Goal: Task Accomplishment & Management: Complete application form

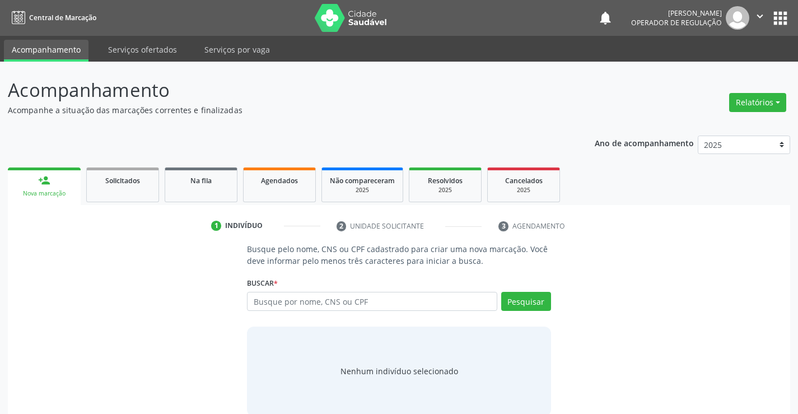
click at [304, 296] on input "text" at bounding box center [372, 301] width 250 height 19
type input "708203176872044"
click at [540, 302] on button "Pesquisar" at bounding box center [526, 301] width 50 height 19
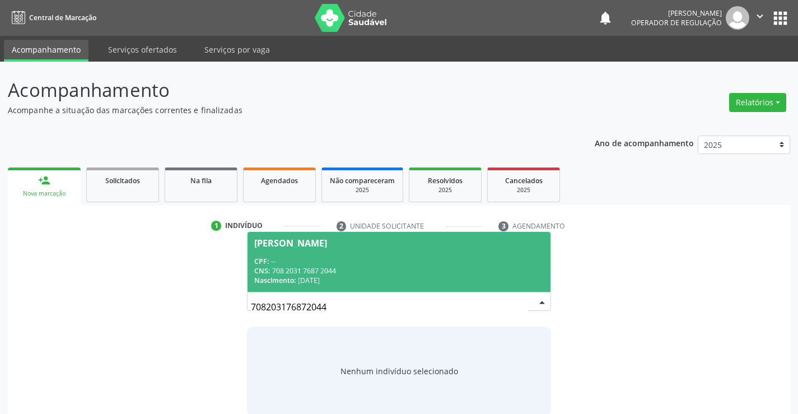
click at [408, 276] on div "Nascimento: 25/07/2022" at bounding box center [398, 280] width 289 height 10
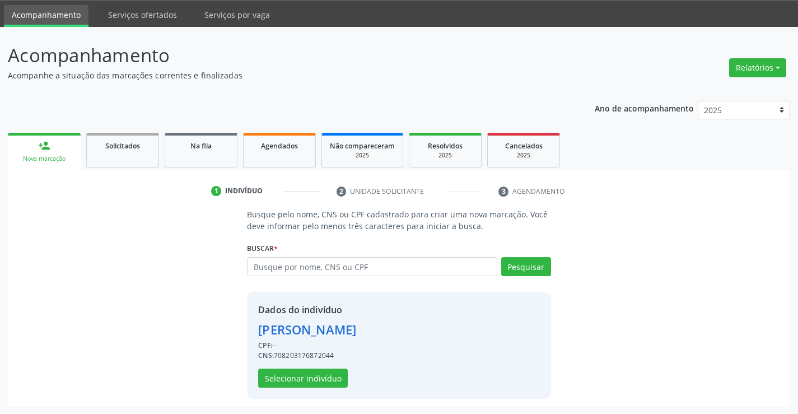
scroll to position [35, 0]
click at [283, 373] on button "Selecionar indivíduo" at bounding box center [303, 377] width 90 height 19
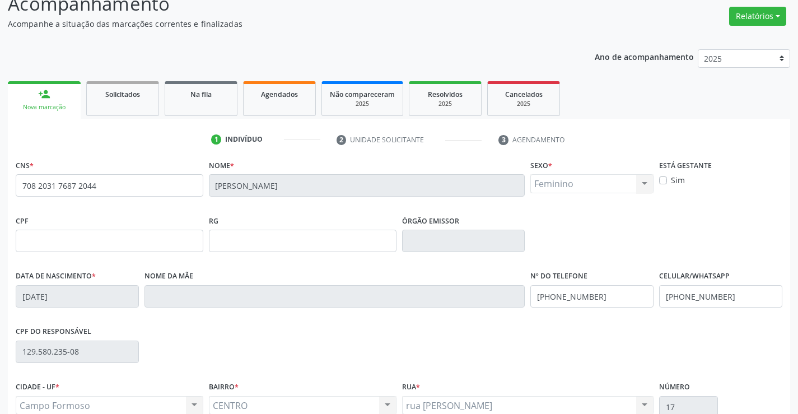
scroll to position [193, 0]
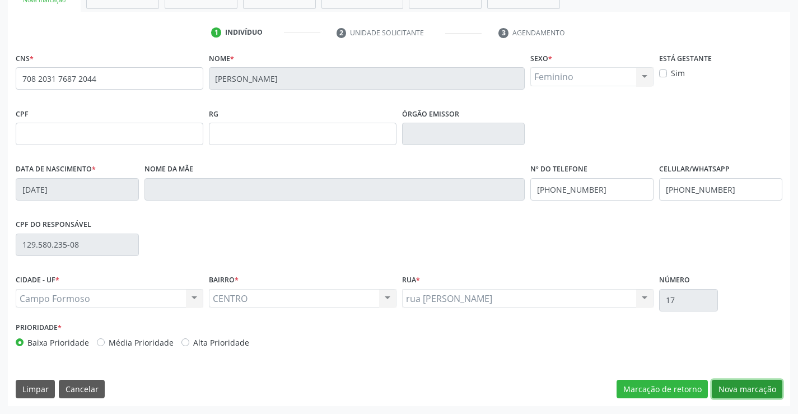
click at [742, 386] on button "Nova marcação" at bounding box center [747, 389] width 71 height 19
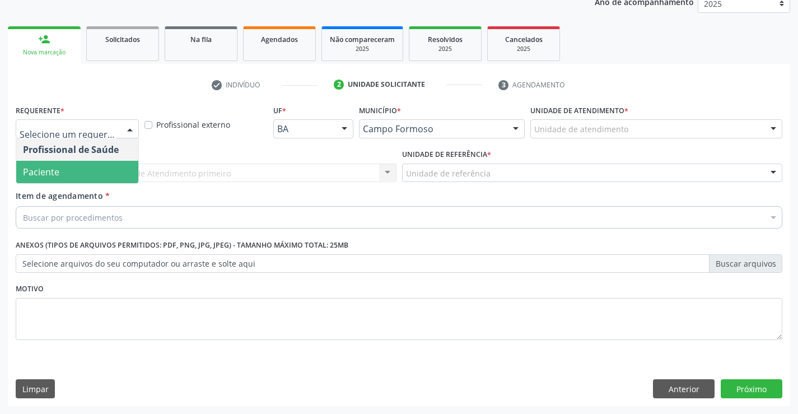
click at [70, 180] on span "Paciente" at bounding box center [77, 172] width 122 height 22
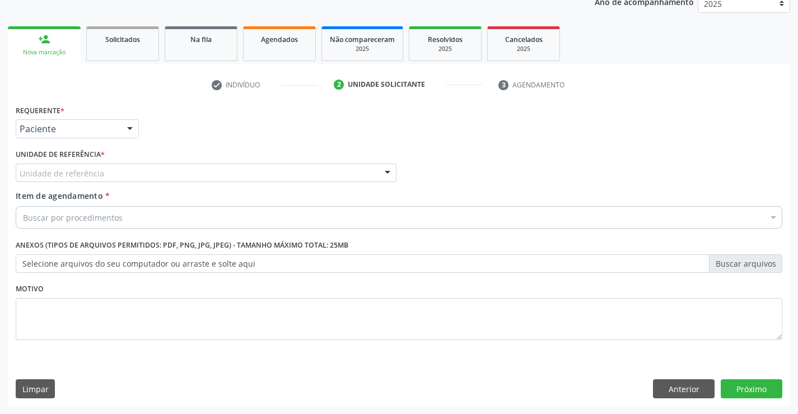
click at [158, 176] on div "Unidade de referência" at bounding box center [206, 173] width 381 height 19
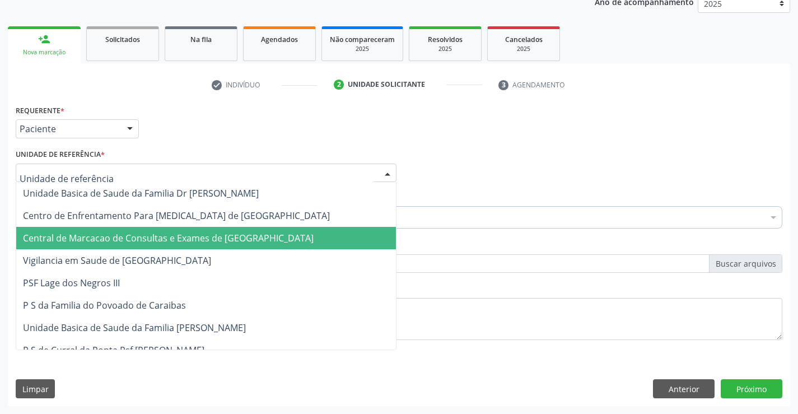
click at [171, 243] on span "Central de Marcacao de Consultas e Exames de [GEOGRAPHIC_DATA]" at bounding box center [168, 238] width 291 height 12
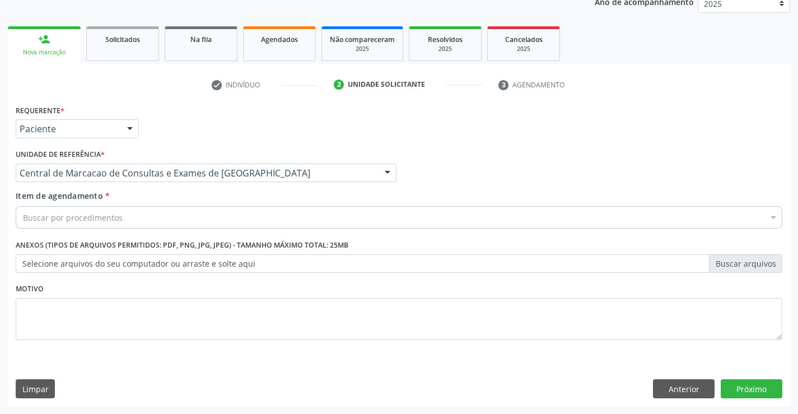
click at [210, 218] on div "Buscar por procedimentos" at bounding box center [399, 217] width 767 height 22
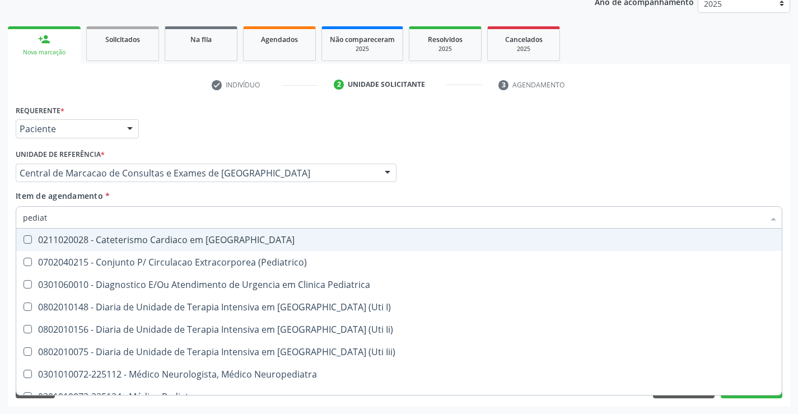
type input "pediatr"
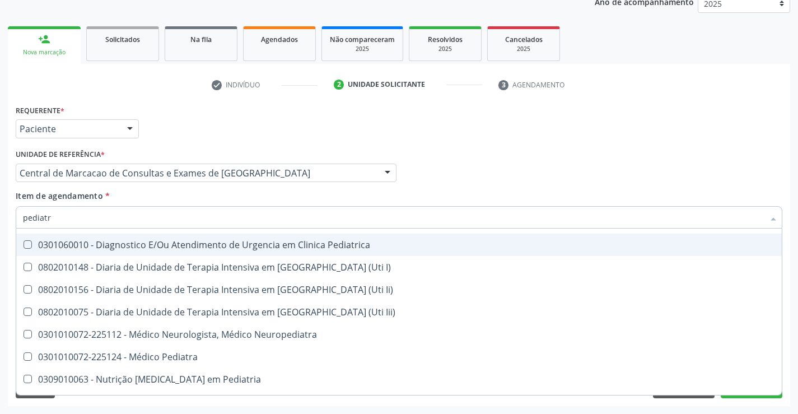
scroll to position [80, 0]
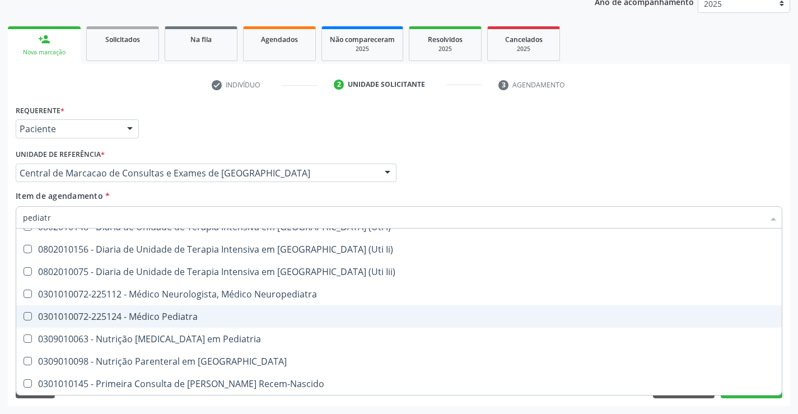
click at [185, 316] on div "0301010072-225124 - Médico Pediatra" at bounding box center [399, 316] width 752 height 9
checkbox Pediatra "true"
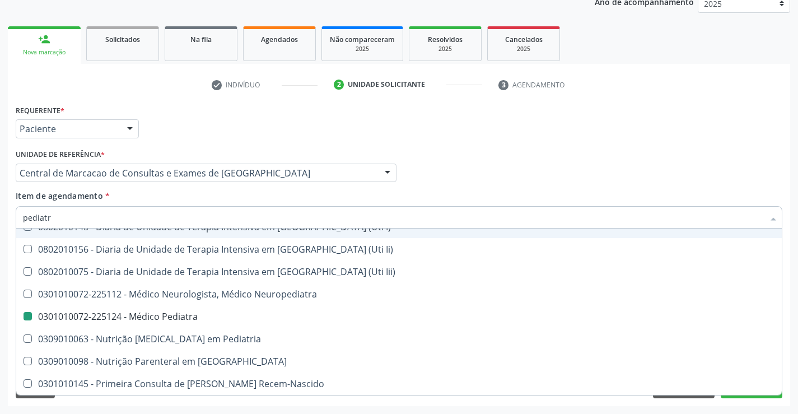
click at [504, 170] on div "Profissional Solicitante Por favor, selecione a Unidade de Atendimento primeiro…" at bounding box center [399, 168] width 772 height 44
checkbox \(Pediatrico\) "true"
checkbox Pediatra "false"
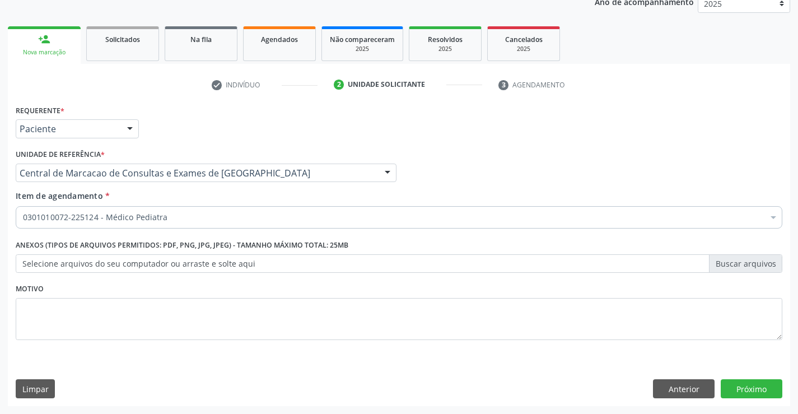
scroll to position [0, 0]
click at [759, 390] on button "Próximo" at bounding box center [752, 388] width 62 height 19
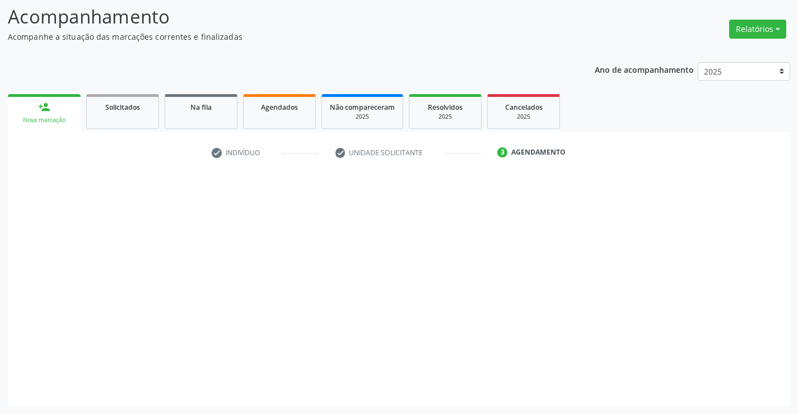
scroll to position [73, 0]
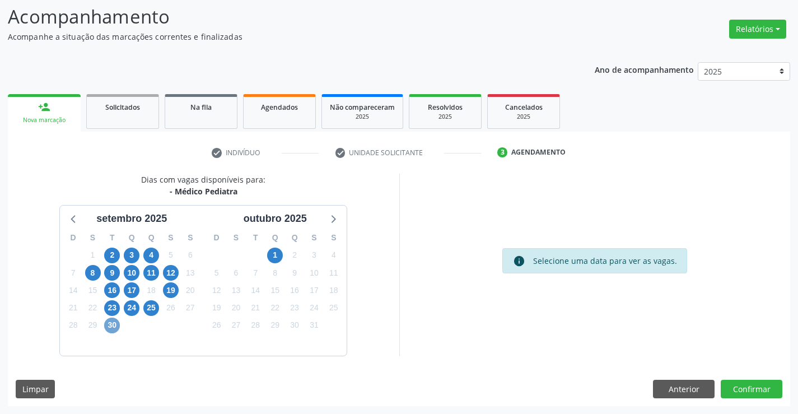
click at [111, 327] on span "30" at bounding box center [112, 325] width 16 height 16
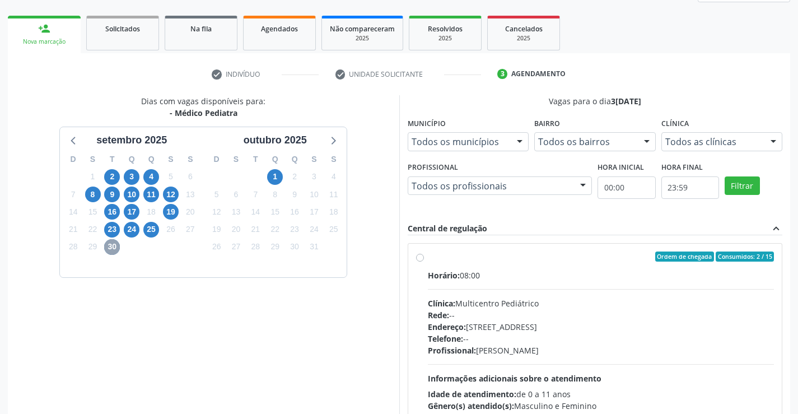
scroll to position [235, 0]
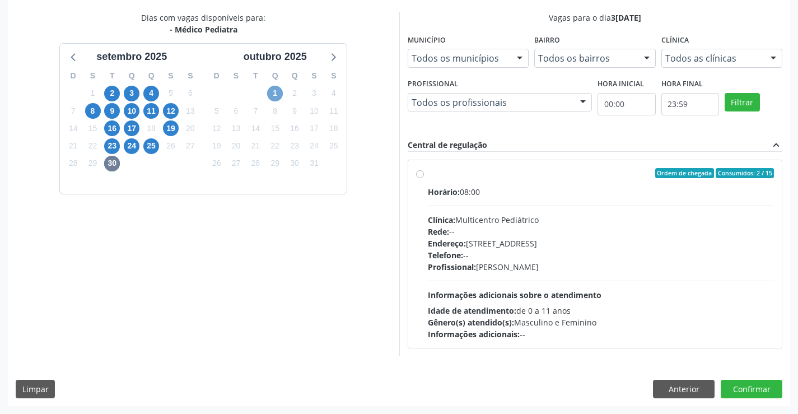
click at [278, 92] on span "1" at bounding box center [275, 94] width 16 height 16
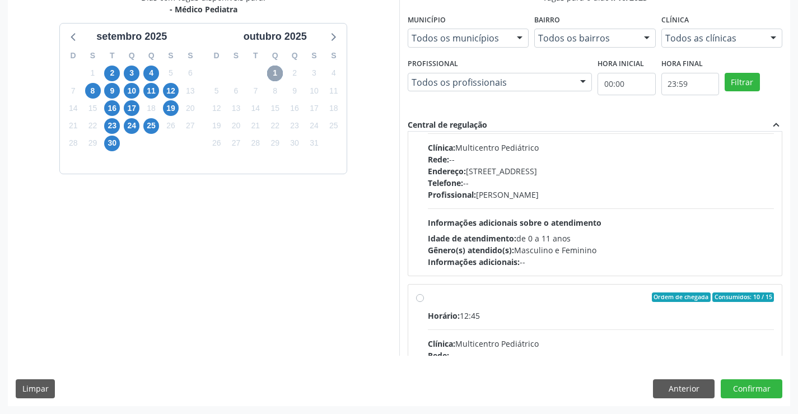
scroll to position [168, 0]
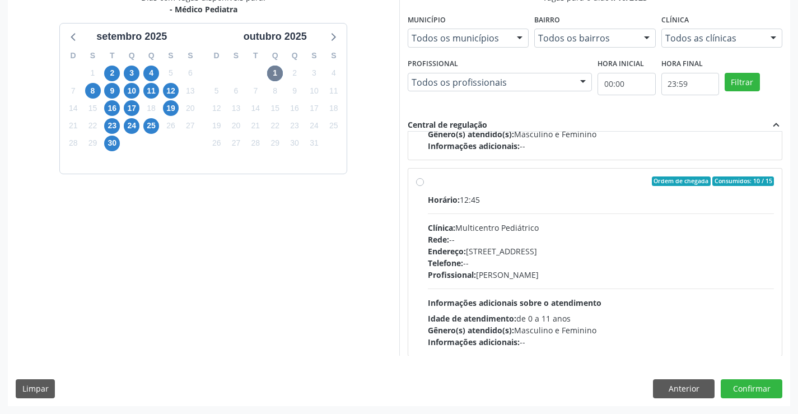
click at [507, 249] on div "Endereço: Antigo Casa Grande, nº 37, Centro, Campo Formoso - BA" at bounding box center [601, 251] width 347 height 12
click at [424, 186] on input "Ordem de chegada Consumidos: 10 / 15 Horário: 12:45 Clínica: Multicentro Pediát…" at bounding box center [420, 181] width 8 height 10
radio input "true"
click at [753, 393] on button "Confirmar" at bounding box center [752, 388] width 62 height 19
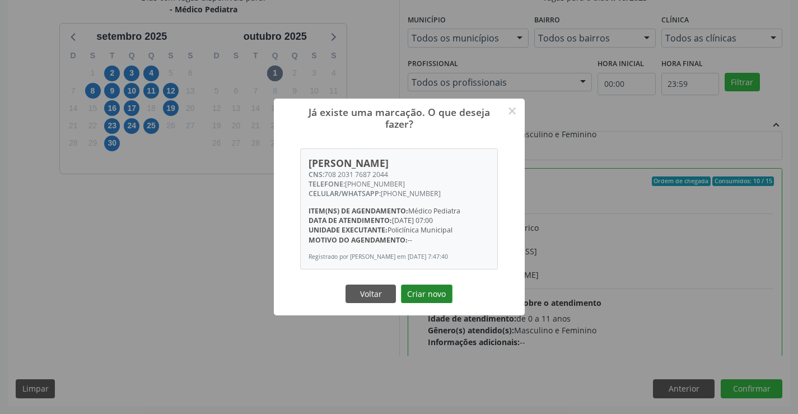
click at [425, 296] on button "Criar novo" at bounding box center [427, 293] width 52 height 19
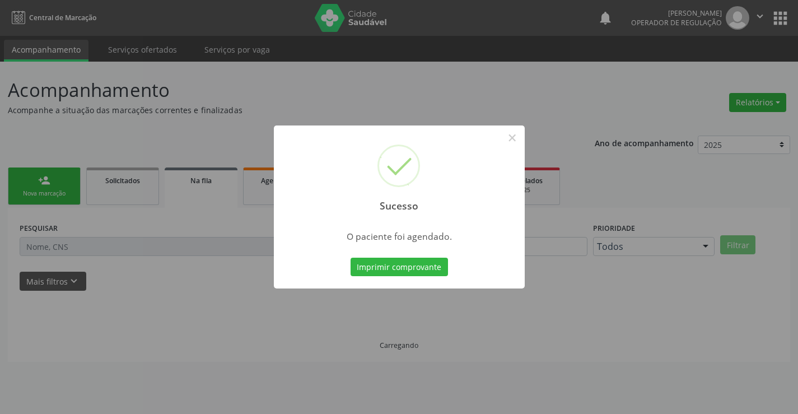
scroll to position [0, 0]
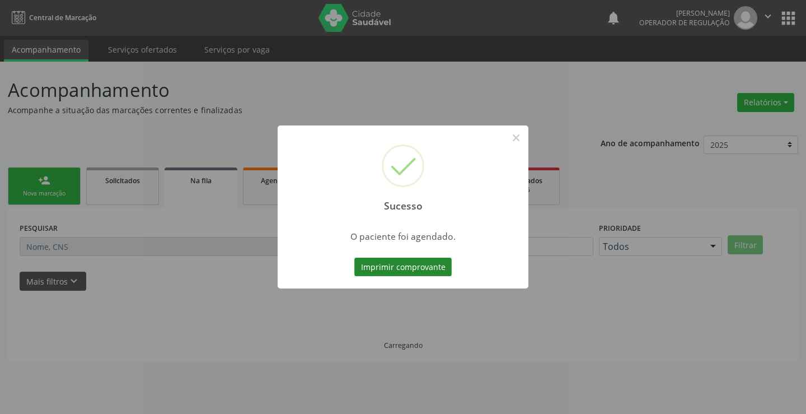
click at [401, 269] on button "Imprimir comprovante" at bounding box center [402, 267] width 97 height 19
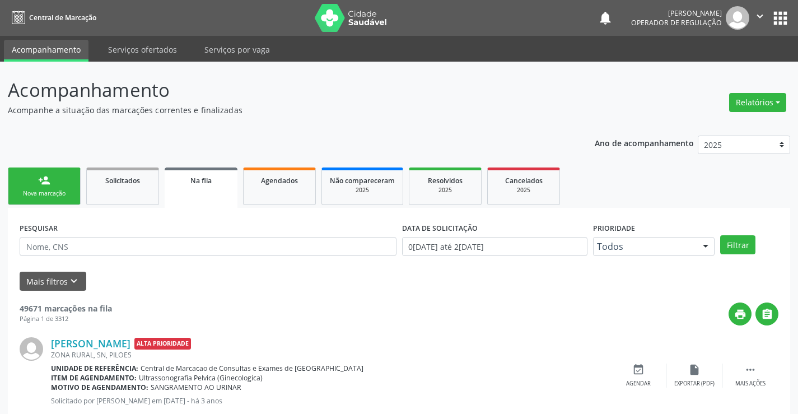
click at [67, 190] on div "Nova marcação" at bounding box center [44, 193] width 56 height 8
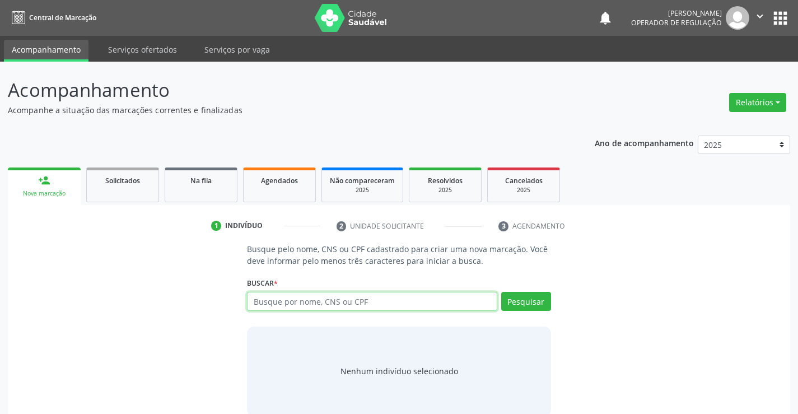
click at [373, 307] on input "text" at bounding box center [372, 301] width 250 height 19
type input "702400534136726"
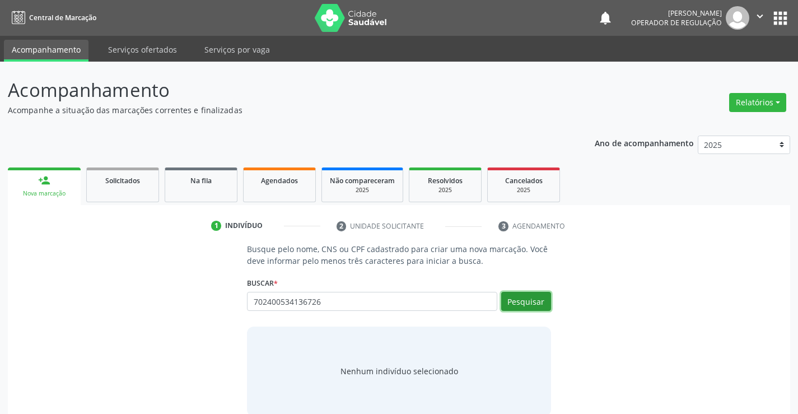
click at [516, 299] on button "Pesquisar" at bounding box center [526, 301] width 50 height 19
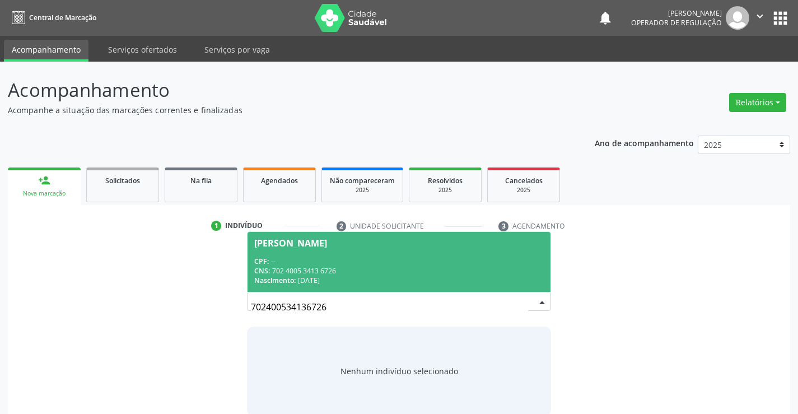
drag, startPoint x: 477, startPoint y: 271, endPoint x: 466, endPoint y: 288, distance: 20.4
click at [469, 274] on div "CNS: 702 4005 3413 6726" at bounding box center [398, 271] width 289 height 10
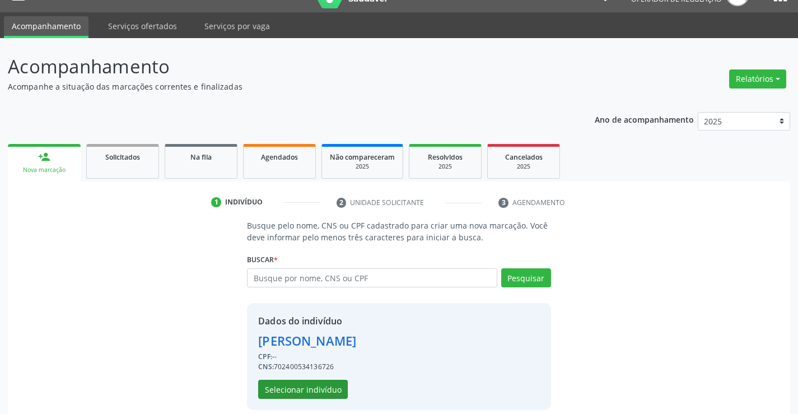
scroll to position [35, 0]
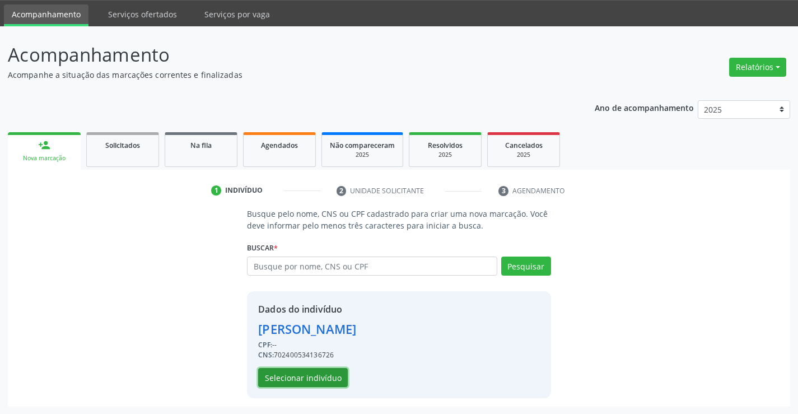
click at [312, 375] on button "Selecionar indivíduo" at bounding box center [303, 377] width 90 height 19
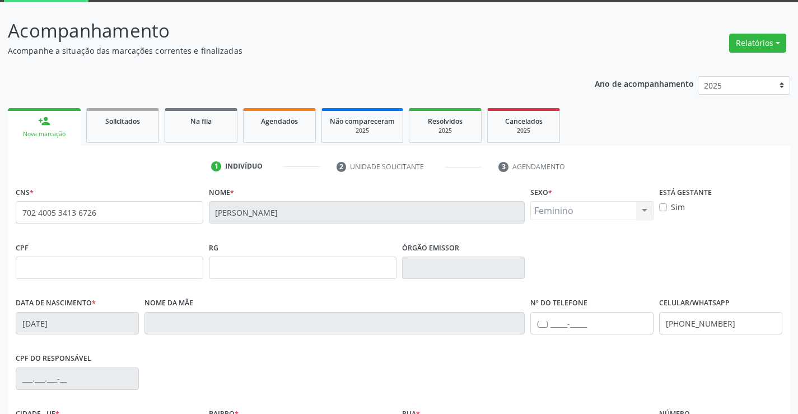
scroll to position [193, 0]
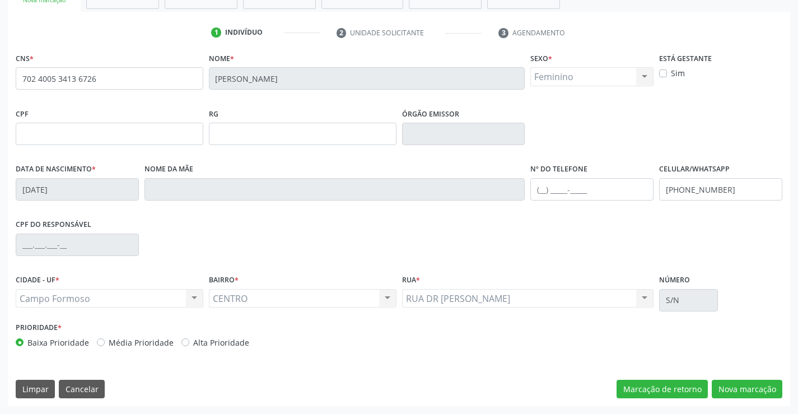
click at [739, 400] on div "CNS * 702 4005 3413 6726 Nome * Ana Luisa Vitorino Muniz Sexo * Feminino Mascul…" at bounding box center [399, 228] width 782 height 356
click at [728, 391] on button "Nova marcação" at bounding box center [747, 389] width 71 height 19
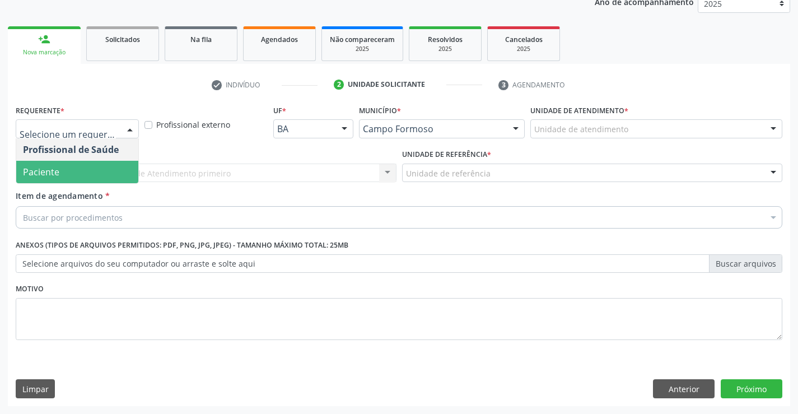
click at [73, 166] on span "Paciente" at bounding box center [77, 172] width 122 height 22
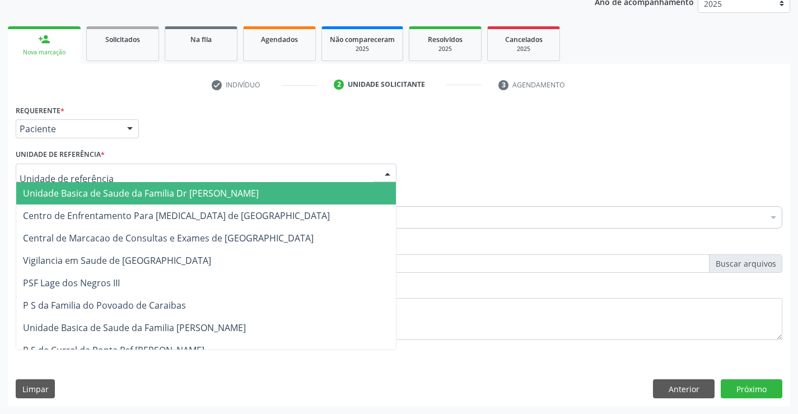
click at [127, 167] on div at bounding box center [206, 173] width 381 height 19
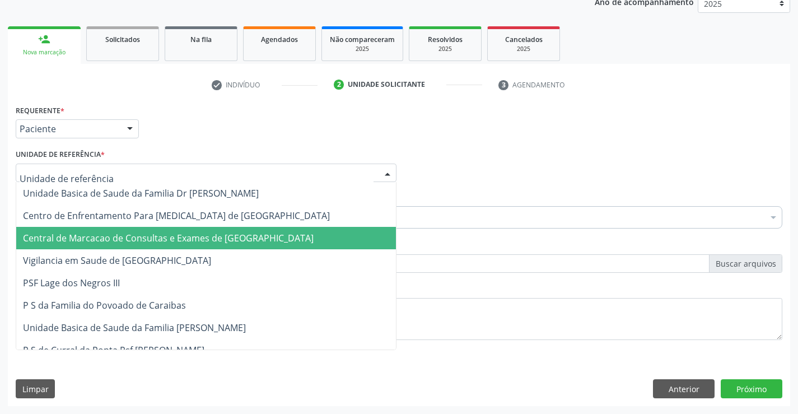
click at [151, 244] on span "Central de Marcacao de Consultas e Exames de [GEOGRAPHIC_DATA]" at bounding box center [168, 238] width 291 height 12
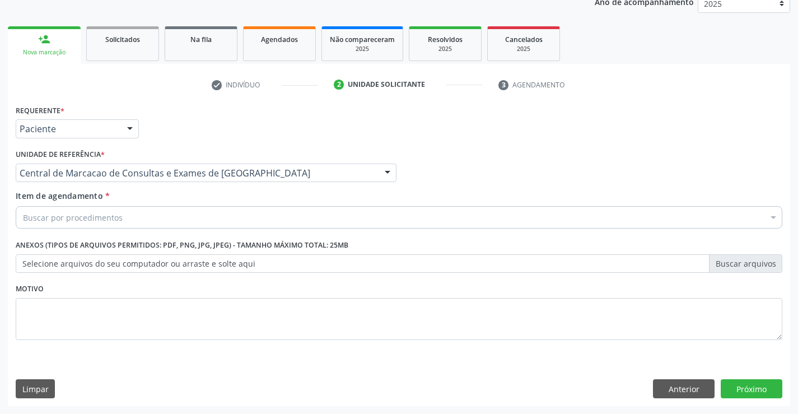
click at [165, 214] on div "Buscar por procedimentos" at bounding box center [399, 217] width 767 height 22
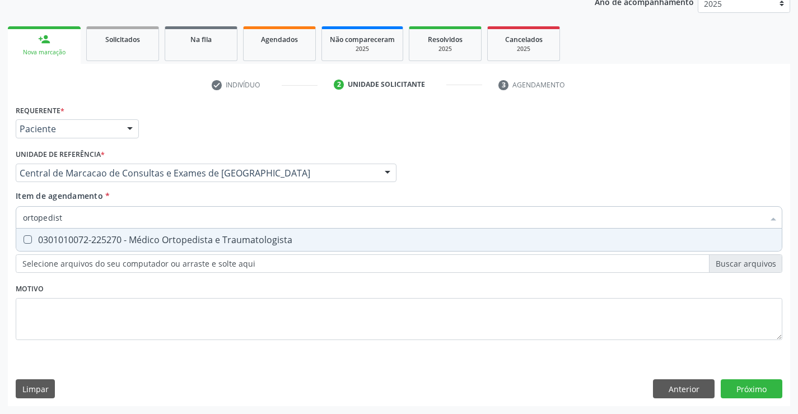
type input "ortopedista"
click at [183, 244] on div "0301010072-225270 - Médico Ortopedista e Traumatologista" at bounding box center [399, 239] width 752 height 9
checkbox Traumatologista "true"
click at [767, 396] on button "Próximo" at bounding box center [752, 388] width 62 height 19
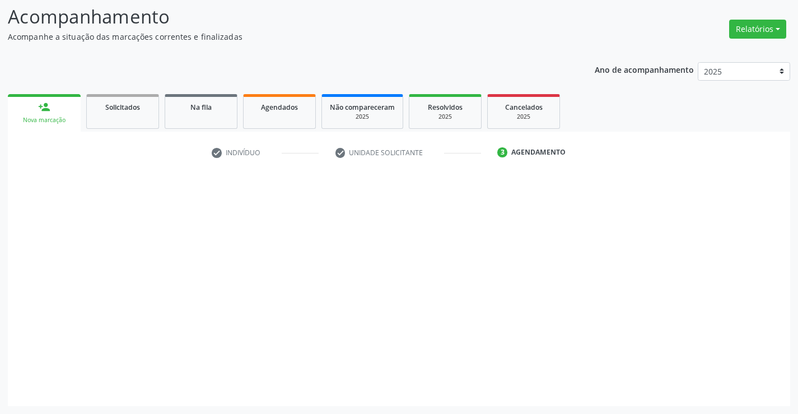
scroll to position [73, 0]
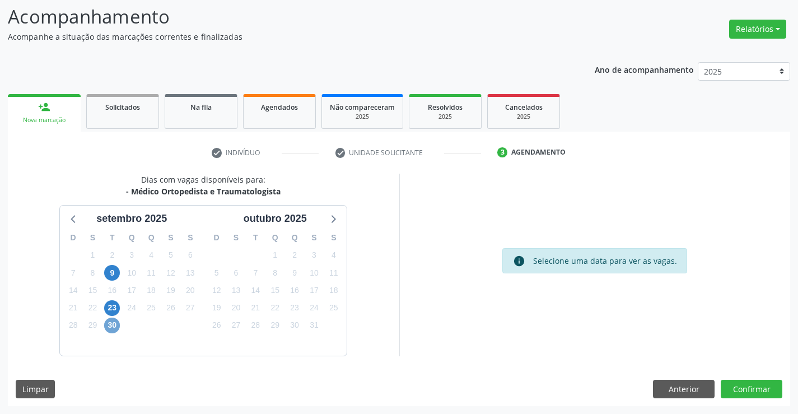
click at [115, 324] on span "30" at bounding box center [112, 325] width 16 height 16
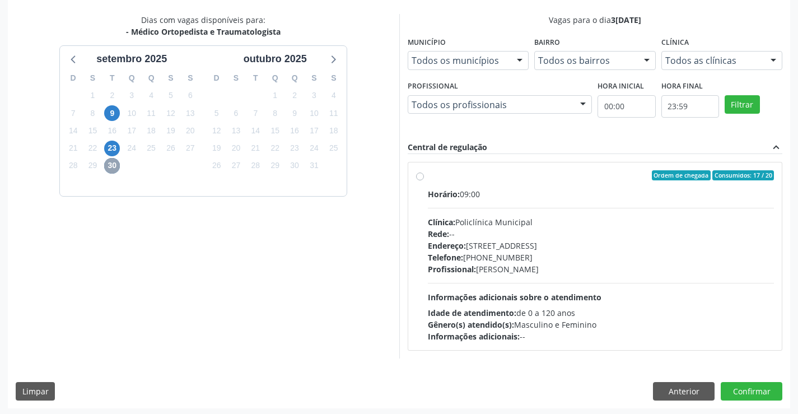
scroll to position [235, 0]
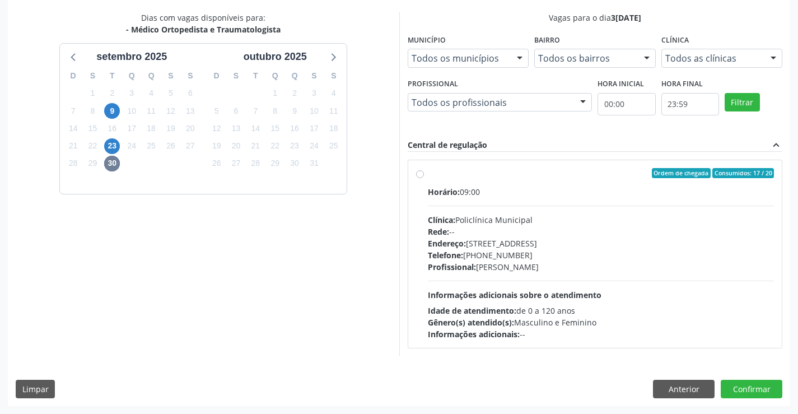
click at [517, 228] on div "Rede: --" at bounding box center [601, 232] width 347 height 12
click at [424, 178] on input "Ordem de chegada Consumidos: 17 / 20 Horário: 09:00 Clínica: Policlínica Munici…" at bounding box center [420, 173] width 8 height 10
radio input "true"
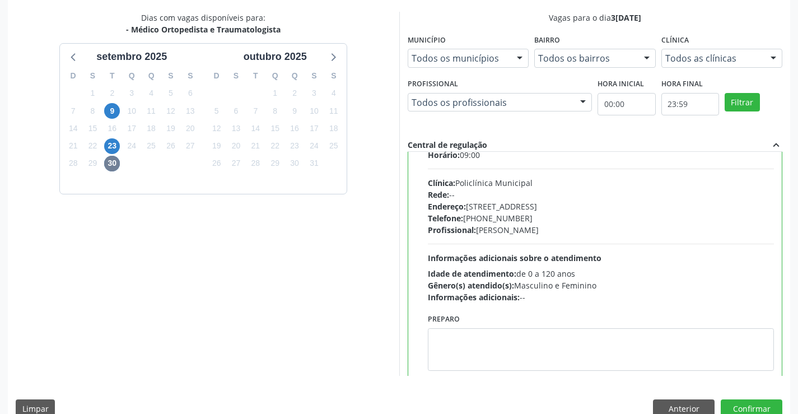
scroll to position [55, 0]
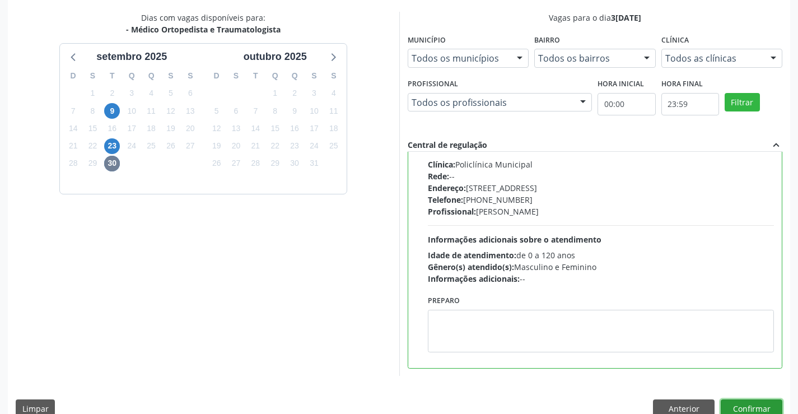
click at [744, 403] on button "Confirmar" at bounding box center [752, 408] width 62 height 19
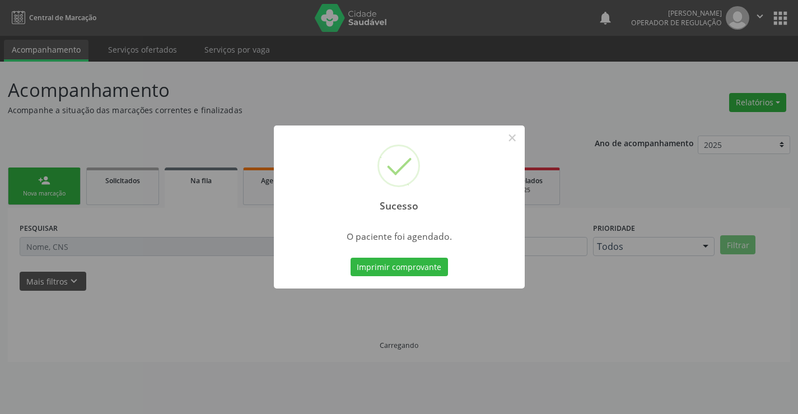
scroll to position [0, 0]
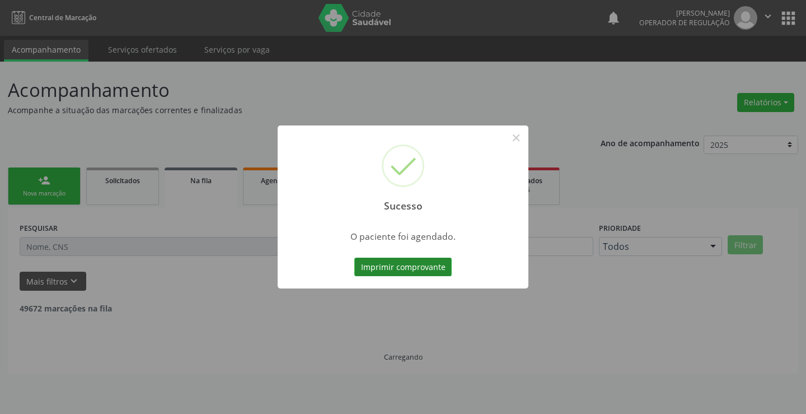
click at [417, 263] on button "Imprimir comprovante" at bounding box center [402, 267] width 97 height 19
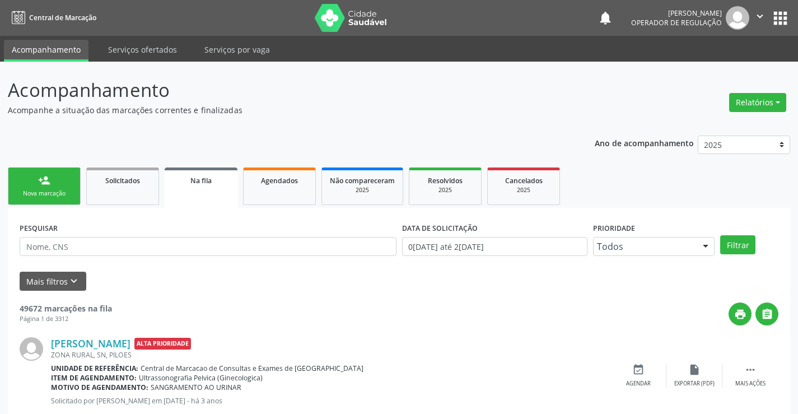
click at [65, 186] on link "person_add Nova marcação" at bounding box center [44, 186] width 73 height 38
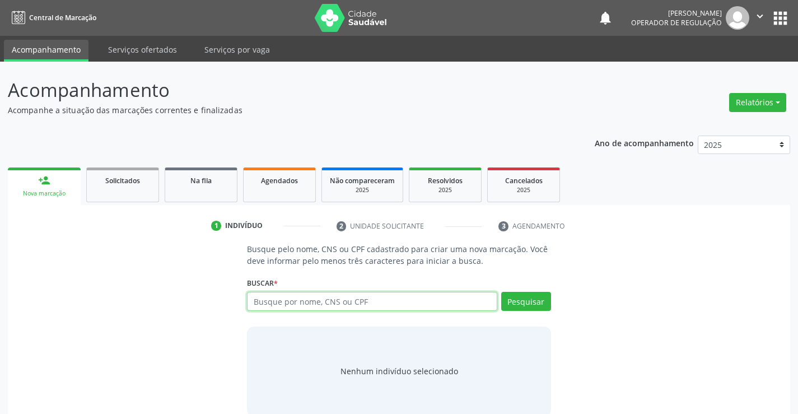
click at [342, 305] on input "text" at bounding box center [372, 301] width 250 height 19
click at [304, 307] on input "text" at bounding box center [372, 301] width 250 height 19
click at [280, 305] on input "text" at bounding box center [372, 301] width 250 height 19
type input "702401014323727"
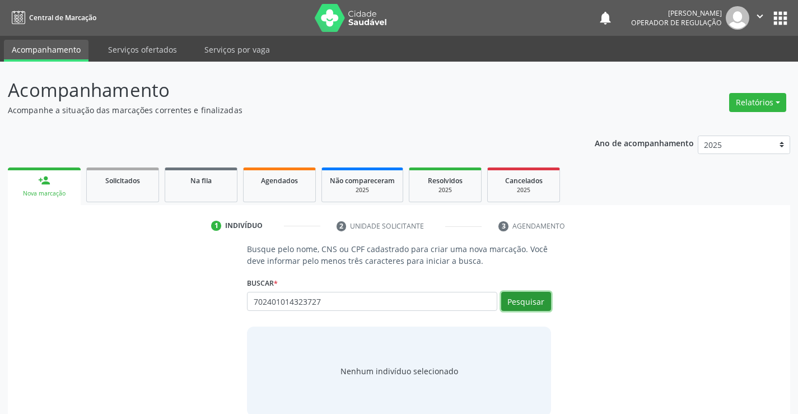
click at [516, 292] on button "Pesquisar" at bounding box center [526, 301] width 50 height 19
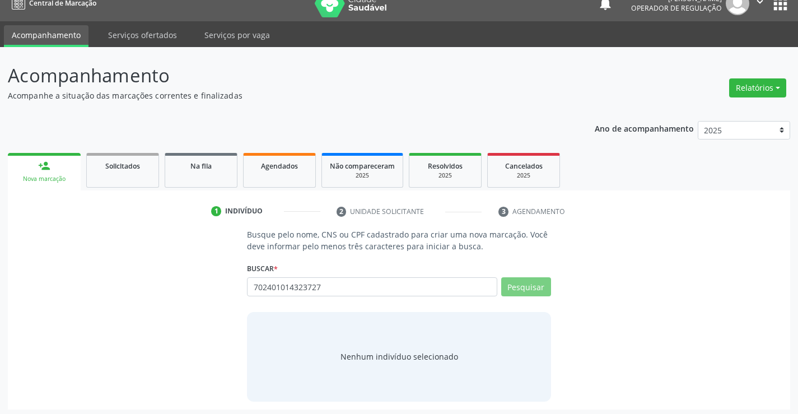
scroll to position [18, 0]
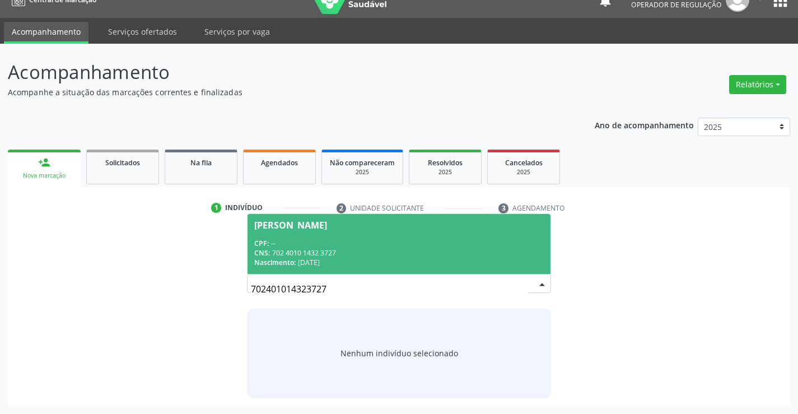
click at [358, 245] on div "CPF: --" at bounding box center [398, 244] width 289 height 10
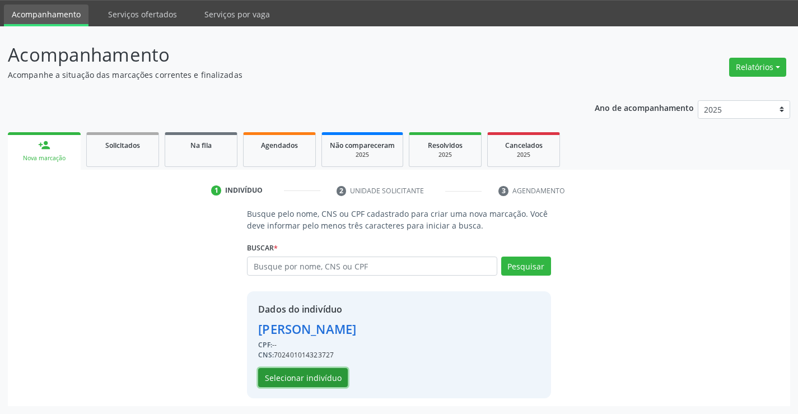
click at [312, 379] on button "Selecionar indivíduo" at bounding box center [303, 377] width 90 height 19
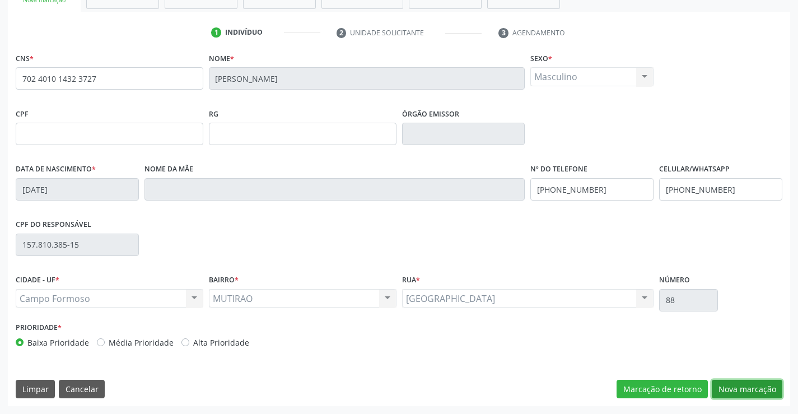
click at [768, 389] on button "Nova marcação" at bounding box center [747, 389] width 71 height 19
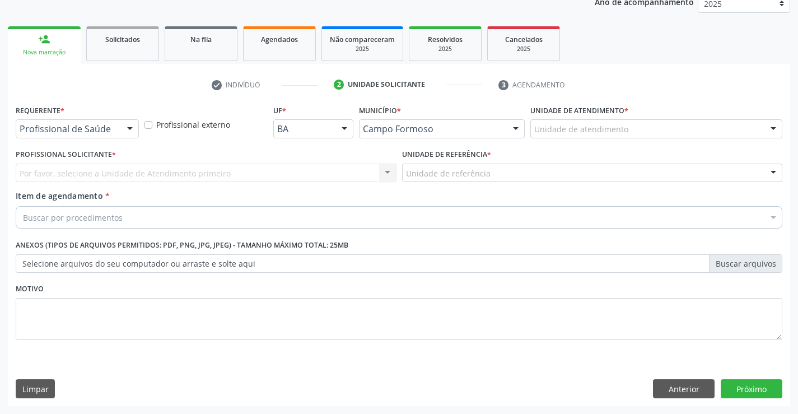
scroll to position [141, 0]
click at [127, 133] on div at bounding box center [130, 129] width 17 height 19
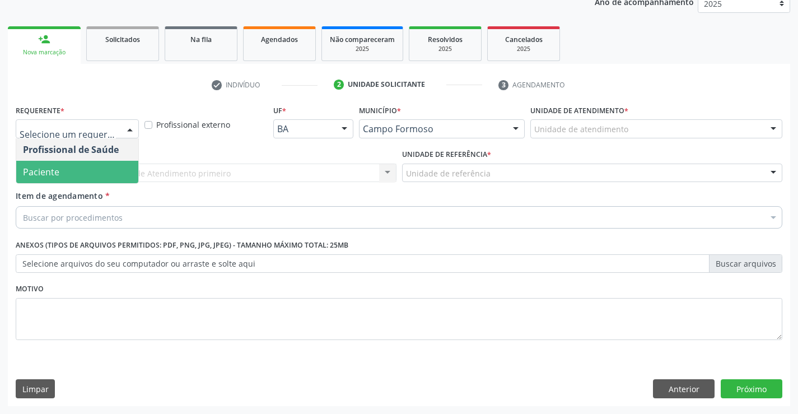
click at [109, 172] on span "Paciente" at bounding box center [77, 172] width 122 height 22
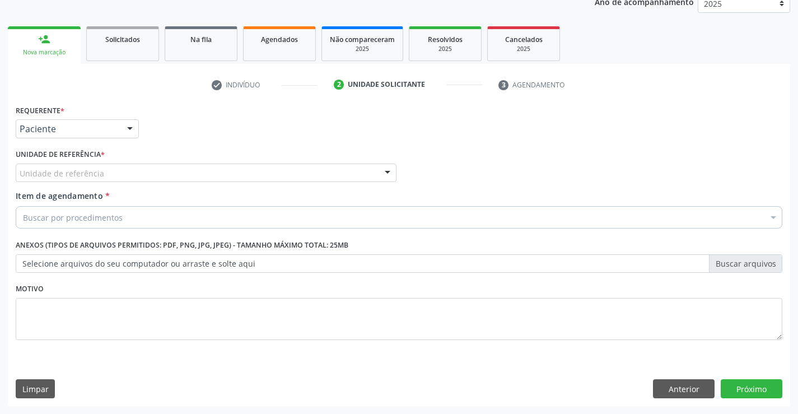
click at [179, 169] on div "Unidade de referência" at bounding box center [206, 173] width 381 height 19
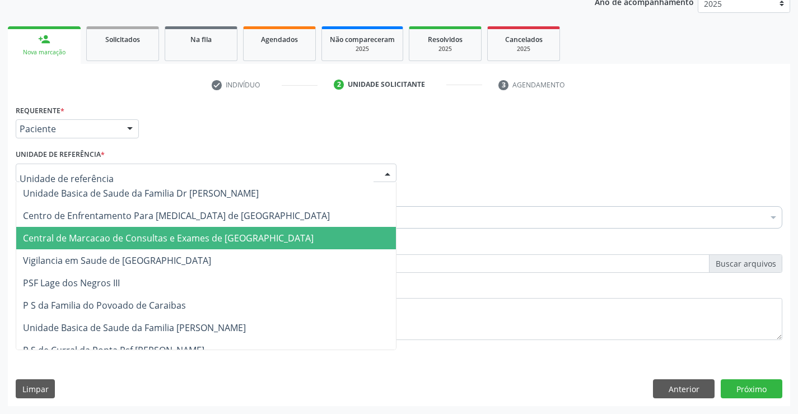
click at [193, 232] on span "Central de Marcacao de Consultas e Exames de [GEOGRAPHIC_DATA]" at bounding box center [168, 238] width 291 height 12
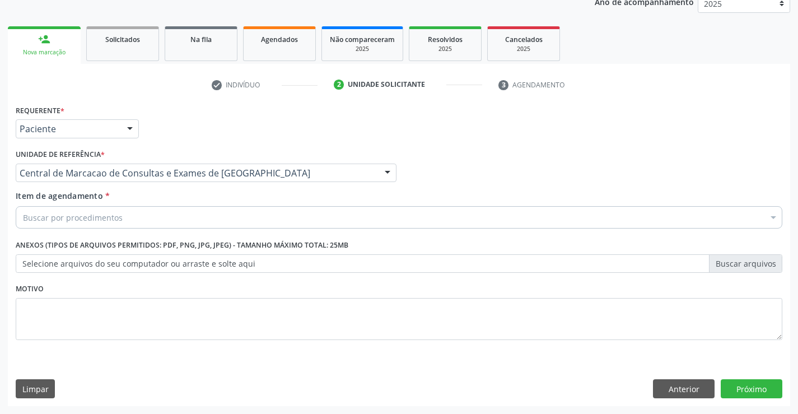
click at [228, 225] on div "Buscar por procedimentos" at bounding box center [399, 217] width 767 height 22
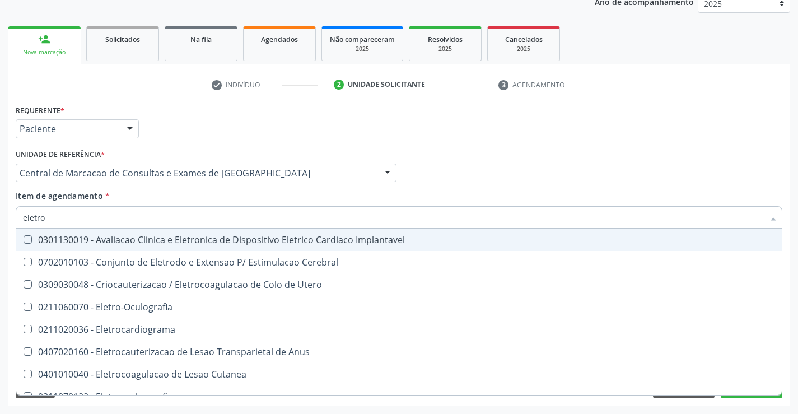
type input "eletroc"
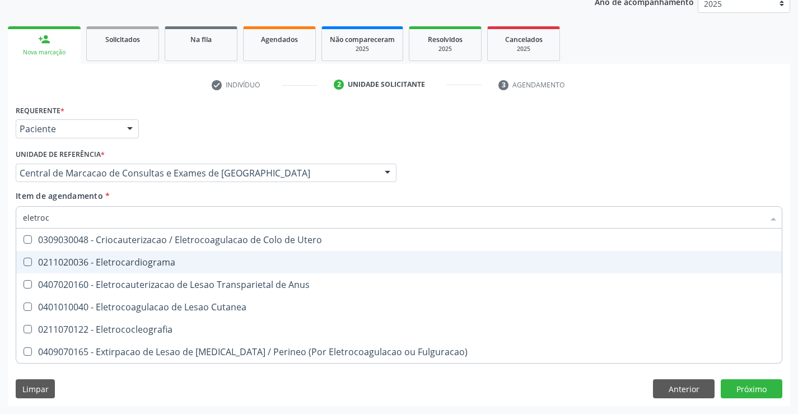
click at [191, 260] on div "0211020036 - Eletrocardiograma" at bounding box center [399, 262] width 752 height 9
checkbox Eletrocardiograma "true"
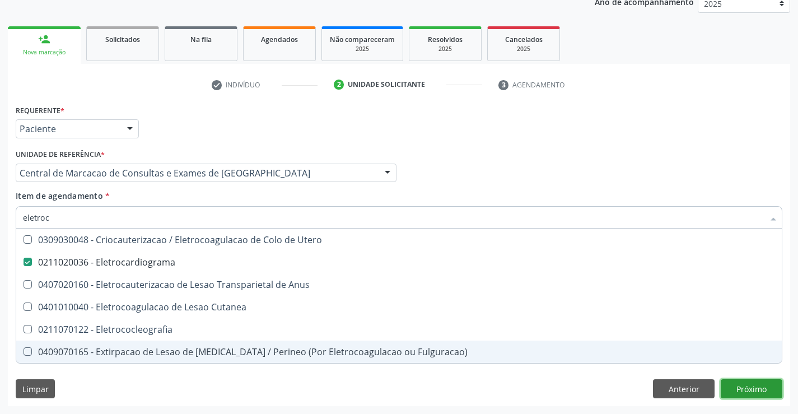
click at [767, 392] on div "Requerente * Paciente Profissional de Saúde Paciente Nenhum resultado encontrad…" at bounding box center [399, 254] width 782 height 304
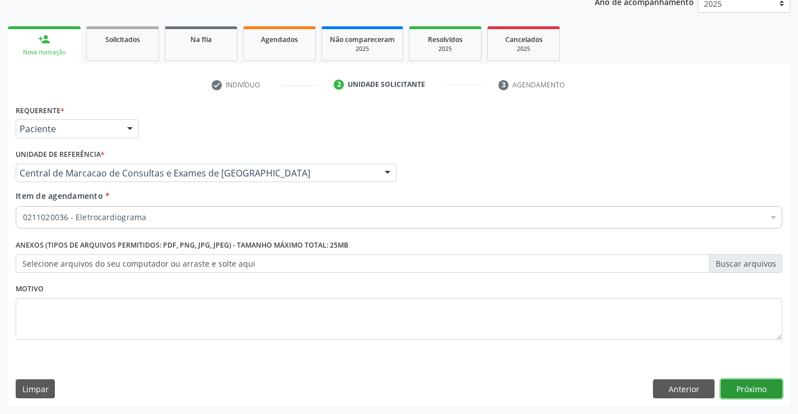
click at [742, 391] on button "Próximo" at bounding box center [752, 388] width 62 height 19
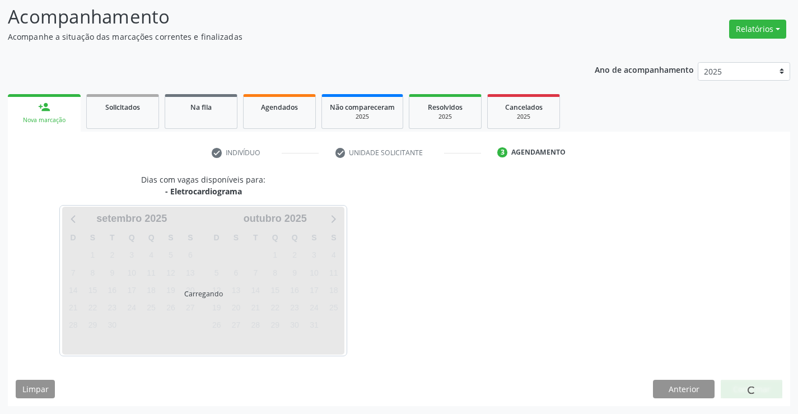
scroll to position [106, 0]
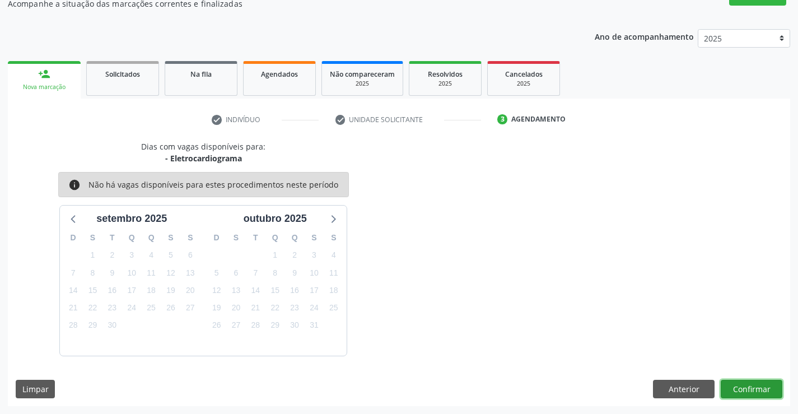
click at [750, 381] on button "Confirmar" at bounding box center [752, 389] width 62 height 19
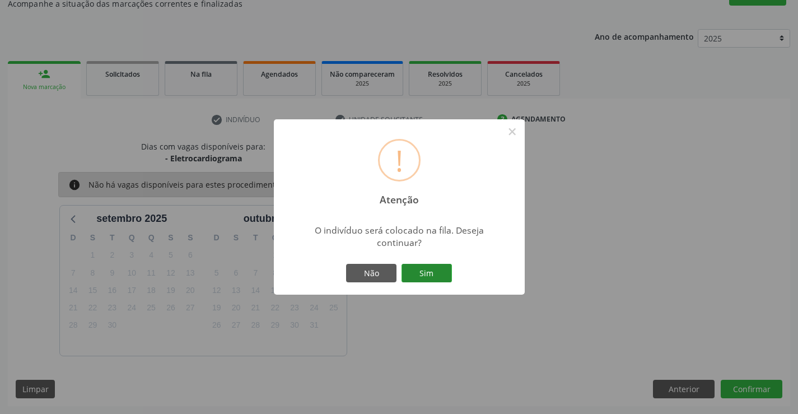
click at [437, 272] on button "Sim" at bounding box center [426, 273] width 50 height 19
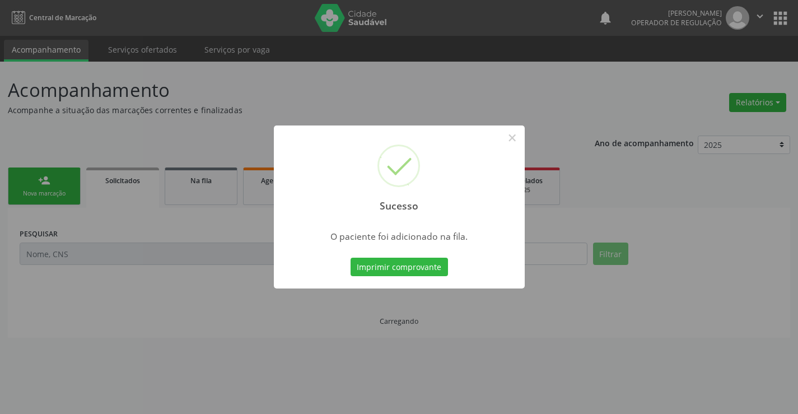
scroll to position [0, 0]
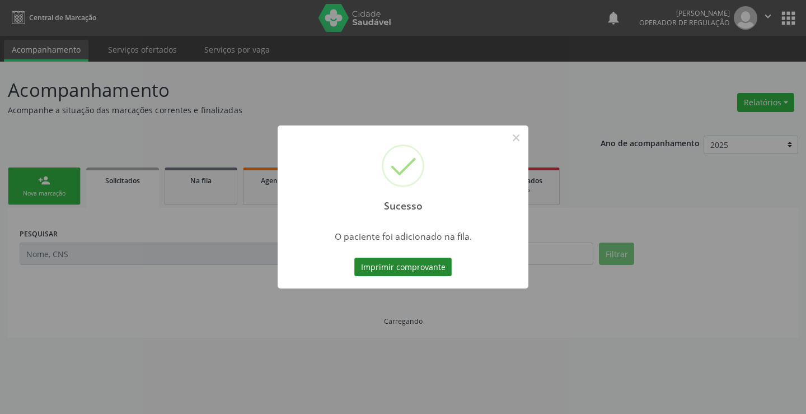
click at [436, 268] on button "Imprimir comprovante" at bounding box center [402, 267] width 97 height 19
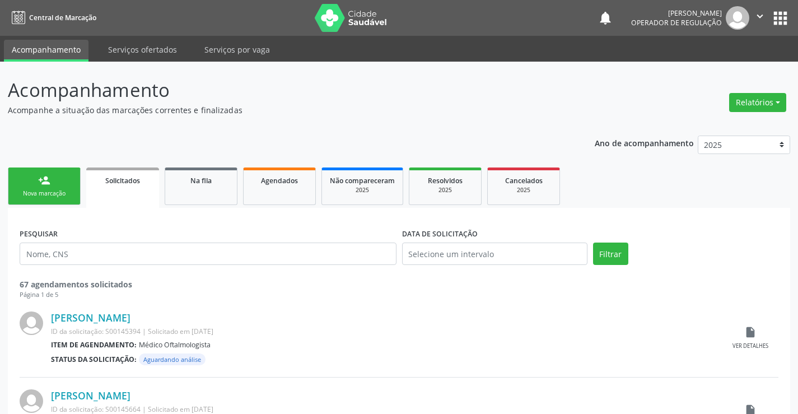
click at [46, 184] on div "person_add" at bounding box center [44, 180] width 12 height 12
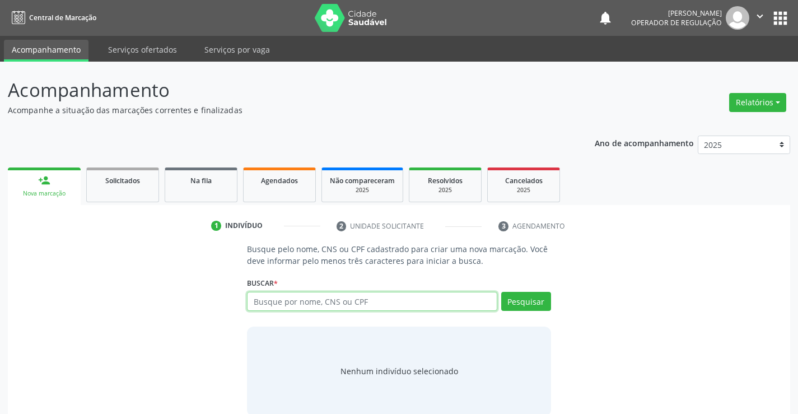
click at [349, 296] on input "text" at bounding box center [372, 301] width 250 height 19
click at [395, 304] on input "text" at bounding box center [372, 301] width 250 height 19
type input "704805059193144"
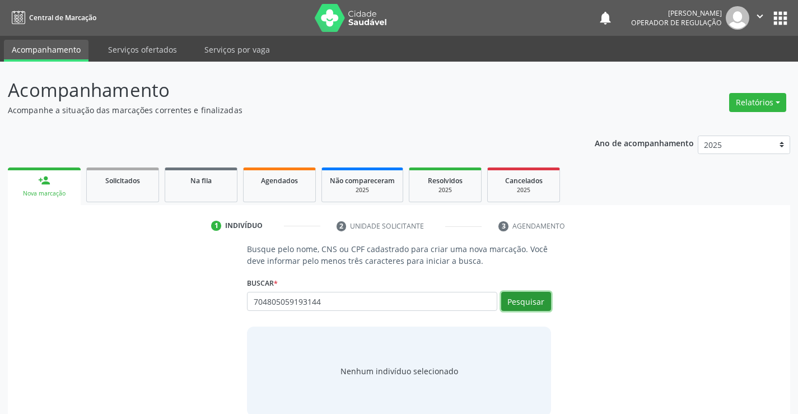
click at [521, 299] on button "Pesquisar" at bounding box center [526, 301] width 50 height 19
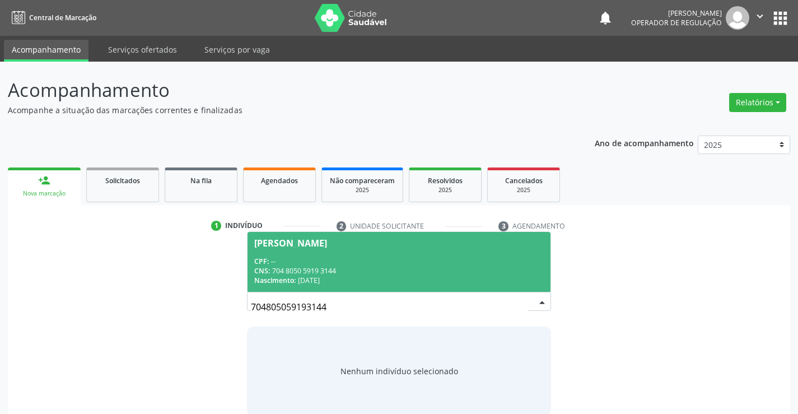
click at [317, 266] on div "CNS: 704 8050 5919 3144" at bounding box center [398, 271] width 289 height 10
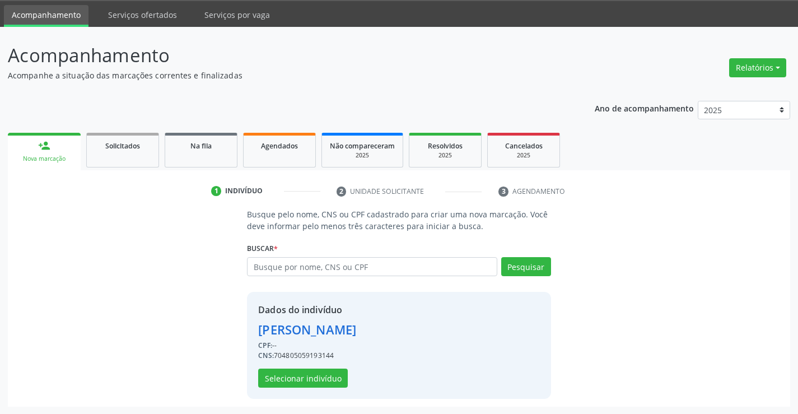
scroll to position [35, 0]
click at [311, 369] on button "Selecionar indivíduo" at bounding box center [303, 377] width 90 height 19
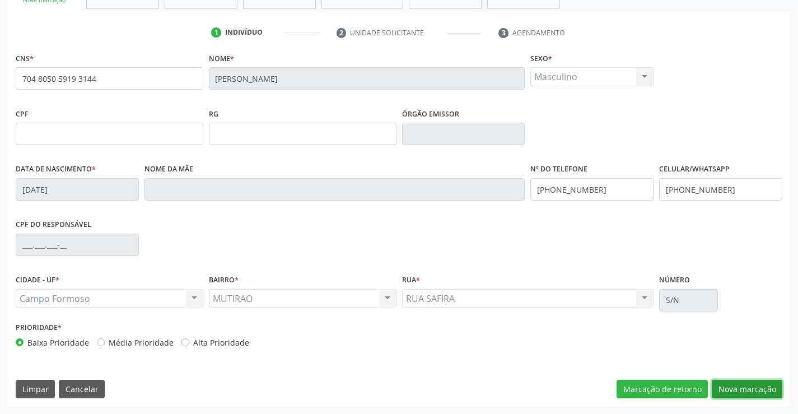
click at [739, 391] on button "Nova marcação" at bounding box center [747, 389] width 71 height 19
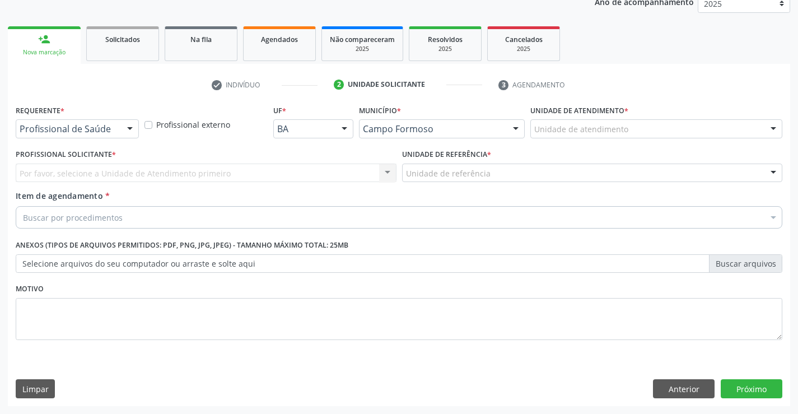
scroll to position [141, 0]
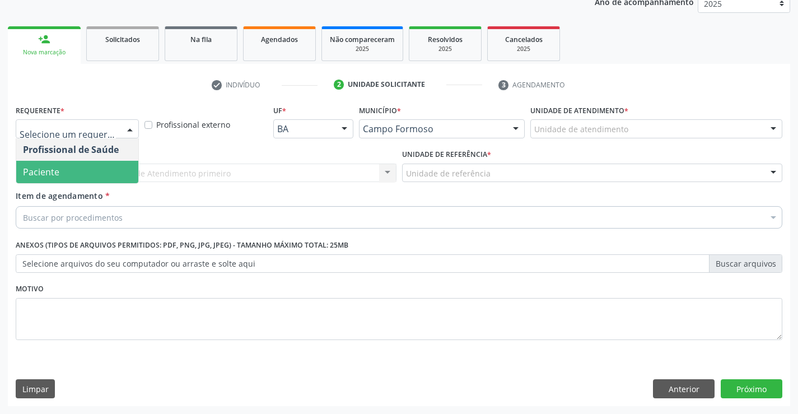
click at [52, 176] on span "Paciente" at bounding box center [41, 172] width 36 height 12
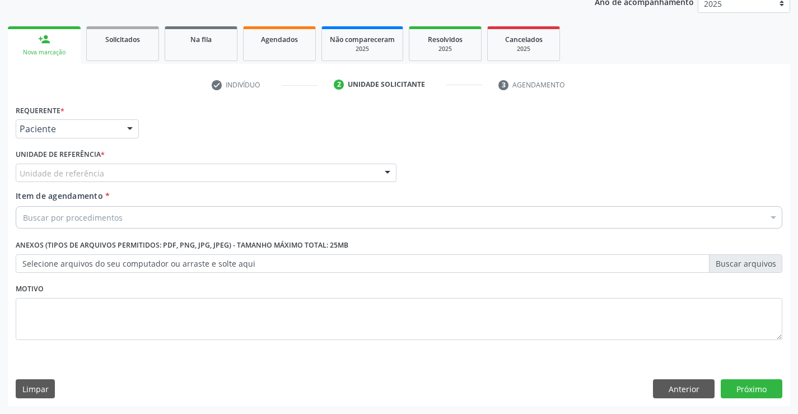
click at [145, 169] on div "Unidade de referência" at bounding box center [206, 173] width 381 height 19
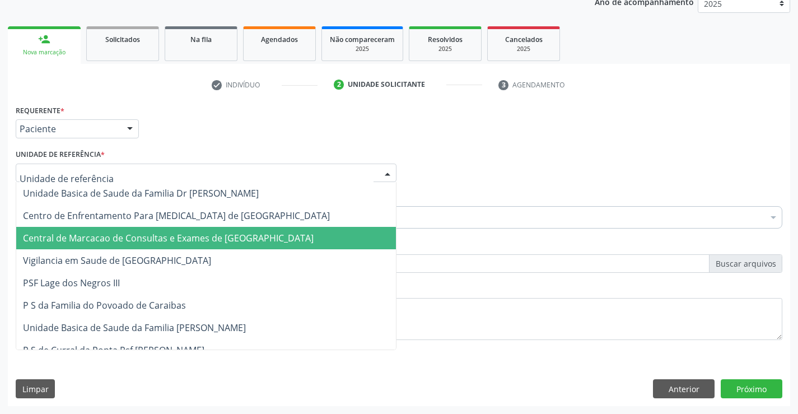
click at [155, 233] on span "Central de Marcacao de Consultas e Exames de [GEOGRAPHIC_DATA]" at bounding box center [168, 238] width 291 height 12
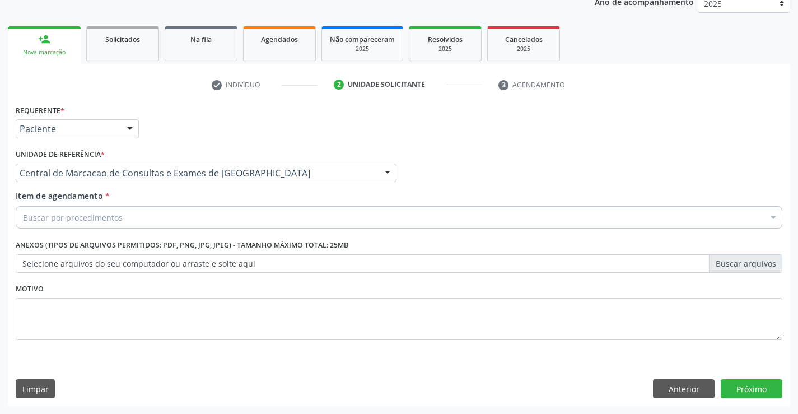
click at [179, 216] on div "Buscar por procedimentos" at bounding box center [399, 217] width 767 height 22
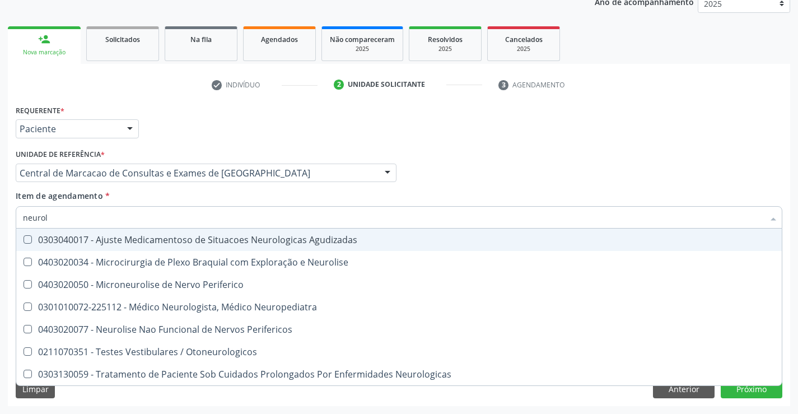
type input "neurolo"
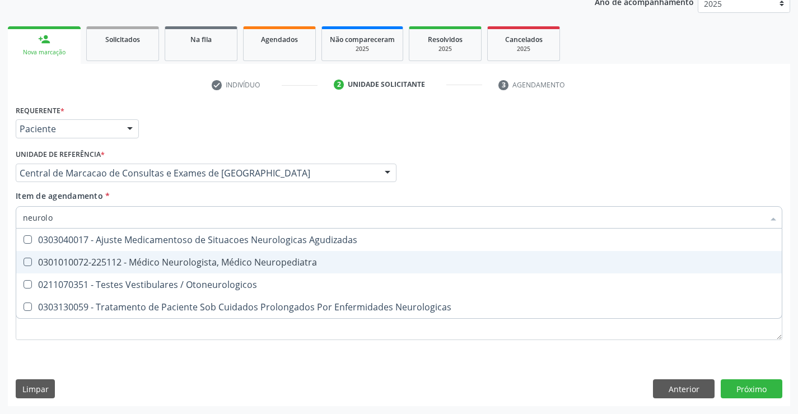
click at [166, 264] on div "0301010072-225112 - Médico Neurologista, Médico Neuropediatra" at bounding box center [399, 262] width 752 height 9
checkbox Neuropediatra "true"
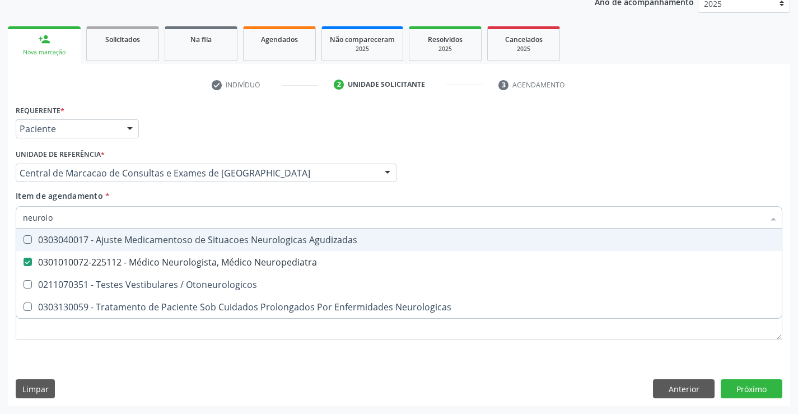
click at [489, 171] on div "Profissional Solicitante Por favor, selecione a Unidade de Atendimento primeiro…" at bounding box center [399, 168] width 772 height 44
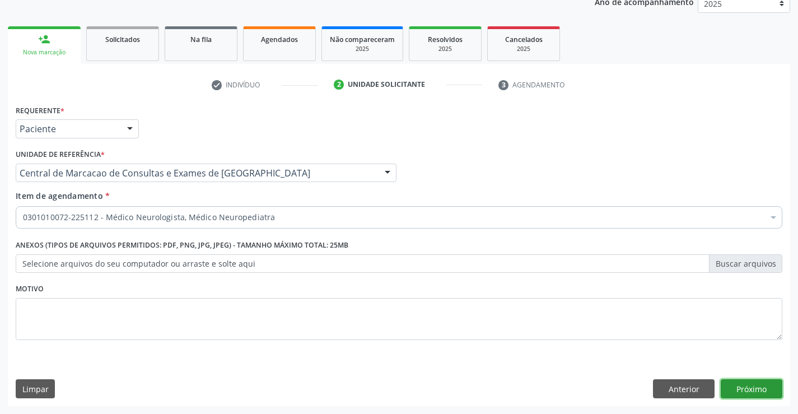
click at [737, 384] on button "Próximo" at bounding box center [752, 388] width 62 height 19
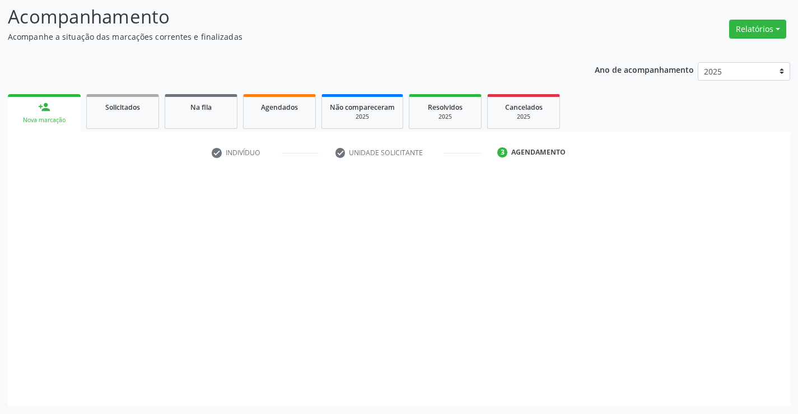
scroll to position [73, 0]
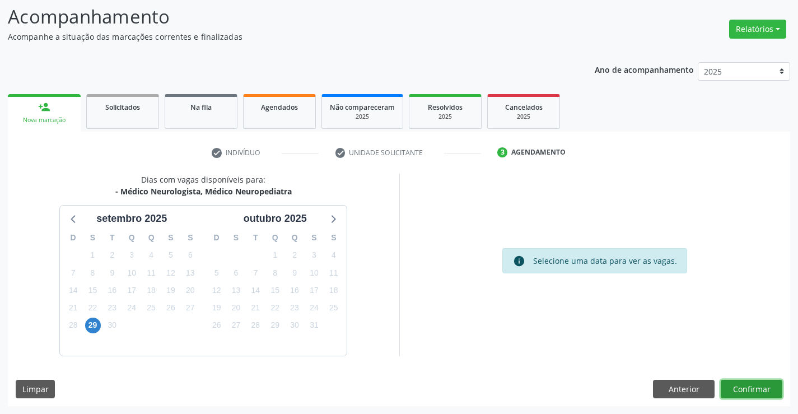
click at [760, 391] on button "Confirmar" at bounding box center [752, 389] width 62 height 19
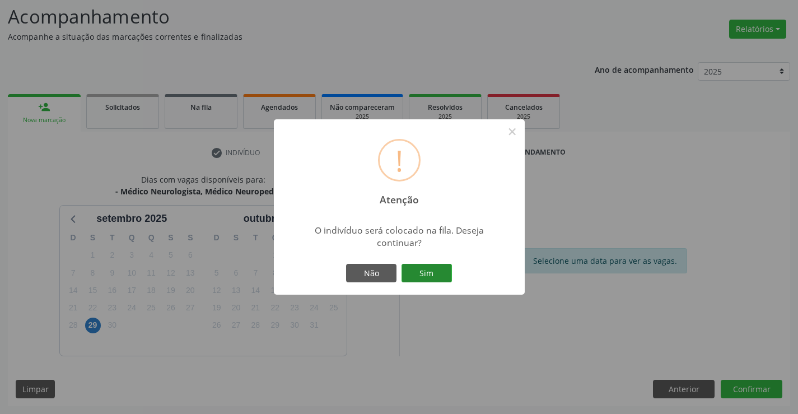
click at [423, 273] on button "Sim" at bounding box center [426, 273] width 50 height 19
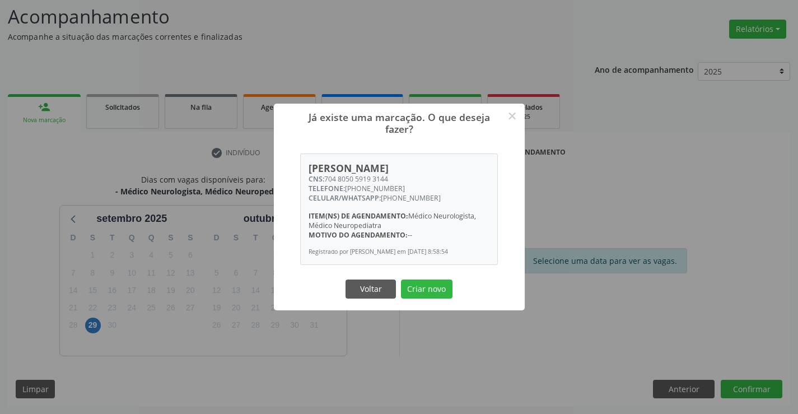
click at [413, 278] on div "Voltar Criar novo" at bounding box center [399, 289] width 112 height 24
click at [422, 291] on button "Criar novo" at bounding box center [427, 288] width 52 height 19
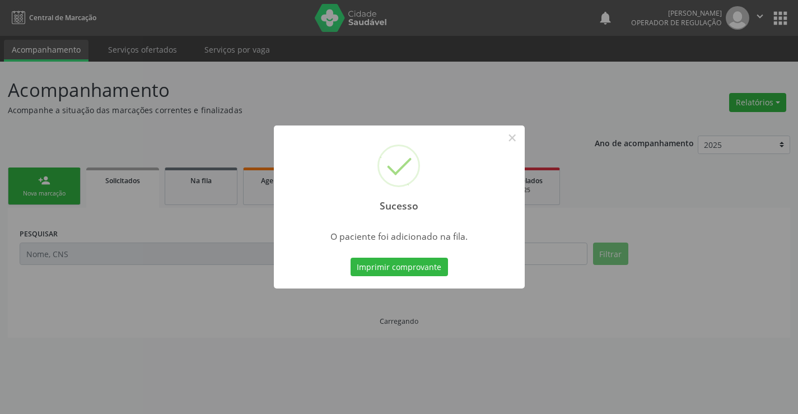
scroll to position [0, 0]
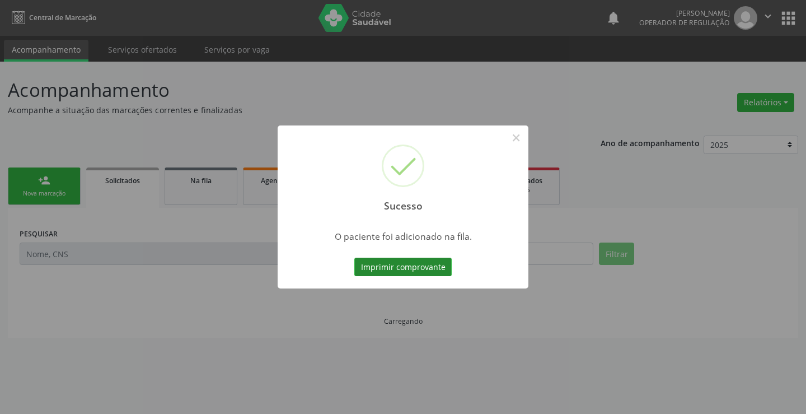
click at [413, 265] on button "Imprimir comprovante" at bounding box center [402, 267] width 97 height 19
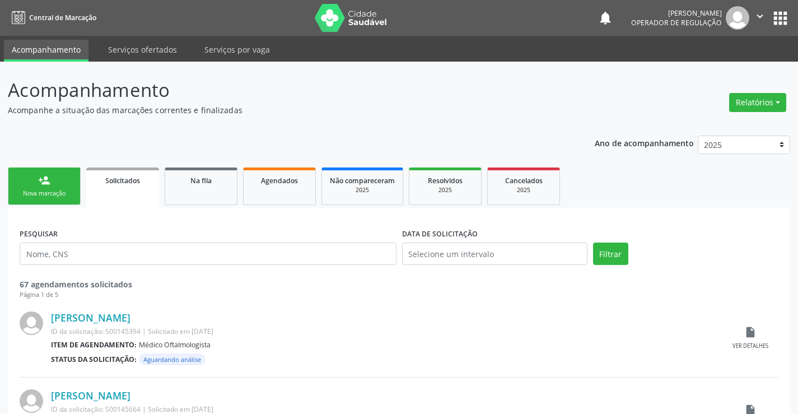
click at [37, 170] on link "person_add Nova marcação" at bounding box center [44, 186] width 73 height 38
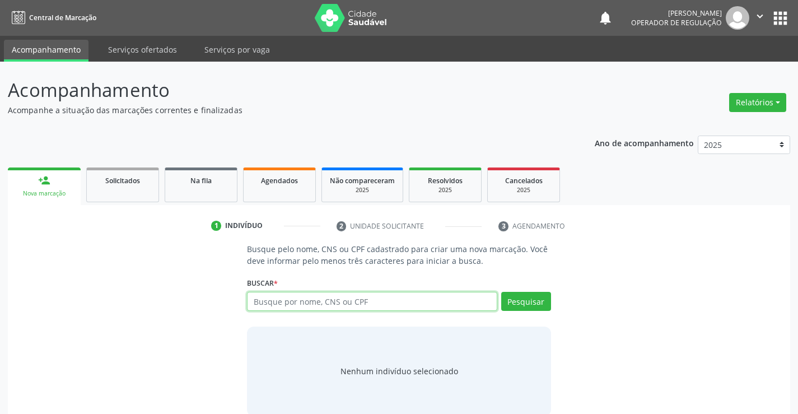
click at [293, 309] on input "text" at bounding box center [372, 301] width 250 height 19
type input "708600087494382"
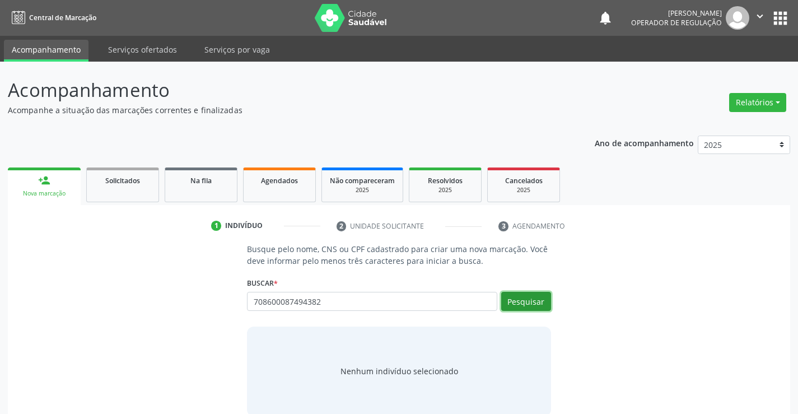
click at [515, 297] on button "Pesquisar" at bounding box center [526, 301] width 50 height 19
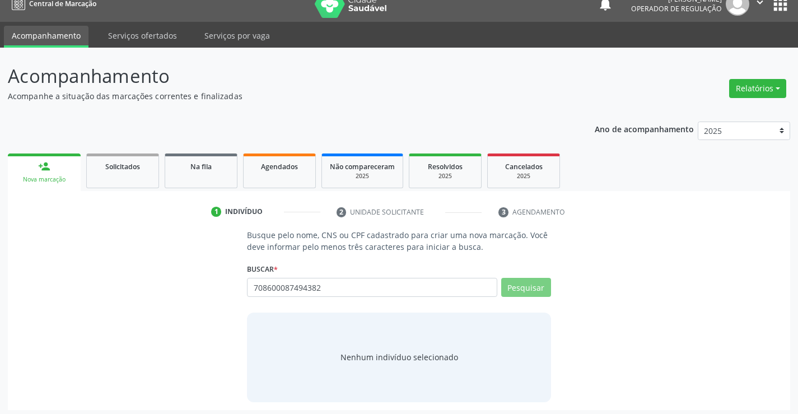
scroll to position [18, 0]
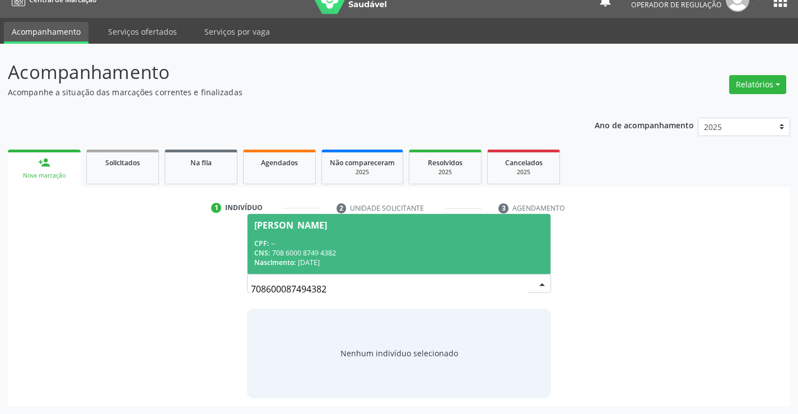
click at [428, 248] on div "CNS: 708 6000 8749 4382" at bounding box center [398, 253] width 289 height 10
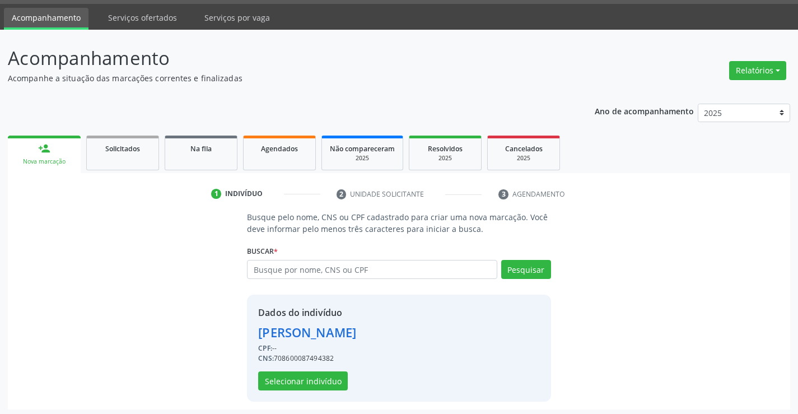
scroll to position [35, 0]
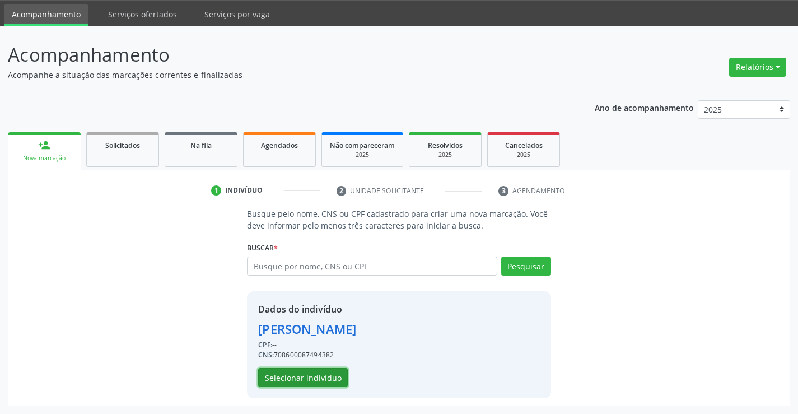
click at [296, 380] on button "Selecionar indivíduo" at bounding box center [303, 377] width 90 height 19
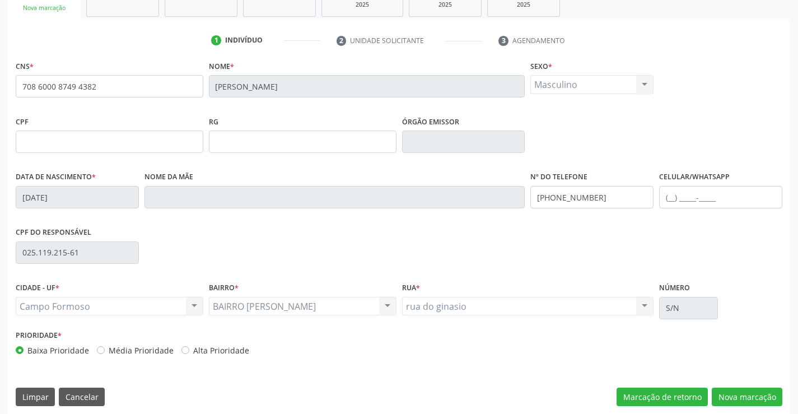
scroll to position [193, 0]
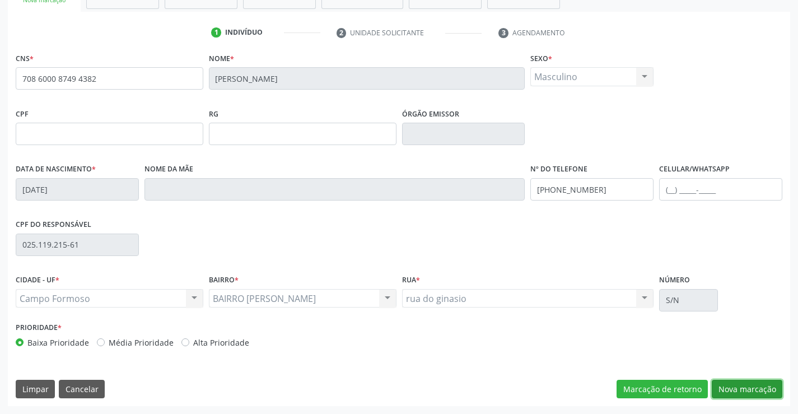
click at [754, 380] on button "Nova marcação" at bounding box center [747, 389] width 71 height 19
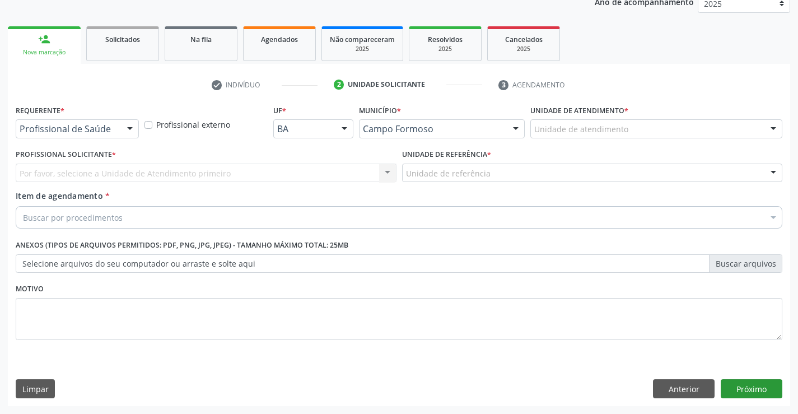
scroll to position [141, 0]
click at [124, 119] on div "Requerente * Profissional de Saúde Profissional de Saúde Paciente Nenhum result…" at bounding box center [77, 120] width 123 height 36
click at [118, 135] on div "Profissional de Saúde" at bounding box center [77, 128] width 123 height 19
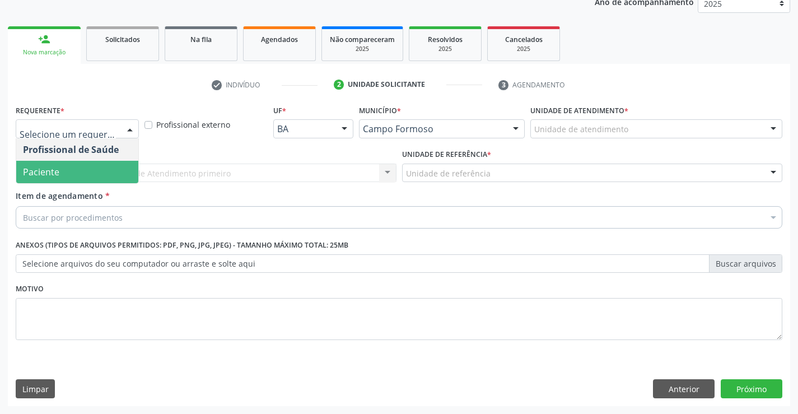
click at [92, 164] on span "Paciente" at bounding box center [77, 172] width 122 height 22
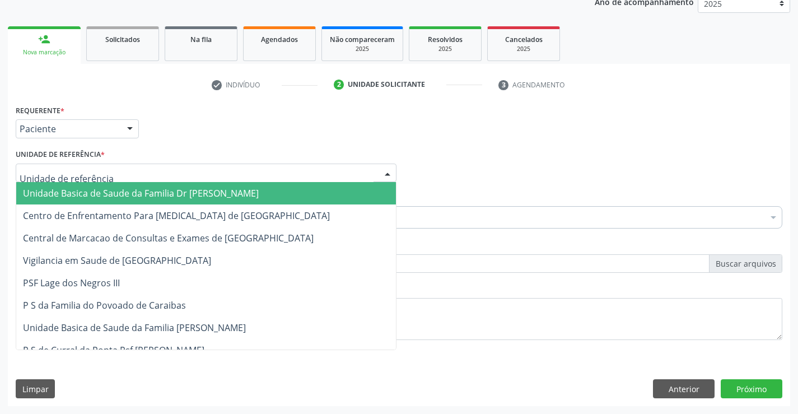
click at [143, 172] on div at bounding box center [206, 173] width 381 height 19
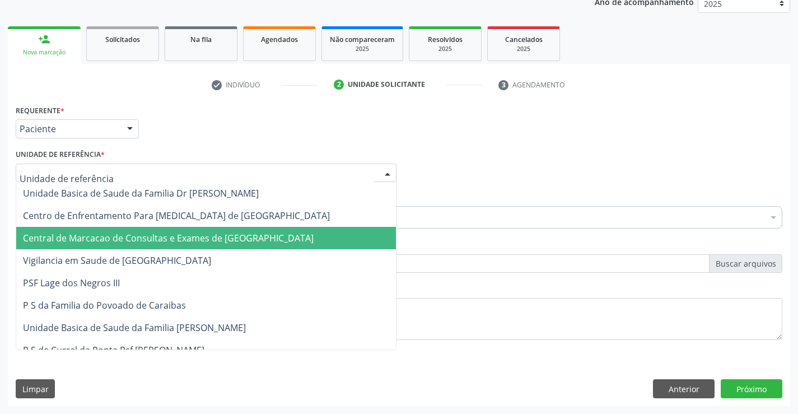
click at [128, 240] on span "Central de Marcacao de Consultas e Exames de Campo Formoso" at bounding box center [168, 238] width 291 height 12
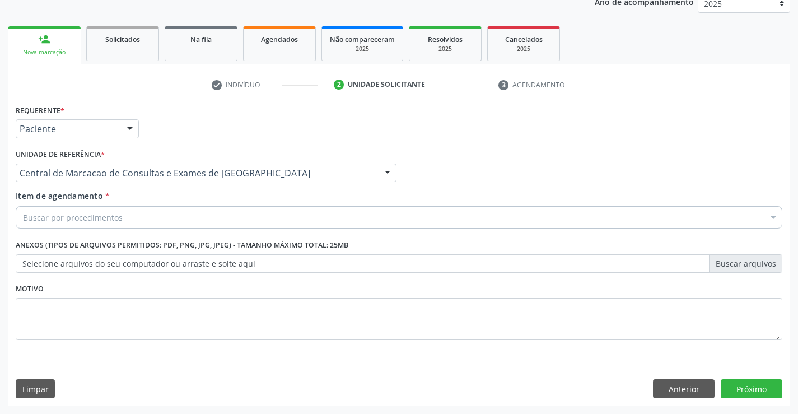
click at [148, 217] on div "Buscar por procedimentos" at bounding box center [399, 217] width 767 height 22
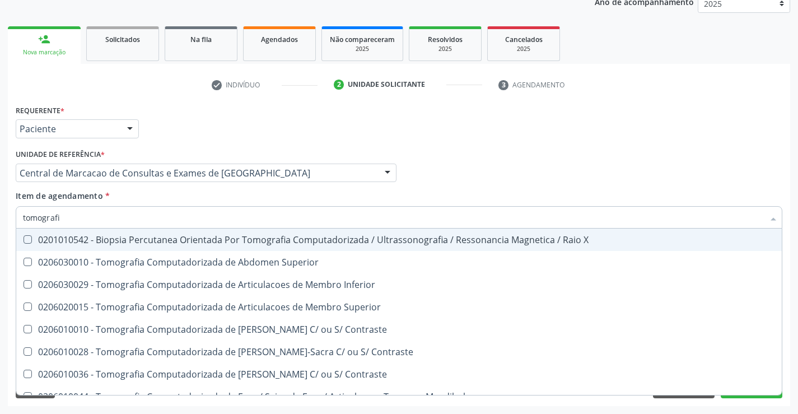
type input "tomografia"
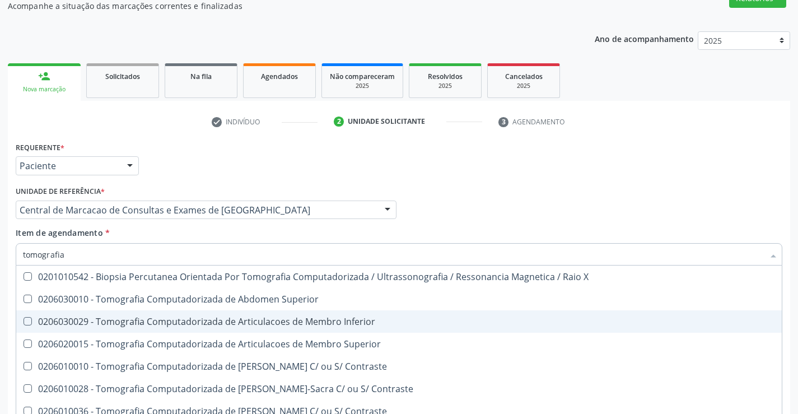
scroll to position [85, 0]
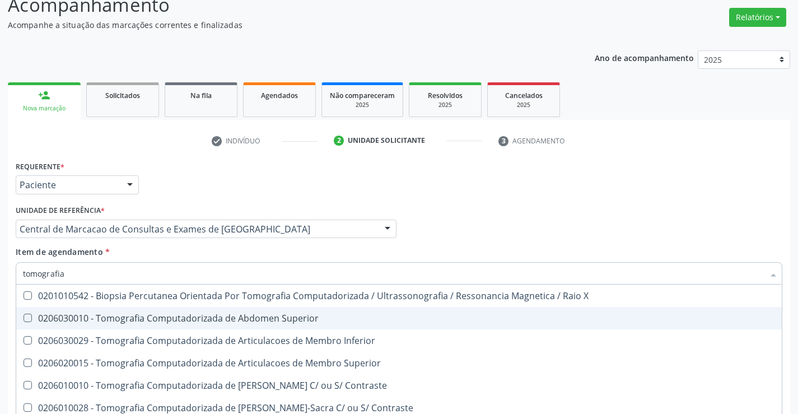
click at [271, 320] on div "0206030010 - Tomografia Computadorizada de Abdomen Superior" at bounding box center [399, 318] width 752 height 9
checkbox Superior "true"
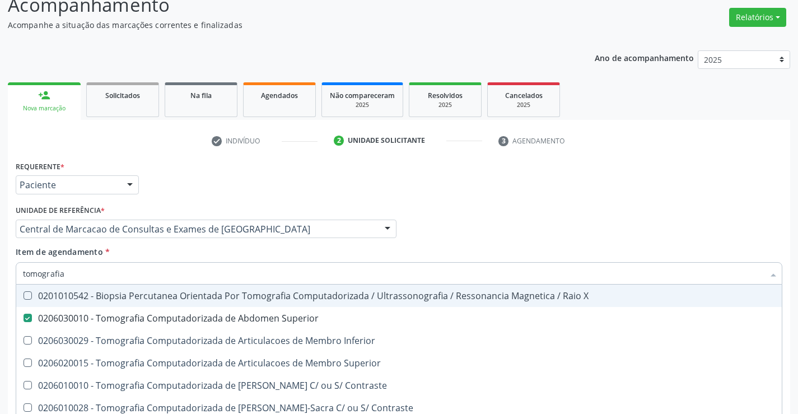
click at [482, 209] on div "Profissional Solicitante Por favor, selecione a Unidade de Atendimento primeiro…" at bounding box center [399, 224] width 772 height 44
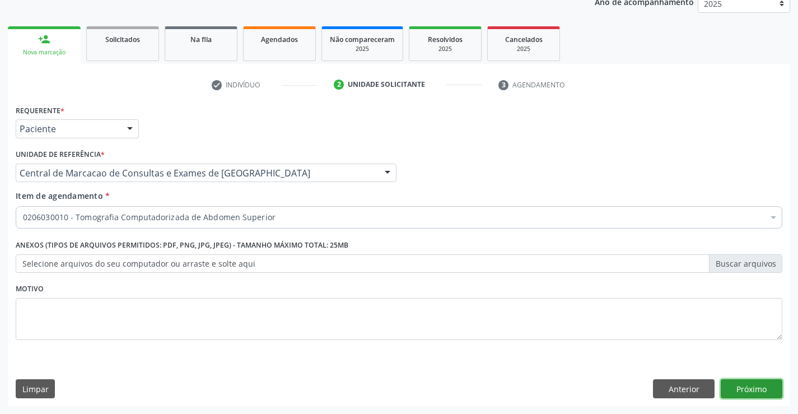
click at [748, 389] on button "Próximo" at bounding box center [752, 388] width 62 height 19
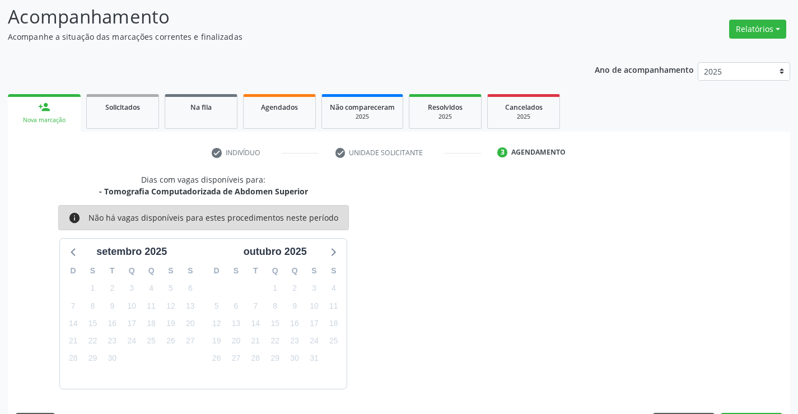
scroll to position [106, 0]
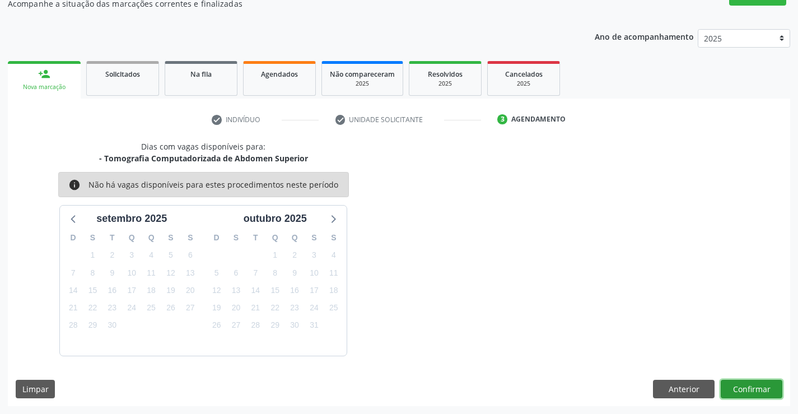
click at [762, 390] on button "Confirmar" at bounding box center [752, 389] width 62 height 19
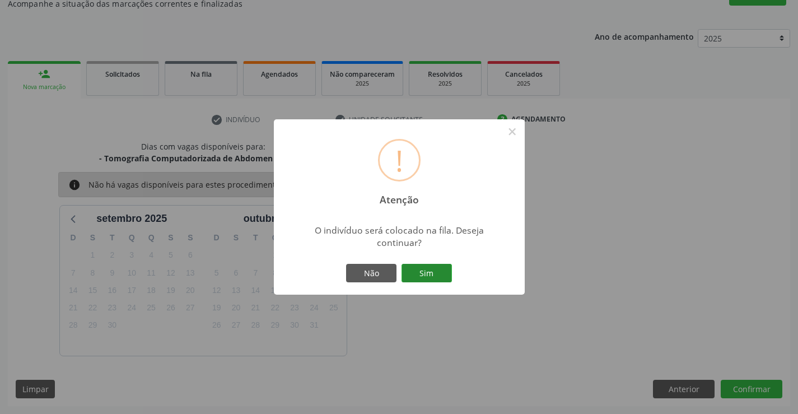
click at [445, 275] on button "Sim" at bounding box center [426, 273] width 50 height 19
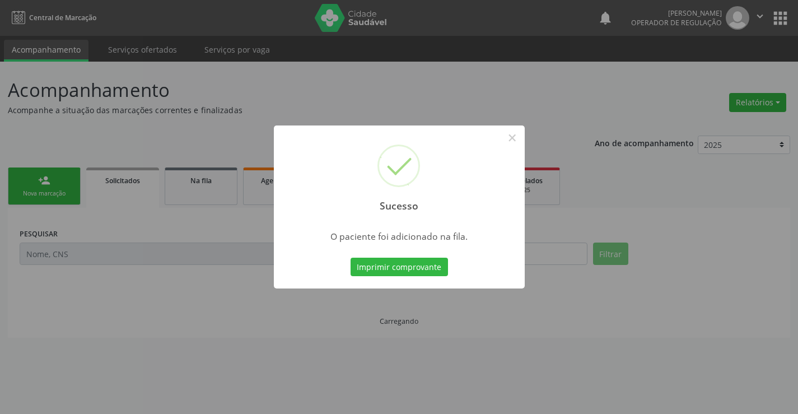
scroll to position [0, 0]
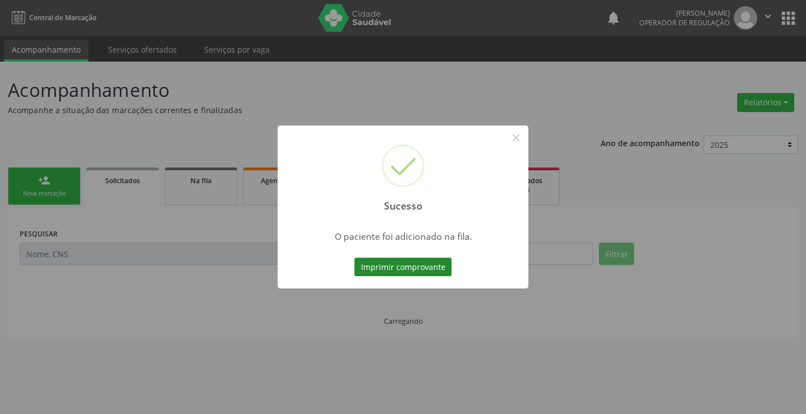
click at [409, 268] on button "Imprimir comprovante" at bounding box center [402, 267] width 97 height 19
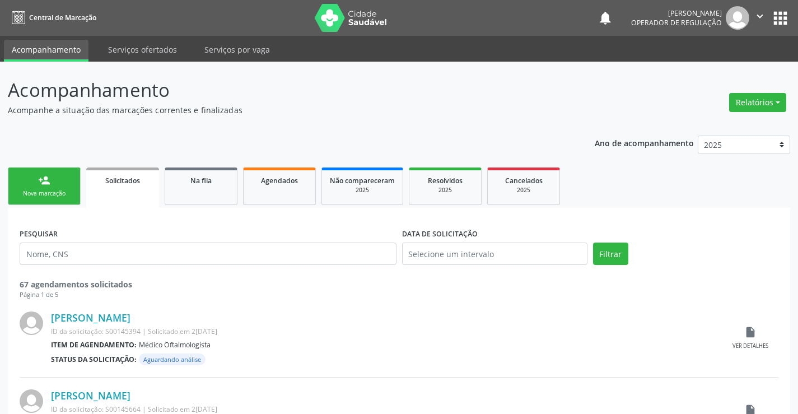
click at [64, 184] on link "person_add Nova marcação" at bounding box center [44, 186] width 73 height 38
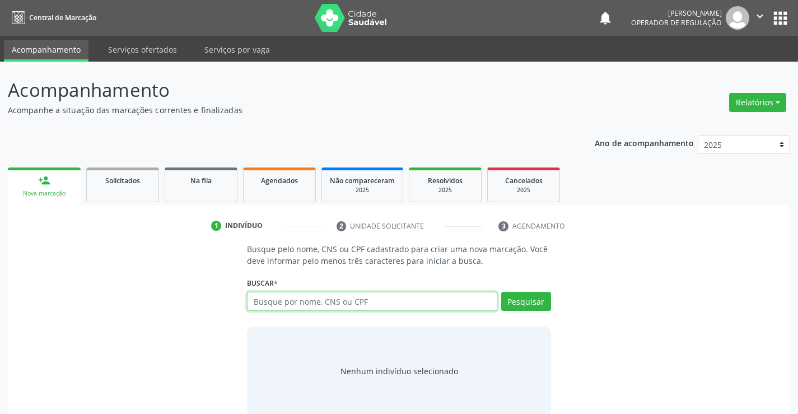
click at [307, 293] on input "text" at bounding box center [372, 301] width 250 height 19
type input "708500363561574"
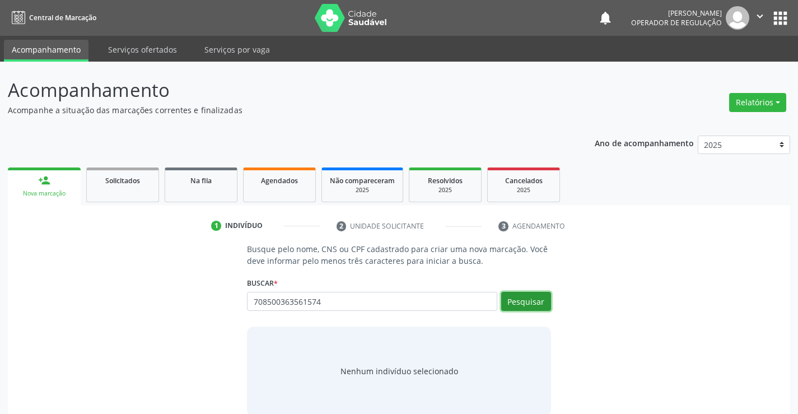
click at [516, 298] on button "Pesquisar" at bounding box center [526, 301] width 50 height 19
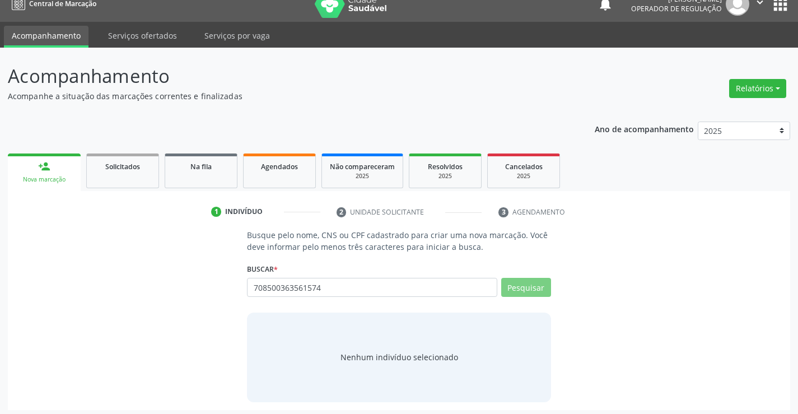
scroll to position [18, 0]
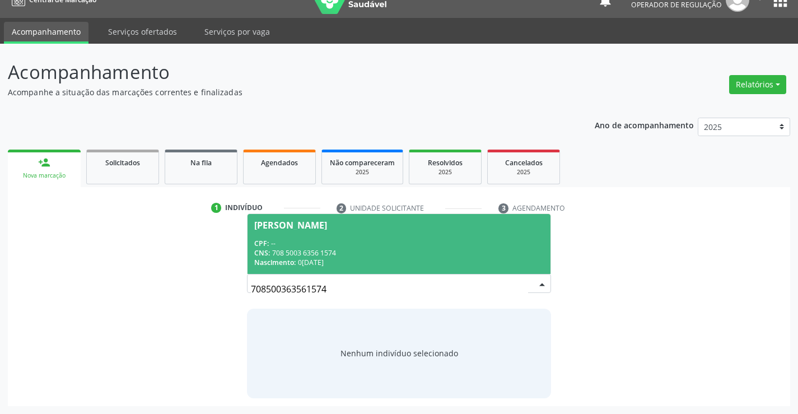
click at [372, 236] on span "Jose Cezario de Souza CPF: -- CNS: 708 5003 6356 1574 Nascimento: 03/09/1957" at bounding box center [398, 244] width 302 height 60
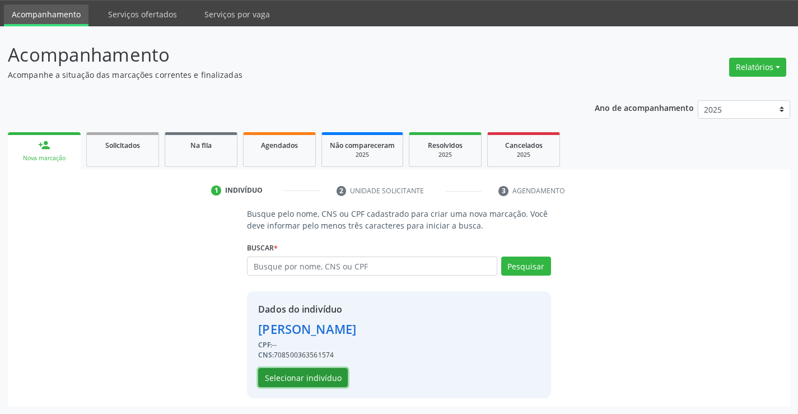
click at [309, 379] on button "Selecionar indivíduo" at bounding box center [303, 377] width 90 height 19
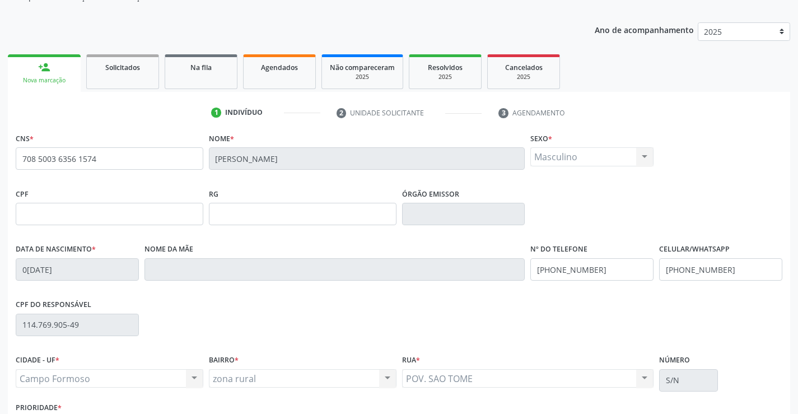
scroll to position [193, 0]
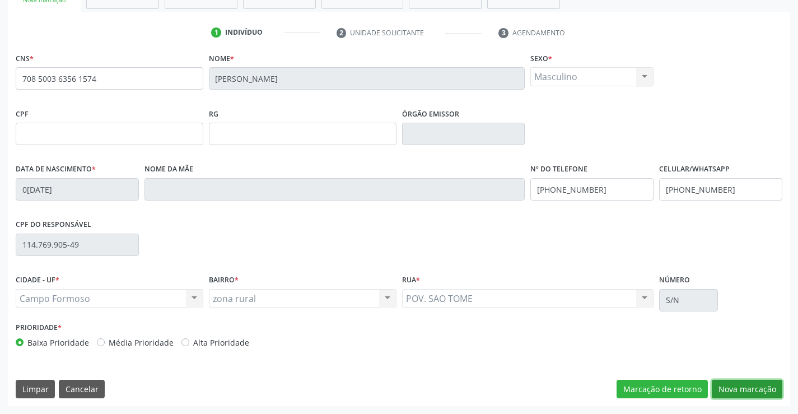
click at [730, 394] on button "Nova marcação" at bounding box center [747, 389] width 71 height 19
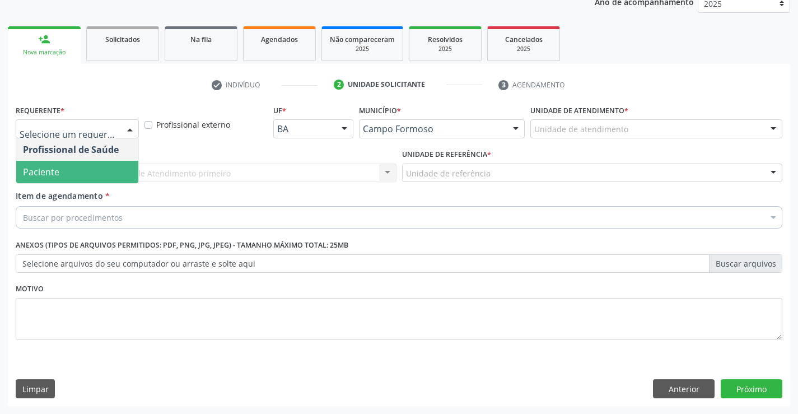
click at [95, 164] on span "Paciente" at bounding box center [77, 172] width 122 height 22
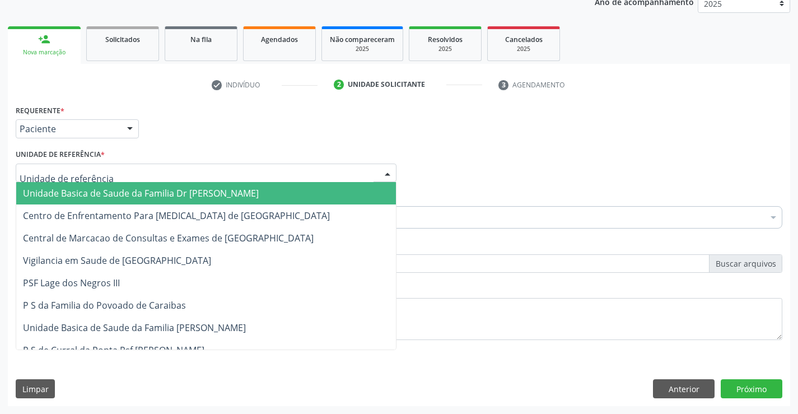
click at [146, 165] on div at bounding box center [206, 173] width 381 height 19
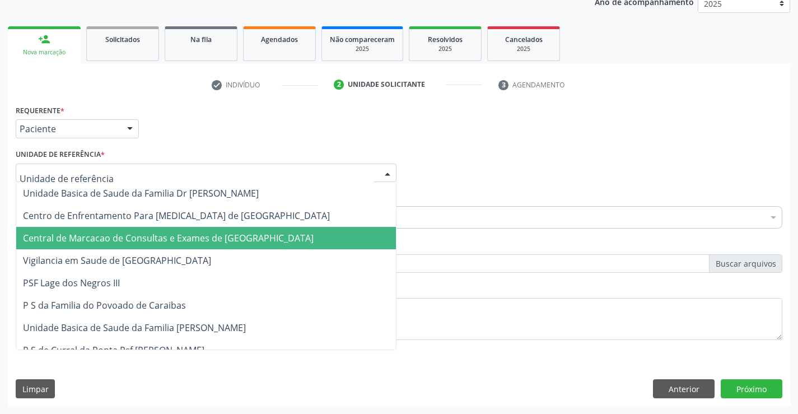
click at [158, 236] on span "Central de Marcacao de Consultas e Exames de [GEOGRAPHIC_DATA]" at bounding box center [168, 238] width 291 height 12
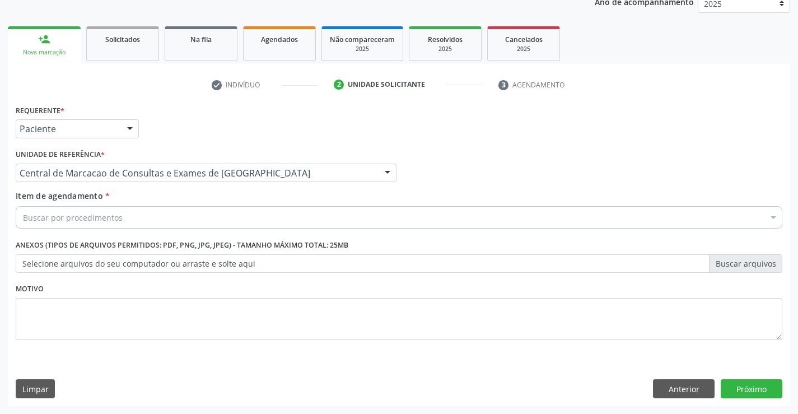
click at [189, 212] on div "Buscar por procedimentos" at bounding box center [399, 217] width 767 height 22
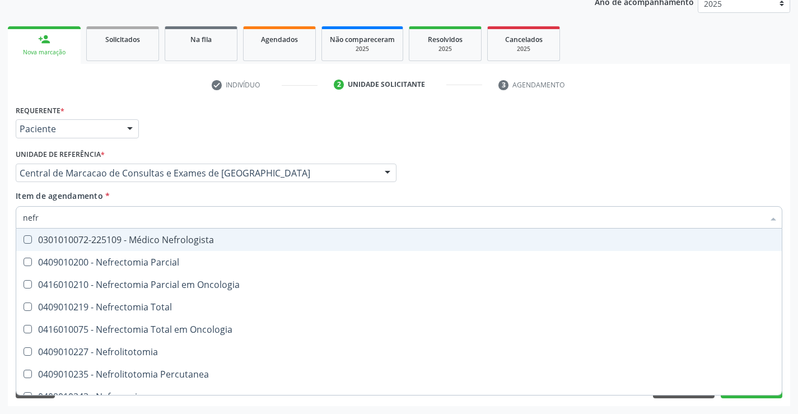
type input "nefro"
click at [172, 240] on div "0301010072-225109 - Médico Nefrologista" at bounding box center [399, 239] width 752 height 9
checkbox Nefrologista "true"
click at [440, 192] on div "Item de agendamento * nefro Desfazer seleção 0301010072-225109 - Médico Nefrolo…" at bounding box center [399, 207] width 767 height 35
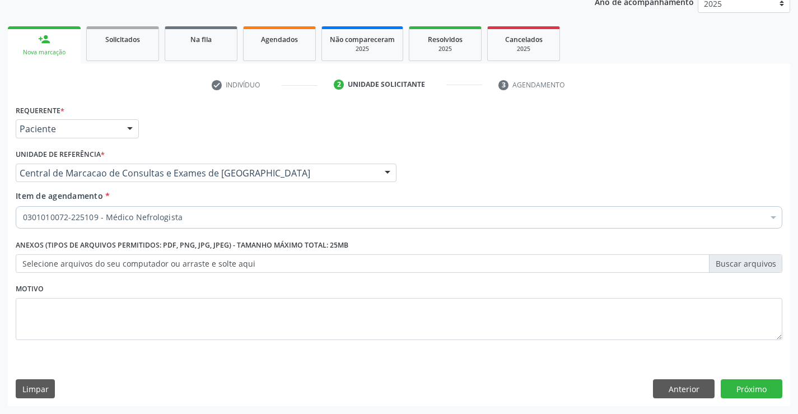
click at [761, 399] on div "Requerente * Paciente Profissional de Saúde Paciente Nenhum resultado encontrad…" at bounding box center [399, 254] width 782 height 304
click at [761, 390] on button "Próximo" at bounding box center [752, 388] width 62 height 19
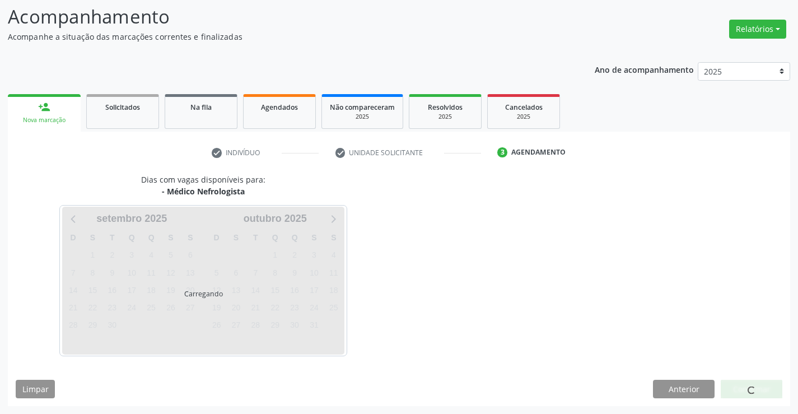
scroll to position [73, 0]
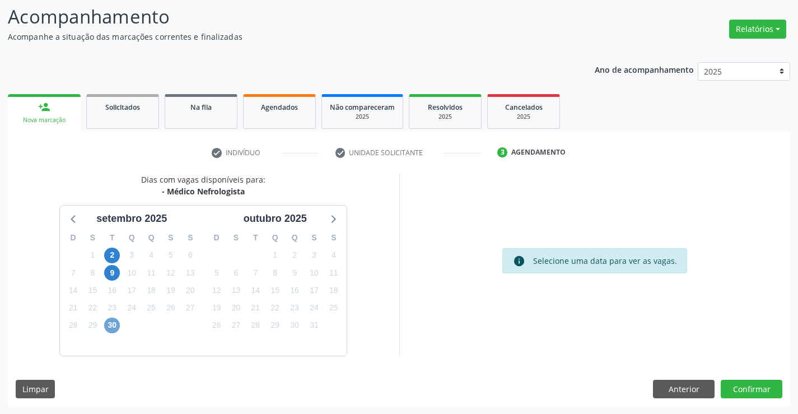
click at [116, 330] on span "30" at bounding box center [112, 325] width 16 height 16
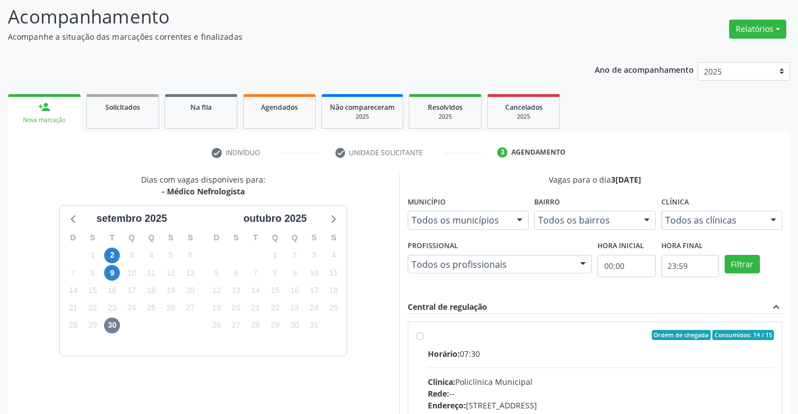
click at [508, 358] on div "Horário: 07:30" at bounding box center [601, 354] width 347 height 12
click at [424, 340] on input "Ordem de chegada Consumidos: 14 / 15 Horário: 07:30 Clínica: Policlínica Munici…" at bounding box center [420, 335] width 8 height 10
radio input "true"
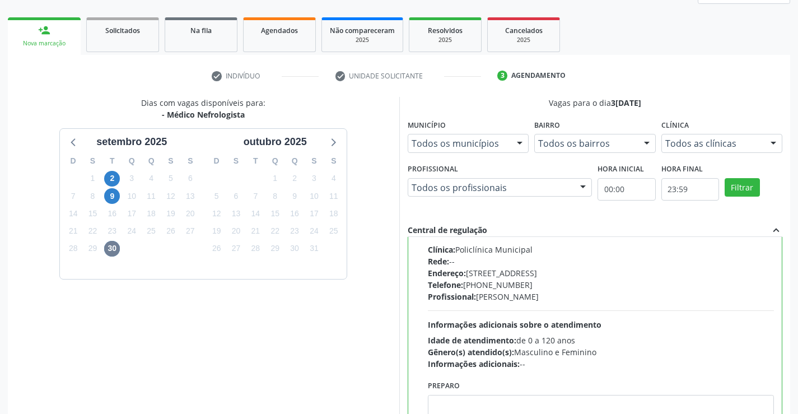
scroll to position [255, 0]
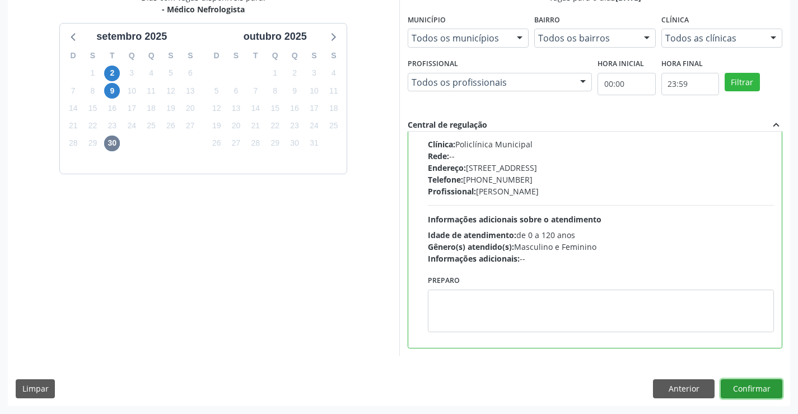
click at [761, 384] on button "Confirmar" at bounding box center [752, 388] width 62 height 19
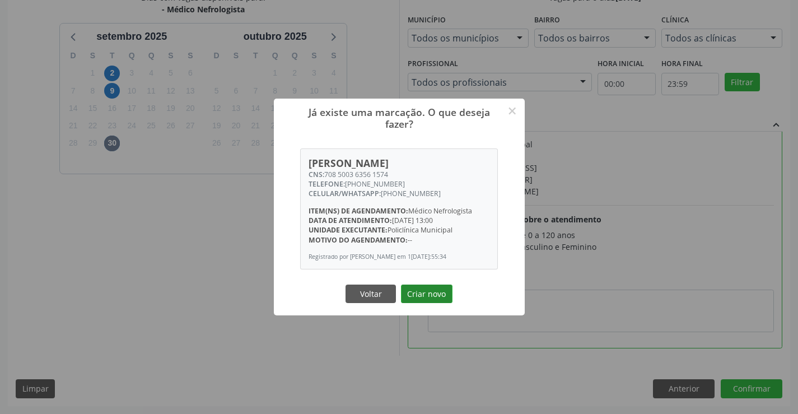
click at [420, 297] on button "Criar novo" at bounding box center [427, 293] width 52 height 19
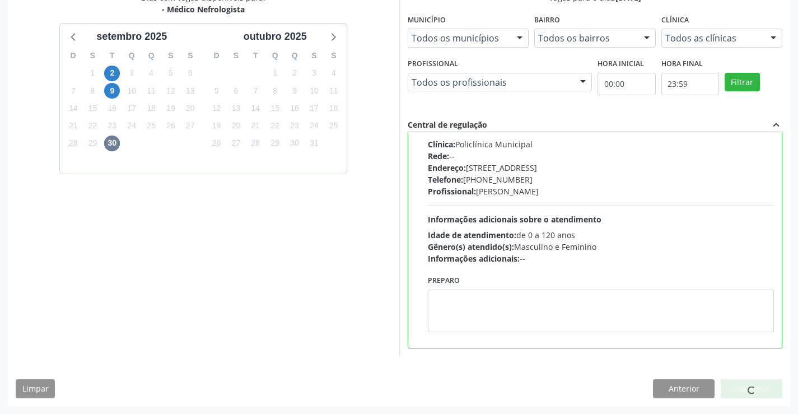
scroll to position [0, 0]
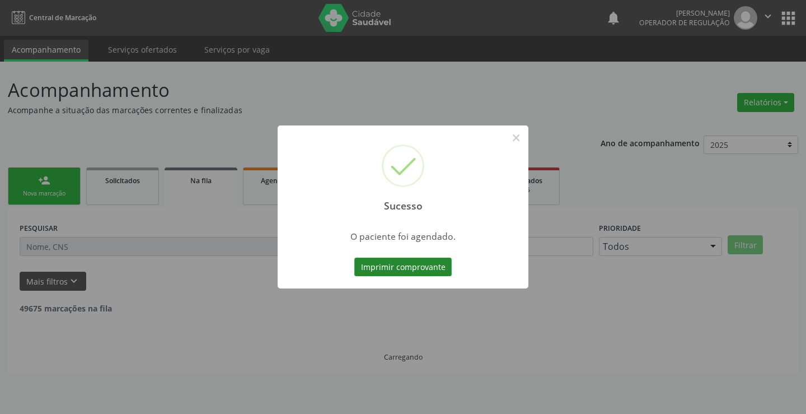
drag, startPoint x: 410, startPoint y: 283, endPoint x: 414, endPoint y: 273, distance: 10.8
click at [410, 283] on div "Sucesso × O paciente foi agendado. Imprimir comprovante Cancel" at bounding box center [403, 207] width 251 height 164
click at [415, 265] on button "Imprimir comprovante" at bounding box center [402, 267] width 97 height 19
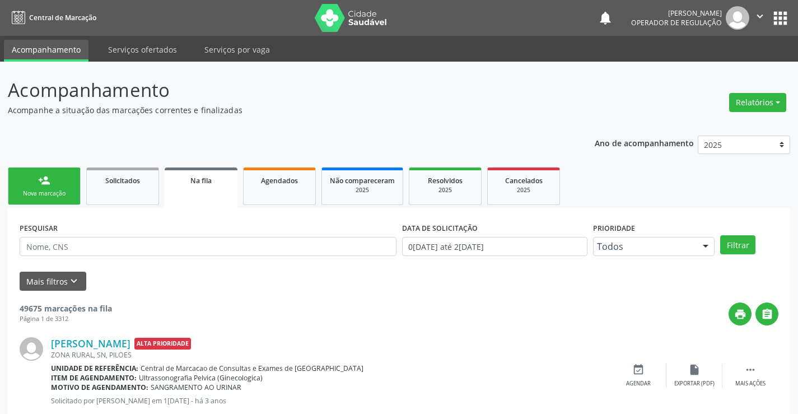
click at [52, 180] on link "person_add Nova marcação" at bounding box center [44, 186] width 73 height 38
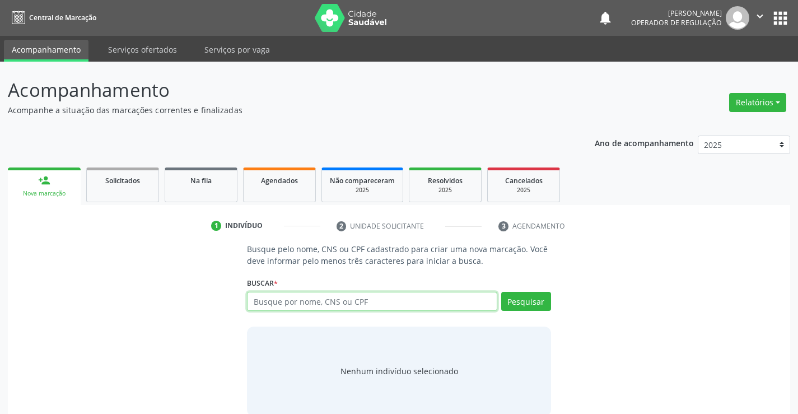
click at [320, 307] on input "text" at bounding box center [372, 301] width 250 height 19
click at [340, 291] on div "Buscar * Busque por nome, CNS ou CPF Nenhum resultado encontrado para: " " Digi…" at bounding box center [398, 296] width 303 height 44
click at [342, 303] on input "text" at bounding box center [372, 301] width 250 height 19
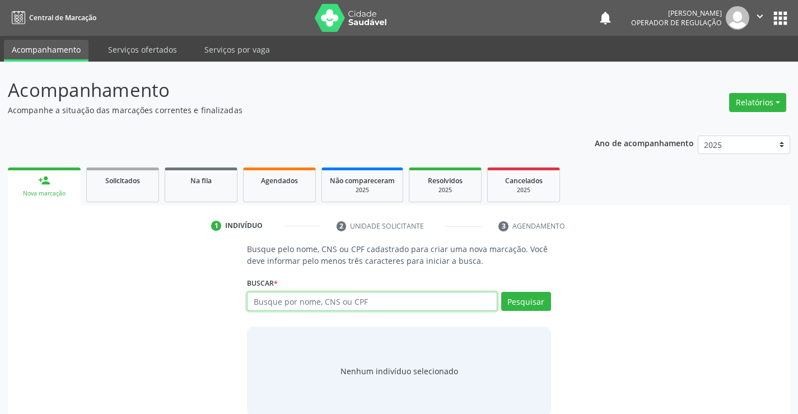
click at [342, 303] on input "text" at bounding box center [372, 301] width 250 height 19
type input "emilly micaella"
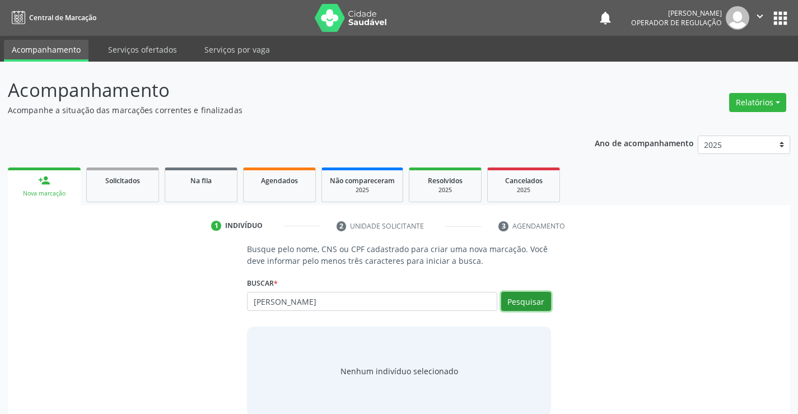
click at [527, 301] on button "Pesquisar" at bounding box center [526, 301] width 50 height 19
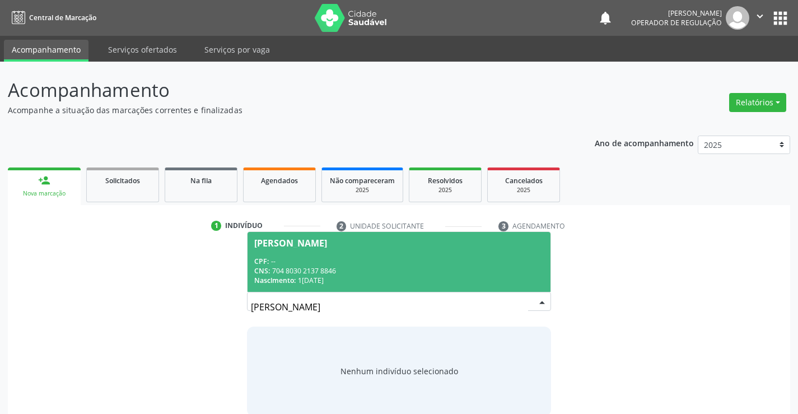
click at [311, 264] on div "CPF: --" at bounding box center [398, 261] width 289 height 10
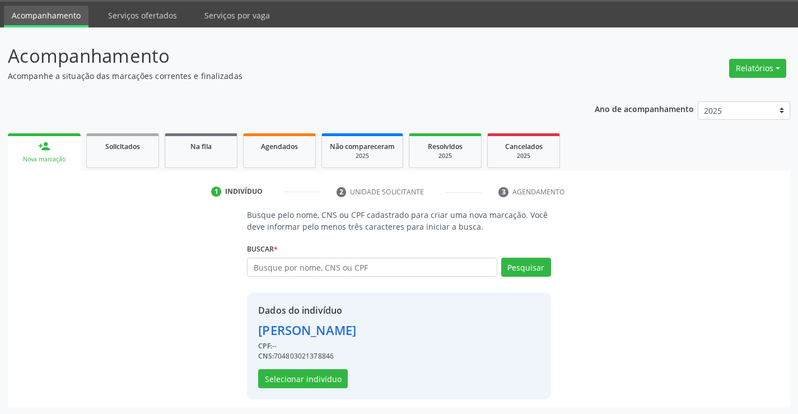
scroll to position [35, 0]
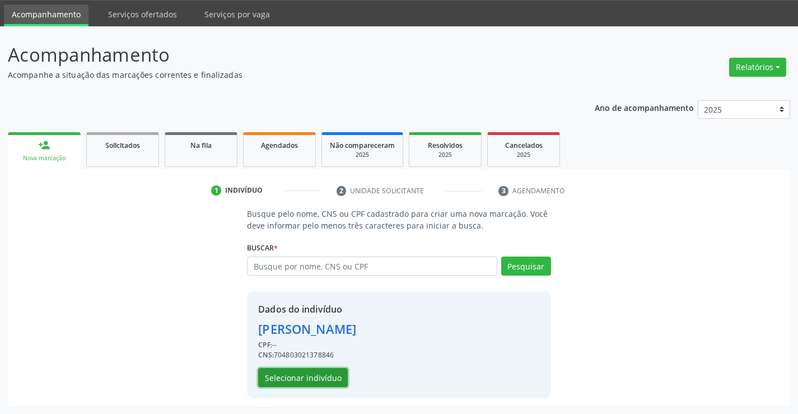
click at [301, 379] on button "Selecionar indivíduo" at bounding box center [303, 377] width 90 height 19
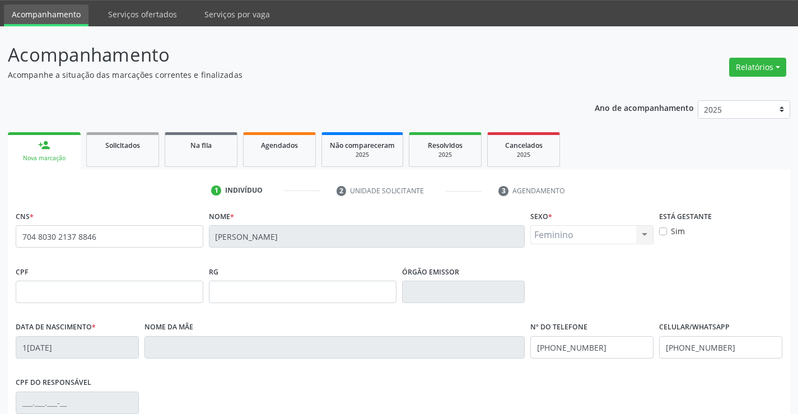
scroll to position [193, 0]
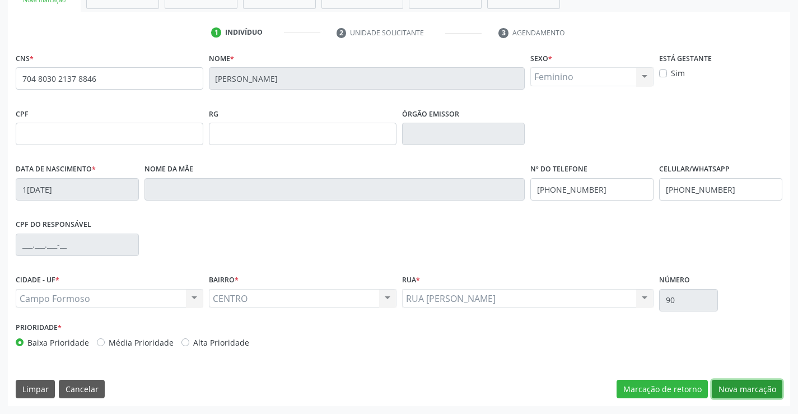
click at [741, 386] on button "Nova marcação" at bounding box center [747, 389] width 71 height 19
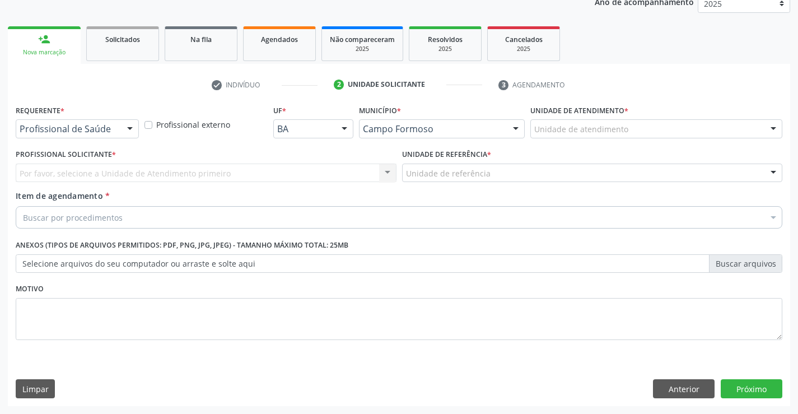
scroll to position [141, 0]
click at [117, 130] on div "Profissional de Saúde" at bounding box center [77, 128] width 123 height 19
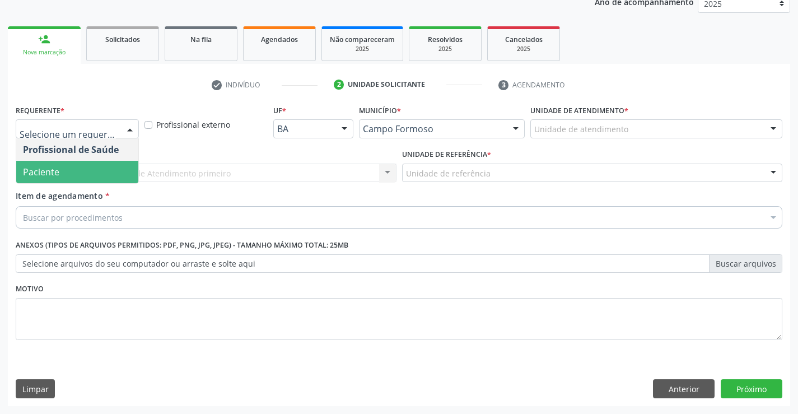
click at [86, 178] on span "Paciente" at bounding box center [77, 172] width 122 height 22
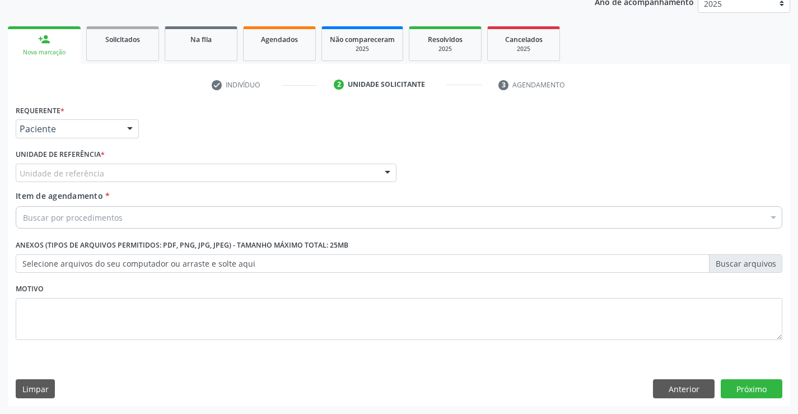
click at [181, 174] on div "Unidade de referência" at bounding box center [206, 173] width 381 height 19
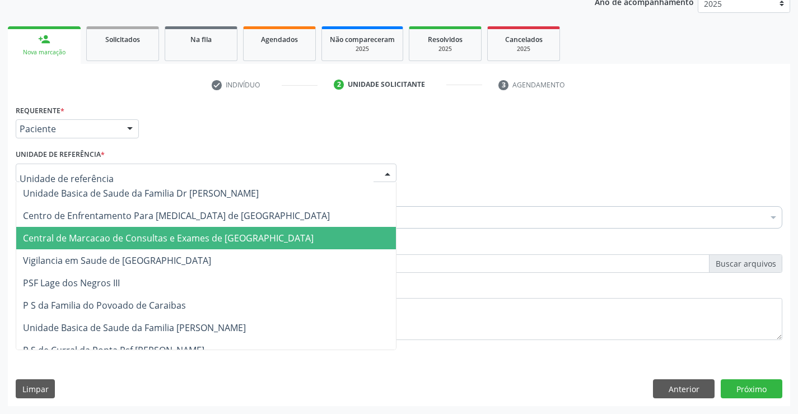
click at [185, 229] on span "Central de Marcacao de Consultas e Exames de [GEOGRAPHIC_DATA]" at bounding box center [206, 238] width 380 height 22
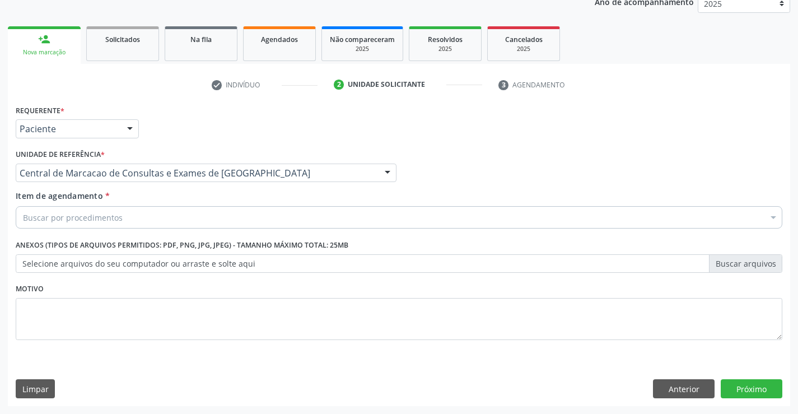
click at [205, 219] on div "Buscar por procedimentos" at bounding box center [399, 217] width 767 height 22
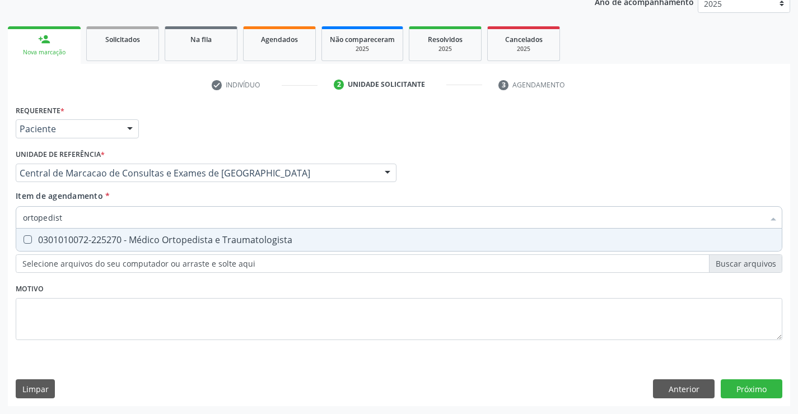
type input "ortopedista"
click at [178, 235] on div "0301010072-225270 - Médico Ortopedista e Traumatologista" at bounding box center [399, 239] width 752 height 9
checkbox Traumatologista "true"
type input "ortopedista"
click at [748, 385] on div "Requerente * Paciente Profissional de Saúde Paciente Nenhum resultado encontrad…" at bounding box center [399, 254] width 782 height 304
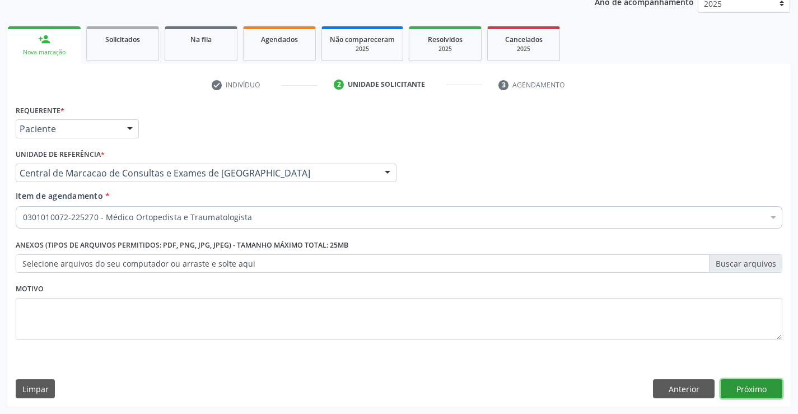
click at [750, 387] on button "Próximo" at bounding box center [752, 388] width 62 height 19
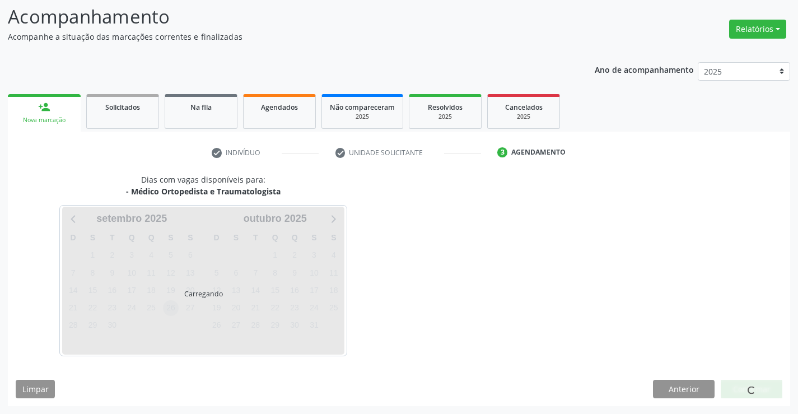
scroll to position [73, 0]
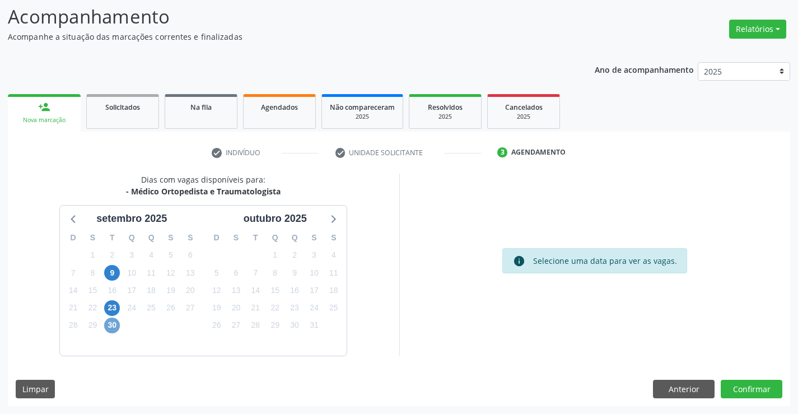
click at [106, 326] on span "30" at bounding box center [112, 325] width 16 height 16
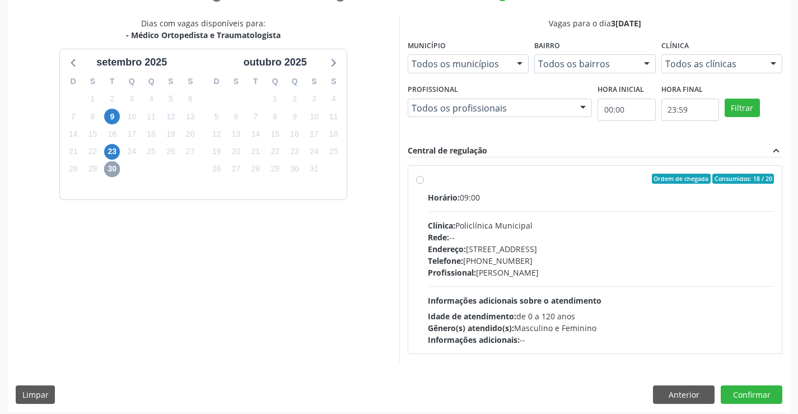
scroll to position [235, 0]
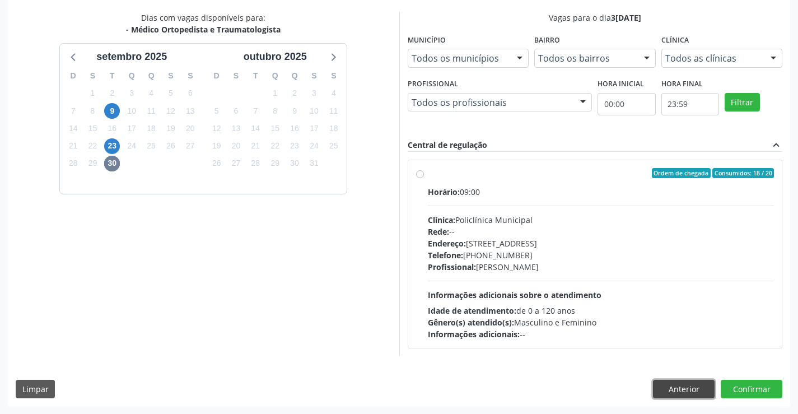
click at [689, 388] on button "Anterior" at bounding box center [684, 389] width 62 height 19
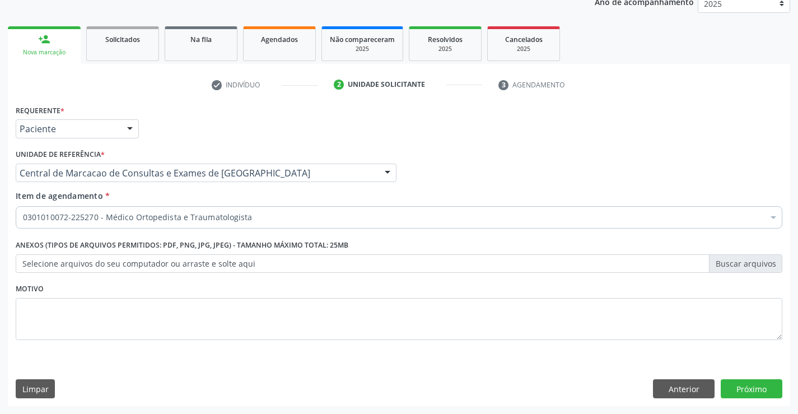
scroll to position [141, 0]
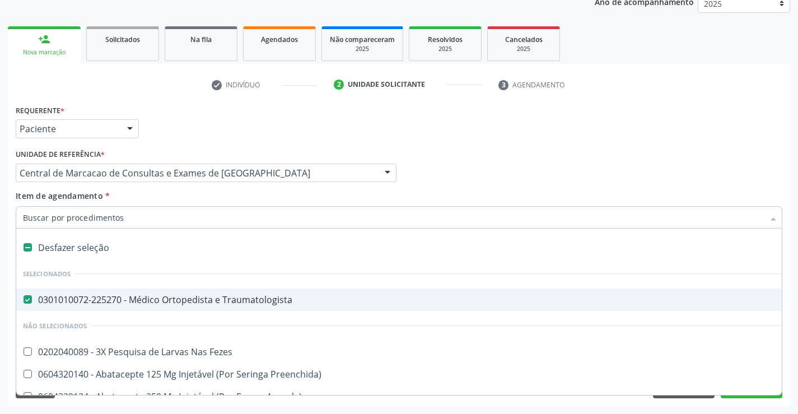
click at [187, 300] on div "0301010072-225270 - Médico Ortopedista e Traumatologista" at bounding box center [459, 299] width 872 height 9
checkbox Traumatologista "false"
click at [217, 215] on input "Item de agendamento *" at bounding box center [393, 217] width 741 height 22
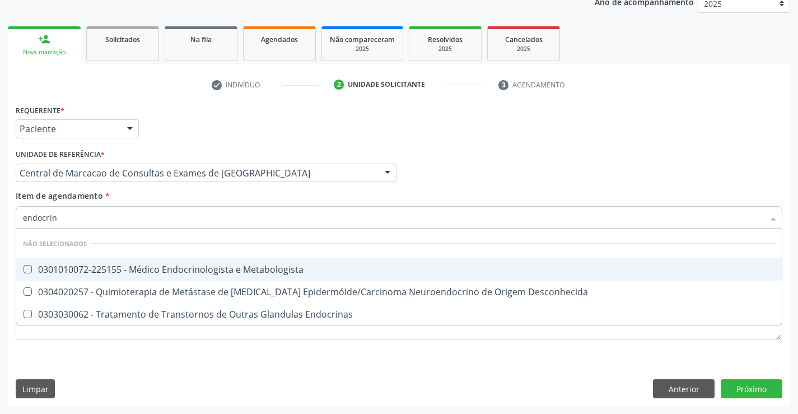
type input "endocrino"
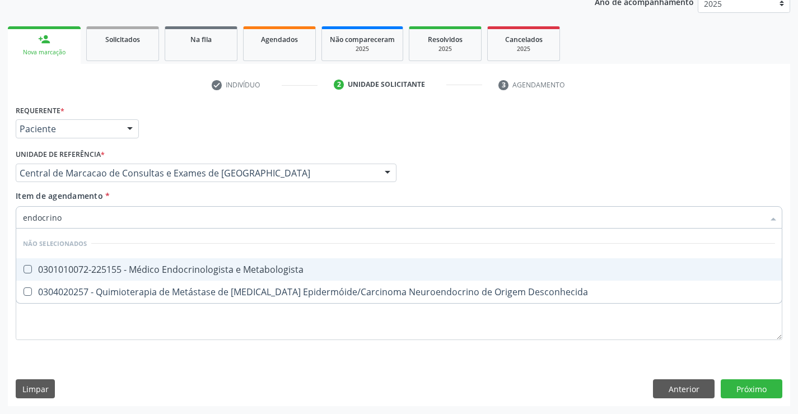
drag, startPoint x: 221, startPoint y: 264, endPoint x: 256, endPoint y: 262, distance: 35.9
click at [223, 265] on div "0301010072-225155 - Médico Endocrinologista e Metabologista" at bounding box center [399, 269] width 752 height 9
checkbox Metabologista "true"
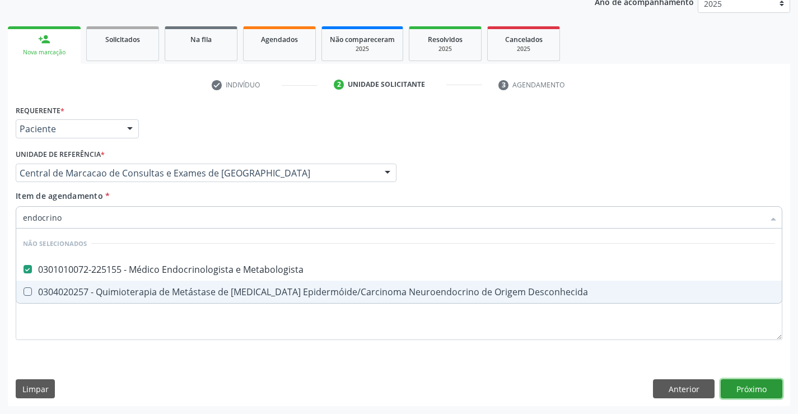
click at [743, 393] on div "Requerente * Paciente Profissional de Saúde Paciente Nenhum resultado encontrad…" at bounding box center [399, 254] width 782 height 304
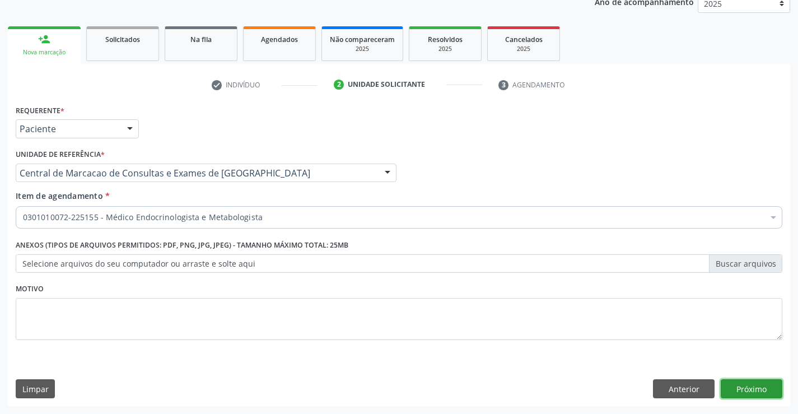
click at [745, 392] on button "Próximo" at bounding box center [752, 388] width 62 height 19
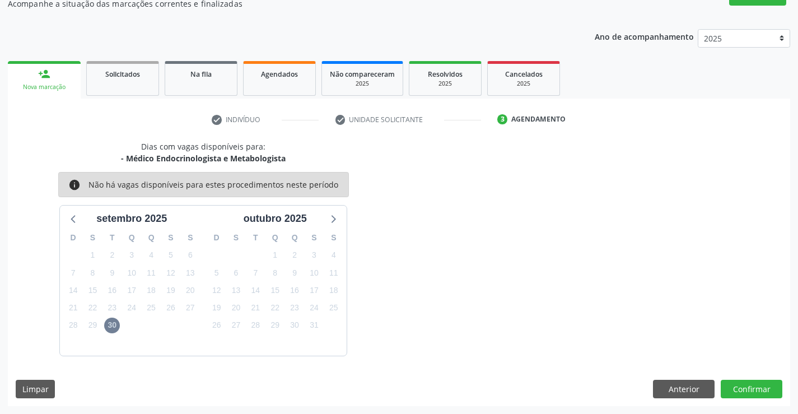
scroll to position [106, 0]
click at [202, 278] on div "D S T Q Q S S 31 1 2 3 4 5 6 7 8 9 10 11 12 13 14 15 16 17 18 19 20 21 22 23 24…" at bounding box center [131, 290] width 143 height 129
click at [143, 317] on div "2" at bounding box center [152, 324] width 20 height 17
click at [153, 306] on span "25" at bounding box center [151, 308] width 16 height 16
click at [685, 389] on button "Anterior" at bounding box center [684, 389] width 62 height 19
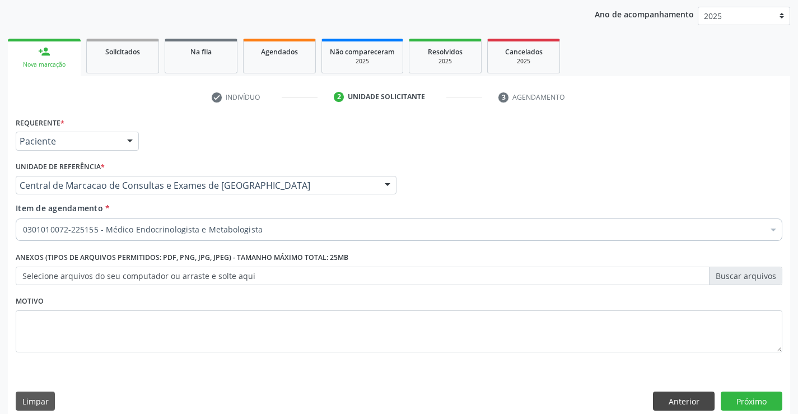
scroll to position [141, 0]
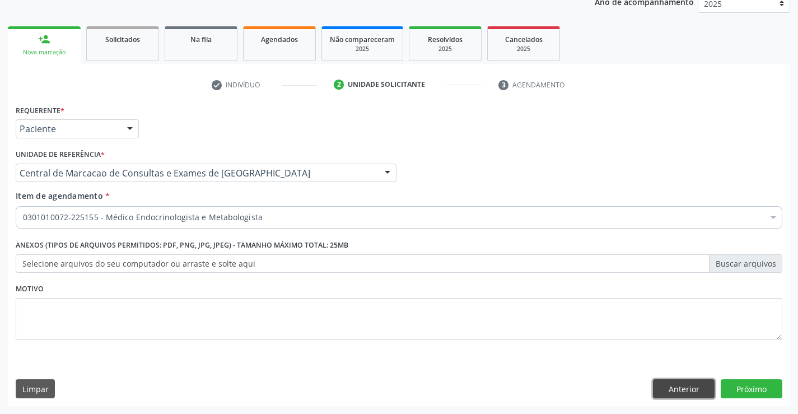
click at [686, 392] on button "Anterior" at bounding box center [684, 388] width 62 height 19
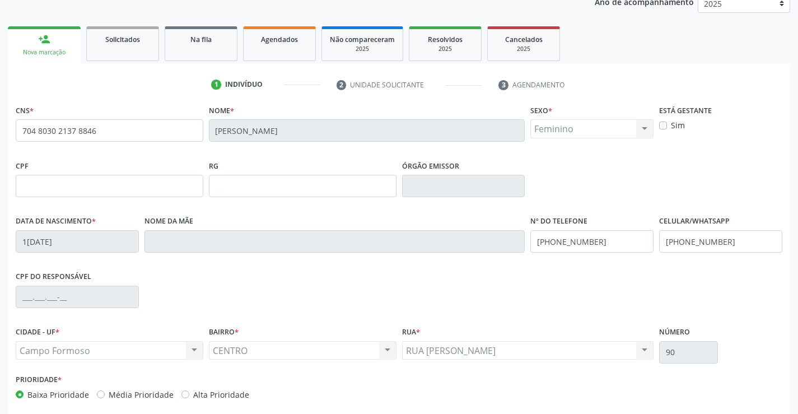
click at [64, 47] on link "person_add Nova marcação" at bounding box center [44, 45] width 73 height 38
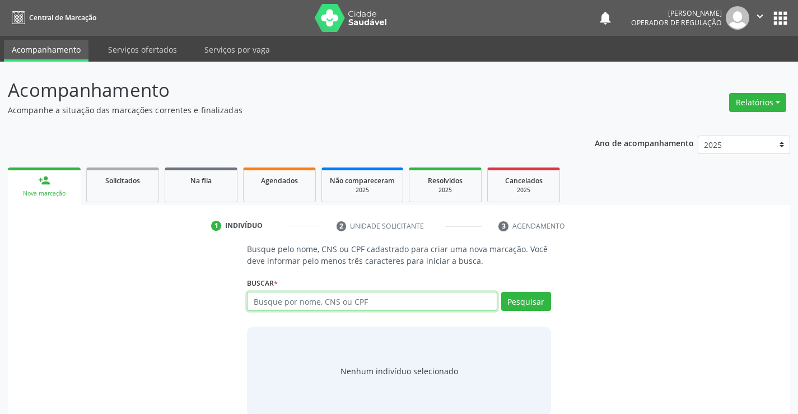
click at [325, 296] on input "text" at bounding box center [372, 301] width 250 height 19
type input "702908580776476"
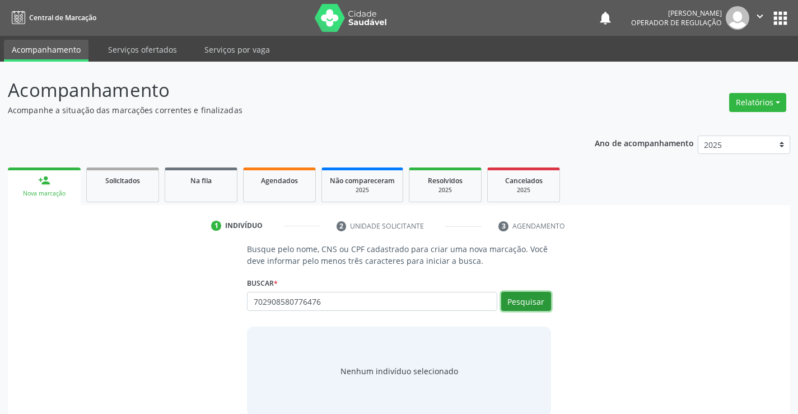
click at [528, 301] on button "Pesquisar" at bounding box center [526, 301] width 50 height 19
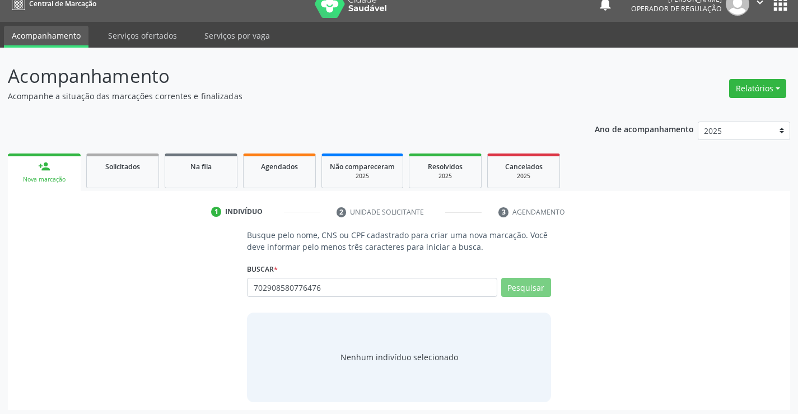
scroll to position [18, 0]
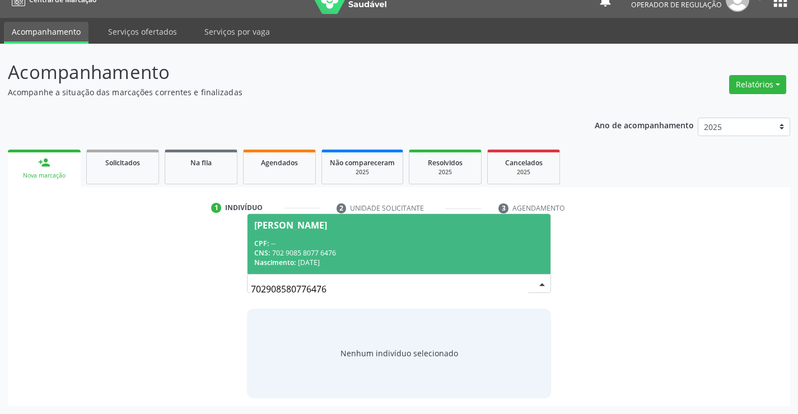
click at [277, 237] on span "[PERSON_NAME] CPF: -- CNS: 702 9085 8077 6476 Nascimento: [DATE]" at bounding box center [398, 244] width 302 height 60
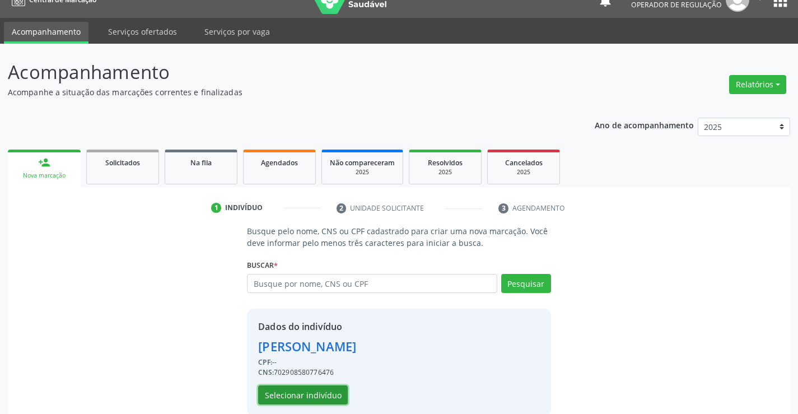
click at [320, 391] on button "Selecionar indivíduo" at bounding box center [303, 394] width 90 height 19
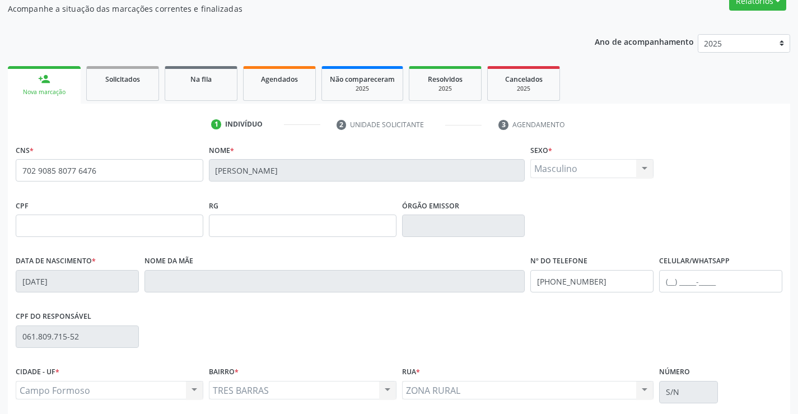
scroll to position [193, 0]
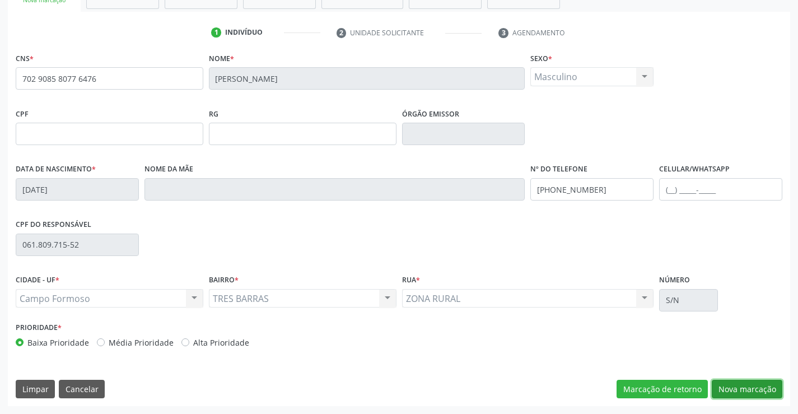
click at [765, 388] on button "Nova marcação" at bounding box center [747, 389] width 71 height 19
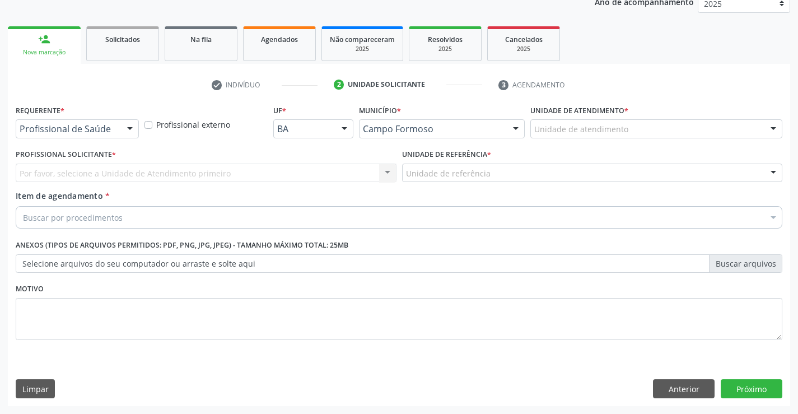
scroll to position [141, 0]
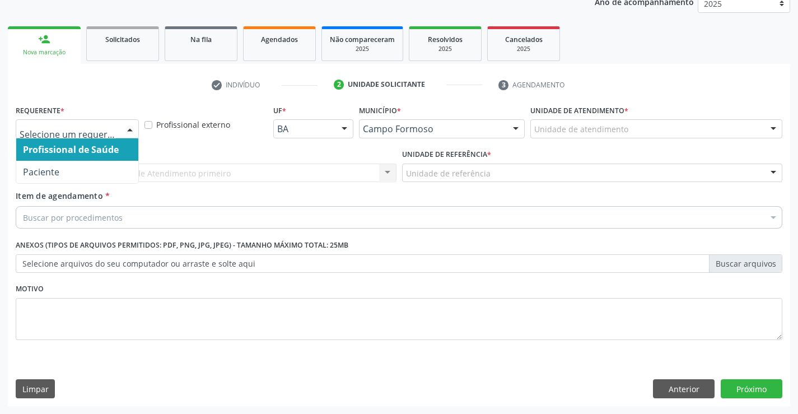
click at [118, 135] on div at bounding box center [77, 128] width 123 height 19
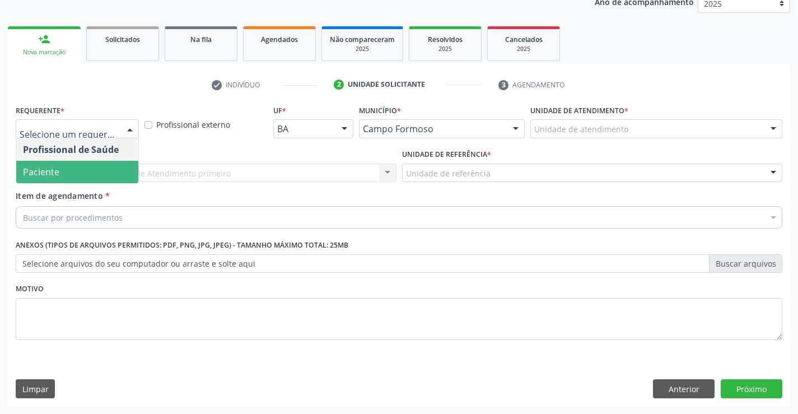
click at [99, 165] on span "Paciente" at bounding box center [77, 172] width 122 height 22
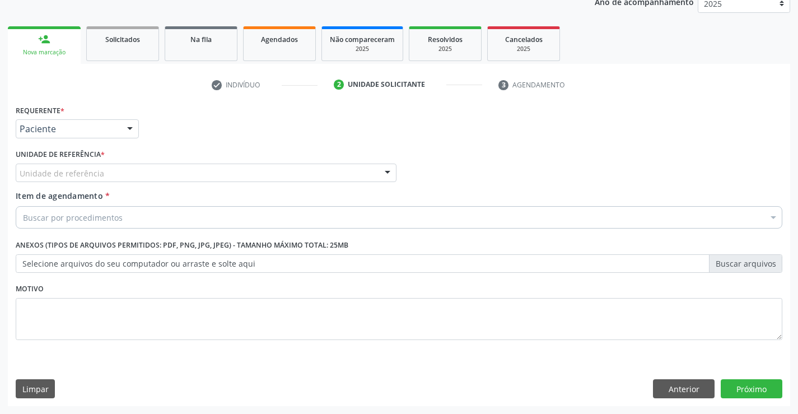
drag, startPoint x: 172, startPoint y: 165, endPoint x: 173, endPoint y: 213, distance: 48.7
click at [171, 174] on div "Unidade de referência" at bounding box center [206, 173] width 381 height 19
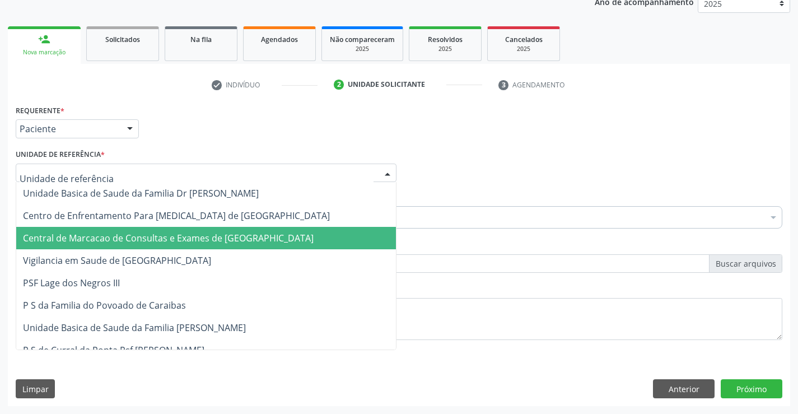
click at [174, 246] on span "Central de Marcacao de Consultas e Exames de [GEOGRAPHIC_DATA]" at bounding box center [206, 238] width 380 height 22
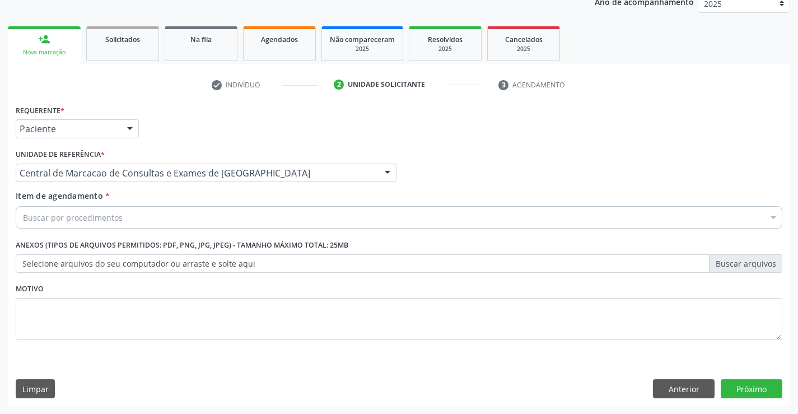
click at [203, 219] on div "Buscar por procedimentos" at bounding box center [399, 217] width 767 height 22
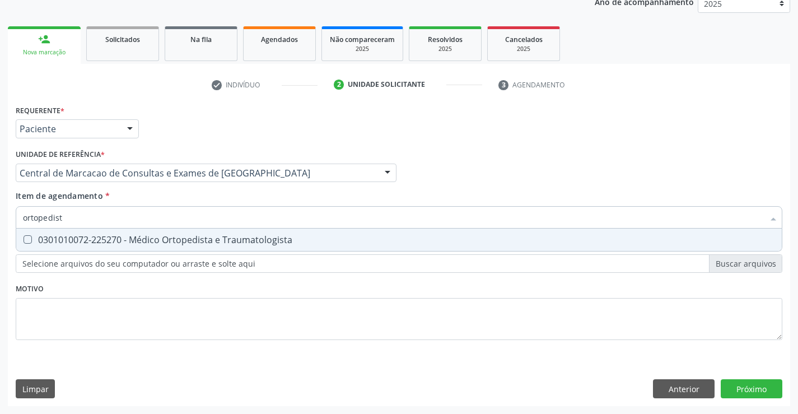
type input "ortopedista"
click at [173, 235] on div "0301010072-225270 - Médico Ortopedista e Traumatologista" at bounding box center [399, 239] width 752 height 9
checkbox Traumatologista "true"
click at [747, 403] on div "Requerente * Paciente Profissional de Saúde Paciente Nenhum resultado encontrad…" at bounding box center [399, 254] width 782 height 304
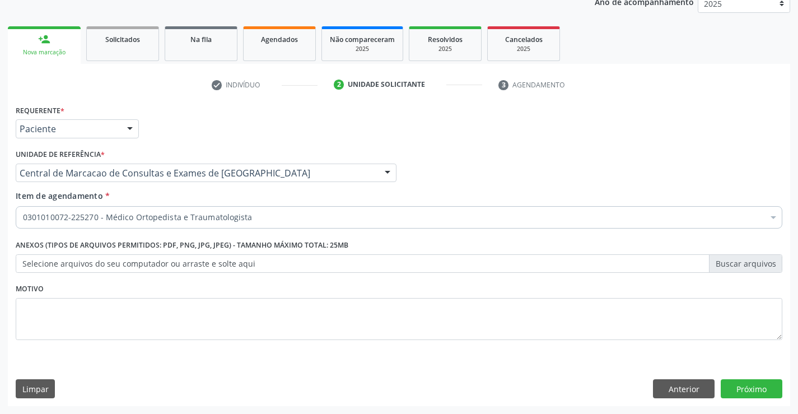
click at [752, 392] on div "Requerente * Paciente Profissional de Saúde Paciente Nenhum resultado encontrad…" at bounding box center [399, 254] width 782 height 304
click at [752, 392] on button "Próximo" at bounding box center [752, 388] width 62 height 19
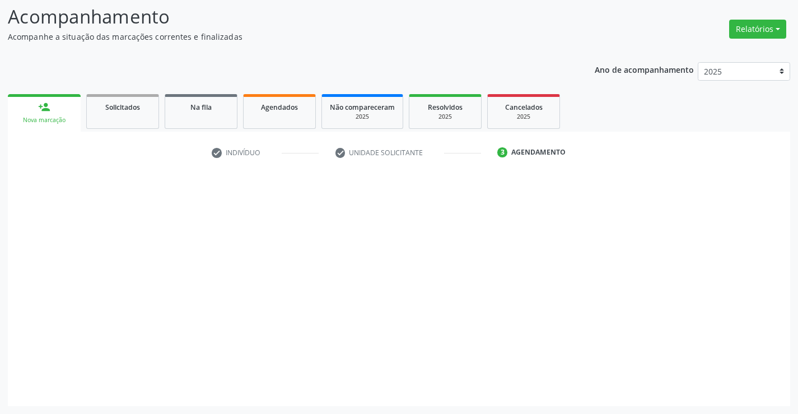
scroll to position [73, 0]
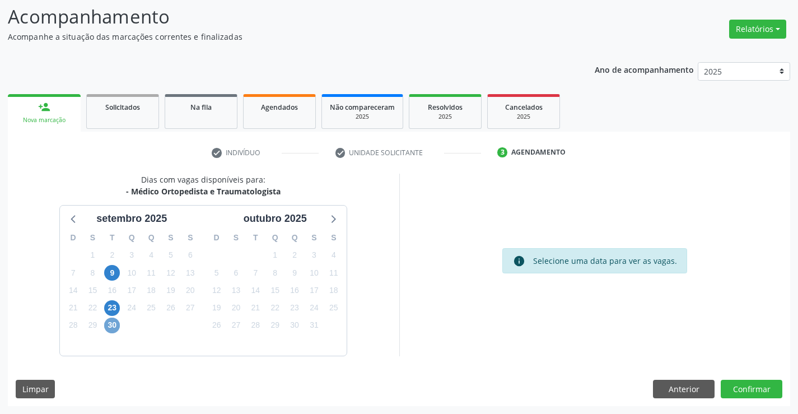
click at [111, 323] on span "30" at bounding box center [112, 325] width 16 height 16
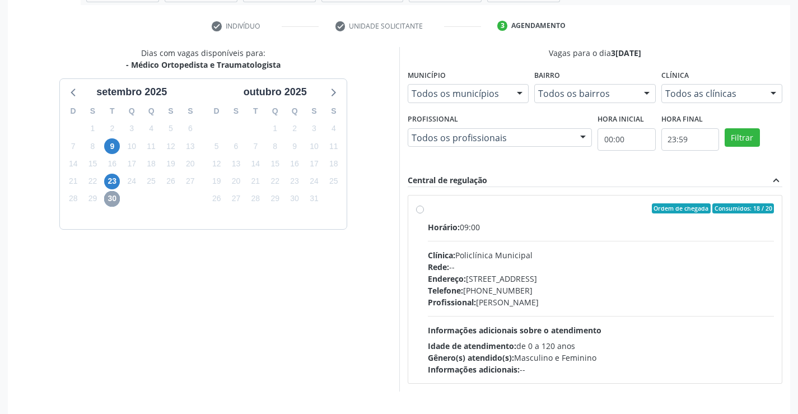
scroll to position [235, 0]
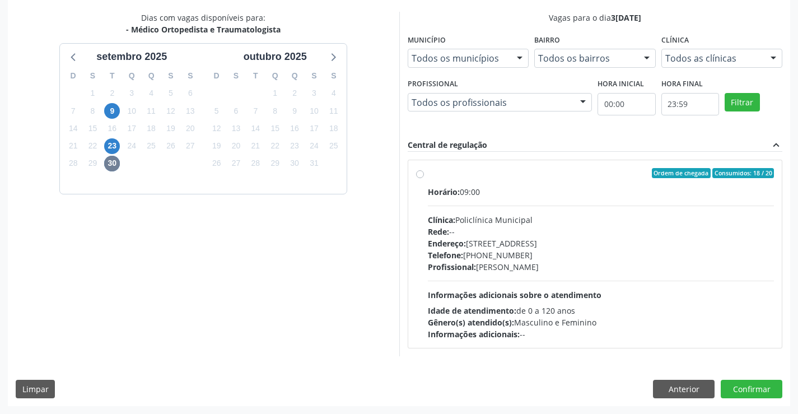
click at [491, 249] on div "Telefone: (74) 6451312" at bounding box center [601, 255] width 347 height 12
click at [424, 178] on input "Ordem de chegada Consumidos: 18 / 20 Horário: 09:00 Clínica: Policlínica Munici…" at bounding box center [420, 173] width 8 height 10
radio input "true"
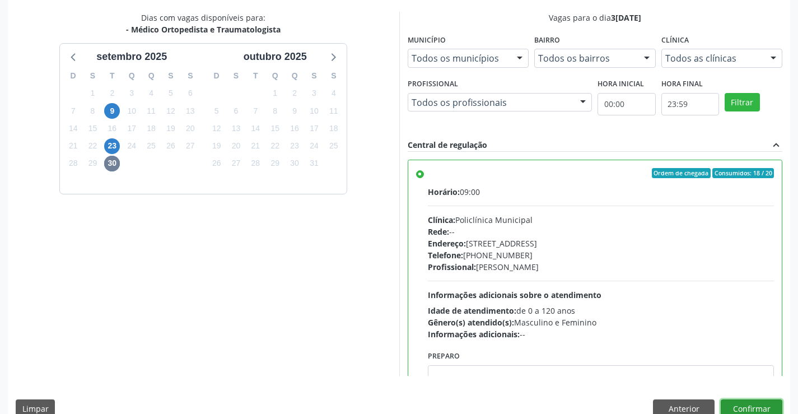
click at [734, 407] on button "Confirmar" at bounding box center [752, 408] width 62 height 19
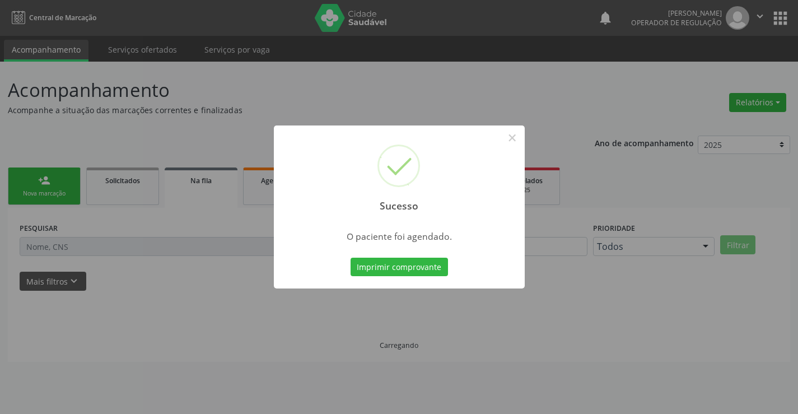
scroll to position [0, 0]
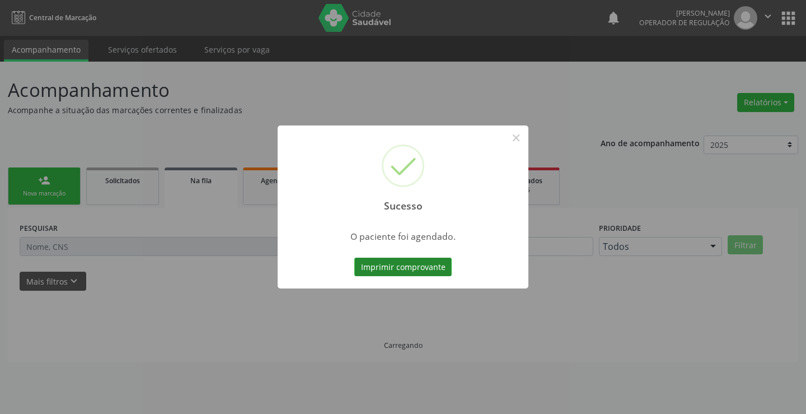
click at [429, 274] on button "Imprimir comprovante" at bounding box center [402, 267] width 97 height 19
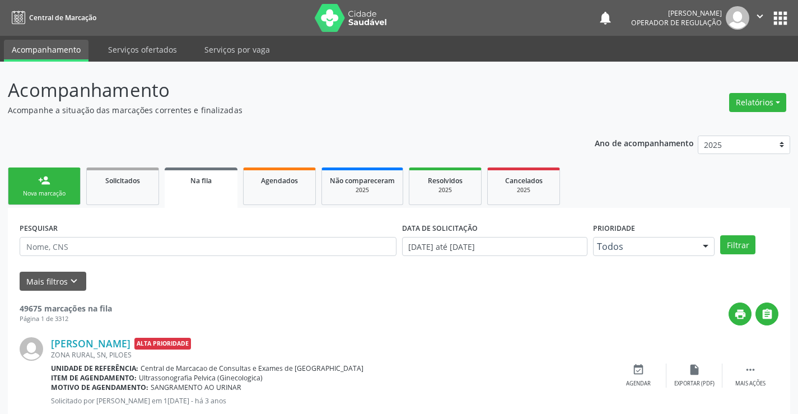
click at [44, 185] on div "person_add" at bounding box center [44, 180] width 12 height 12
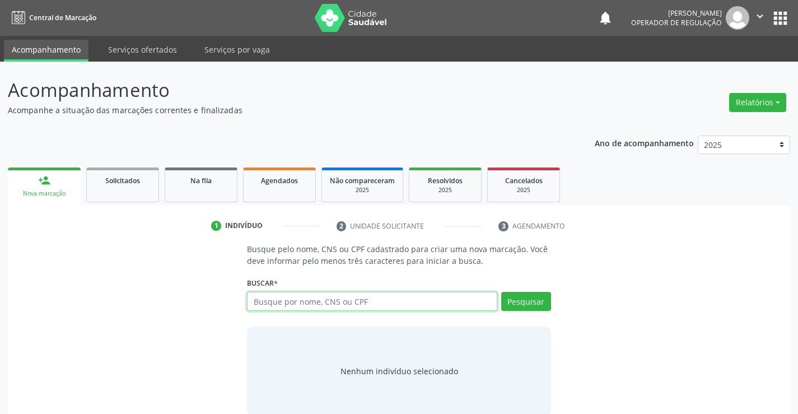
click at [393, 307] on input "text" at bounding box center [372, 301] width 250 height 19
type input "700504943718655"
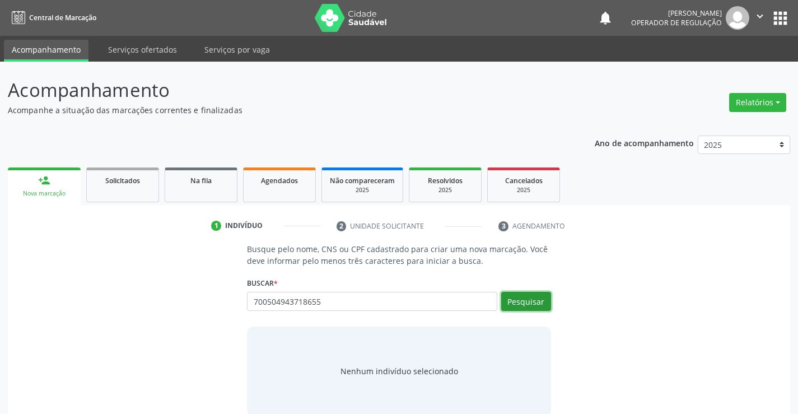
click at [545, 298] on button "Pesquisar" at bounding box center [526, 301] width 50 height 19
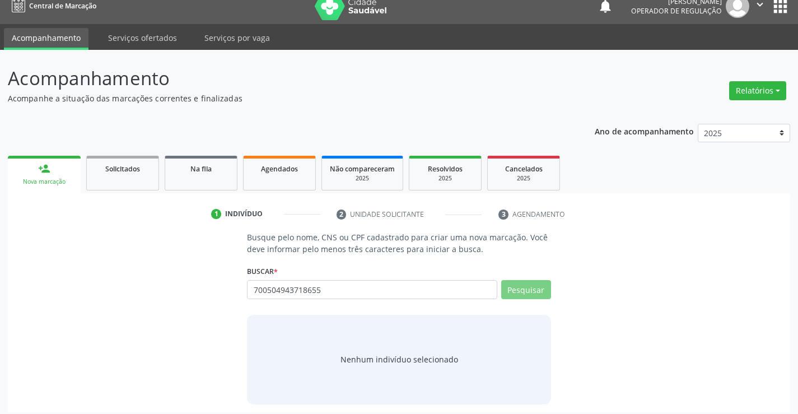
scroll to position [18, 0]
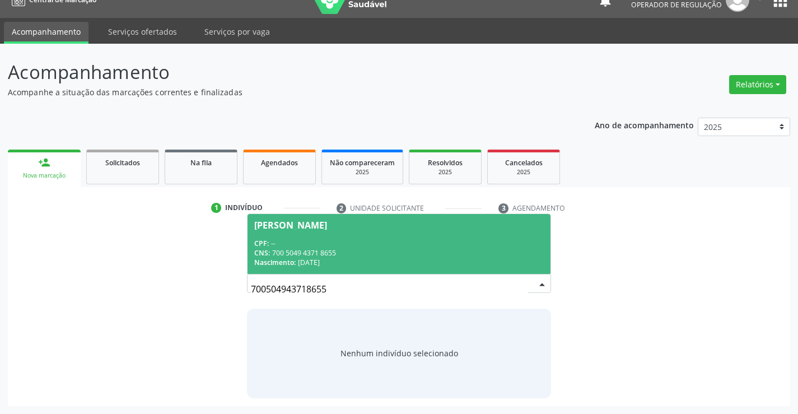
click at [375, 249] on div "CNS: 700 5049 4371 8655" at bounding box center [398, 253] width 289 height 10
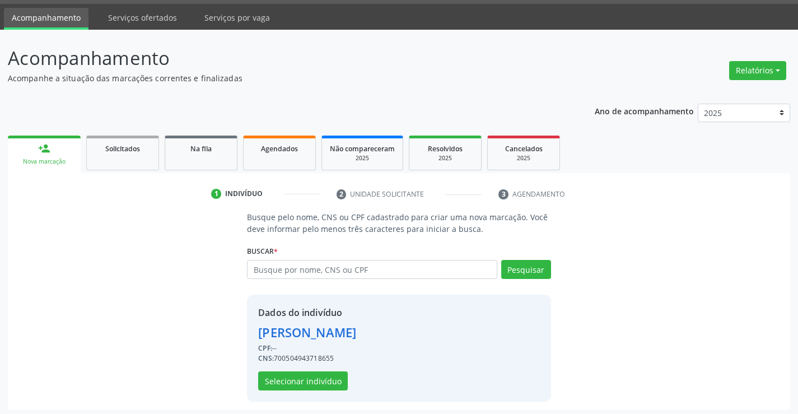
scroll to position [35, 0]
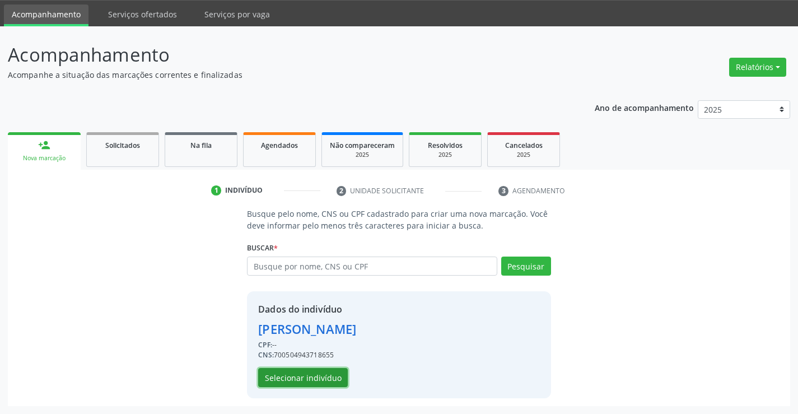
click at [320, 379] on button "Selecionar indivíduo" at bounding box center [303, 377] width 90 height 19
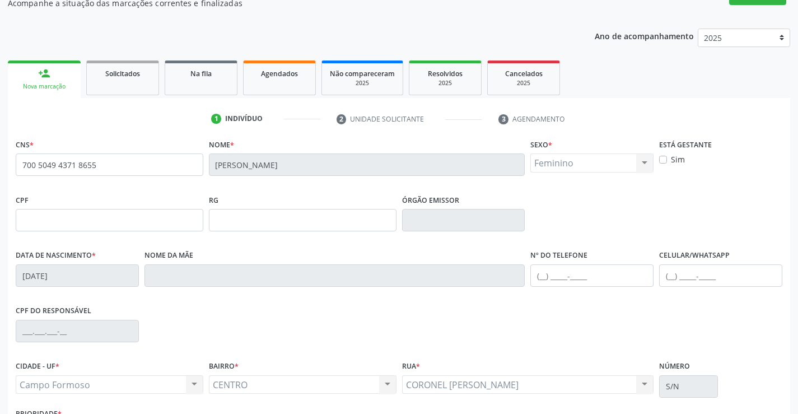
scroll to position [193, 0]
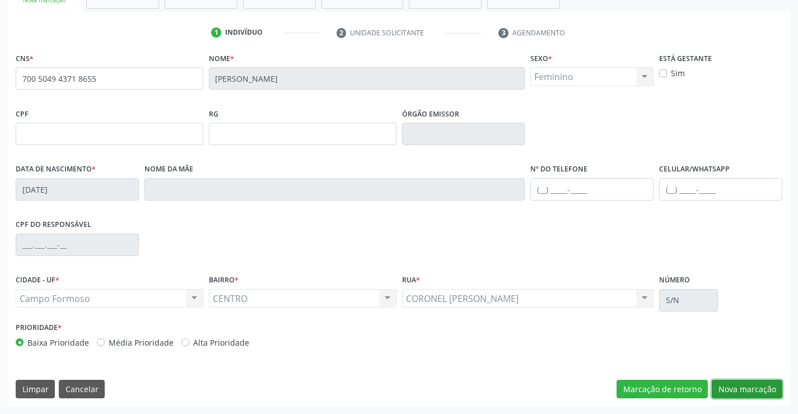
click at [740, 393] on button "Nova marcação" at bounding box center [747, 389] width 71 height 19
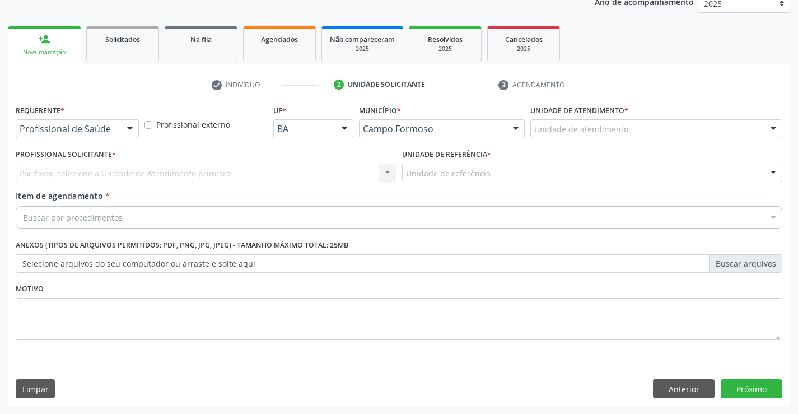
scroll to position [141, 0]
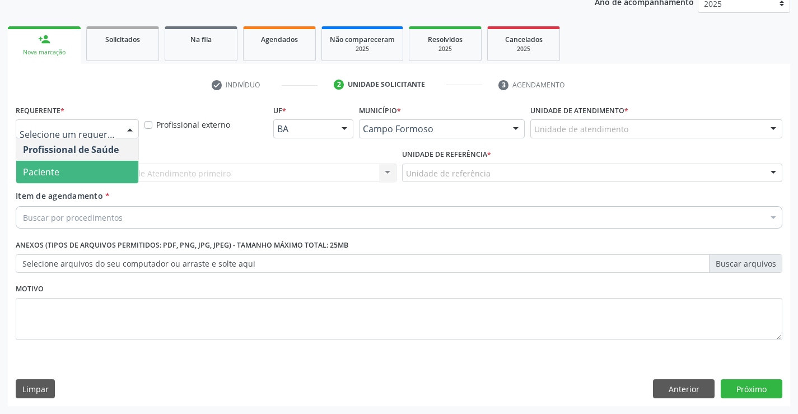
click at [100, 168] on span "Paciente" at bounding box center [77, 172] width 122 height 22
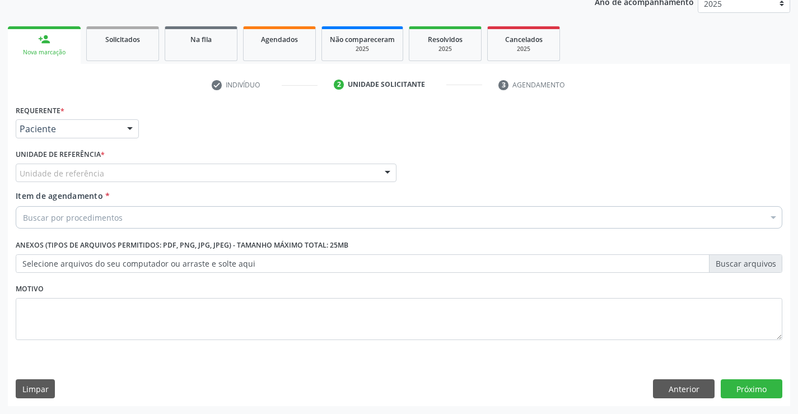
drag, startPoint x: 161, startPoint y: 166, endPoint x: 191, endPoint y: 219, distance: 61.7
click at [162, 166] on div "Unidade de referência" at bounding box center [206, 173] width 381 height 19
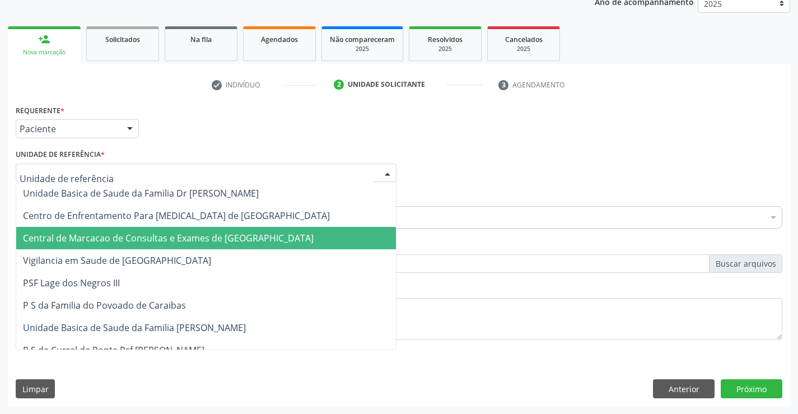
click at [205, 239] on span "Central de Marcacao de Consultas e Exames de [GEOGRAPHIC_DATA]" at bounding box center [168, 238] width 291 height 12
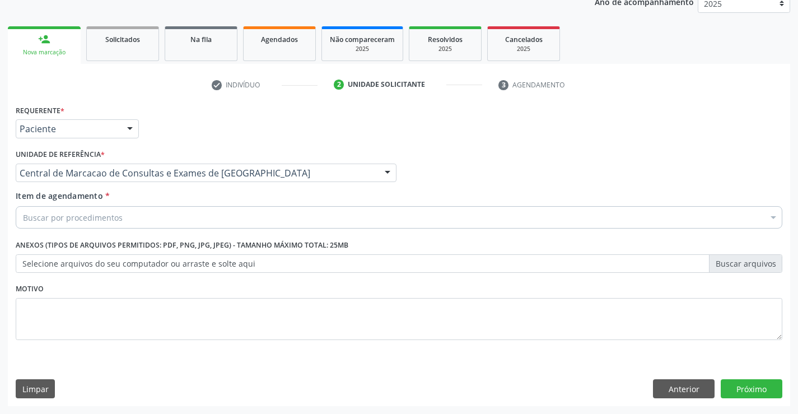
click at [243, 215] on div "Buscar por procedimentos" at bounding box center [399, 217] width 767 height 22
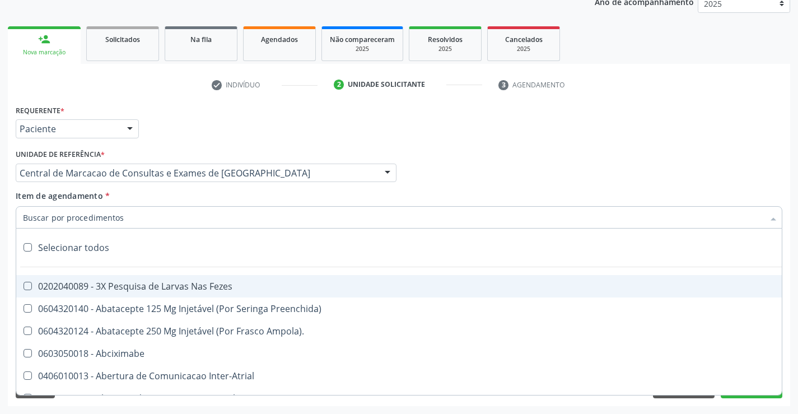
type input "o"
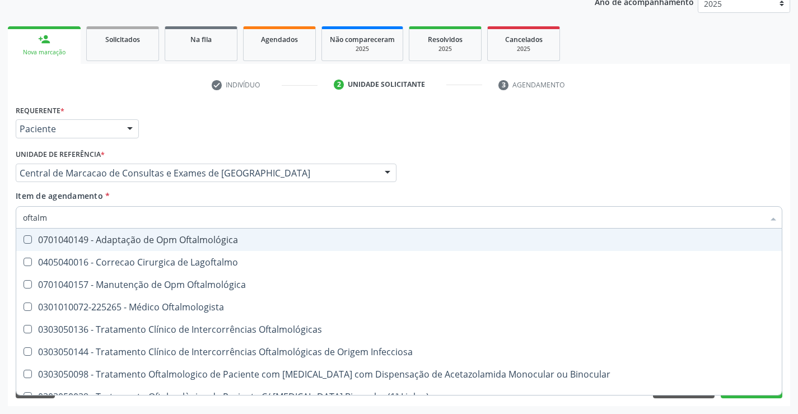
type input "oftalmo"
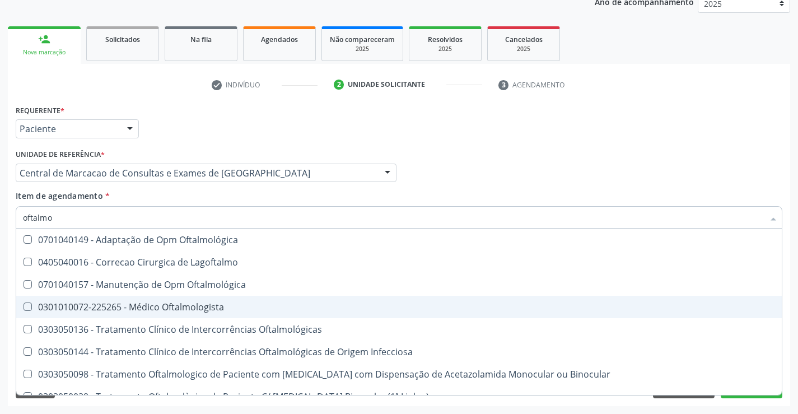
click at [218, 307] on div "0301010072-225265 - Médico Oftalmologista" at bounding box center [399, 306] width 752 height 9
checkbox Oftalmologista "true"
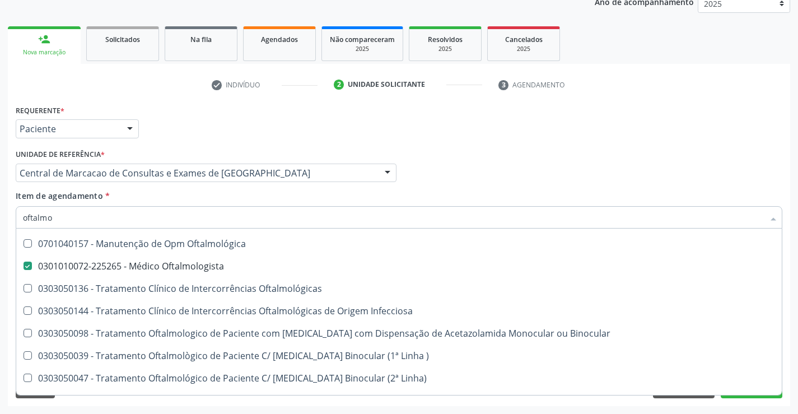
scroll to position [224, 0]
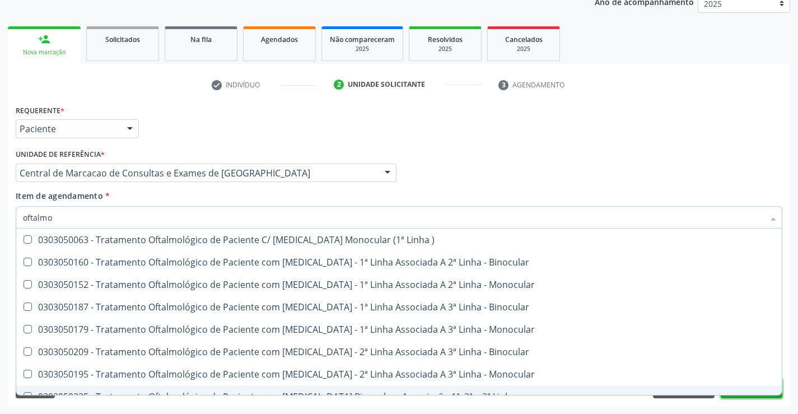
click at [768, 397] on button "Próximo" at bounding box center [752, 388] width 62 height 19
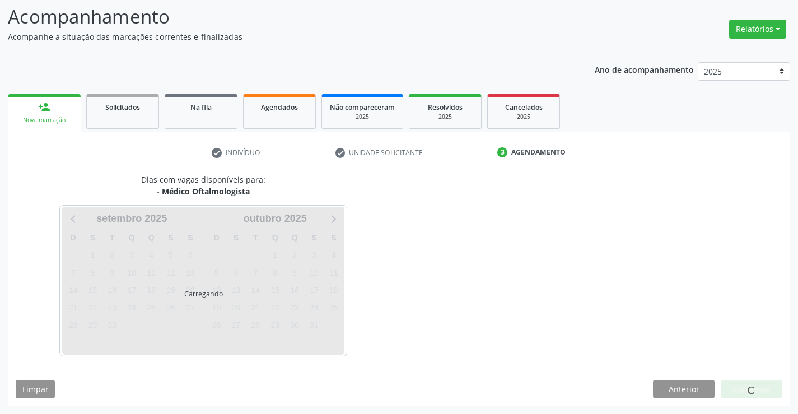
scroll to position [0, 0]
click at [761, 405] on div "Dias com vagas disponíveis para: - Médico Oftalmologista Carregando setembro 20…" at bounding box center [399, 290] width 782 height 232
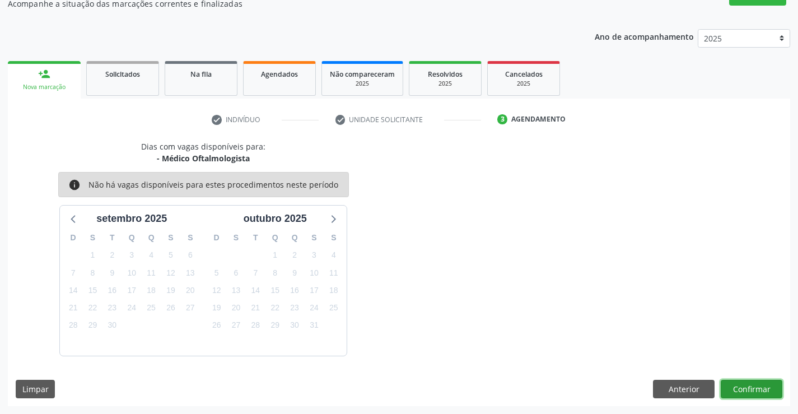
click at [749, 393] on button "Confirmar" at bounding box center [752, 389] width 62 height 19
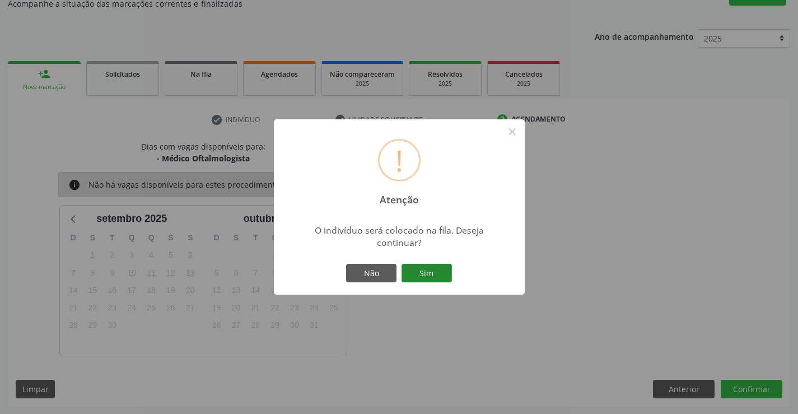
click at [437, 274] on button "Sim" at bounding box center [426, 273] width 50 height 19
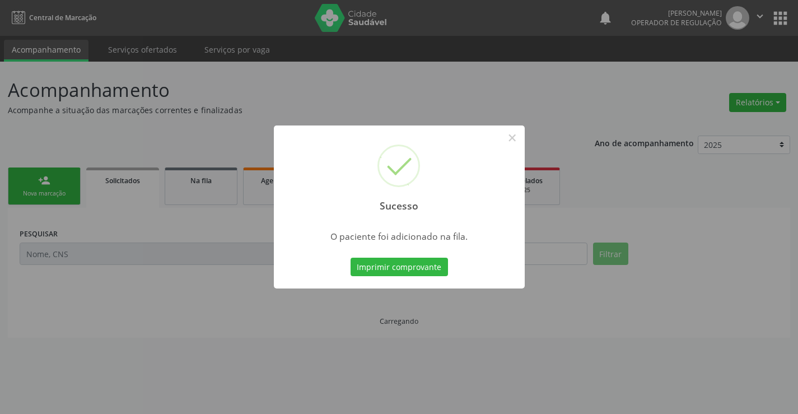
scroll to position [0, 0]
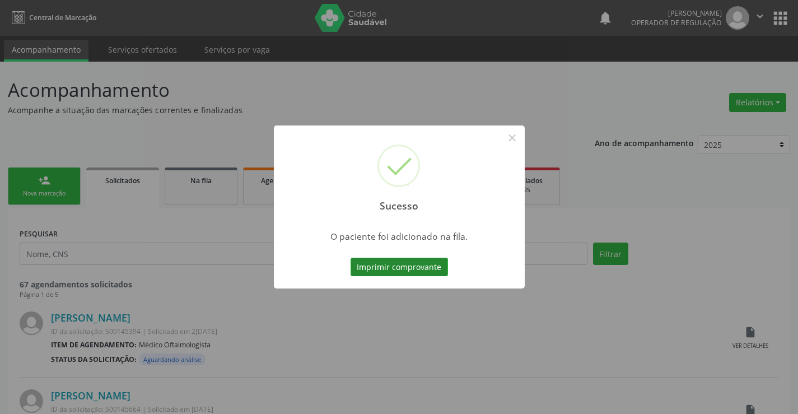
click at [419, 258] on button "Imprimir comprovante" at bounding box center [399, 267] width 97 height 19
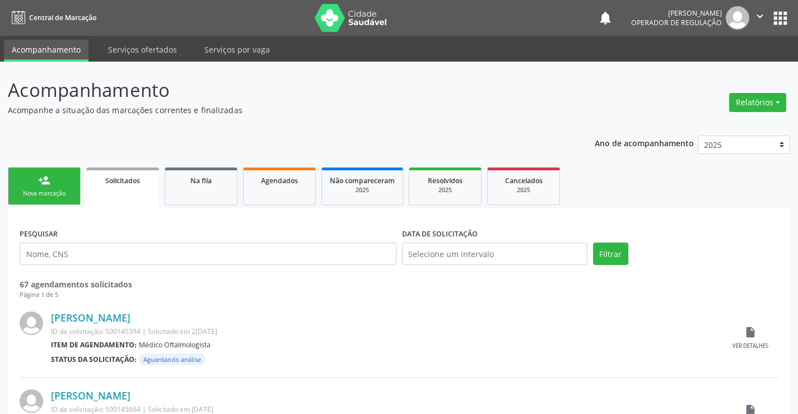
click at [64, 184] on link "person_add Nova marcação" at bounding box center [44, 186] width 73 height 38
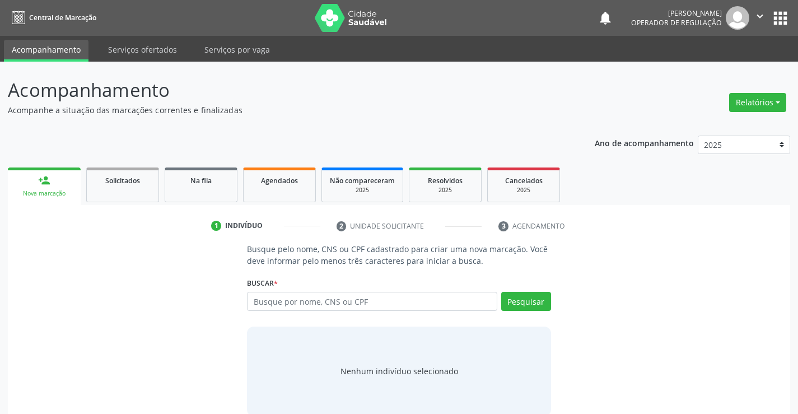
click at [292, 313] on div "Busque por nome, CNS ou CPF Nenhum resultado encontrado para: " " Digite nome, …" at bounding box center [398, 305] width 303 height 27
click at [298, 309] on input "text" at bounding box center [372, 301] width 250 height 19
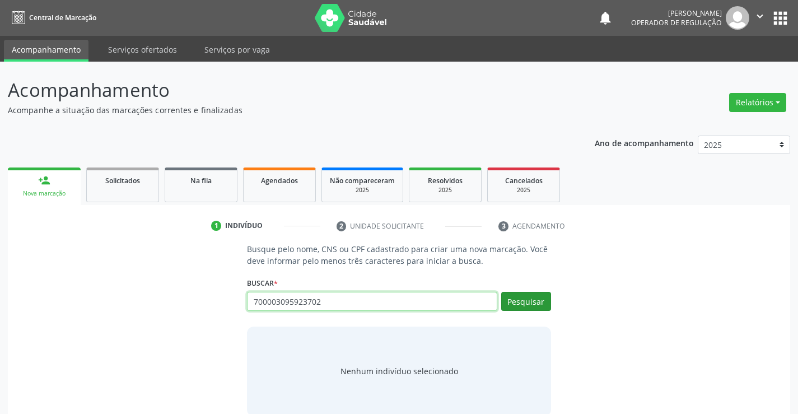
type input "700003095923702"
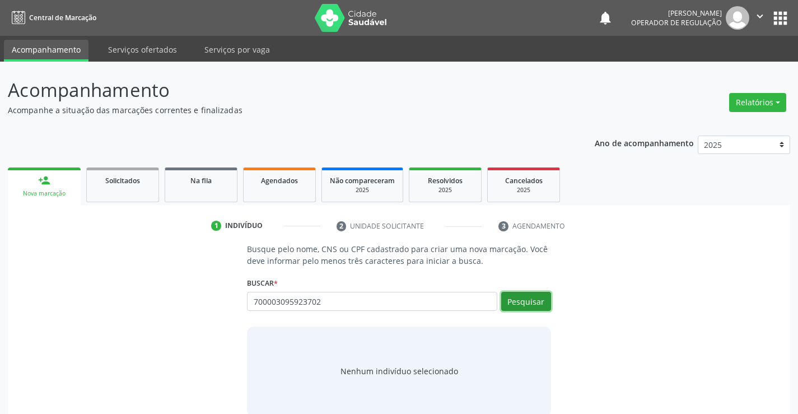
click at [507, 302] on button "Pesquisar" at bounding box center [526, 301] width 50 height 19
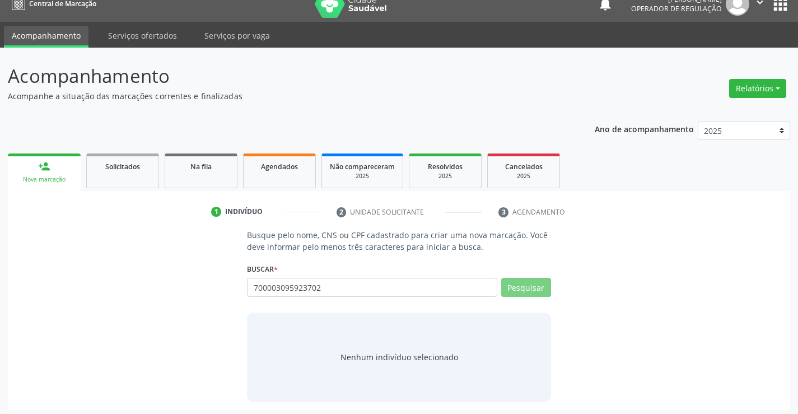
scroll to position [18, 0]
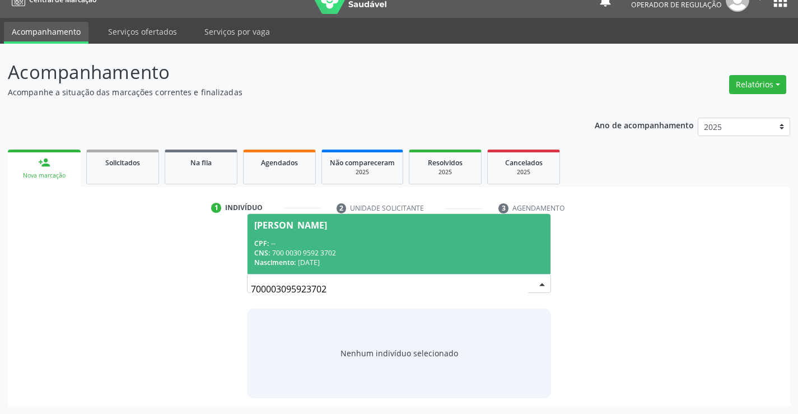
click at [365, 251] on div "CNS: 700 0030 9592 3702" at bounding box center [398, 253] width 289 height 10
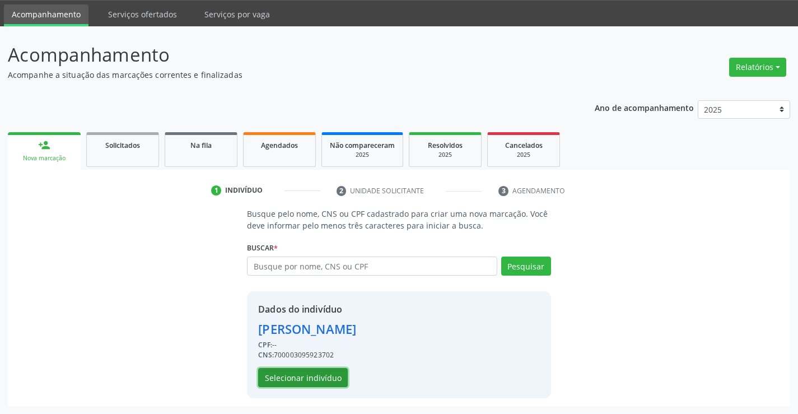
click at [329, 381] on button "Selecionar indivíduo" at bounding box center [303, 377] width 90 height 19
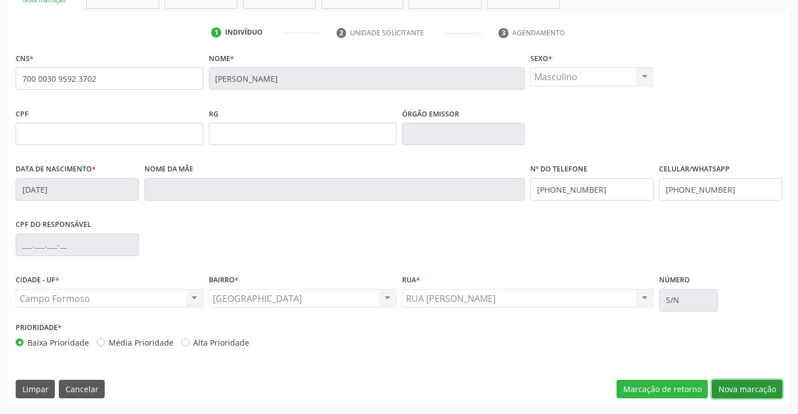
click at [751, 385] on button "Nova marcação" at bounding box center [747, 389] width 71 height 19
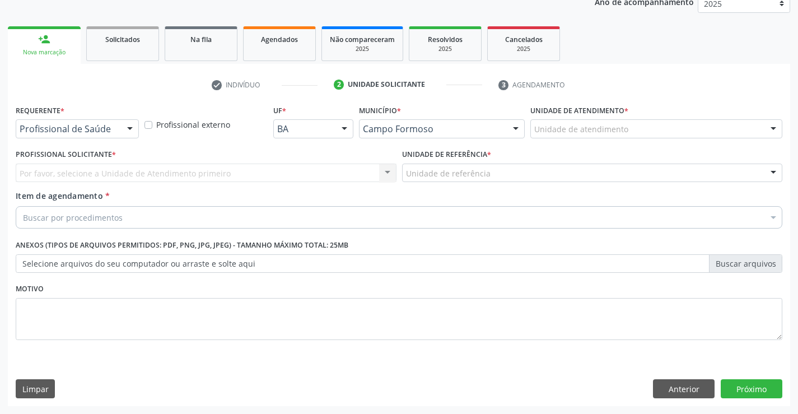
scroll to position [141, 0]
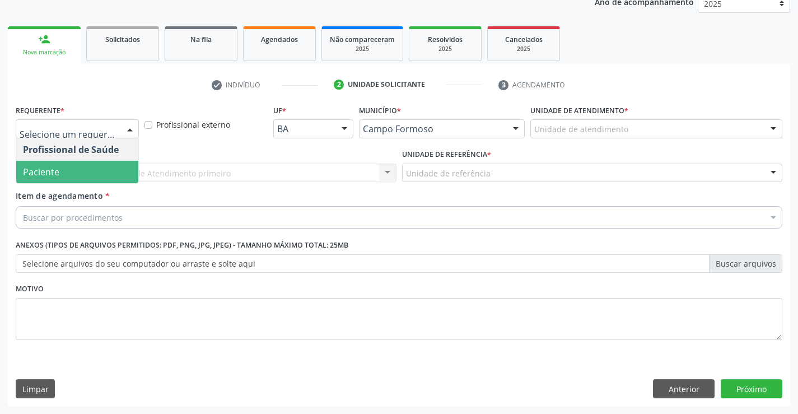
click at [77, 172] on span "Paciente" at bounding box center [77, 172] width 122 height 22
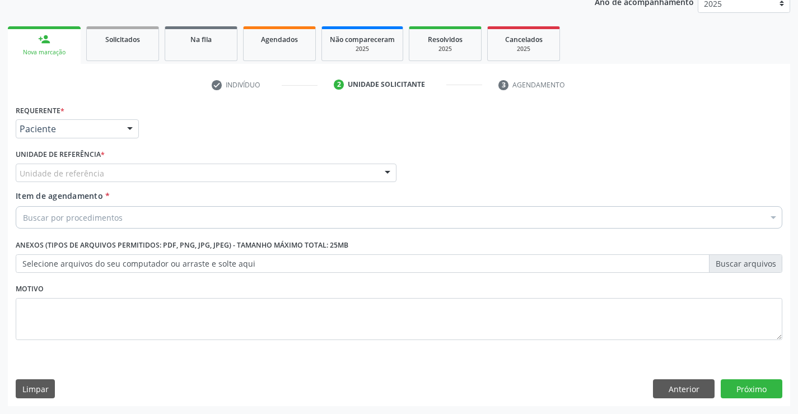
click at [148, 176] on div "Unidade de referência" at bounding box center [206, 173] width 381 height 19
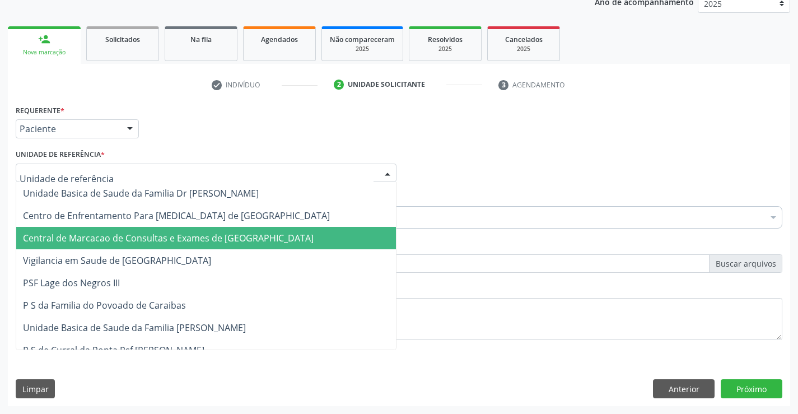
click at [142, 230] on span "Central de Marcacao de Consultas e Exames de Campo Formoso" at bounding box center [206, 238] width 380 height 22
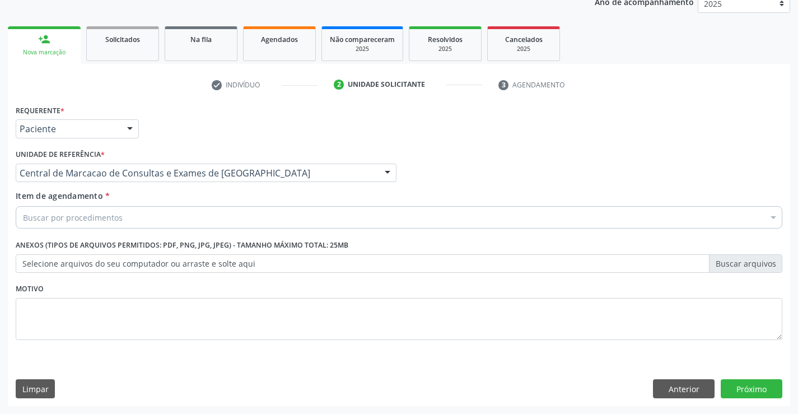
click at [154, 216] on div "Buscar por procedimentos" at bounding box center [399, 217] width 767 height 22
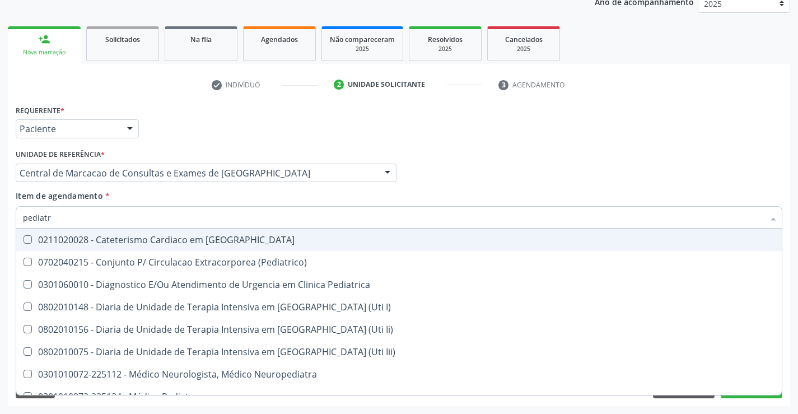
type input "pediatra"
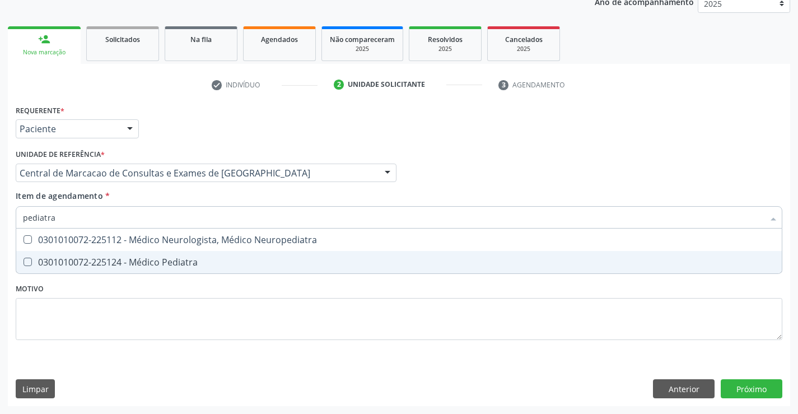
drag, startPoint x: 162, startPoint y: 256, endPoint x: 239, endPoint y: 271, distance: 78.2
click at [162, 258] on div "0301010072-225124 - Médico Pediatra" at bounding box center [399, 262] width 752 height 9
checkbox Pediatra "true"
click at [770, 385] on div "Requerente * Paciente Profissional de Saúde Paciente Nenhum resultado encontrad…" at bounding box center [399, 254] width 782 height 304
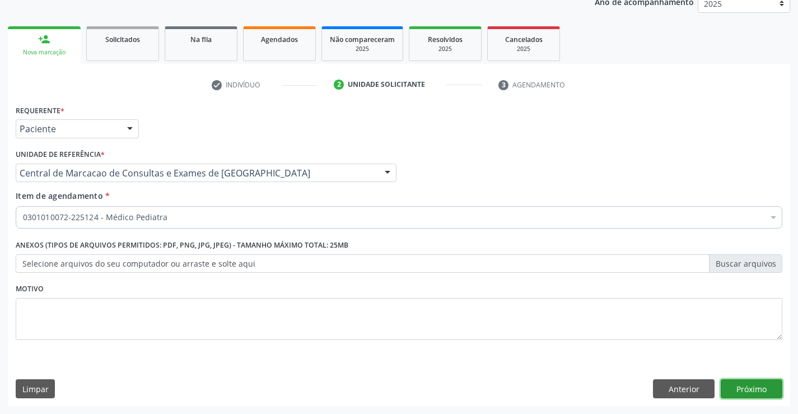
click at [748, 387] on button "Próximo" at bounding box center [752, 388] width 62 height 19
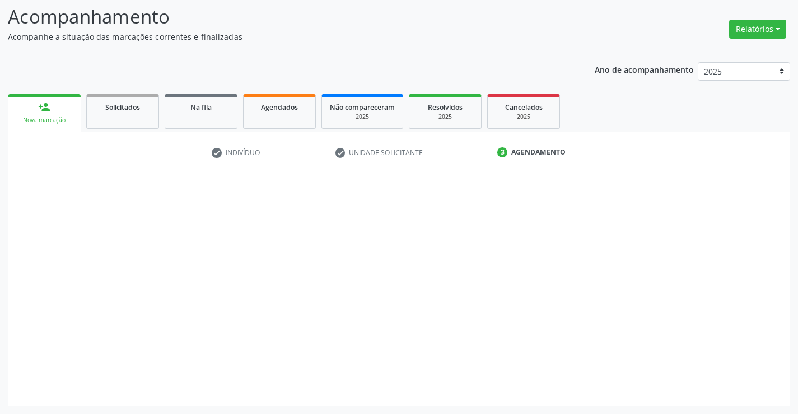
scroll to position [73, 0]
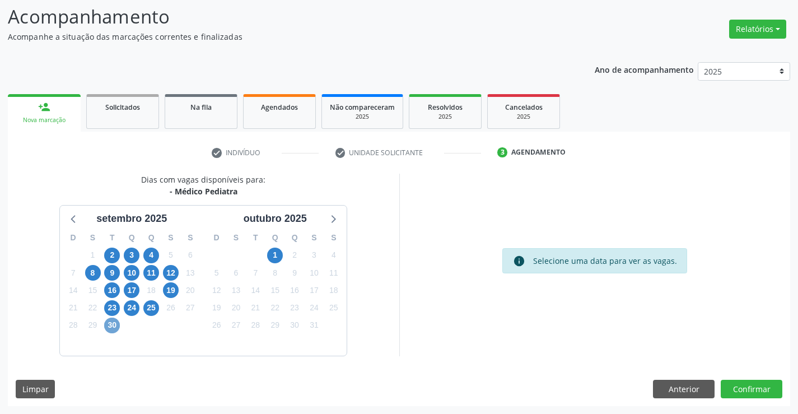
click at [110, 326] on span "30" at bounding box center [112, 325] width 16 height 16
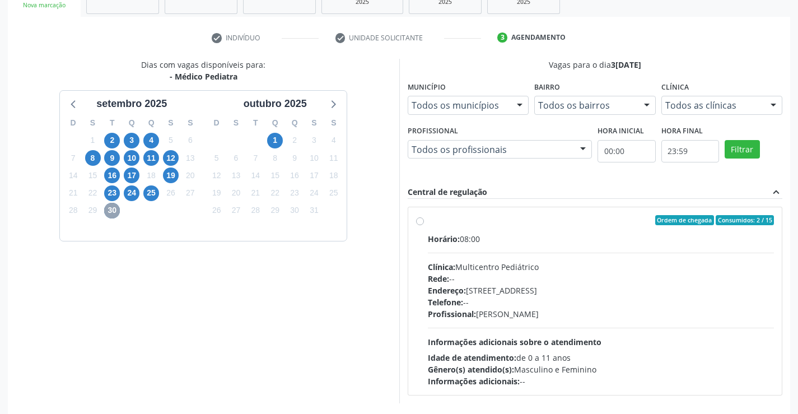
scroll to position [235, 0]
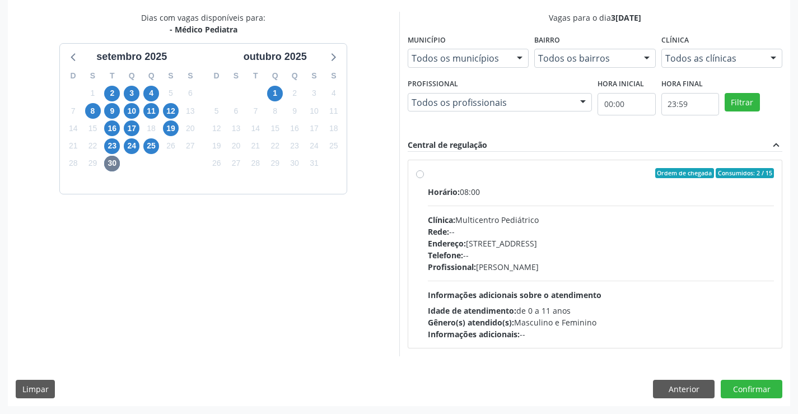
click at [540, 270] on div "Profissional: Maria Eleny Goncalves de Oliveira Porto" at bounding box center [601, 267] width 347 height 12
click at [424, 178] on input "Ordem de chegada Consumidos: 2 / 15 Horário: 08:00 Clínica: Multicentro Pediátr…" at bounding box center [420, 173] width 8 height 10
radio input "true"
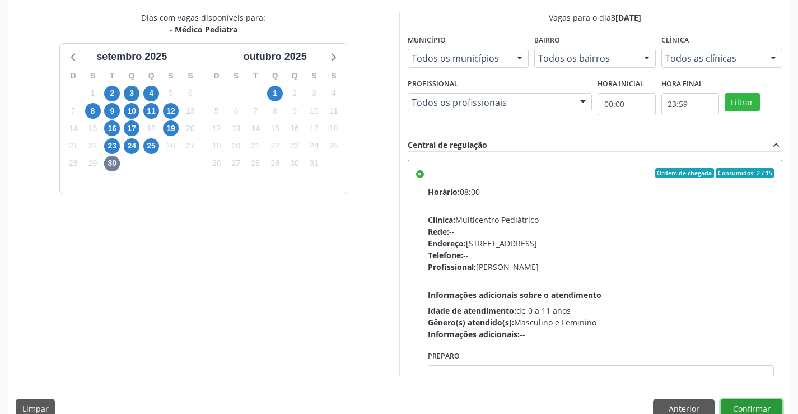
click at [747, 403] on button "Confirmar" at bounding box center [752, 408] width 62 height 19
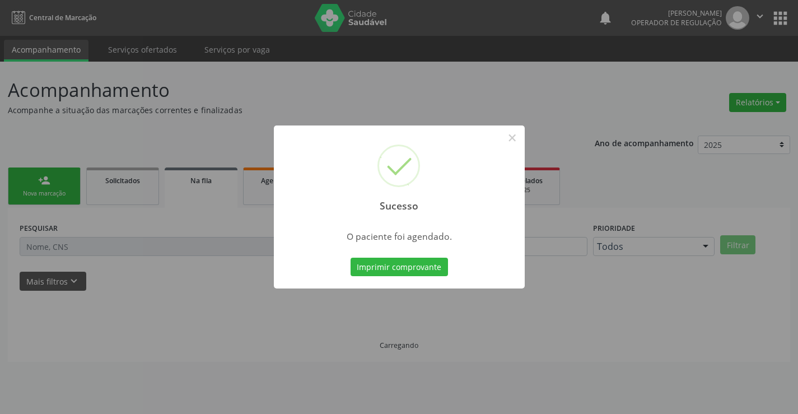
scroll to position [0, 0]
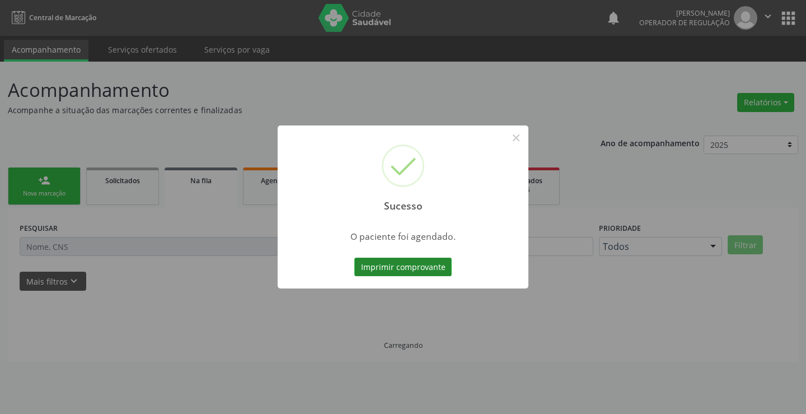
click at [407, 261] on button "Imprimir comprovante" at bounding box center [402, 267] width 97 height 19
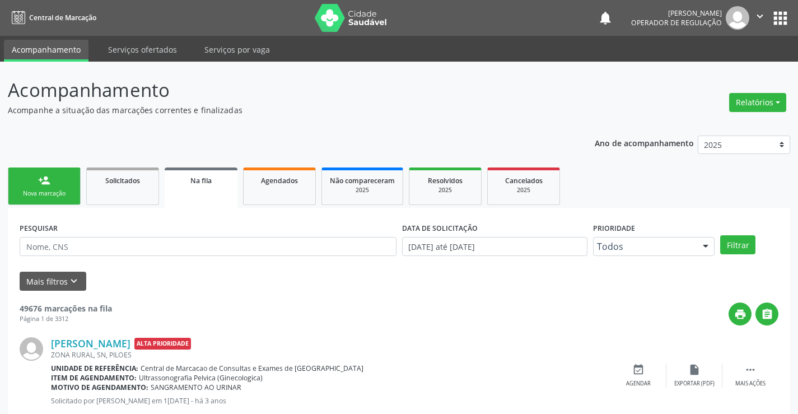
click at [42, 189] on link "person_add Nova marcação" at bounding box center [44, 186] width 73 height 38
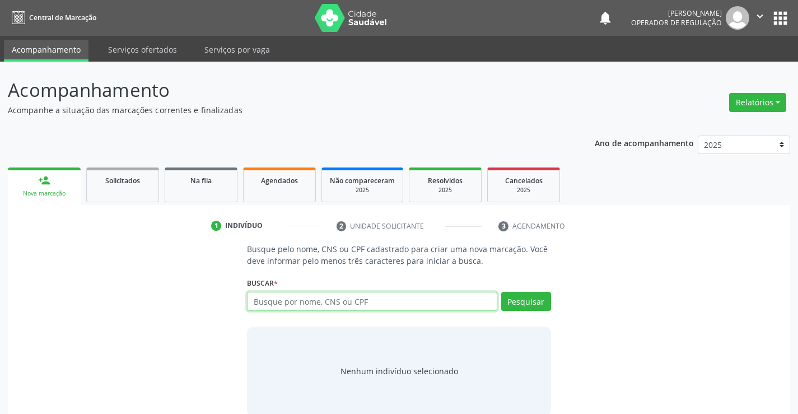
click at [342, 306] on input "text" at bounding box center [372, 301] width 250 height 19
type input "704204764220380"
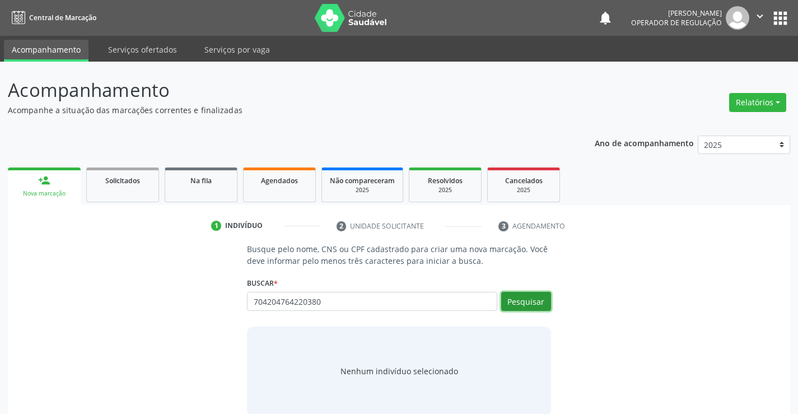
click at [537, 295] on button "Pesquisar" at bounding box center [526, 301] width 50 height 19
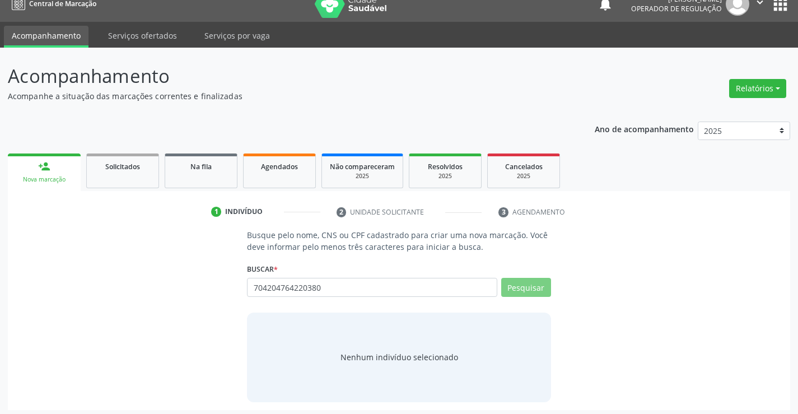
scroll to position [18, 0]
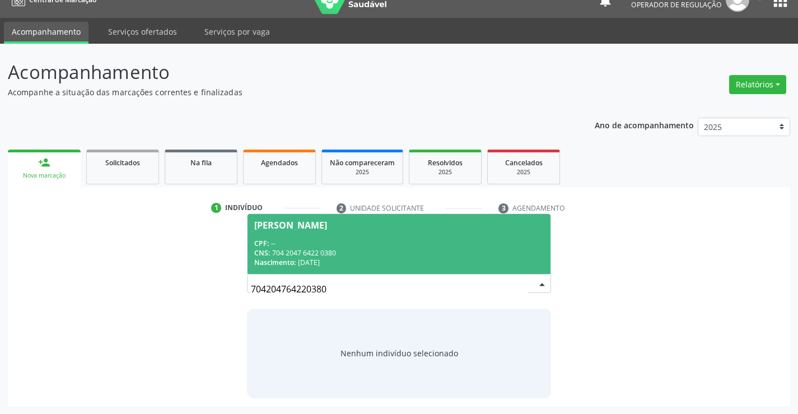
click at [312, 240] on div "CPF: --" at bounding box center [398, 244] width 289 height 10
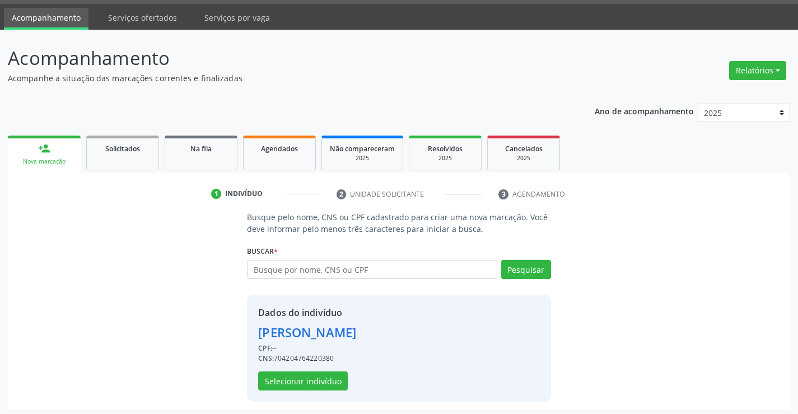
scroll to position [35, 0]
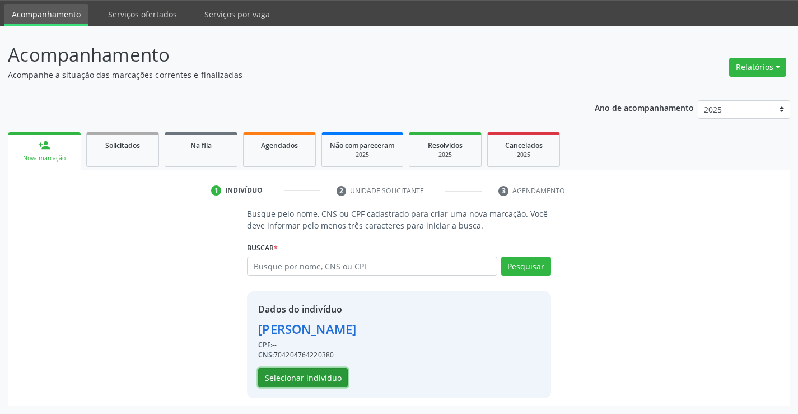
click at [315, 377] on button "Selecionar indivíduo" at bounding box center [303, 377] width 90 height 19
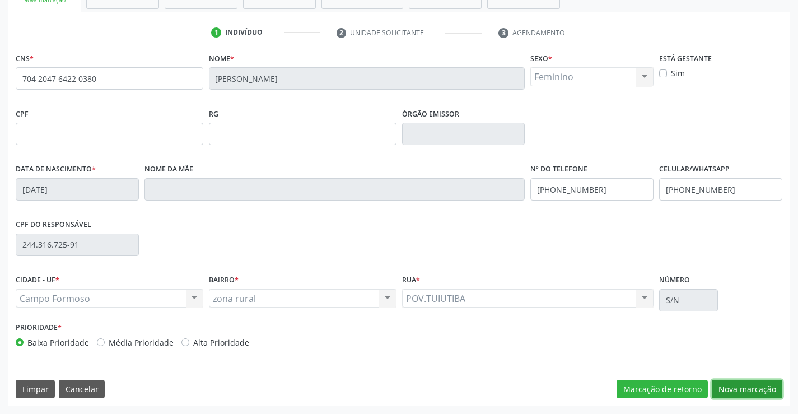
click at [737, 385] on button "Nova marcação" at bounding box center [747, 389] width 71 height 19
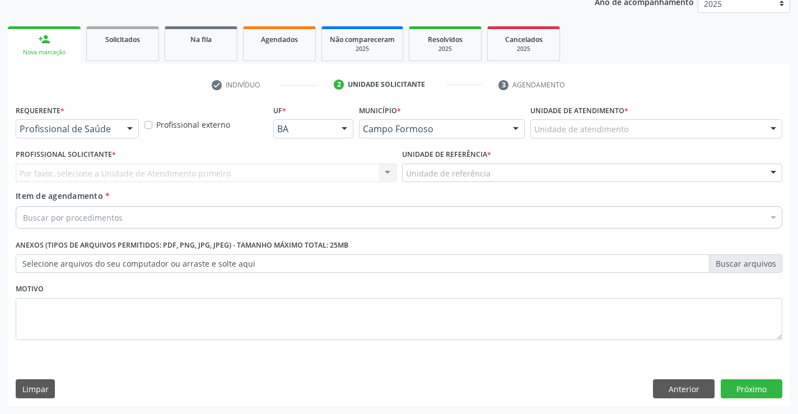
scroll to position [141, 0]
click at [123, 125] on div at bounding box center [130, 129] width 17 height 19
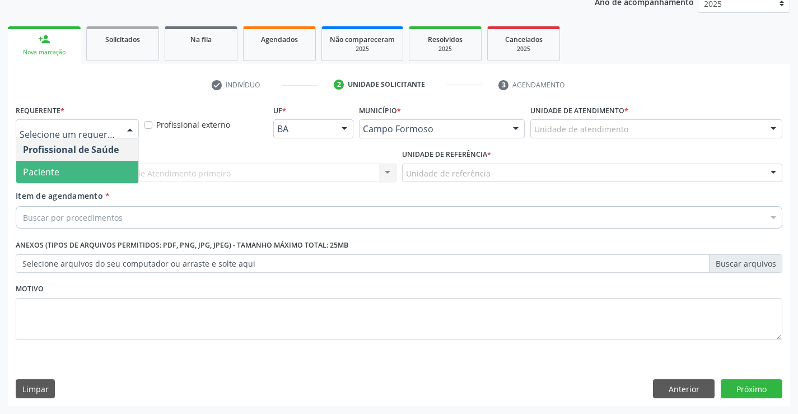
click at [63, 178] on span "Paciente" at bounding box center [77, 172] width 122 height 22
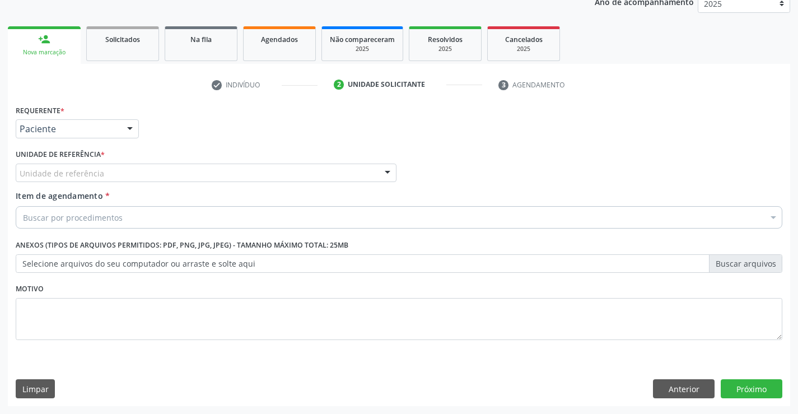
click at [167, 172] on div "Unidade de referência" at bounding box center [206, 173] width 381 height 19
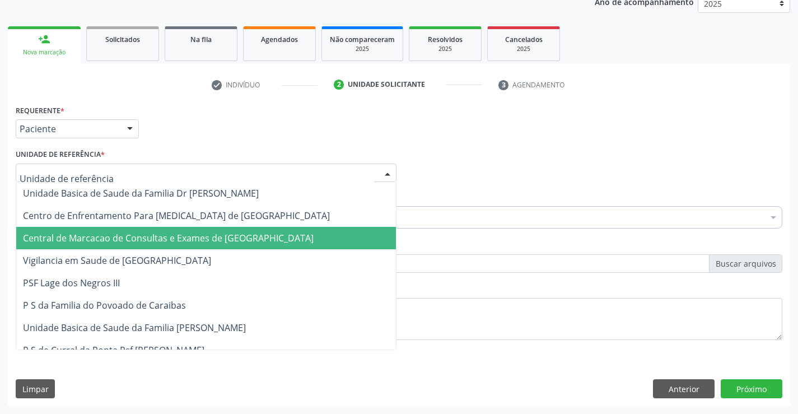
click at [169, 236] on span "Central de Marcacao de Consultas e Exames de Campo Formoso" at bounding box center [168, 238] width 291 height 12
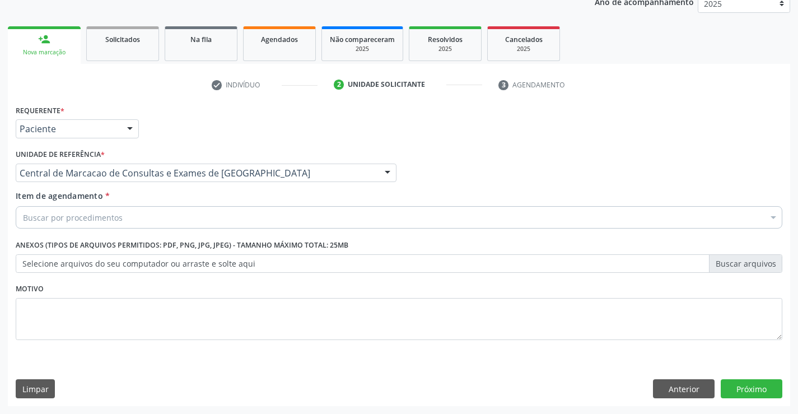
click at [204, 205] on div "Item de agendamento * Buscar por procedimentos Selecionar todos 0202040089 - 3X…" at bounding box center [399, 207] width 767 height 35
click at [204, 212] on div "Buscar por procedimentos" at bounding box center [399, 217] width 767 height 22
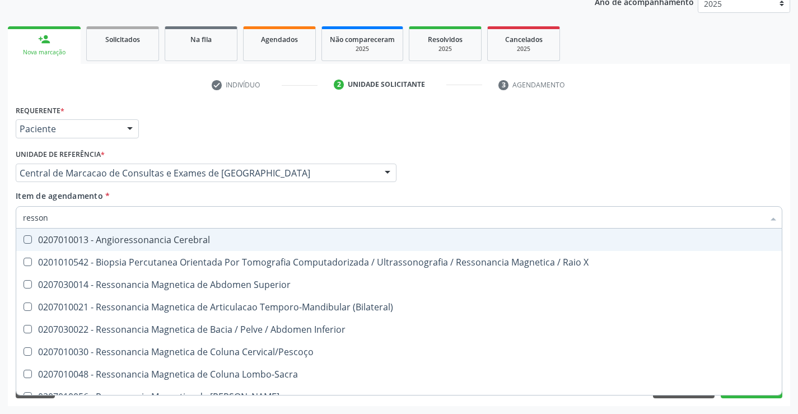
type input "ressona"
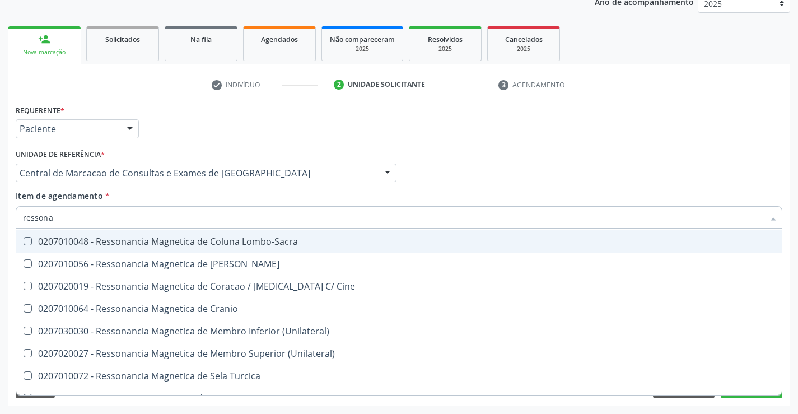
scroll to position [168, 0]
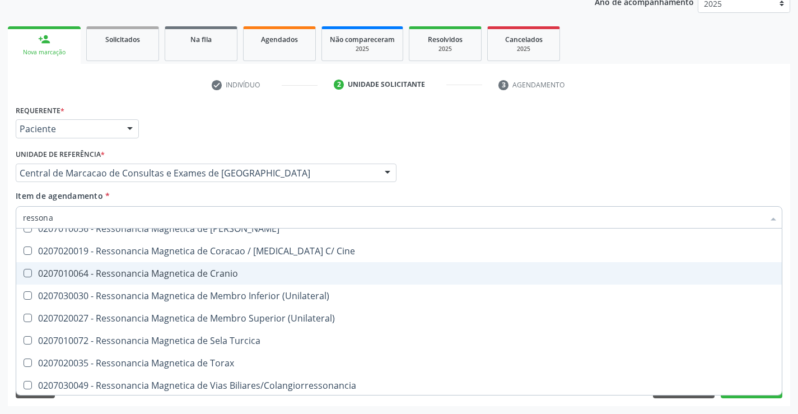
click at [202, 272] on div "0207010064 - Ressonancia Magnetica de Cranio" at bounding box center [399, 273] width 752 height 9
checkbox Cranio "true"
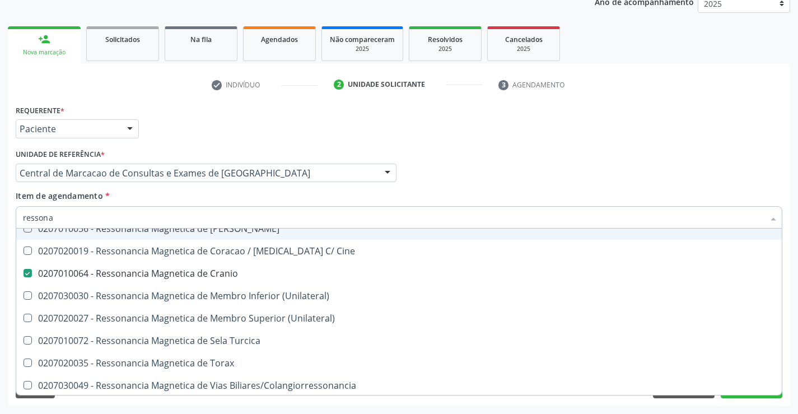
click at [165, 218] on input "ressona" at bounding box center [393, 217] width 741 height 22
type input "ne"
checkbox Cranio "false"
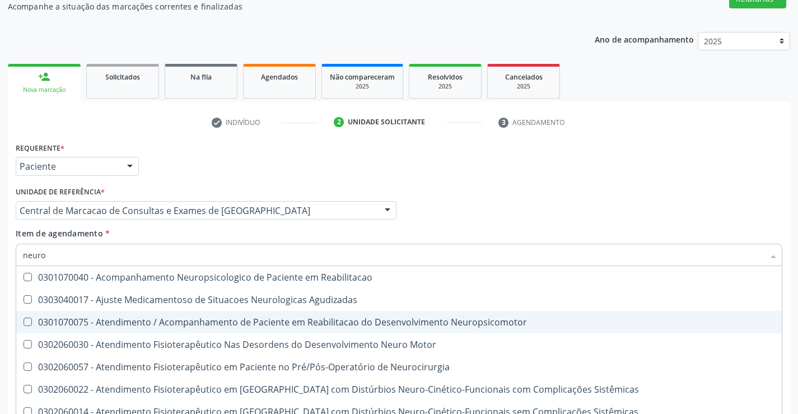
scroll to position [141, 0]
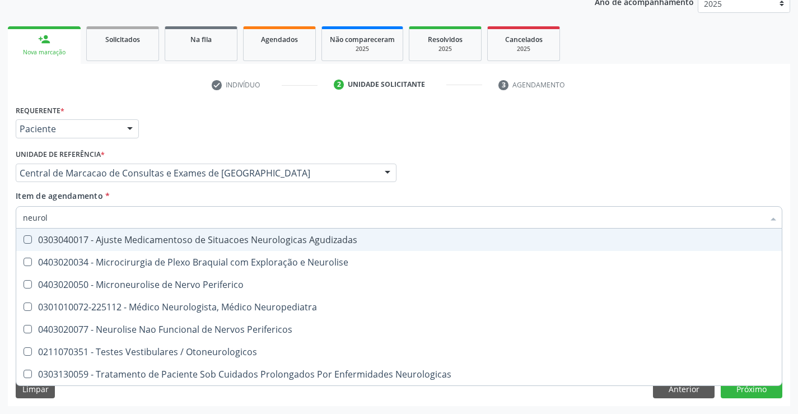
type input "neurolo"
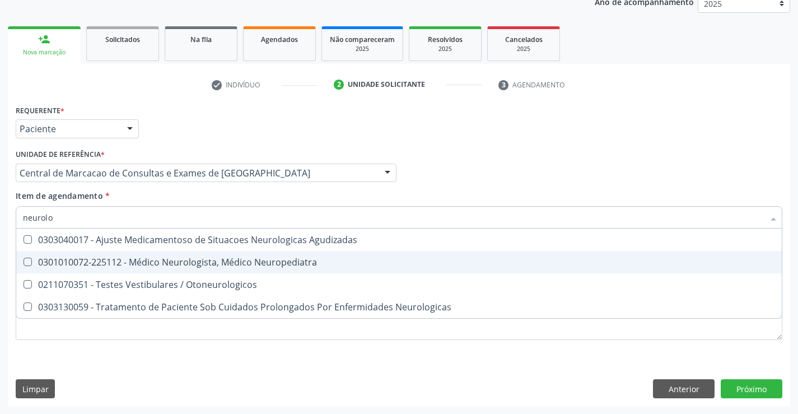
click at [178, 265] on div "0301010072-225112 - Médico Neurologista, Médico Neuropediatra" at bounding box center [399, 262] width 752 height 9
checkbox Neuropediatra "true"
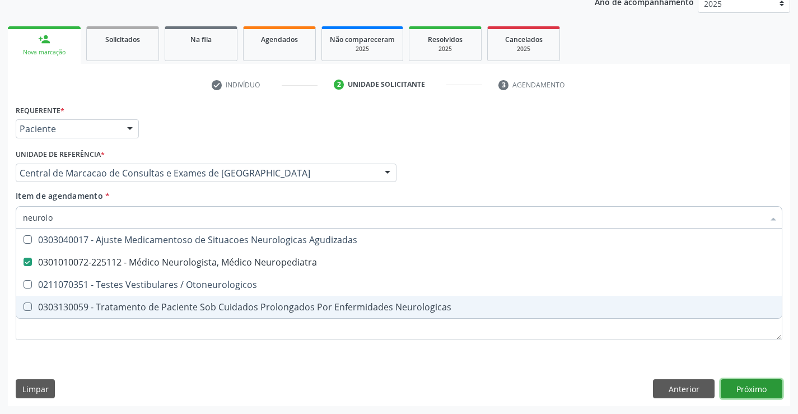
click at [756, 392] on div "Requerente * Paciente Profissional de Saúde Paciente Nenhum resultado encontrad…" at bounding box center [399, 254] width 782 height 304
checkbox Otoneurologicos "true"
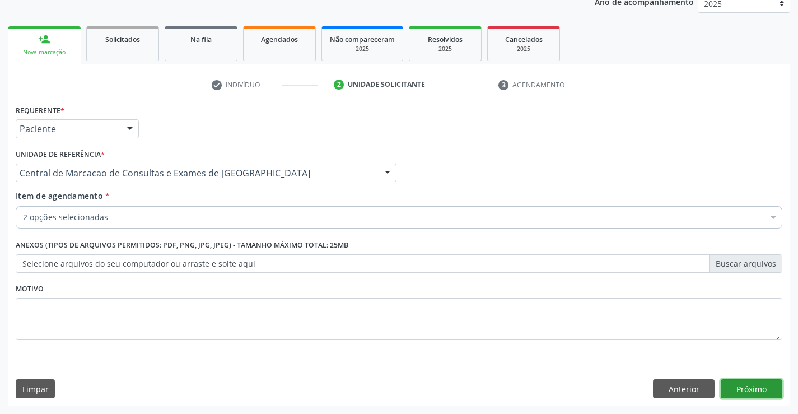
click at [756, 392] on button "Próximo" at bounding box center [752, 388] width 62 height 19
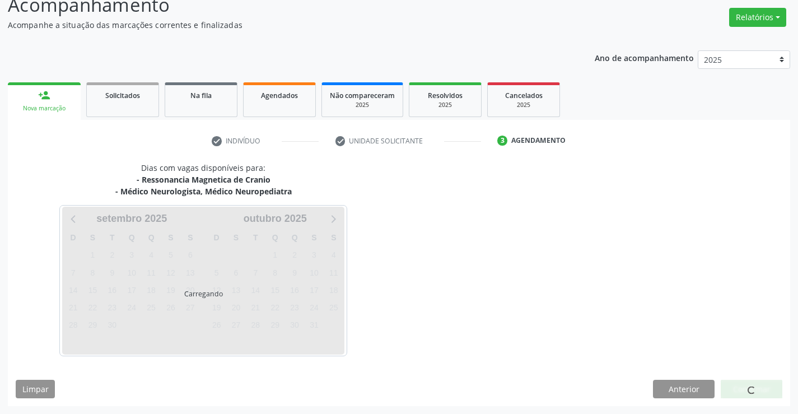
scroll to position [118, 0]
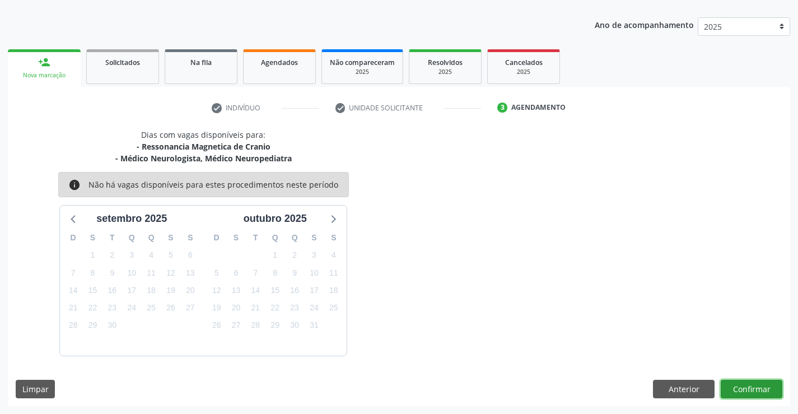
click at [746, 393] on button "Confirmar" at bounding box center [752, 389] width 62 height 19
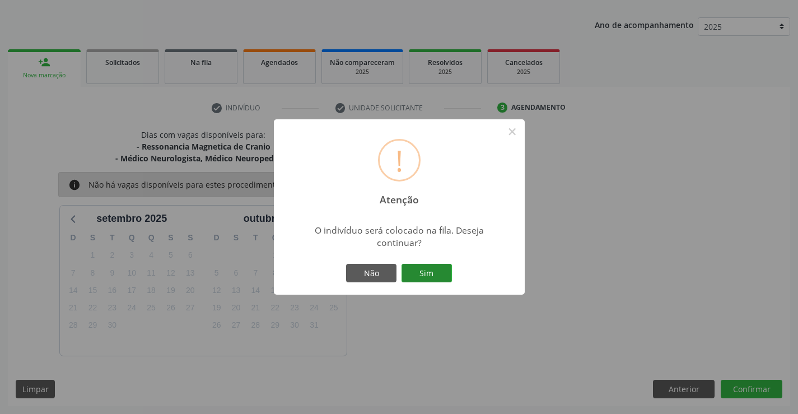
click at [434, 273] on button "Sim" at bounding box center [426, 273] width 50 height 19
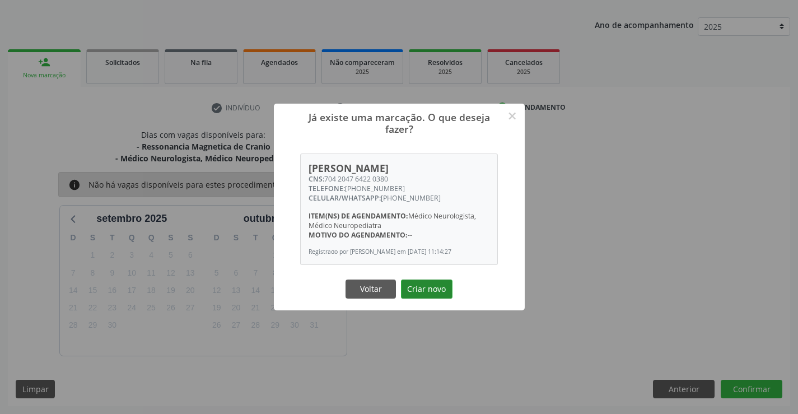
click at [442, 287] on button "Criar novo" at bounding box center [427, 288] width 52 height 19
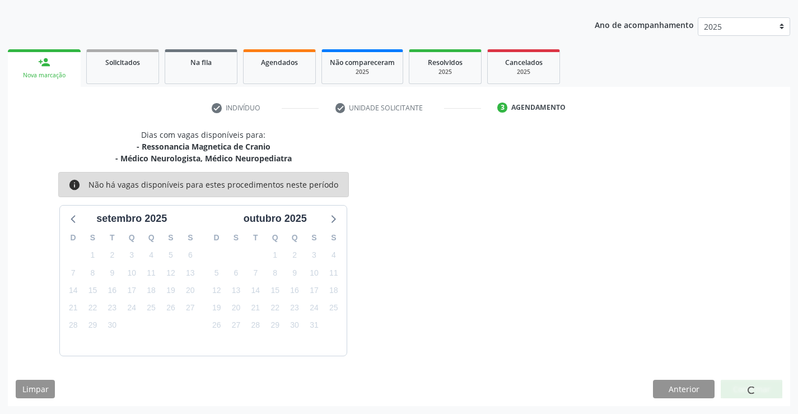
scroll to position [0, 0]
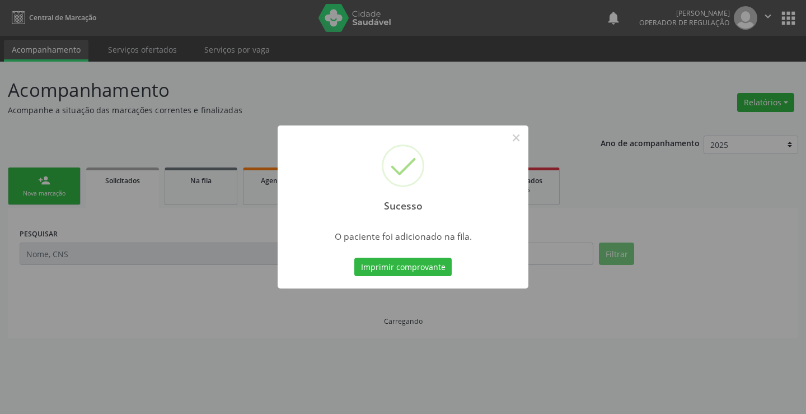
drag, startPoint x: 376, startPoint y: 252, endPoint x: 381, endPoint y: 260, distance: 9.5
click at [377, 253] on div "Sucesso × O paciente foi adicionado na fila. Imprimir comprovante Cancel" at bounding box center [403, 207] width 251 height 164
click at [381, 261] on button "Imprimir comprovante" at bounding box center [402, 267] width 97 height 19
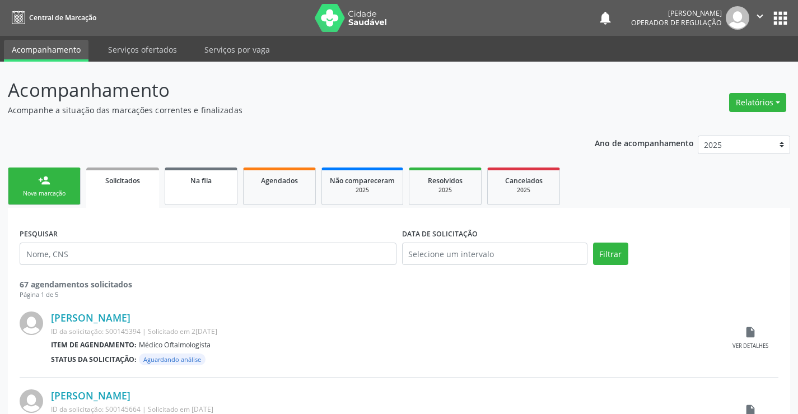
click at [171, 186] on link "Na fila" at bounding box center [201, 186] width 73 height 38
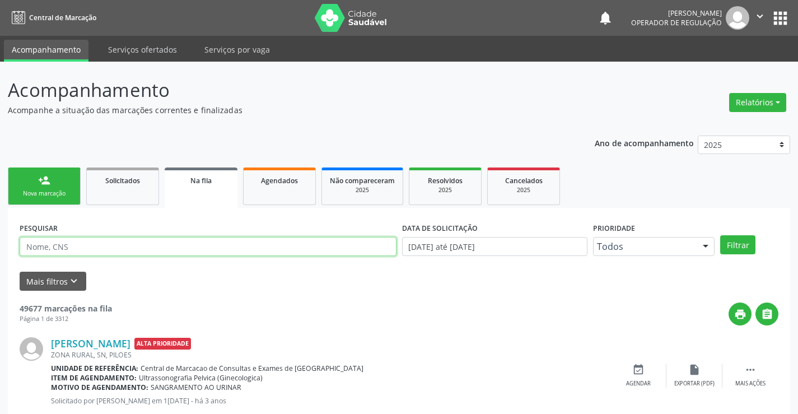
click at [167, 254] on input "text" at bounding box center [208, 246] width 377 height 19
type input "700508511975055"
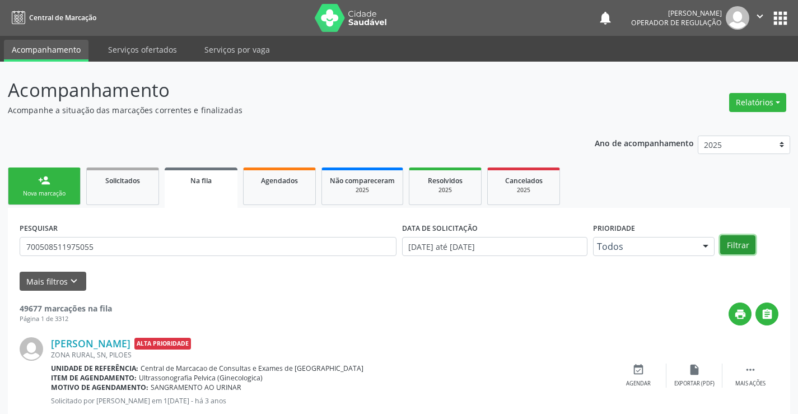
click at [749, 235] on button "Filtrar" at bounding box center [737, 244] width 35 height 19
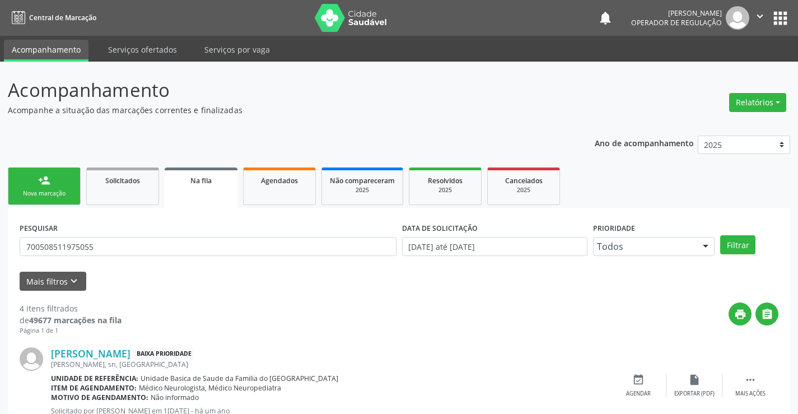
click at [44, 184] on div "person_add" at bounding box center [44, 180] width 12 height 12
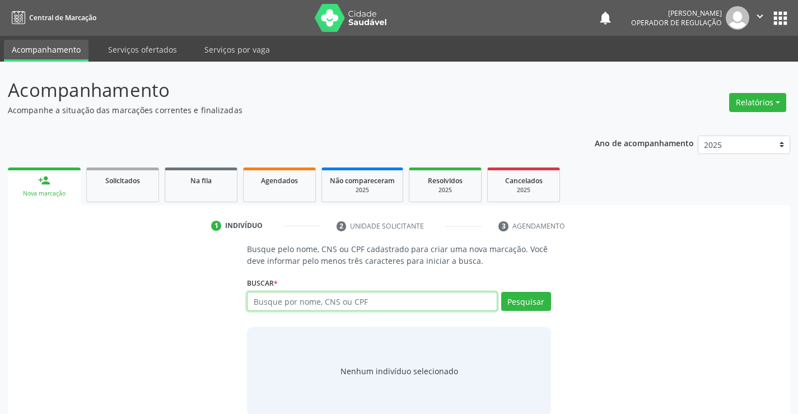
click at [316, 300] on input "text" at bounding box center [372, 301] width 250 height 19
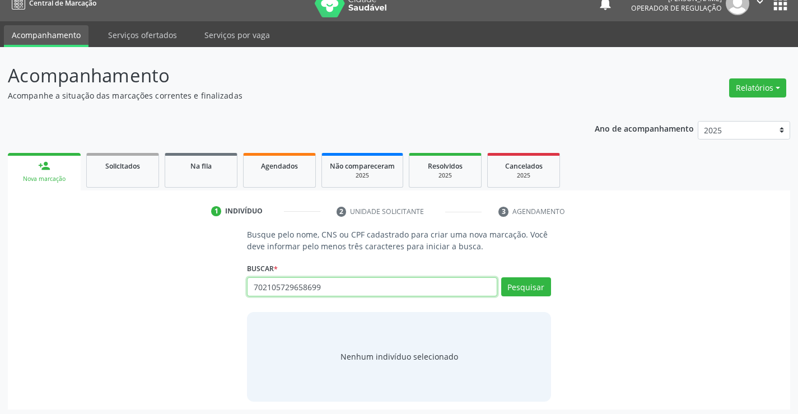
scroll to position [18, 0]
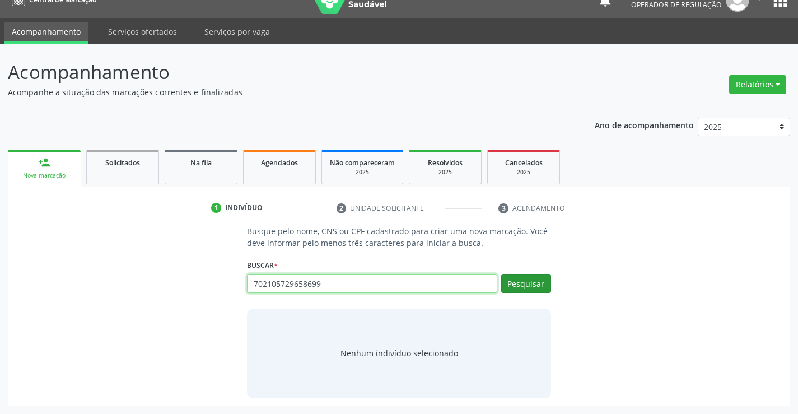
type input "702105729658699"
click at [513, 286] on button "Pesquisar" at bounding box center [526, 283] width 50 height 19
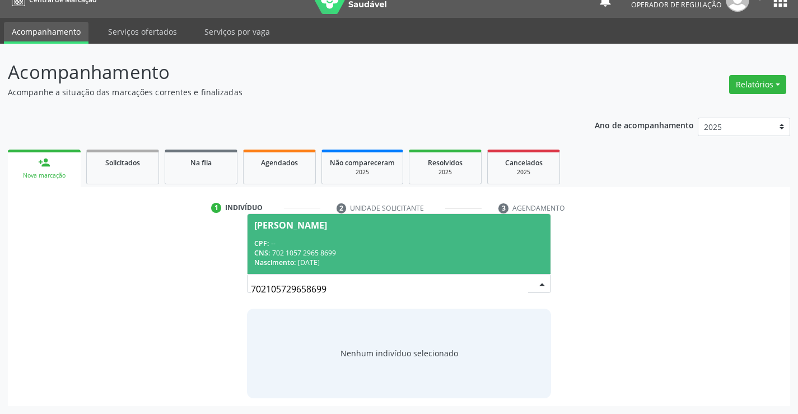
click at [303, 241] on div "CPF: --" at bounding box center [398, 244] width 289 height 10
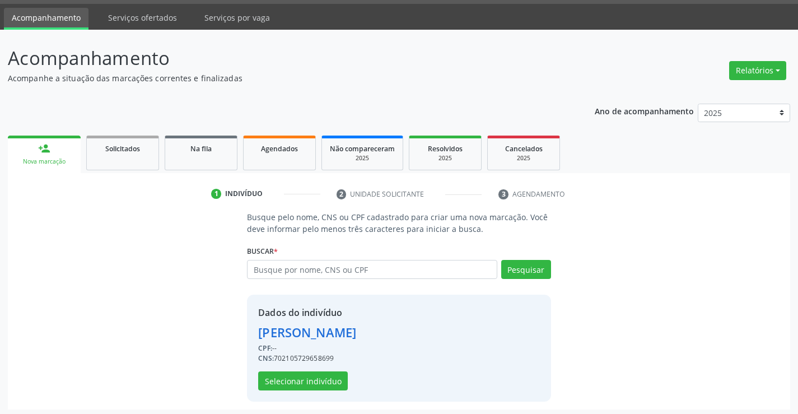
scroll to position [35, 0]
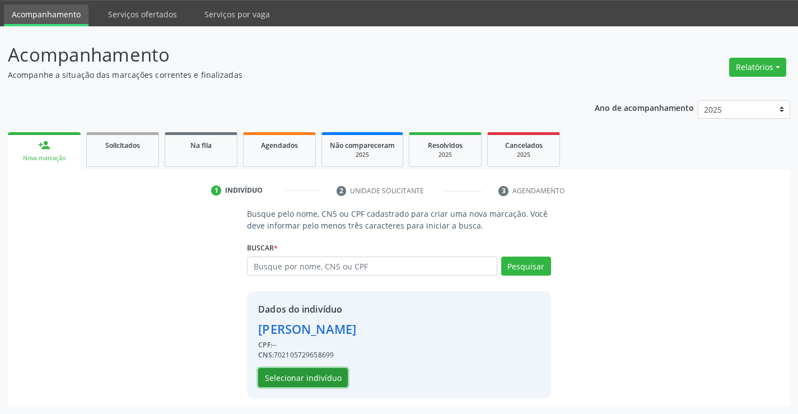
click at [327, 379] on button "Selecionar indivíduo" at bounding box center [303, 377] width 90 height 19
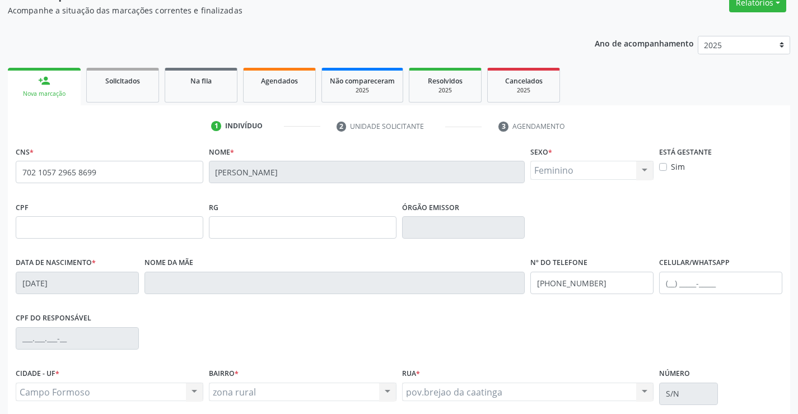
scroll to position [193, 0]
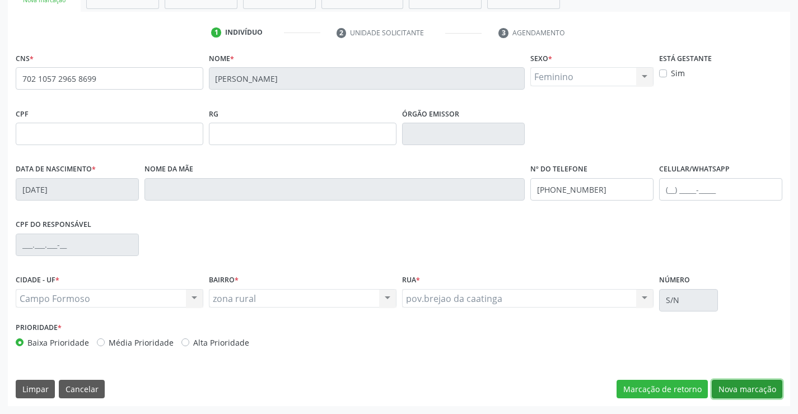
click at [737, 386] on button "Nova marcação" at bounding box center [747, 389] width 71 height 19
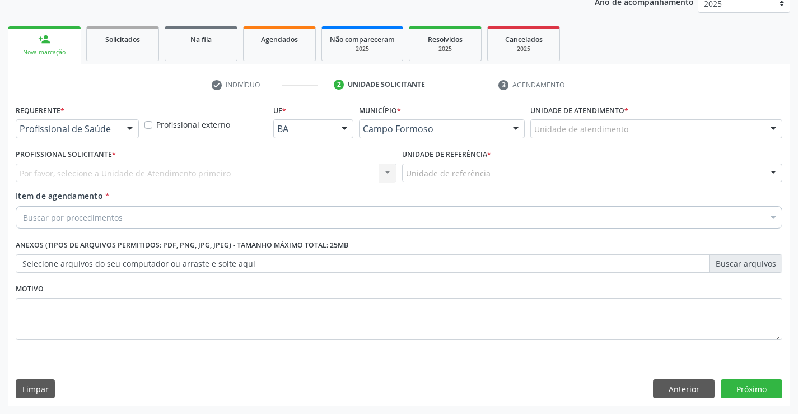
scroll to position [141, 0]
drag, startPoint x: 136, startPoint y: 132, endPoint x: 96, endPoint y: 162, distance: 50.7
click at [132, 132] on div at bounding box center [130, 129] width 17 height 19
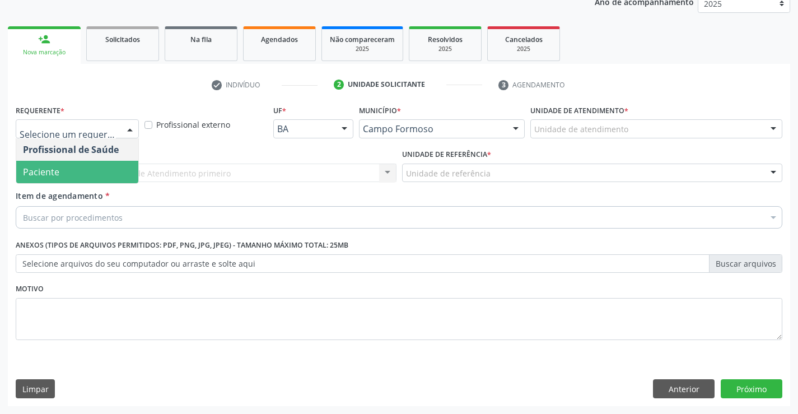
click at [83, 171] on span "Paciente" at bounding box center [77, 172] width 122 height 22
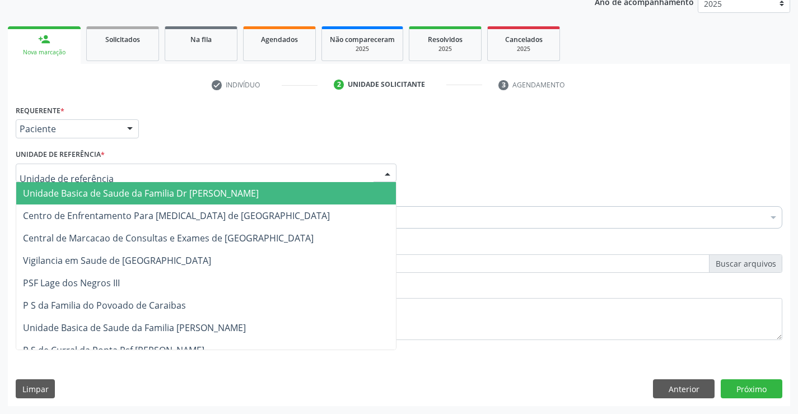
drag, startPoint x: 167, startPoint y: 171, endPoint x: 165, endPoint y: 229, distance: 58.3
click at [165, 180] on div at bounding box center [206, 173] width 381 height 19
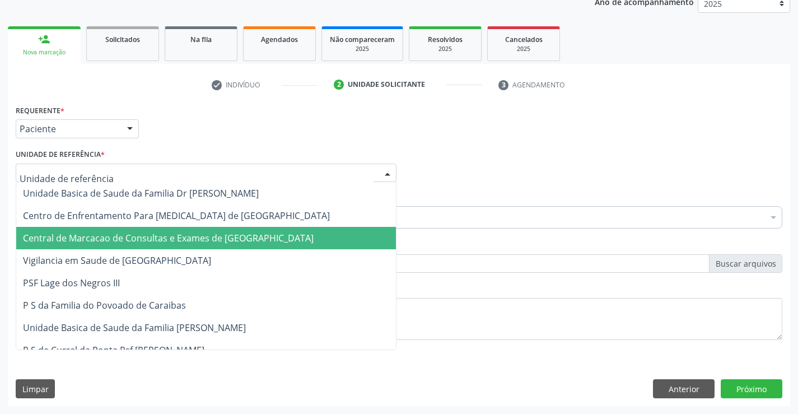
click at [163, 242] on span "Central de Marcacao de Consultas e Exames de Campo Formoso" at bounding box center [168, 238] width 291 height 12
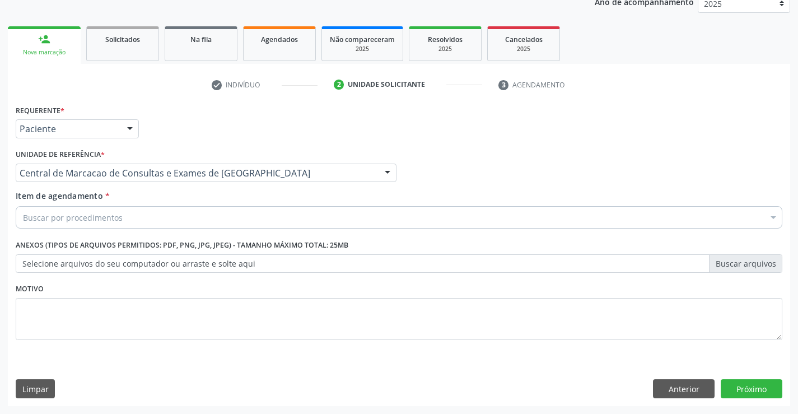
click at [170, 227] on div "Buscar por procedimentos" at bounding box center [399, 217] width 767 height 22
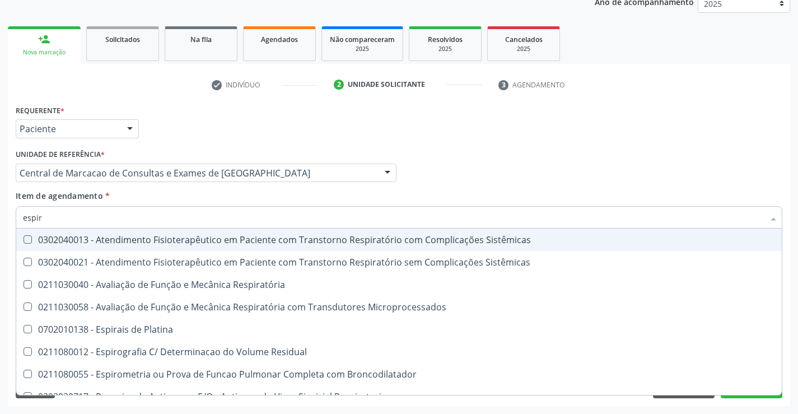
type input "espiro"
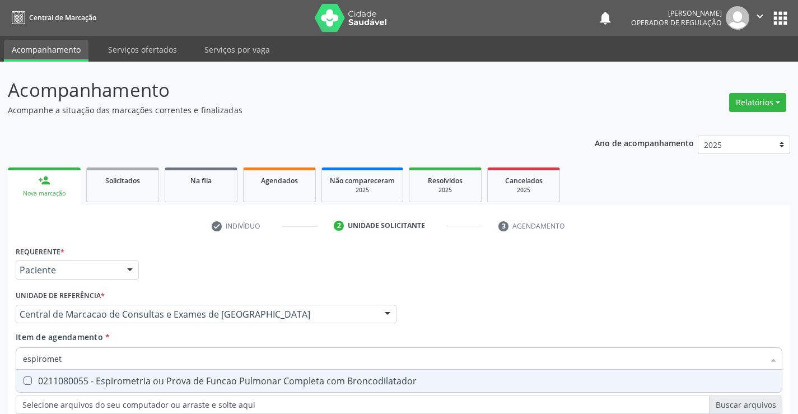
scroll to position [141, 0]
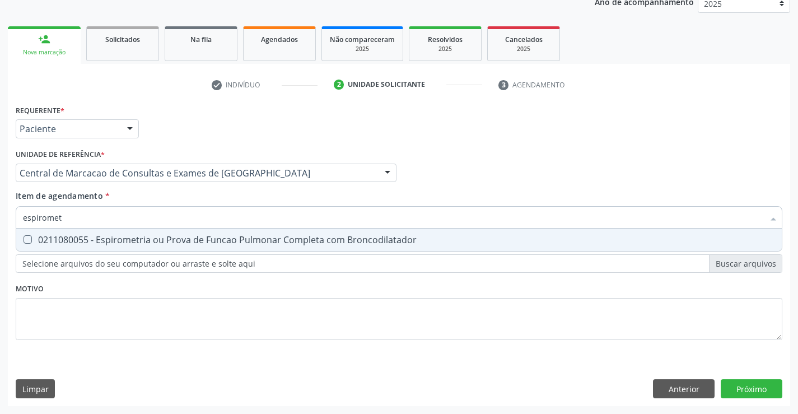
type input "espirometr"
click at [171, 241] on div "0211080055 - Espirometria ou Prova de Funcao Pulmonar Completa com Broncodilata…" at bounding box center [399, 239] width 752 height 9
checkbox Broncodilatador "true"
click at [175, 216] on input "espirometr" at bounding box center [393, 217] width 741 height 22
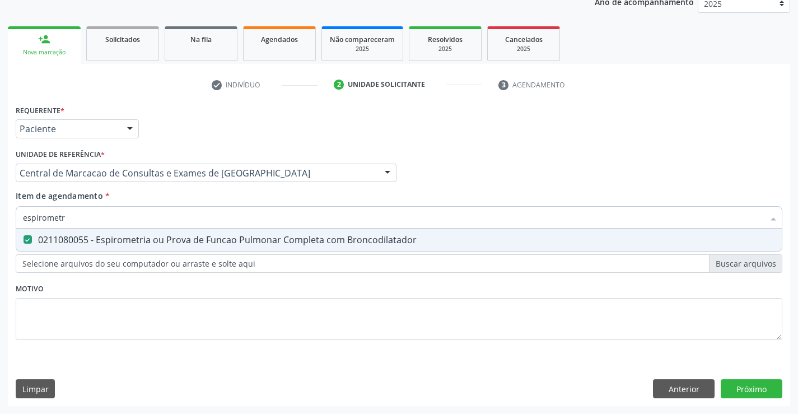
click at [175, 216] on input "espirometr" at bounding box center [393, 217] width 741 height 22
type input "ra"
checkbox Broncodilatador "false"
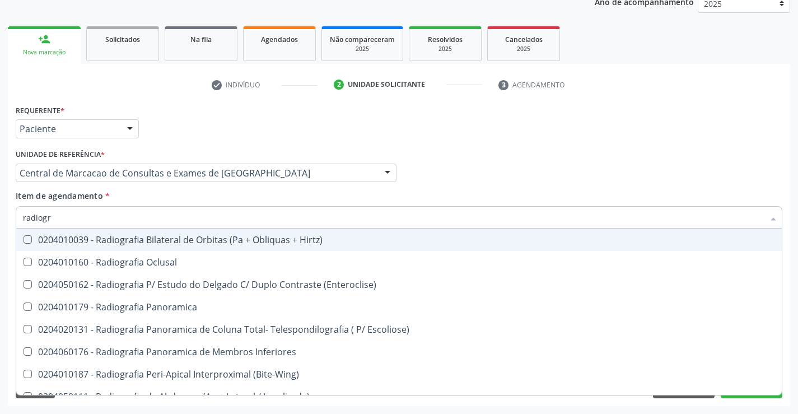
type input "radiogra"
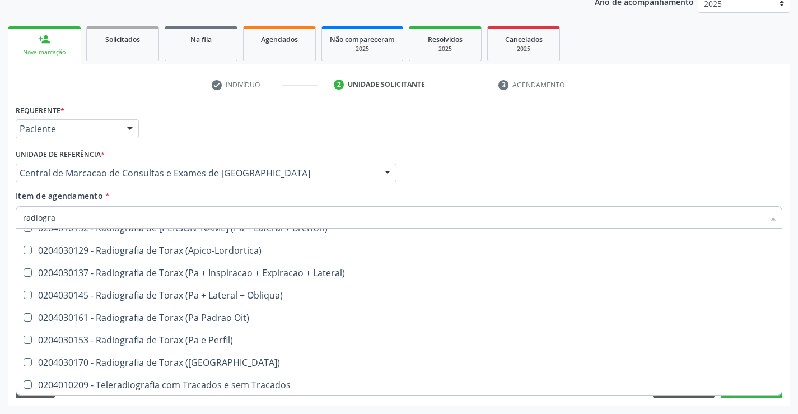
scroll to position [1424, 0]
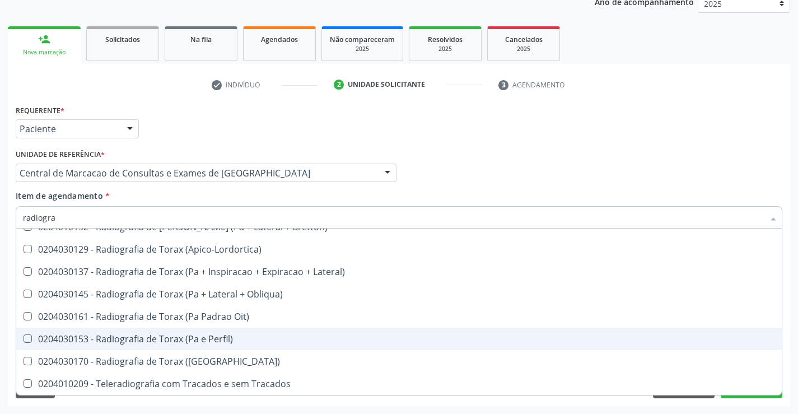
drag, startPoint x: 185, startPoint y: 339, endPoint x: 288, endPoint y: 257, distance: 131.9
click at [184, 340] on div "0204030153 - Radiografia de Torax (Pa e Perfil)" at bounding box center [399, 338] width 752 height 9
checkbox Perfil\) "true"
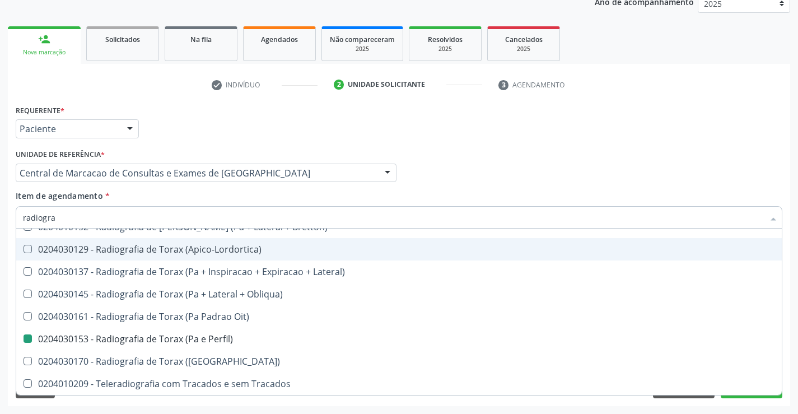
click at [421, 165] on div "Profissional Solicitante Por favor, selecione a Unidade de Atendimento primeiro…" at bounding box center [399, 168] width 772 height 44
checkbox Oclusal "true"
checkbox \(Enteroclise\) "true"
checkbox Perfil\) "false"
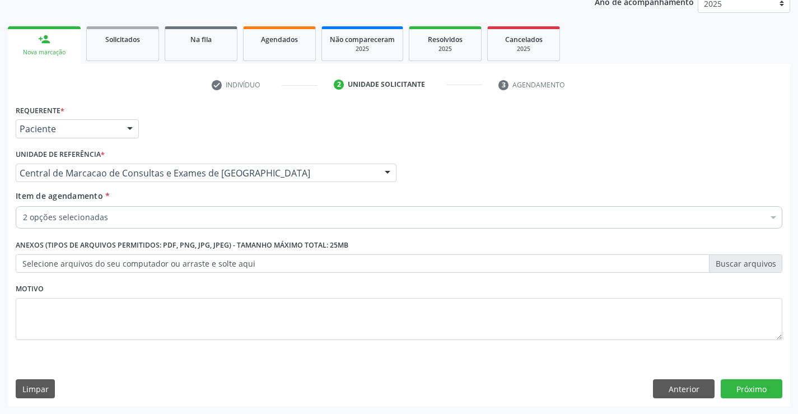
scroll to position [0, 0]
click at [751, 392] on button "Próximo" at bounding box center [752, 388] width 62 height 19
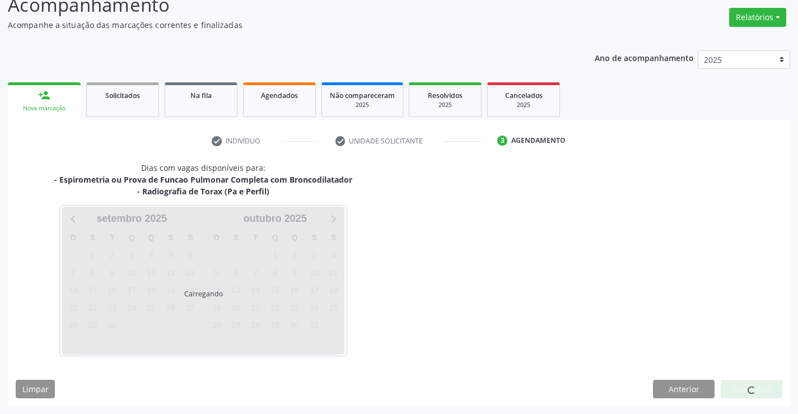
scroll to position [118, 0]
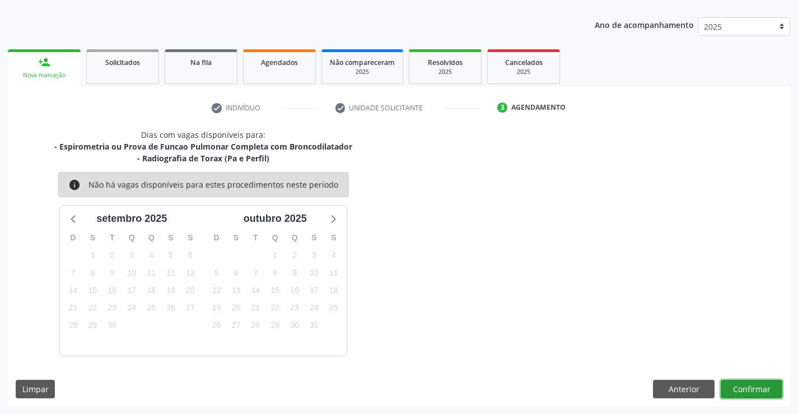
click at [749, 381] on button "Confirmar" at bounding box center [752, 389] width 62 height 19
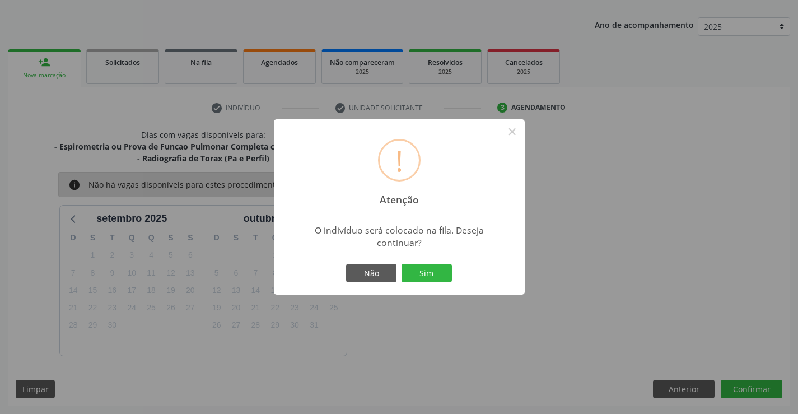
click at [433, 284] on div "Não Sim" at bounding box center [399, 273] width 111 height 24
click at [435, 277] on button "Sim" at bounding box center [426, 273] width 50 height 19
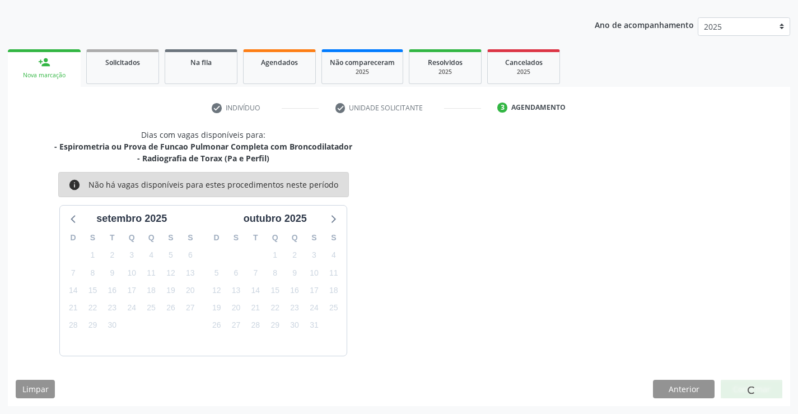
scroll to position [0, 0]
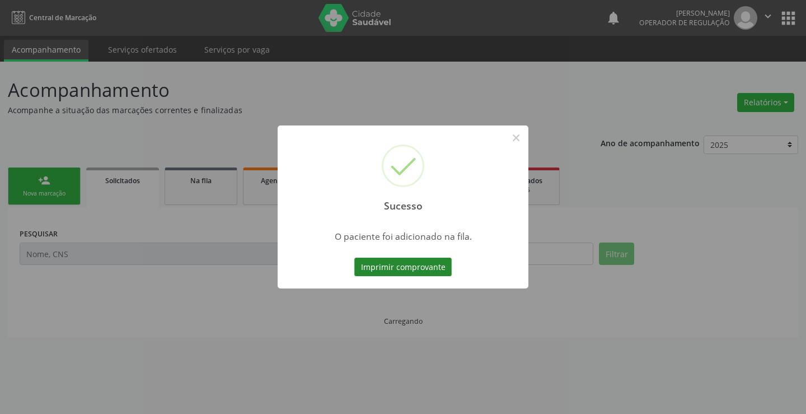
click at [433, 267] on button "Imprimir comprovante" at bounding box center [402, 267] width 97 height 19
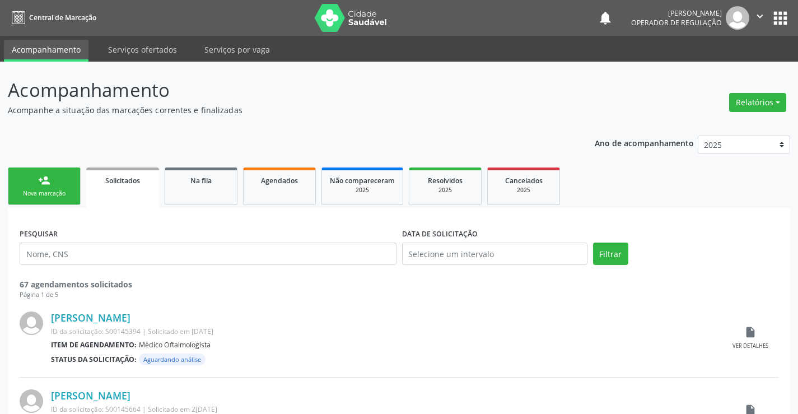
click at [35, 199] on link "person_add Nova marcação" at bounding box center [44, 186] width 73 height 38
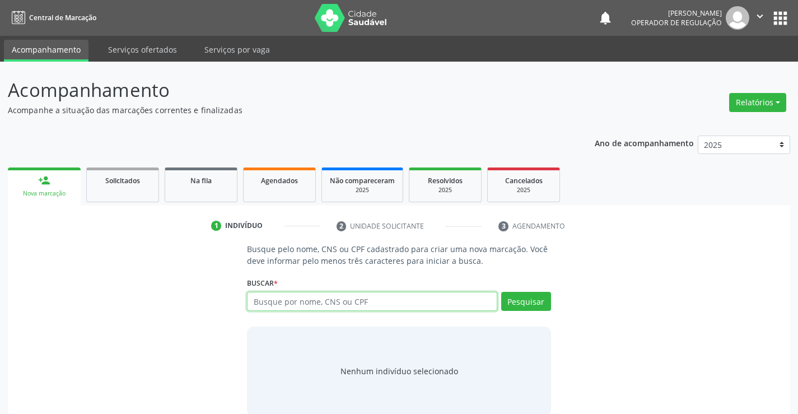
click at [283, 301] on input "text" at bounding box center [372, 301] width 250 height 19
type input "enzo maia"
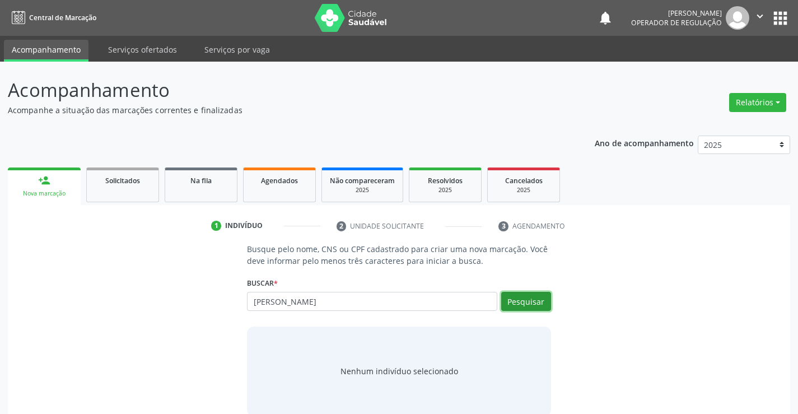
click at [513, 298] on button "Pesquisar" at bounding box center [526, 301] width 50 height 19
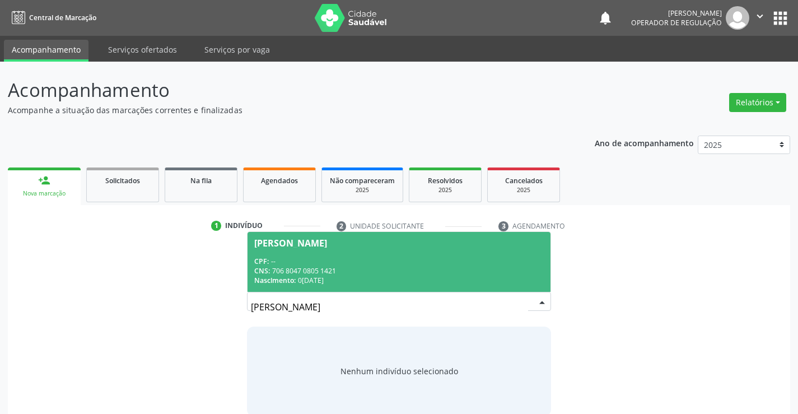
click at [303, 259] on div "CPF: --" at bounding box center [398, 261] width 289 height 10
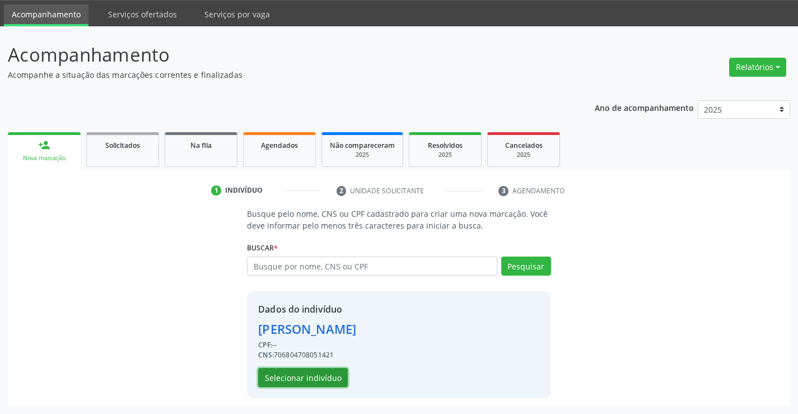
click at [322, 373] on button "Selecionar indivíduo" at bounding box center [303, 377] width 90 height 19
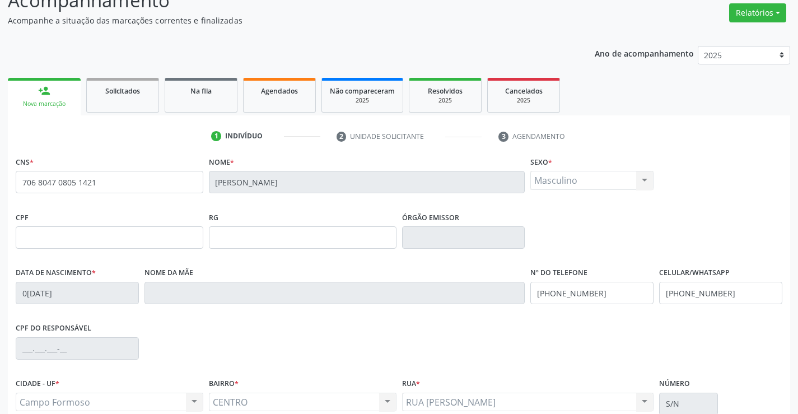
scroll to position [193, 0]
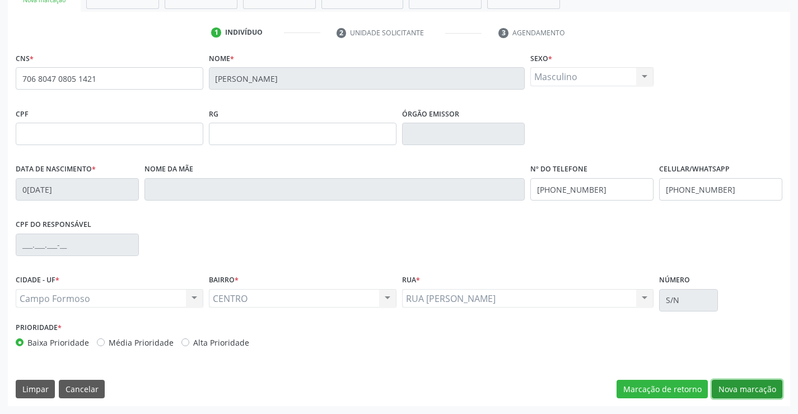
click at [734, 396] on button "Nova marcação" at bounding box center [747, 389] width 71 height 19
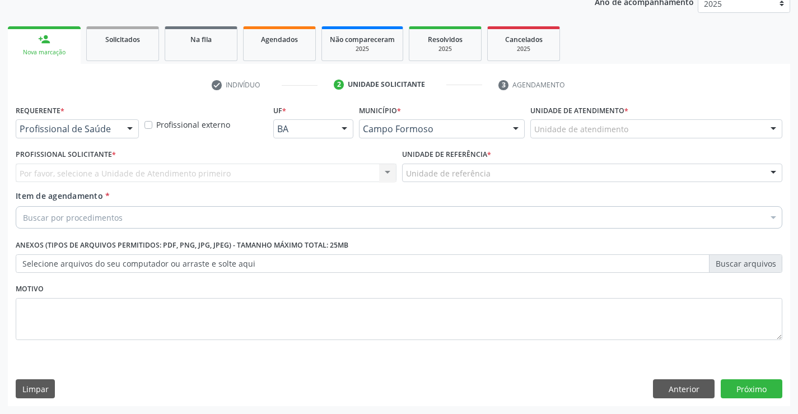
scroll to position [141, 0]
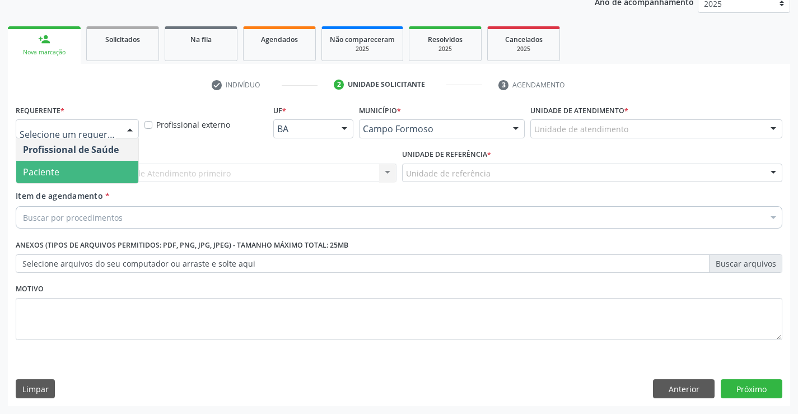
click at [61, 176] on span "Paciente" at bounding box center [77, 172] width 122 height 22
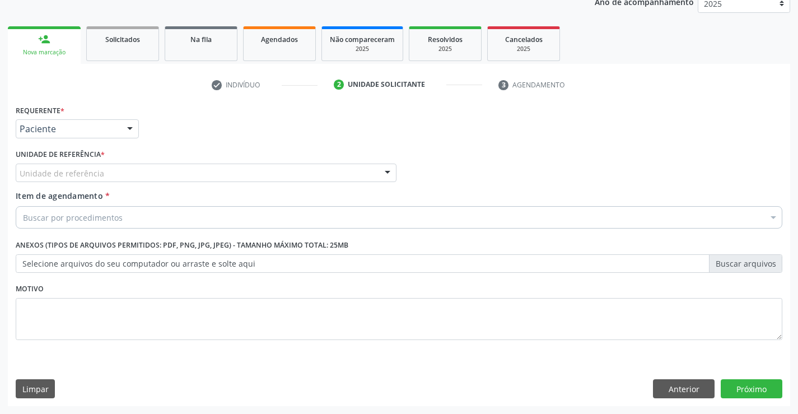
click at [205, 170] on div "Unidade de referência" at bounding box center [206, 173] width 381 height 19
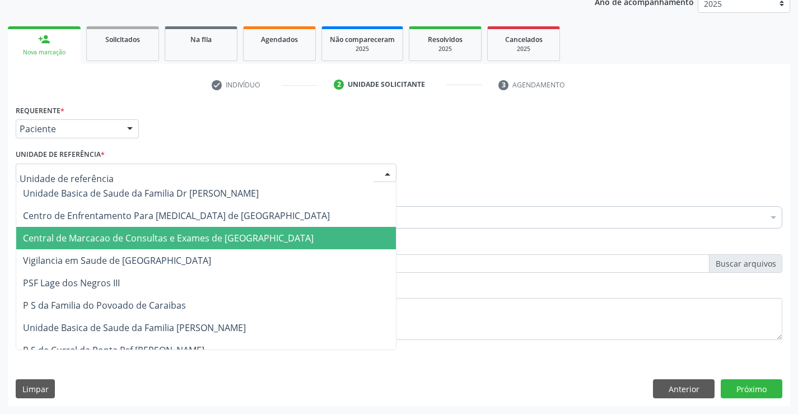
click at [190, 235] on span "Central de Marcacao de Consultas e Exames de [GEOGRAPHIC_DATA]" at bounding box center [168, 238] width 291 height 12
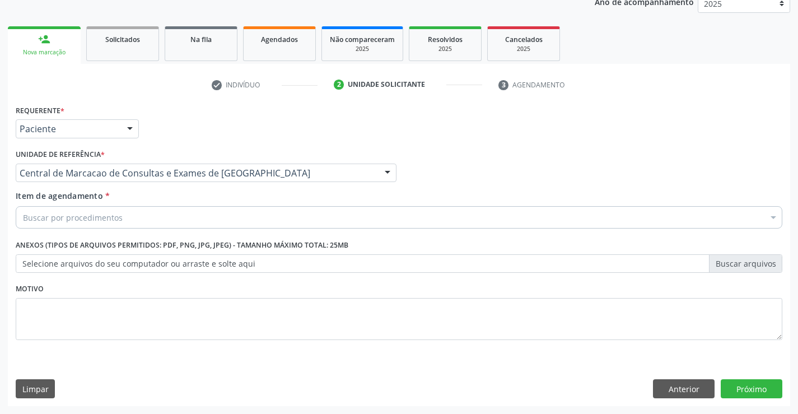
click at [199, 223] on div "Buscar por procedimentos" at bounding box center [399, 217] width 767 height 22
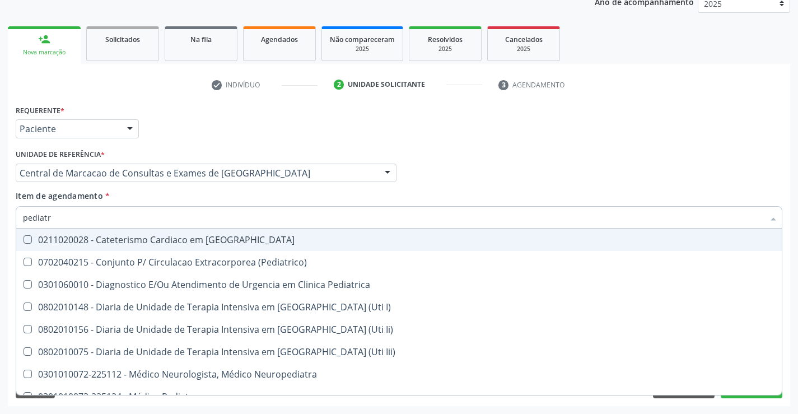
type input "pediatra"
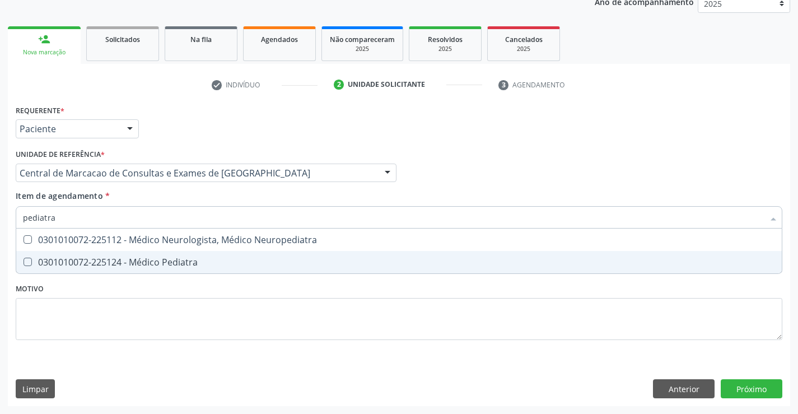
click at [175, 261] on div "0301010072-225124 - Médico Pediatra" at bounding box center [399, 262] width 752 height 9
checkbox Pediatra "true"
click at [760, 389] on div "Requerente * Paciente Profissional de Saúde Paciente Nenhum resultado encontrad…" at bounding box center [399, 254] width 782 height 304
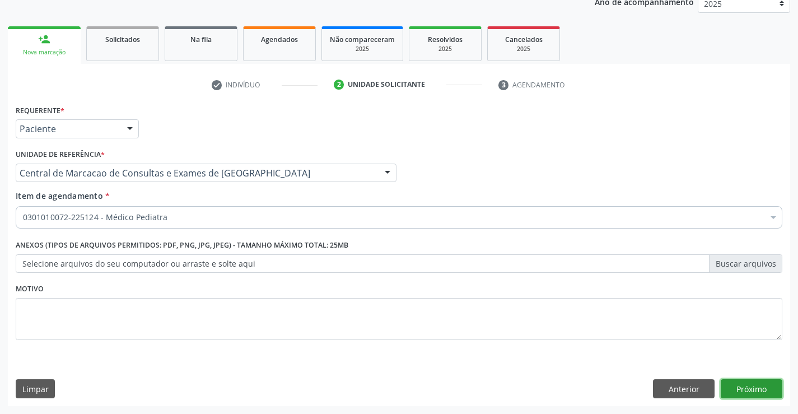
click at [773, 396] on button "Próximo" at bounding box center [752, 388] width 62 height 19
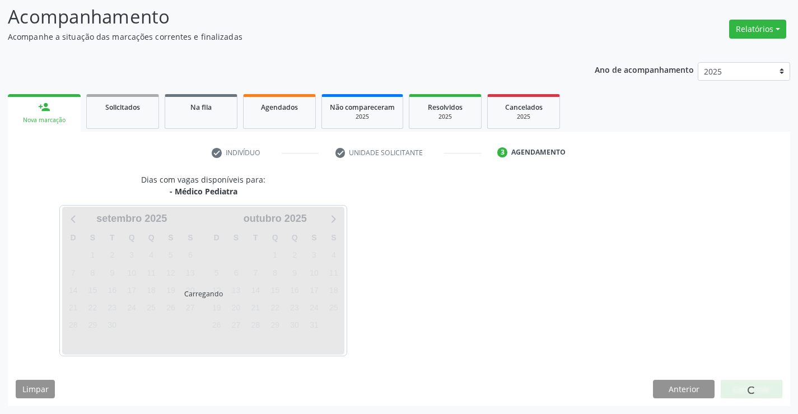
scroll to position [73, 0]
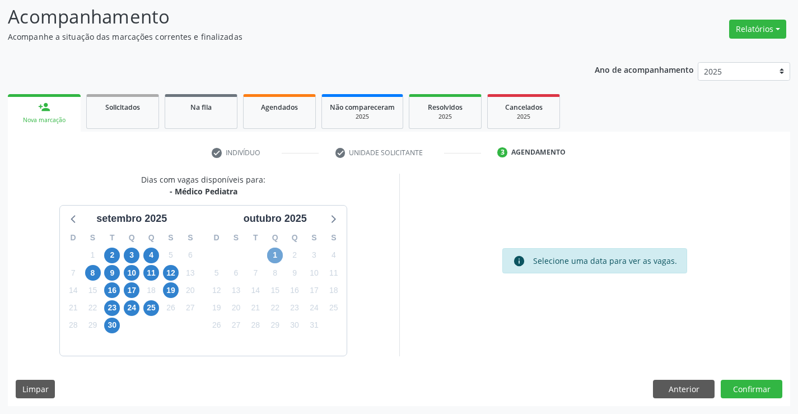
click at [275, 255] on span "1" at bounding box center [275, 255] width 16 height 16
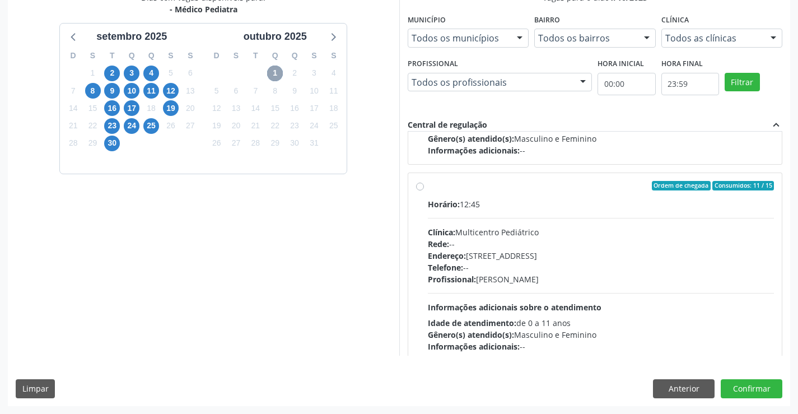
scroll to position [176, 0]
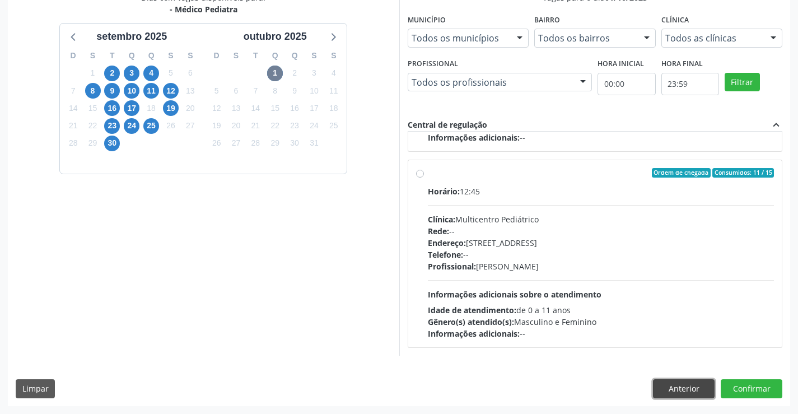
click at [685, 389] on button "Anterior" at bounding box center [684, 388] width 62 height 19
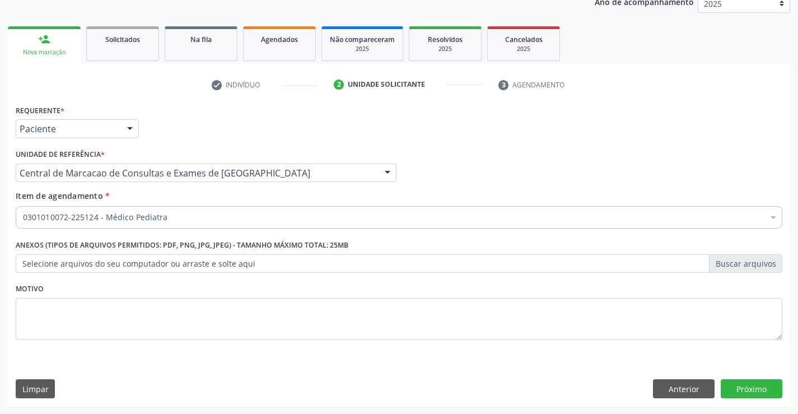
scroll to position [141, 0]
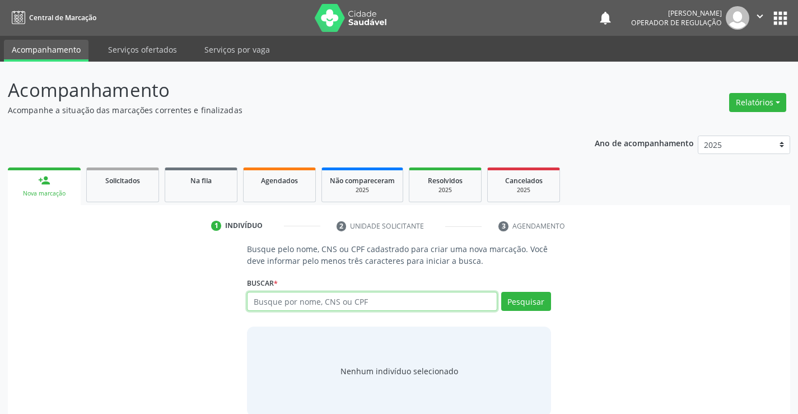
click at [339, 299] on input "text" at bounding box center [372, 301] width 250 height 19
click at [301, 310] on input "text" at bounding box center [372, 301] width 250 height 19
type input "7"
type input "700002794161908"
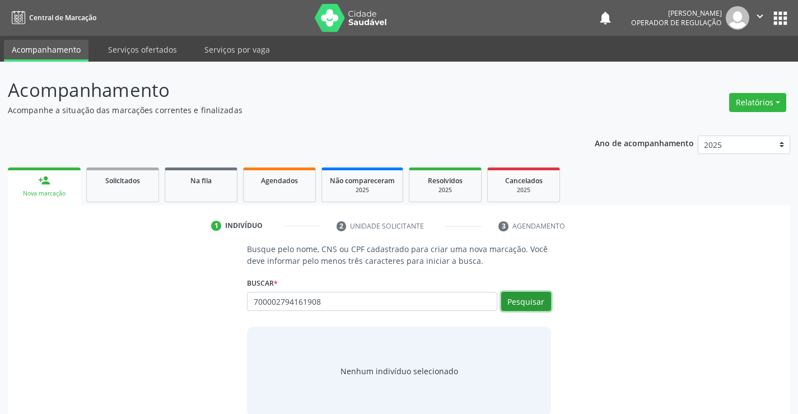
click at [517, 299] on button "Pesquisar" at bounding box center [526, 301] width 50 height 19
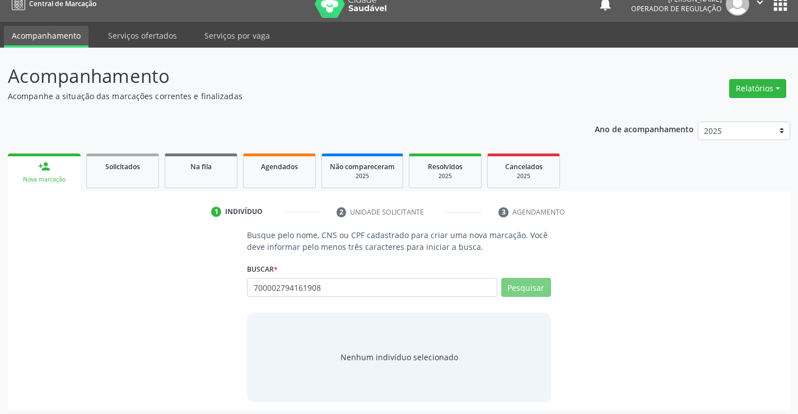
scroll to position [18, 0]
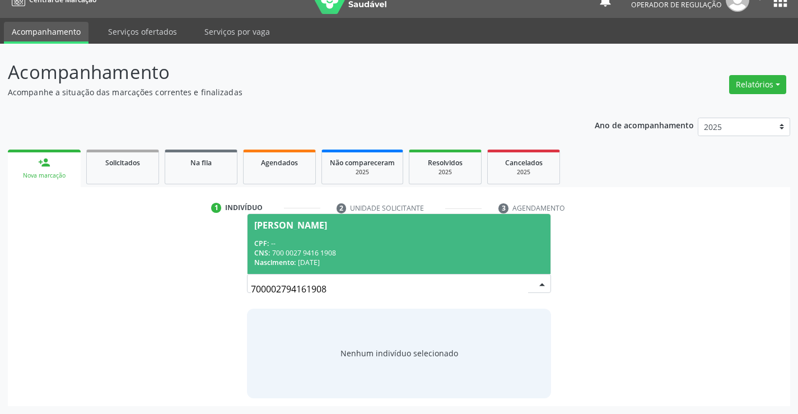
click at [363, 248] on div "CNS: 700 0027 9416 1908" at bounding box center [398, 253] width 289 height 10
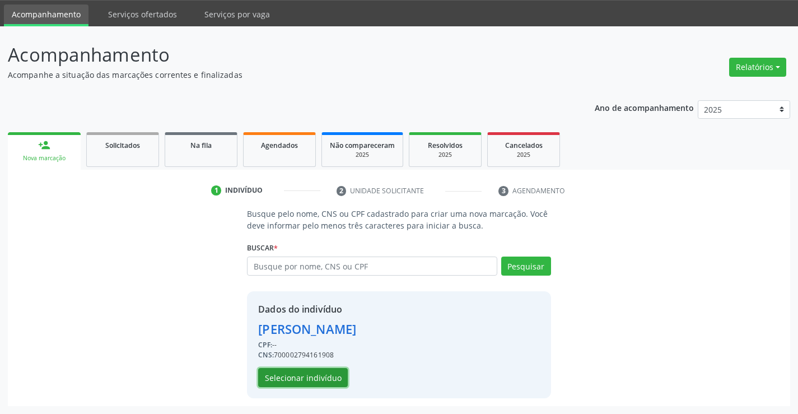
click at [301, 378] on button "Selecionar indivíduo" at bounding box center [303, 377] width 90 height 19
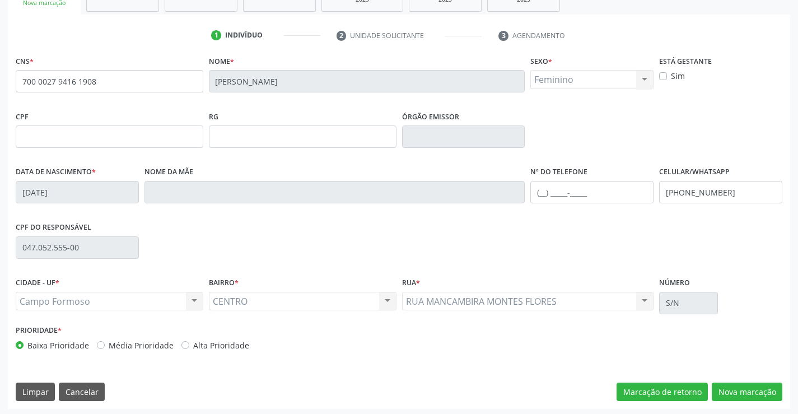
scroll to position [193, 0]
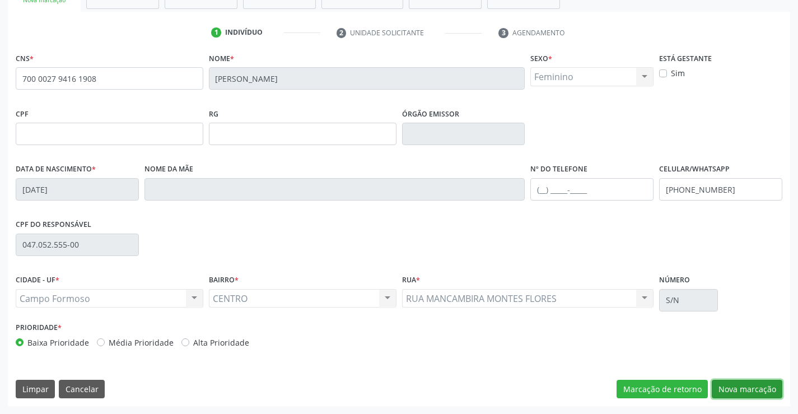
click at [760, 391] on button "Nova marcação" at bounding box center [747, 389] width 71 height 19
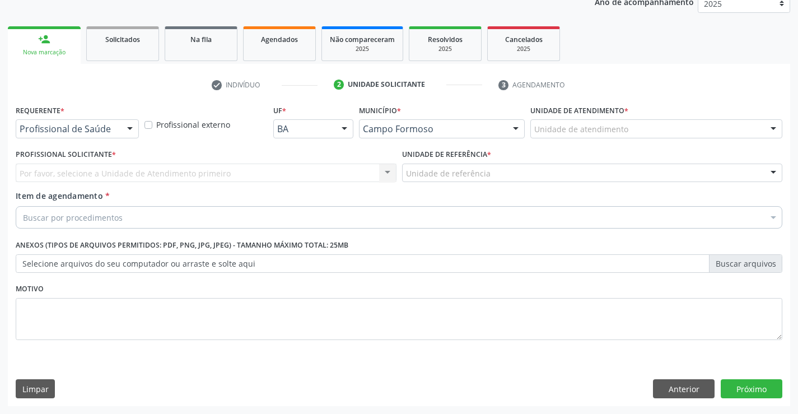
scroll to position [141, 0]
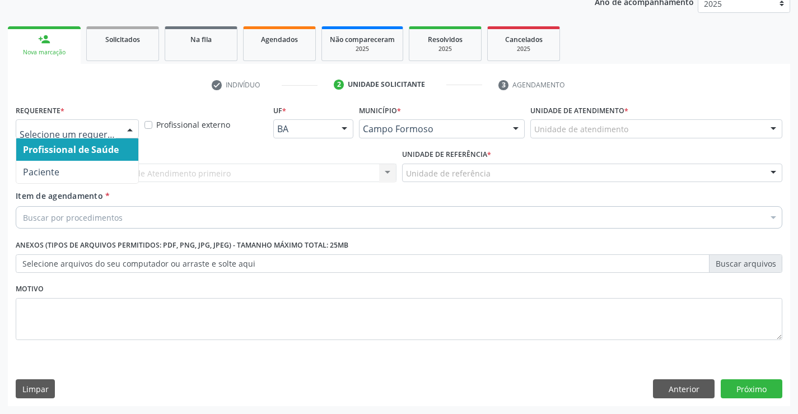
click at [119, 125] on div at bounding box center [77, 128] width 123 height 19
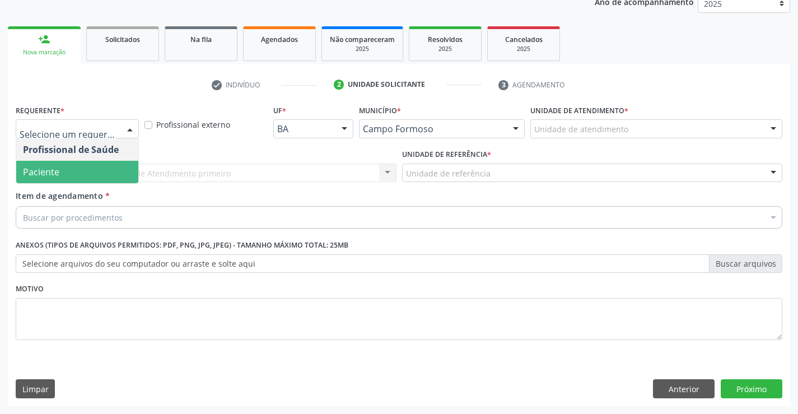
click at [60, 183] on span "Paciente" at bounding box center [77, 172] width 122 height 22
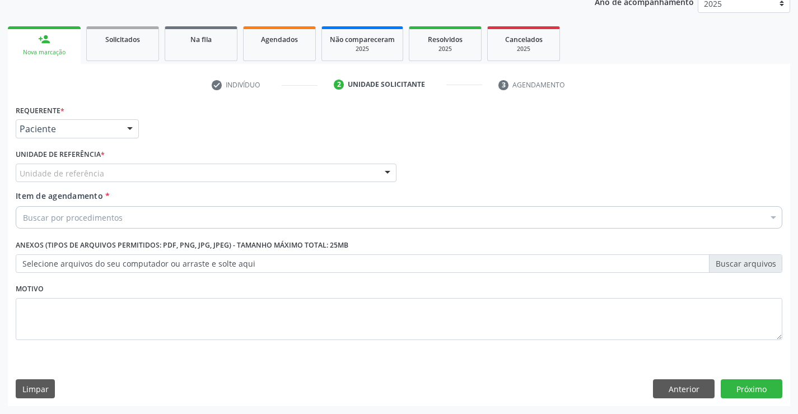
click at [146, 171] on div "Unidade de referência" at bounding box center [206, 173] width 381 height 19
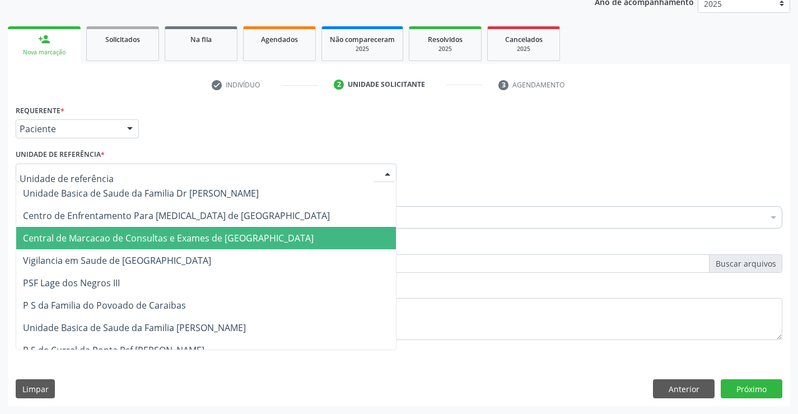
click at [145, 227] on span "Central de Marcacao de Consultas e Exames de [GEOGRAPHIC_DATA]" at bounding box center [206, 238] width 380 height 22
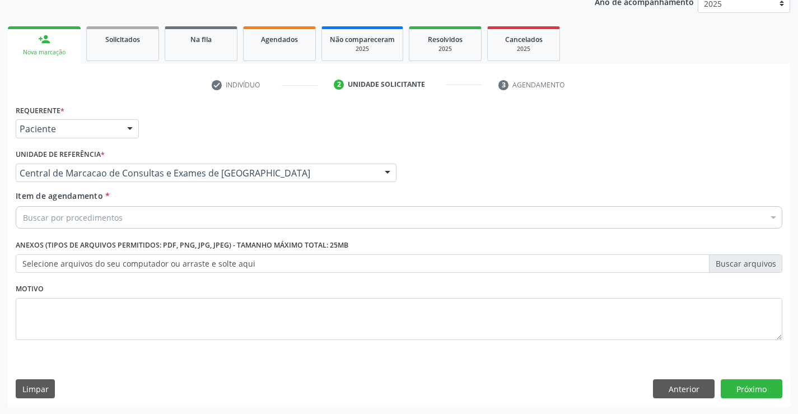
click at [164, 220] on div "Buscar por procedimentos" at bounding box center [399, 217] width 767 height 22
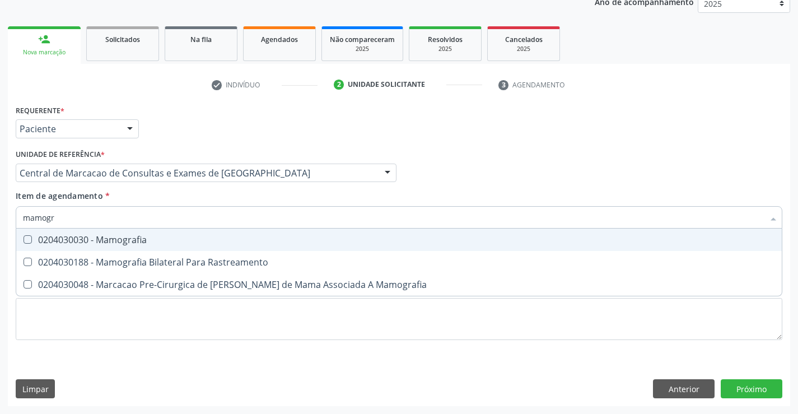
type input "mamogra"
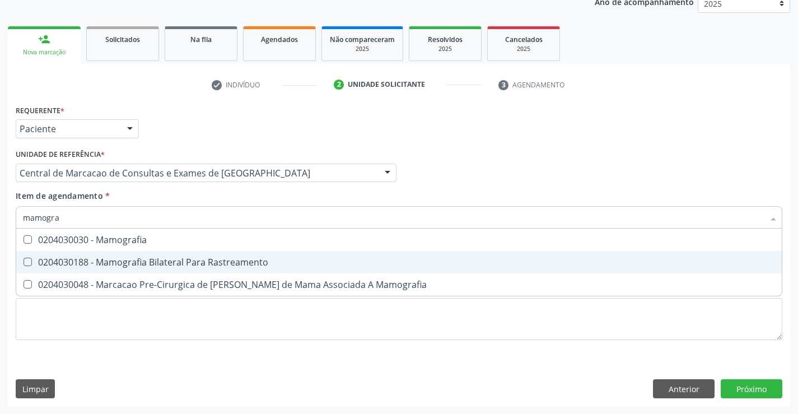
click at [161, 258] on div "0204030188 - Mamografia Bilateral Para Rastreamento" at bounding box center [399, 262] width 752 height 9
checkbox Rastreamento "true"
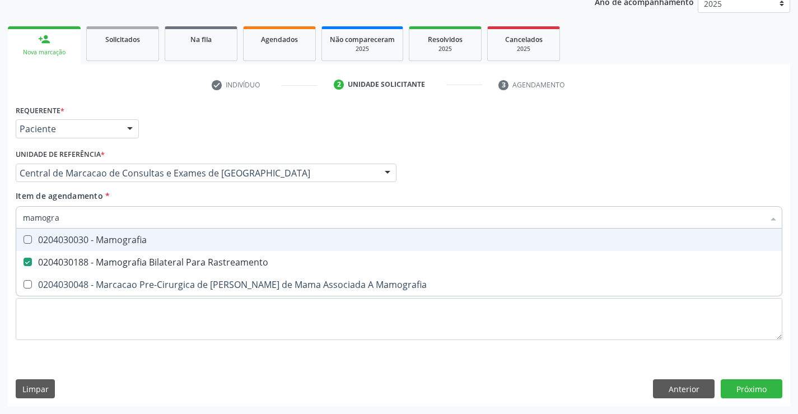
click at [427, 185] on div "Profissional Solicitante Por favor, selecione a Unidade de Atendimento primeiro…" at bounding box center [399, 168] width 772 height 44
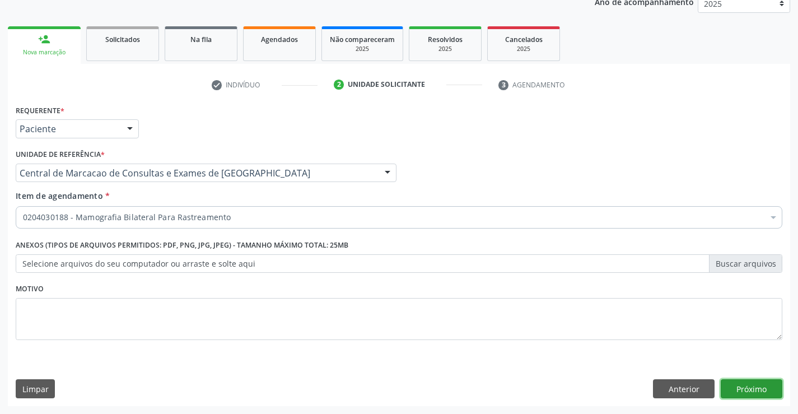
click at [740, 388] on button "Próximo" at bounding box center [752, 388] width 62 height 19
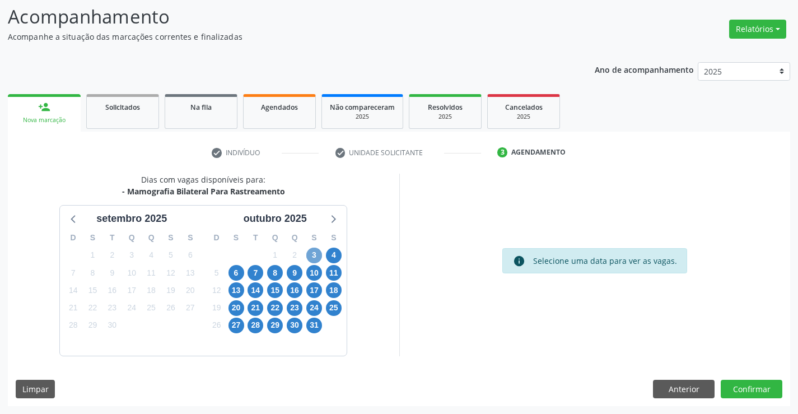
click at [307, 258] on span "3" at bounding box center [314, 255] width 16 height 16
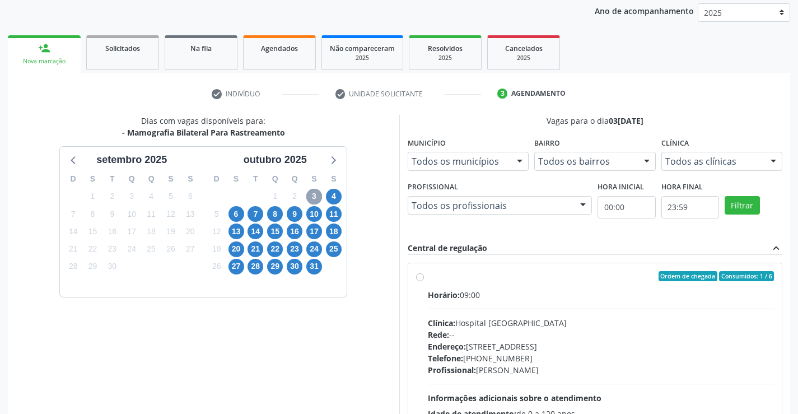
scroll to position [235, 0]
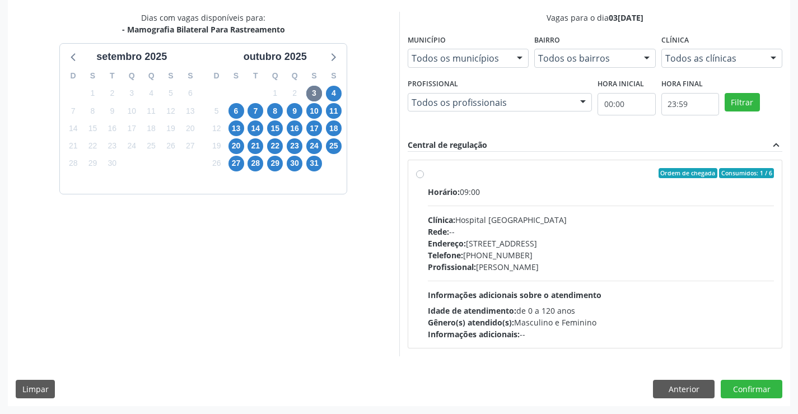
click at [475, 239] on div "Endereço: [STREET_ADDRESS]" at bounding box center [601, 243] width 347 height 12
click at [424, 178] on input "Ordem de chegada Consumidos: 1 / 6 Horário: 09:00 Clínica: Hospital [GEOGRAPHIC…" at bounding box center [420, 173] width 8 height 10
radio input "true"
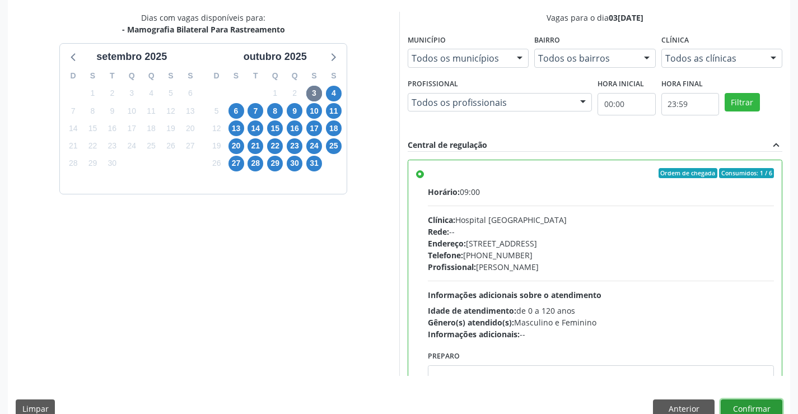
click at [744, 404] on button "Confirmar" at bounding box center [752, 408] width 62 height 19
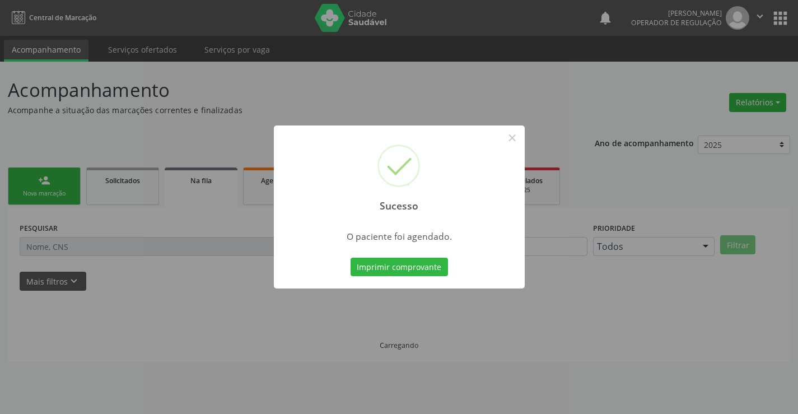
scroll to position [0, 0]
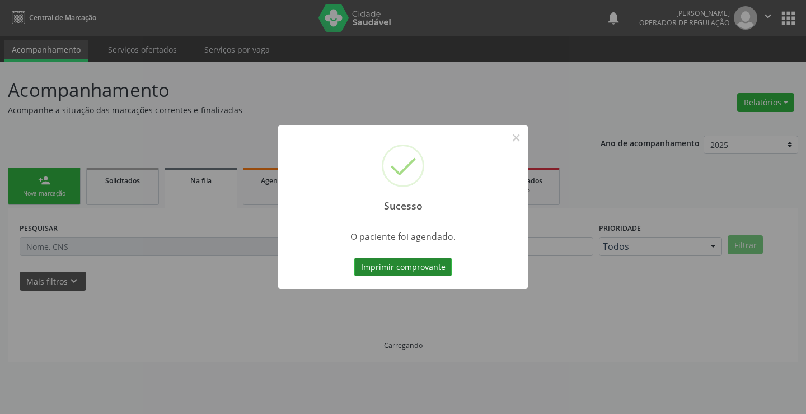
click at [426, 268] on button "Imprimir comprovante" at bounding box center [402, 267] width 97 height 19
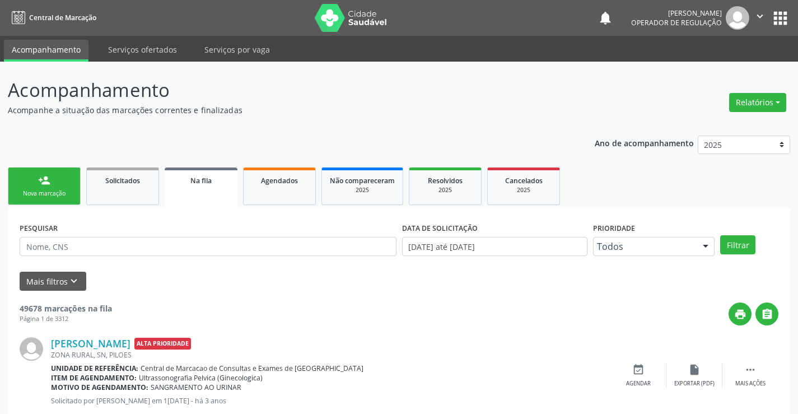
click at [42, 184] on div "person_add" at bounding box center [44, 180] width 12 height 12
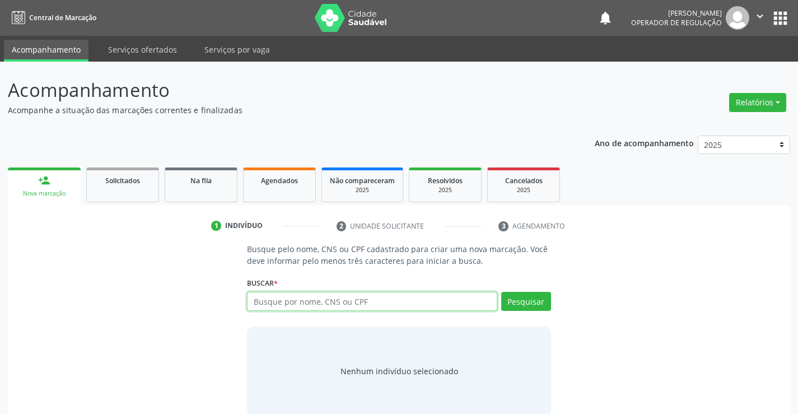
click at [361, 299] on input "text" at bounding box center [372, 301] width 250 height 19
paste input "700 0027 9416 1908"
type input "700 0027 9416 1908"
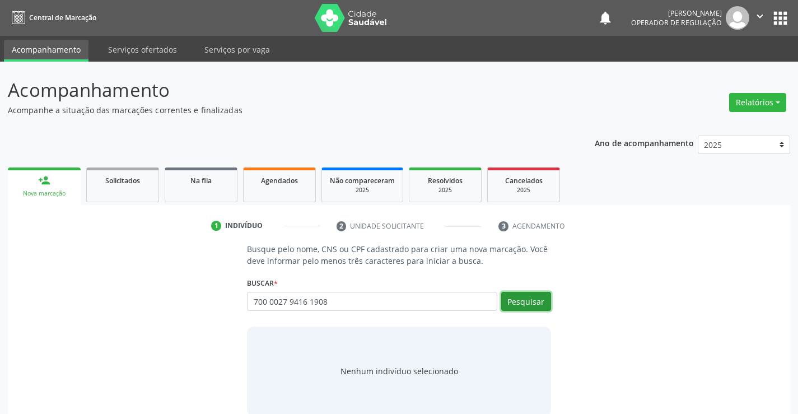
click at [522, 305] on button "Pesquisar" at bounding box center [526, 301] width 50 height 19
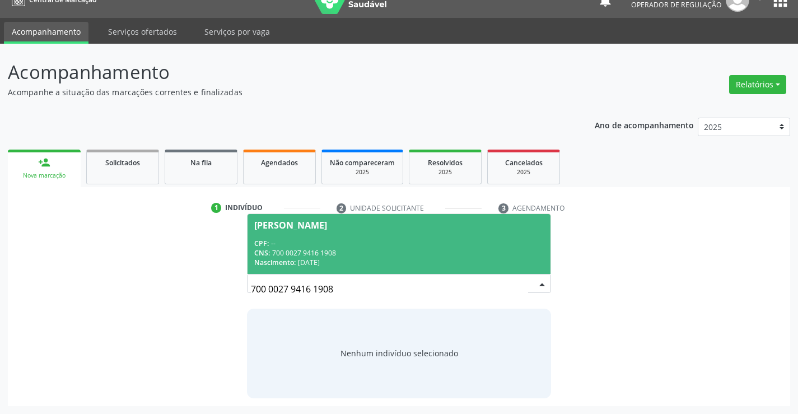
click at [352, 225] on div "Eliezita dos Santos" at bounding box center [398, 225] width 289 height 9
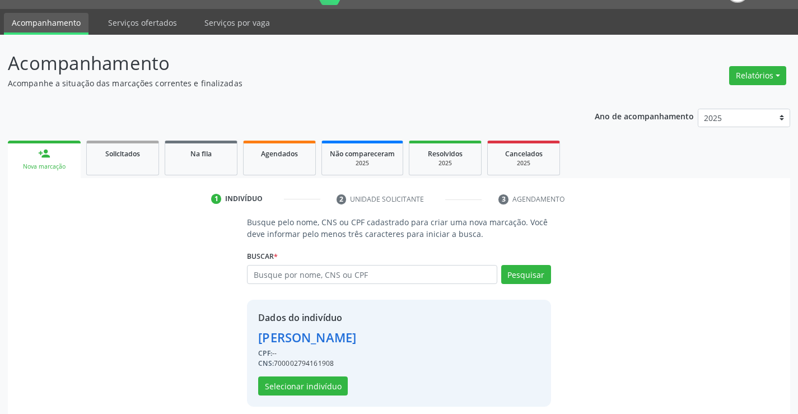
scroll to position [35, 0]
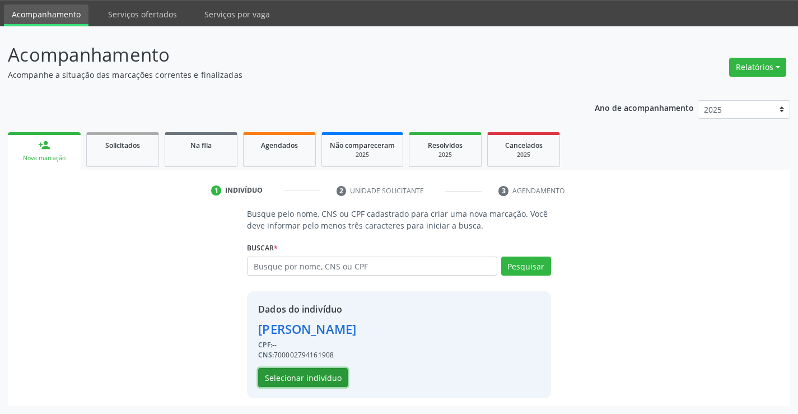
click at [302, 373] on button "Selecionar indivíduo" at bounding box center [303, 377] width 90 height 19
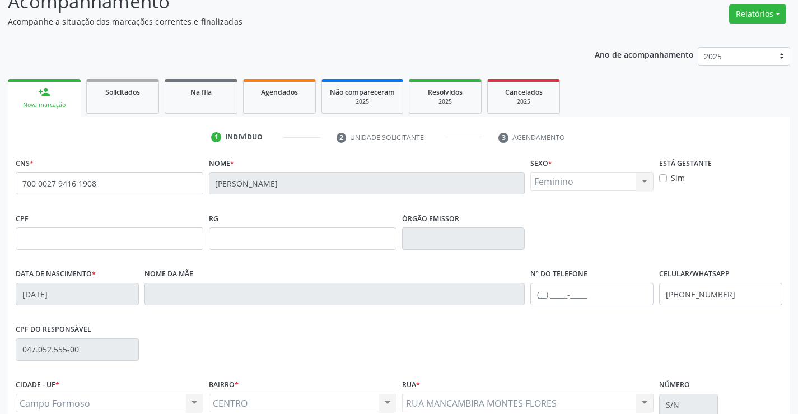
scroll to position [193, 0]
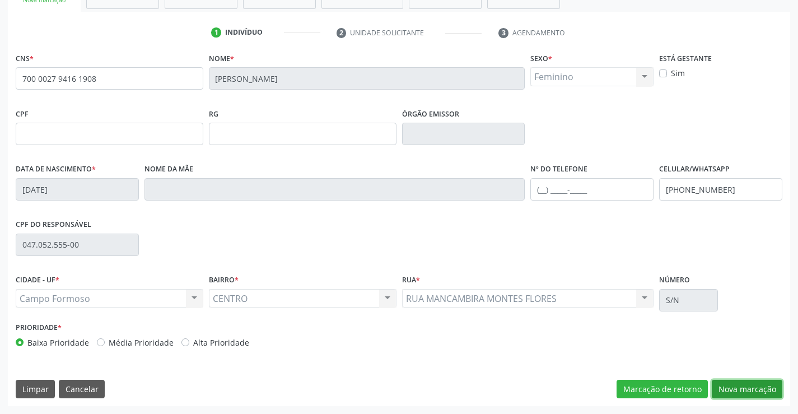
drag, startPoint x: 733, startPoint y: 384, endPoint x: 637, endPoint y: 346, distance: 102.8
click at [721, 378] on div "CNS * 700 0027 9416 1908 Nome * Eliezita dos Santos Sexo * Feminino Masculino F…" at bounding box center [399, 228] width 782 height 356
click at [730, 389] on button "Nova marcação" at bounding box center [747, 389] width 71 height 19
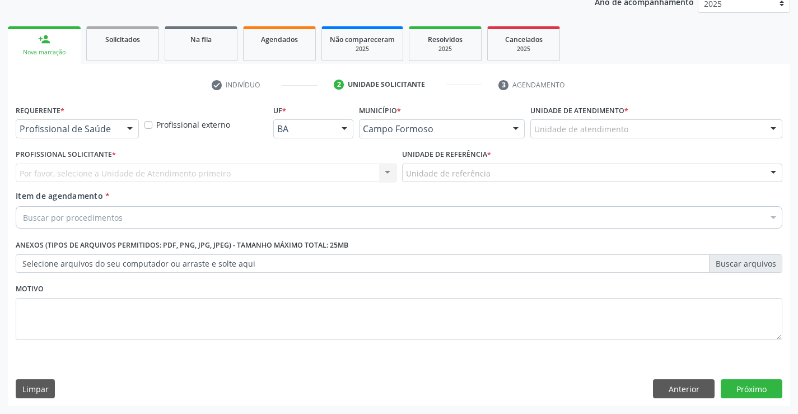
scroll to position [141, 0]
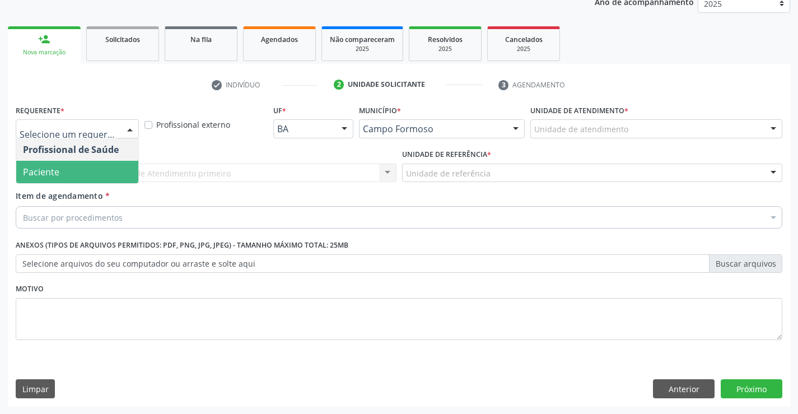
click at [39, 175] on span "Paciente" at bounding box center [41, 172] width 36 height 12
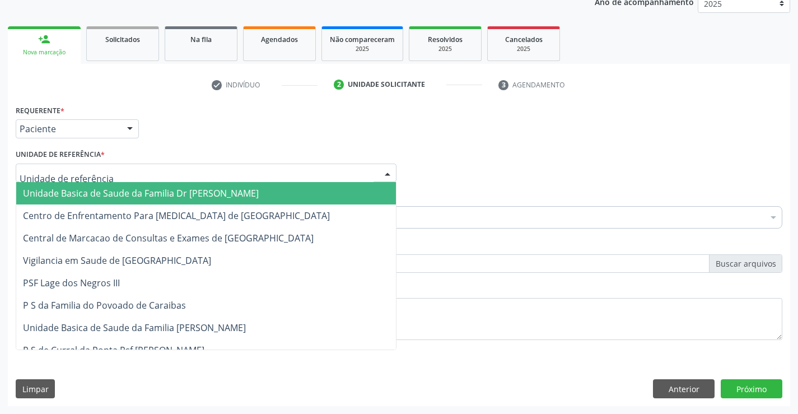
click at [148, 181] on div at bounding box center [206, 173] width 381 height 19
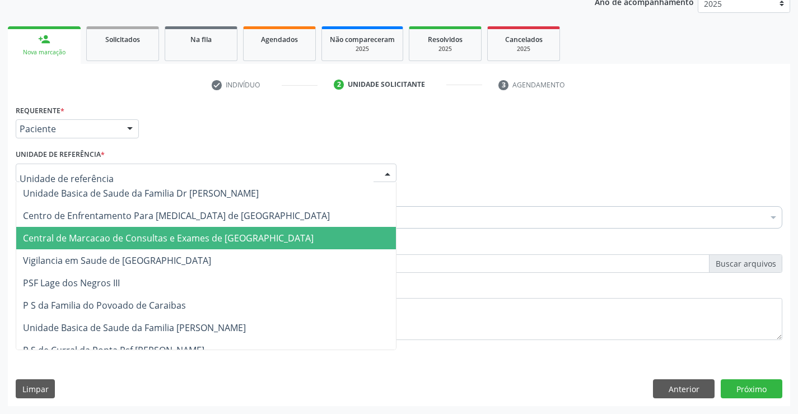
click at [155, 240] on span "Central de Marcacao de Consultas e Exames de [GEOGRAPHIC_DATA]" at bounding box center [168, 238] width 291 height 12
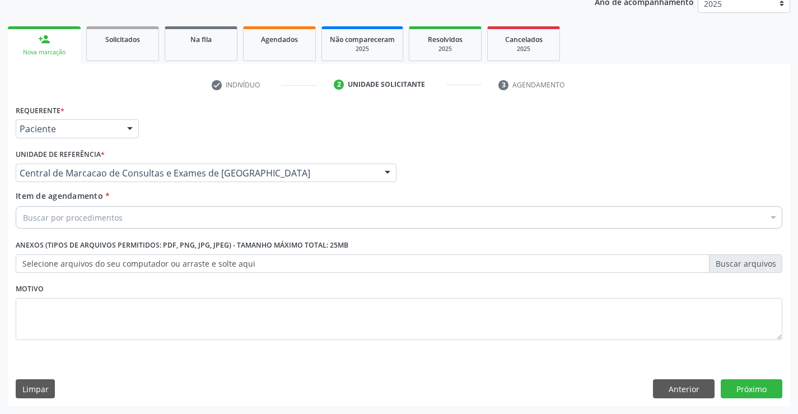
click at [170, 226] on div "Buscar por procedimentos" at bounding box center [399, 217] width 767 height 22
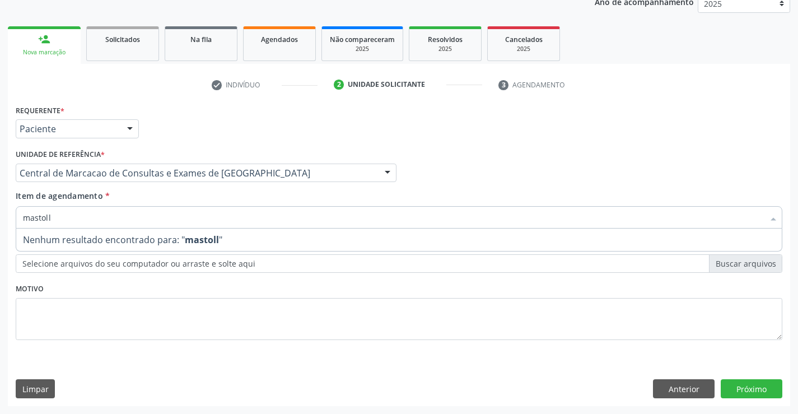
type input "mastol"
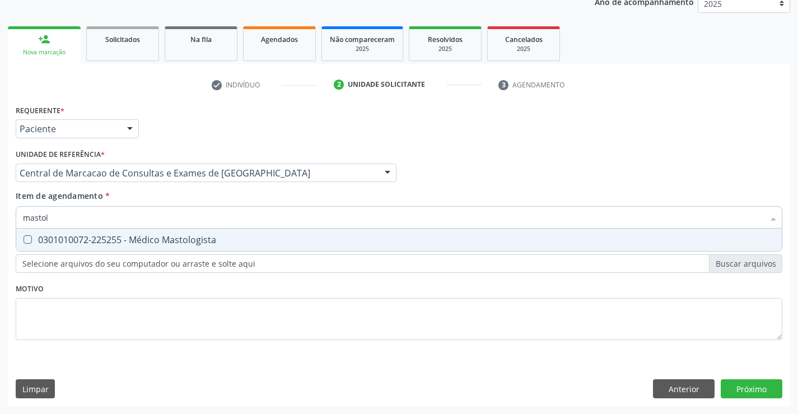
click at [164, 233] on span "0301010072-225255 - Médico Mastologista" at bounding box center [398, 239] width 765 height 22
checkbox Mastologista "true"
click at [738, 386] on div "Requerente * Paciente Profissional de Saúde Paciente Nenhum resultado encontrad…" at bounding box center [399, 254] width 782 height 304
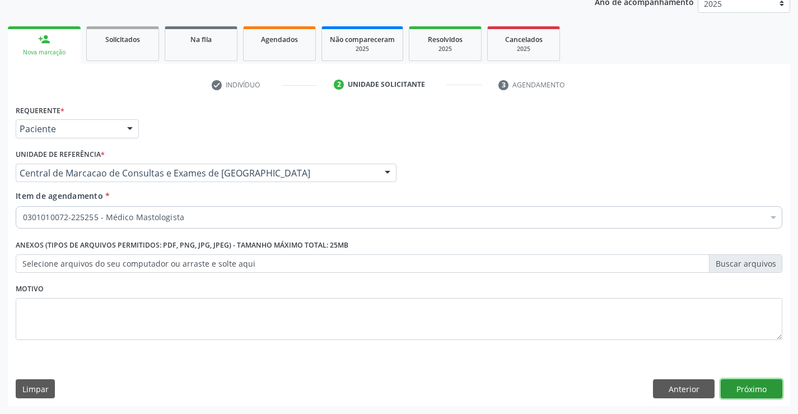
click at [739, 386] on button "Próximo" at bounding box center [752, 388] width 62 height 19
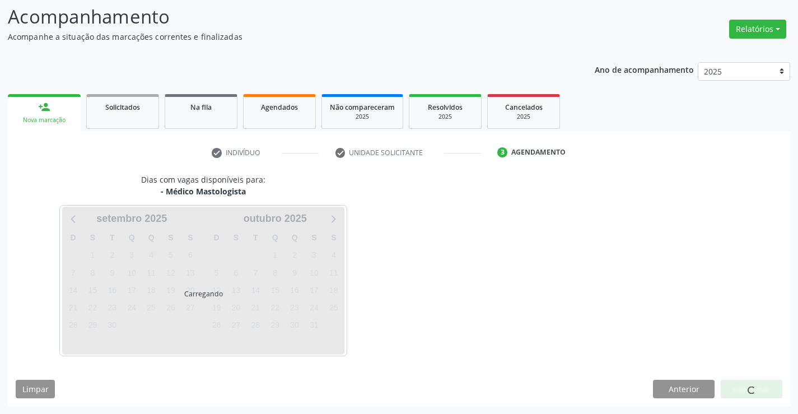
scroll to position [106, 0]
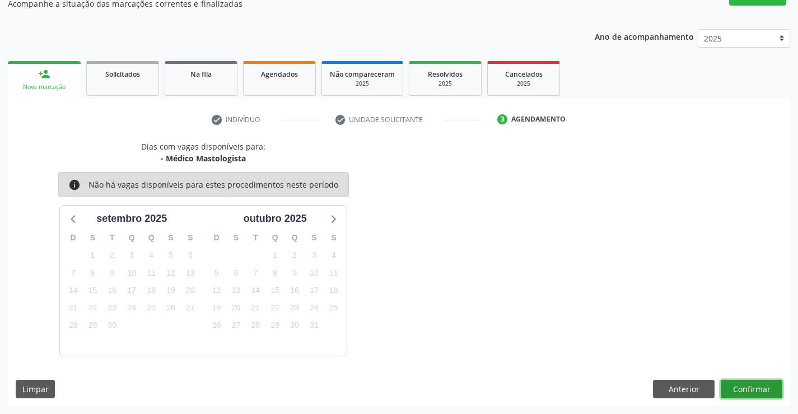
click at [745, 388] on button "Confirmar" at bounding box center [752, 389] width 62 height 19
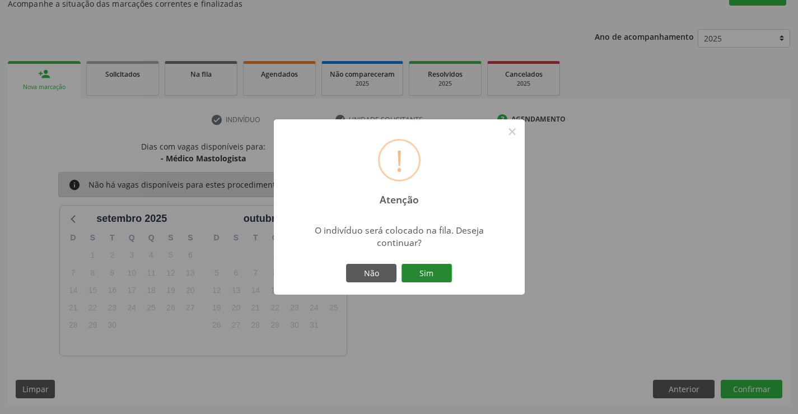
click at [446, 274] on button "Sim" at bounding box center [426, 273] width 50 height 19
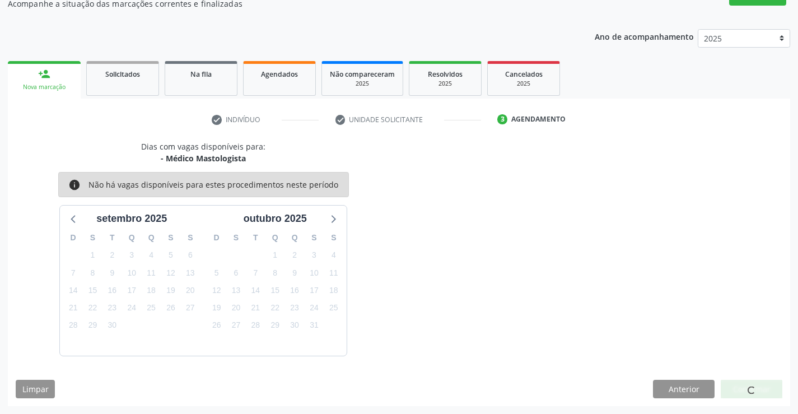
scroll to position [0, 0]
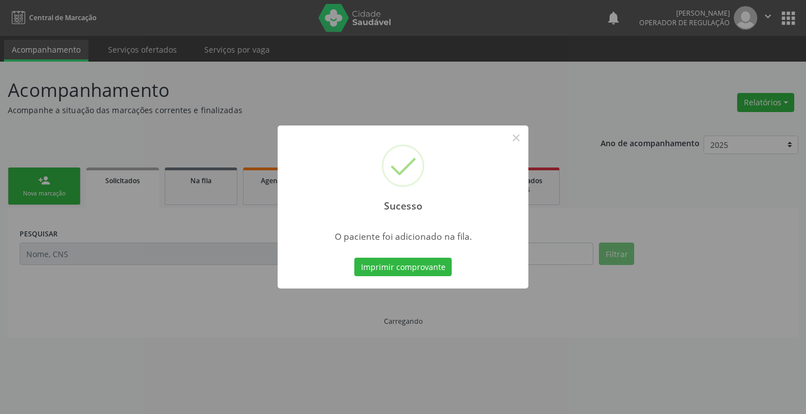
click at [354, 258] on button "Imprimir comprovante" at bounding box center [402, 267] width 97 height 19
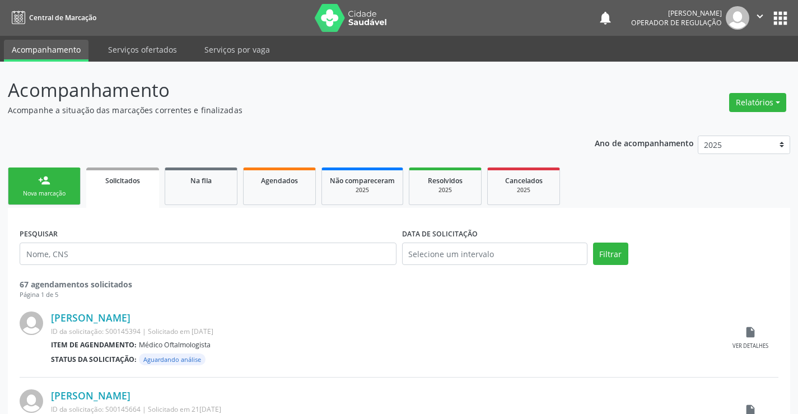
click at [70, 183] on link "person_add Nova marcação" at bounding box center [44, 186] width 73 height 38
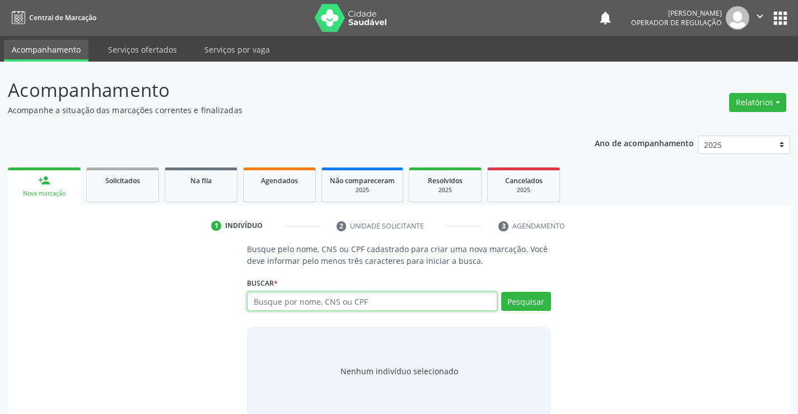
click at [295, 298] on input "text" at bounding box center [372, 301] width 250 height 19
type input "706405654989081"
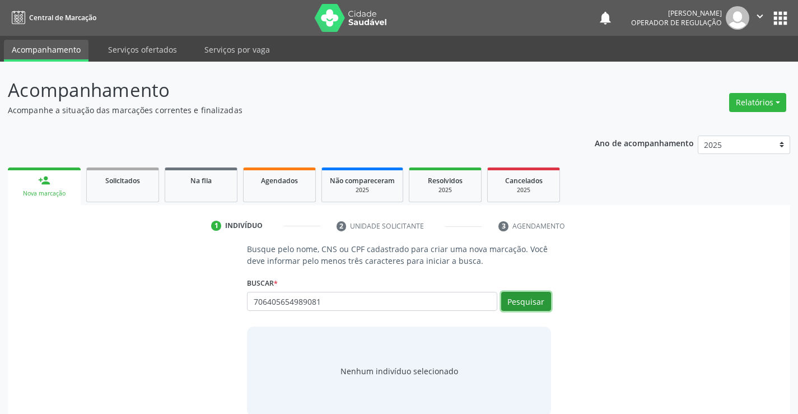
click at [522, 306] on button "Pesquisar" at bounding box center [526, 301] width 50 height 19
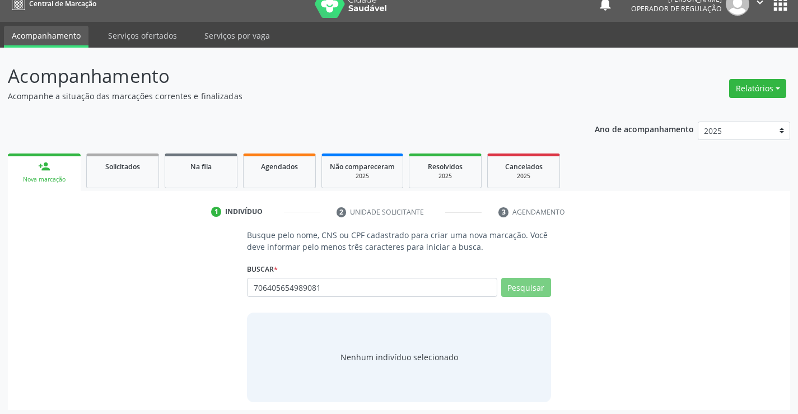
scroll to position [18, 0]
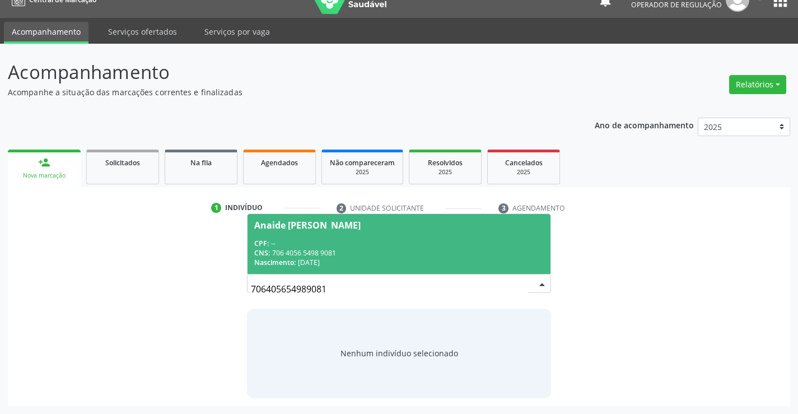
click at [328, 235] on span "Anaide Hermogenes da Silva CPF: -- CNS: 706 4056 5498 9081 Nascimento: 14/06/19…" at bounding box center [398, 244] width 302 height 60
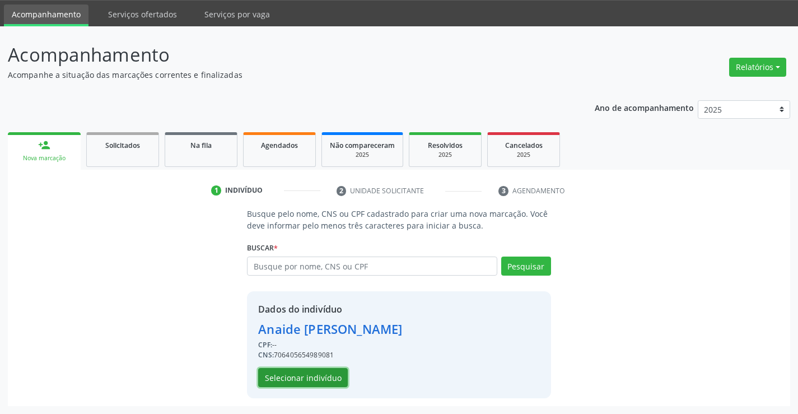
click at [281, 384] on button "Selecionar indivíduo" at bounding box center [303, 377] width 90 height 19
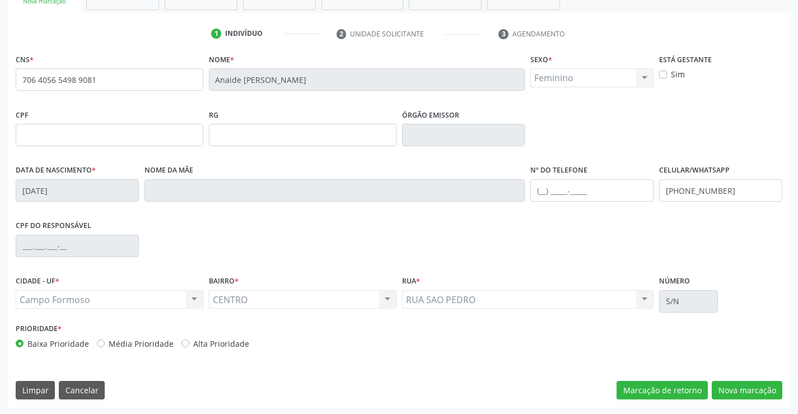
scroll to position [193, 0]
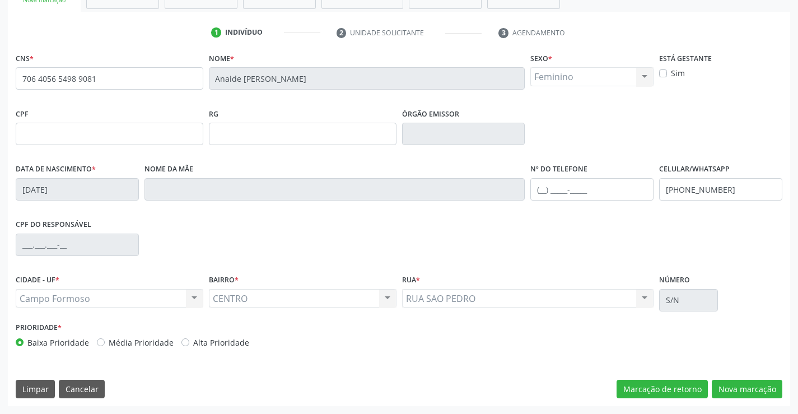
click at [740, 379] on div "CNS * 706 4056 5498 9081 Nome * Anaide Hermogenes da Silva Sexo * Feminino Masc…" at bounding box center [399, 228] width 782 height 356
click at [737, 385] on button "Nova marcação" at bounding box center [747, 389] width 71 height 19
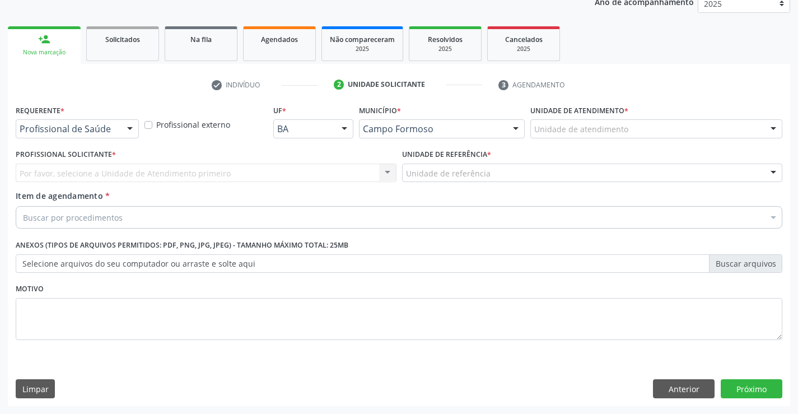
scroll to position [141, 0]
click at [119, 125] on div "Profissional de Saúde Profissional de Saúde Paciente Nenhum resultado encontrad…" at bounding box center [77, 128] width 123 height 19
click at [59, 184] on div "Profissional Solicitante * Por favor, selecione a Unidade de Atendimento primei…" at bounding box center [206, 168] width 386 height 44
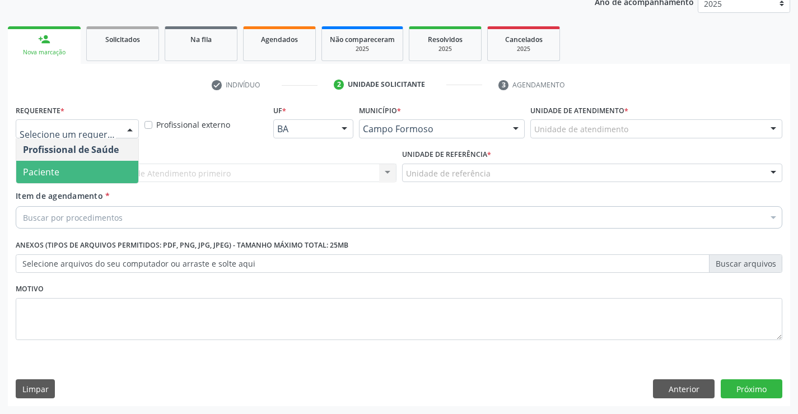
click at [85, 175] on span "Paciente" at bounding box center [77, 172] width 122 height 22
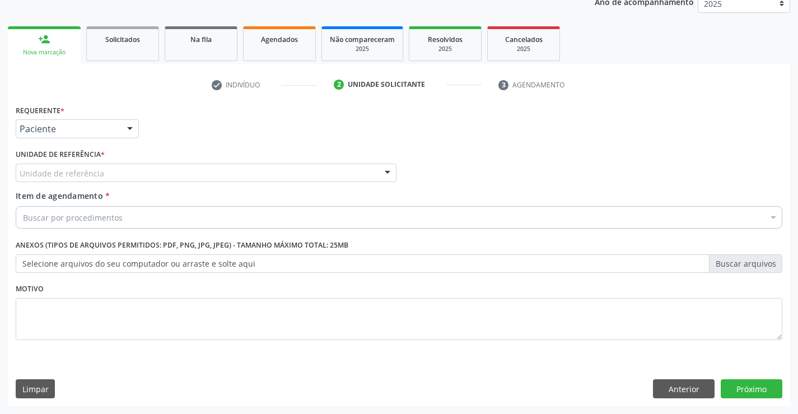
drag, startPoint x: 248, startPoint y: 174, endPoint x: 244, endPoint y: 193, distance: 19.0
click at [246, 179] on div "Unidade de referência" at bounding box center [206, 173] width 381 height 19
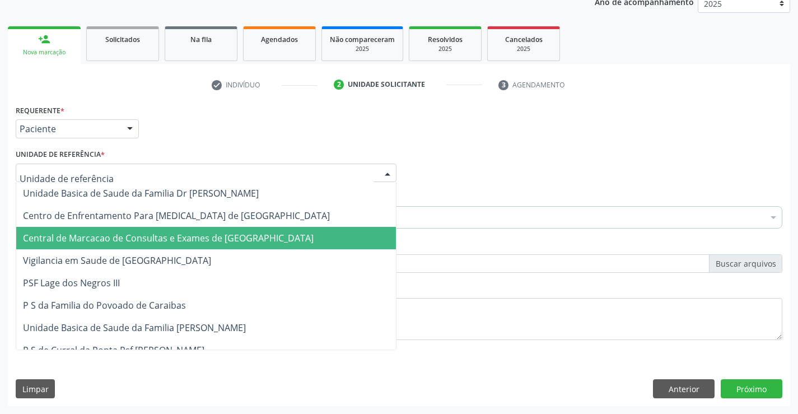
click at [235, 237] on span "Central de Marcacao de Consultas e Exames de [GEOGRAPHIC_DATA]" at bounding box center [168, 238] width 291 height 12
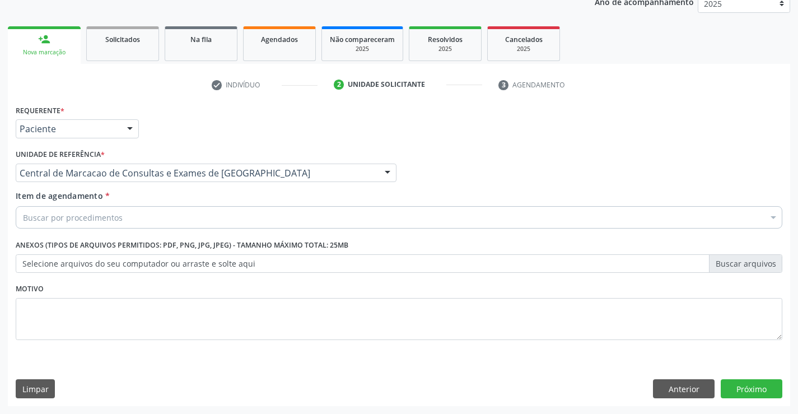
click at [230, 218] on div "Buscar por procedimentos" at bounding box center [399, 217] width 767 height 22
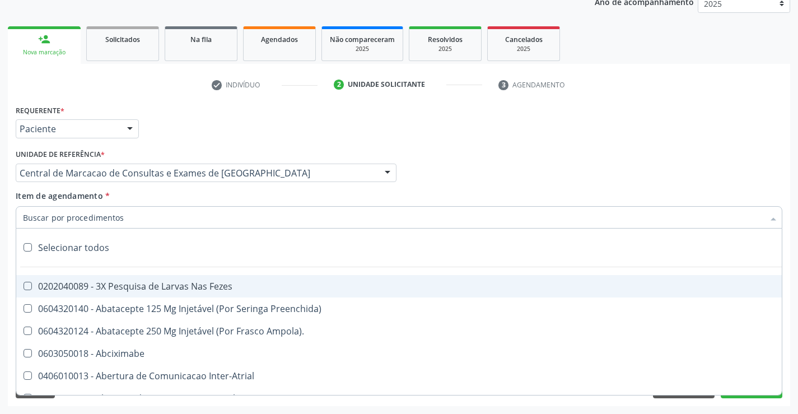
click at [230, 218] on input "Item de agendamento *" at bounding box center [393, 217] width 741 height 22
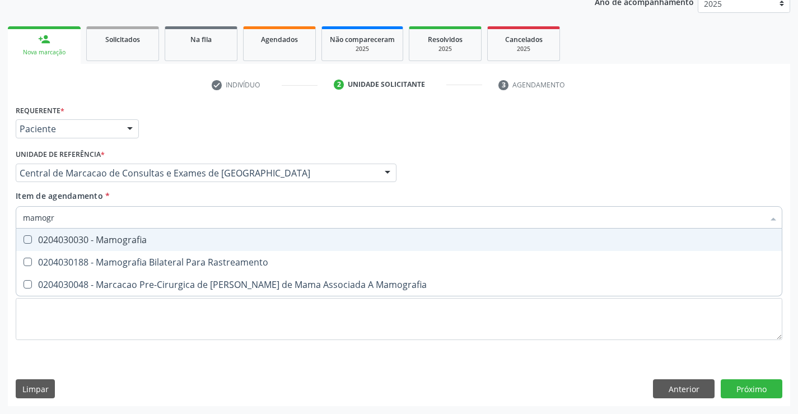
type input "mamogra"
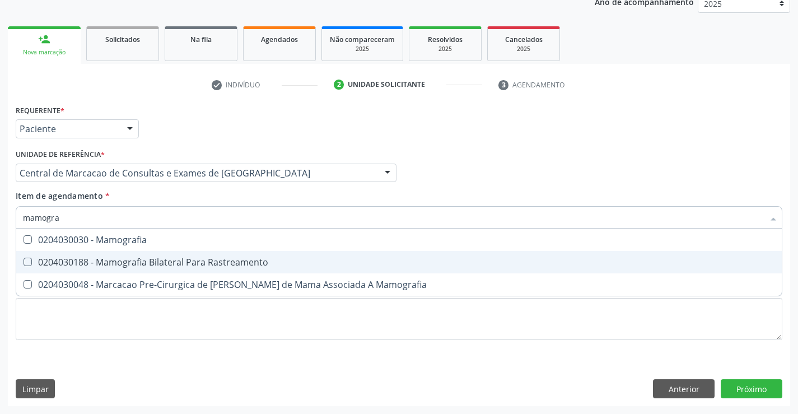
click at [225, 260] on div "0204030188 - Mamografia Bilateral Para Rastreamento" at bounding box center [399, 262] width 752 height 9
checkbox Rastreamento "true"
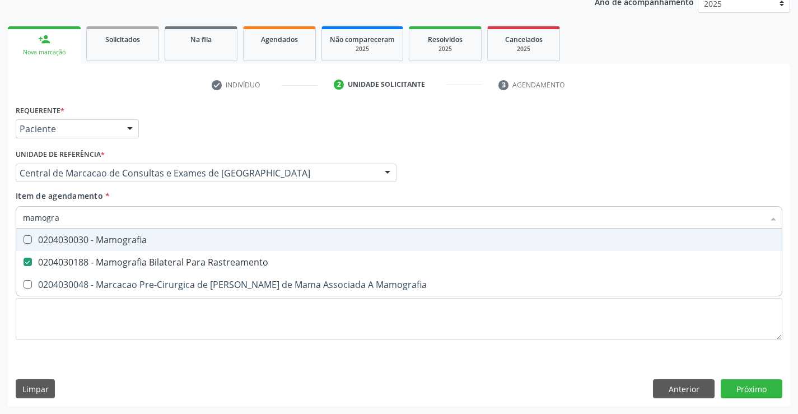
click at [412, 196] on div "Item de agendamento * mamogra Desfazer seleção 0204030030 - Mamografia 02040301…" at bounding box center [399, 207] width 767 height 35
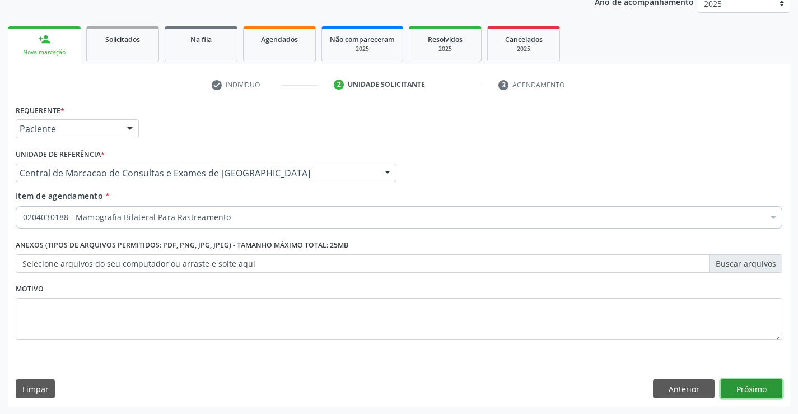
click at [744, 395] on button "Próximo" at bounding box center [752, 388] width 62 height 19
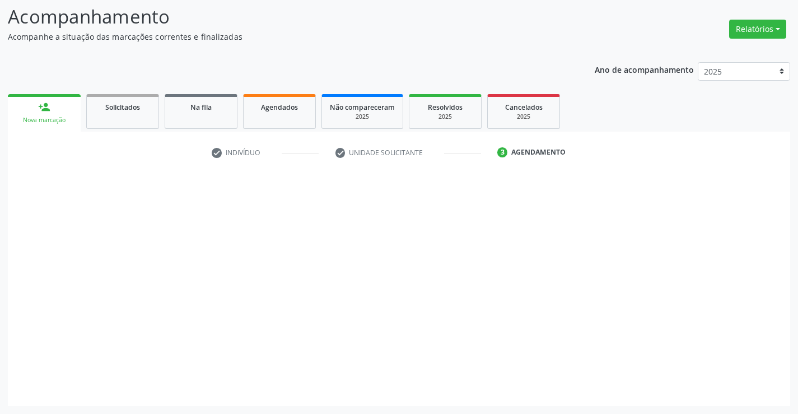
scroll to position [73, 0]
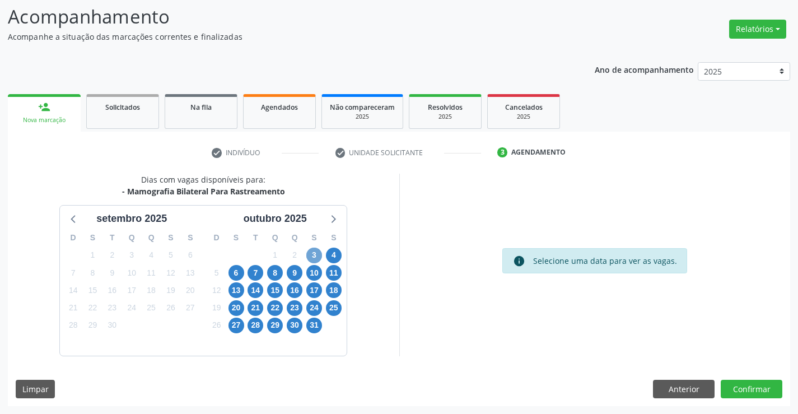
click at [317, 253] on span "3" at bounding box center [314, 255] width 16 height 16
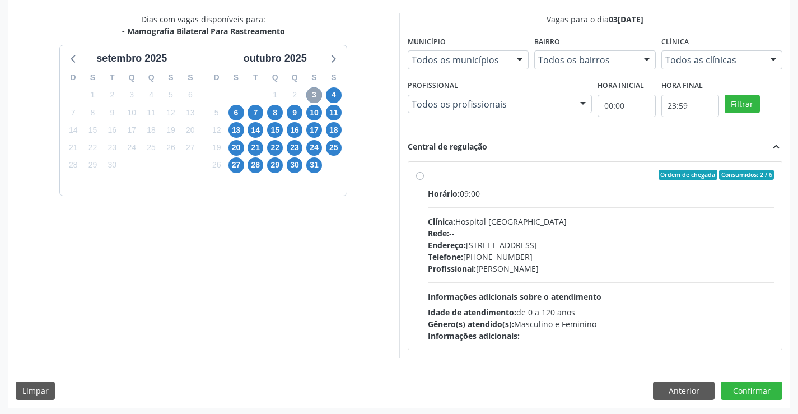
scroll to position [235, 0]
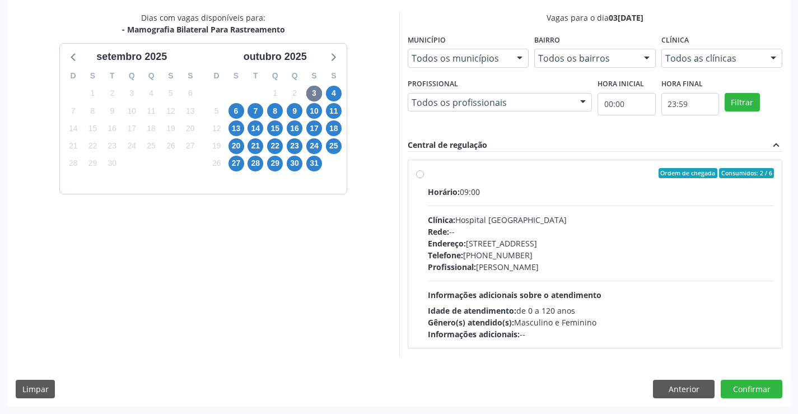
click at [517, 219] on div "Clínica: Hospital Sao Francisco" at bounding box center [601, 220] width 347 height 12
click at [424, 178] on input "Ordem de chegada Consumidos: 2 / 6 Horário: 09:00 Clínica: Hospital Sao Francis…" at bounding box center [420, 173] width 8 height 10
radio input "true"
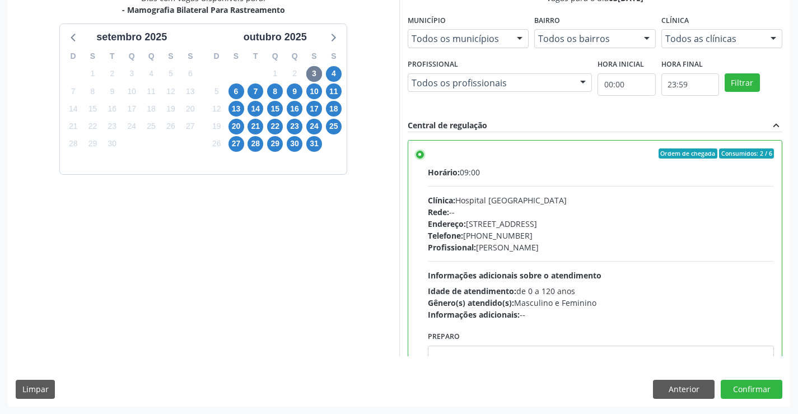
scroll to position [255, 0]
click at [731, 376] on div "Dias com vagas disponíveis para: - Mamografia Bilateral Para Rastreamento setem…" at bounding box center [399, 199] width 782 height 414
click at [730, 380] on button "Confirmar" at bounding box center [752, 388] width 62 height 19
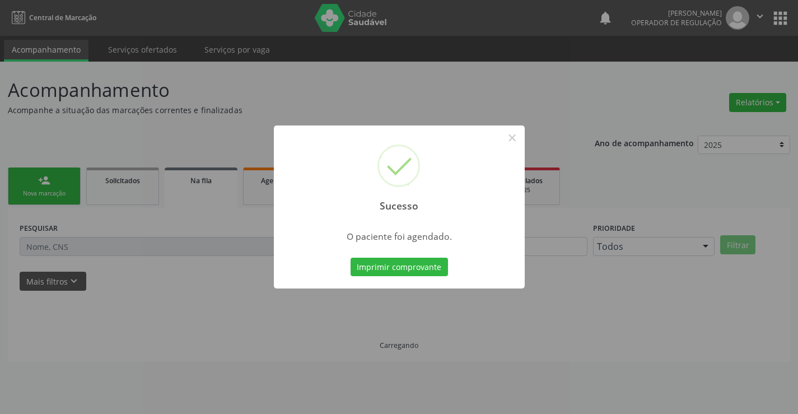
scroll to position [0, 0]
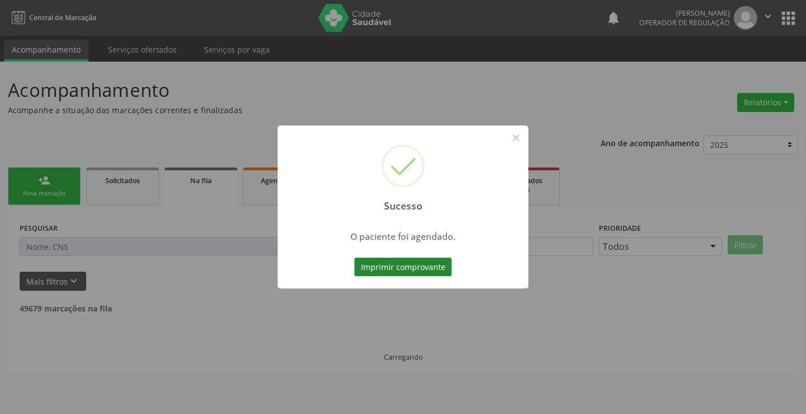
click at [435, 261] on button "Imprimir comprovante" at bounding box center [402, 267] width 97 height 19
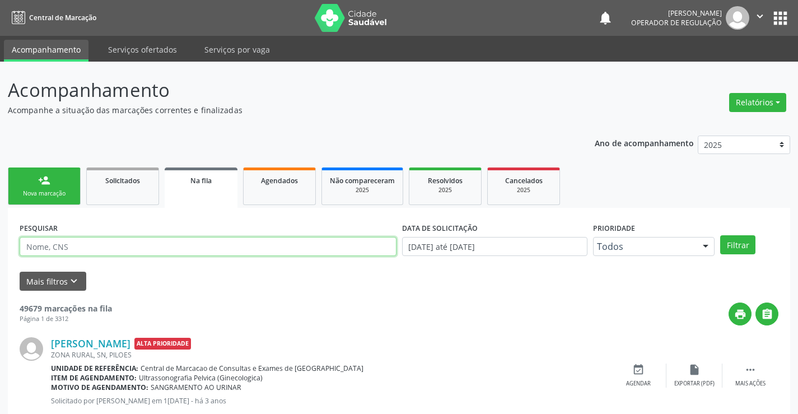
click at [219, 246] on input "text" at bounding box center [208, 246] width 377 height 19
type input "701007844267294"
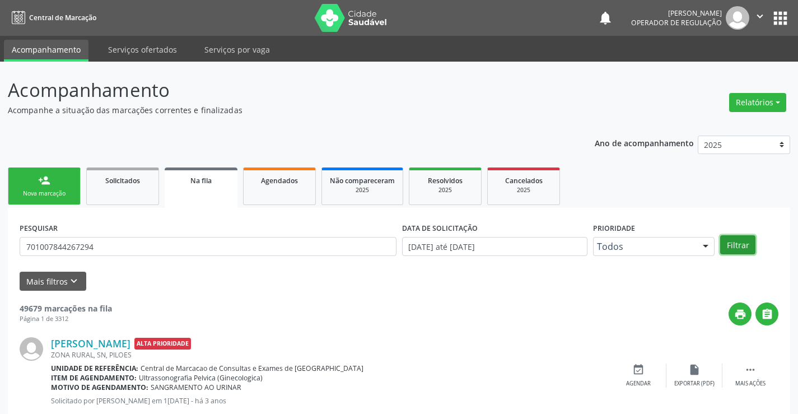
click at [732, 242] on button "Filtrar" at bounding box center [737, 244] width 35 height 19
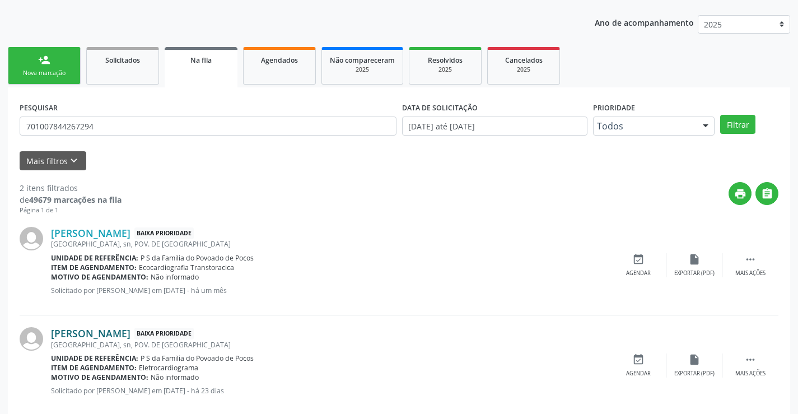
scroll to position [141, 0]
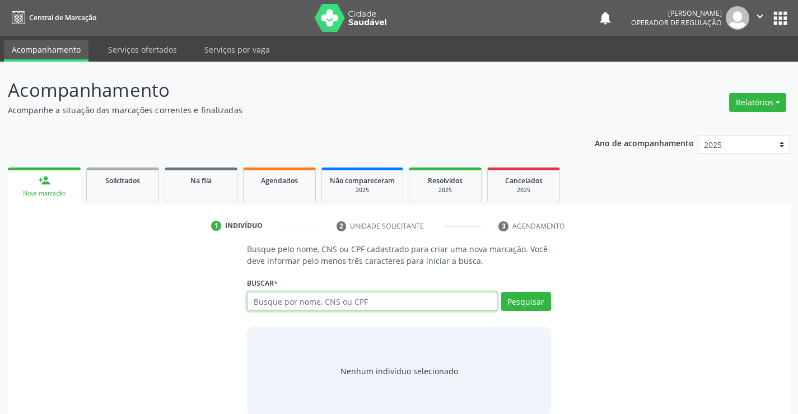
click at [278, 305] on input "text" at bounding box center [372, 301] width 250 height 19
type input "700706975330571"
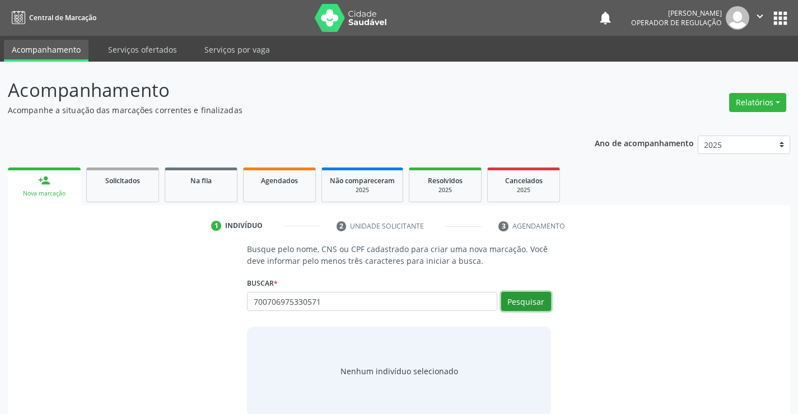
click at [506, 298] on button "Pesquisar" at bounding box center [526, 301] width 50 height 19
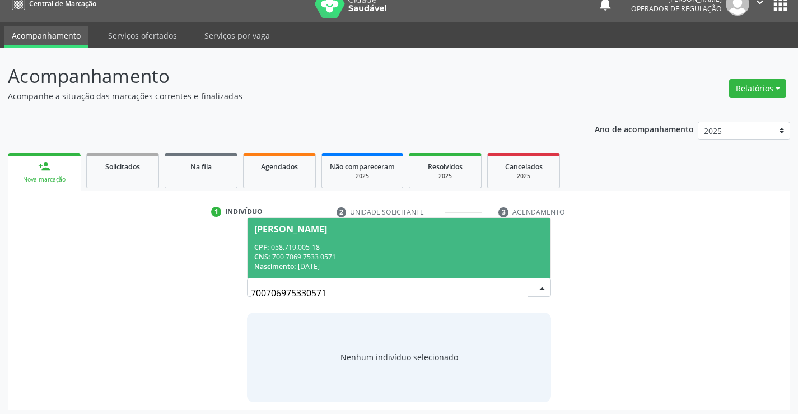
scroll to position [18, 0]
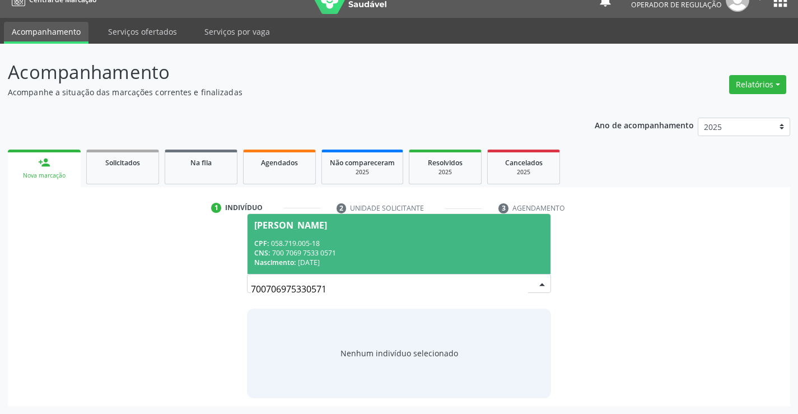
click at [412, 254] on div "CNS: 700 7069 7533 0571" at bounding box center [398, 253] width 289 height 10
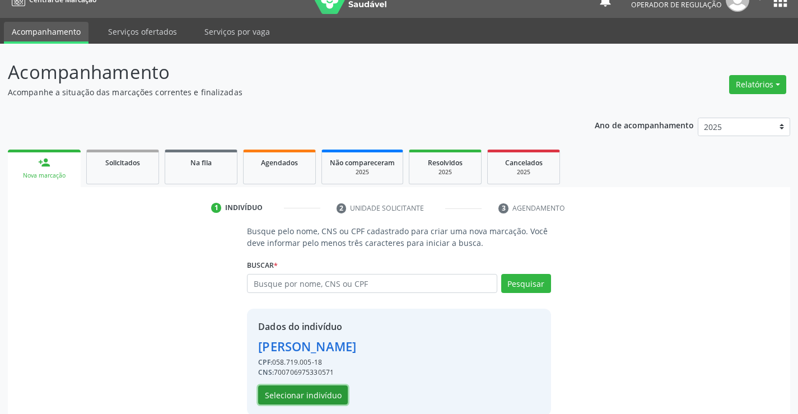
click at [282, 394] on button "Selecionar indivíduo" at bounding box center [303, 394] width 90 height 19
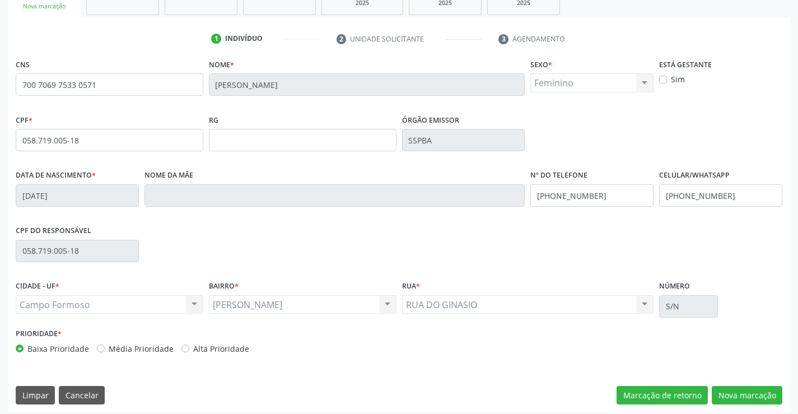
scroll to position [193, 0]
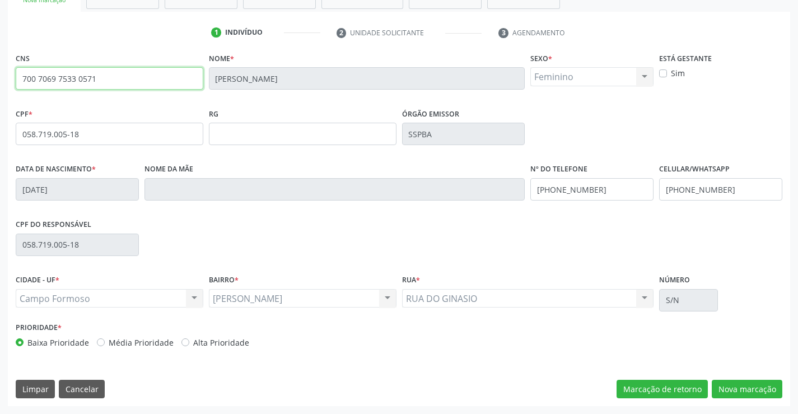
click at [136, 72] on input "700 7069 7533 0571" at bounding box center [110, 78] width 188 height 22
click at [736, 386] on button "Nova marcação" at bounding box center [747, 389] width 71 height 19
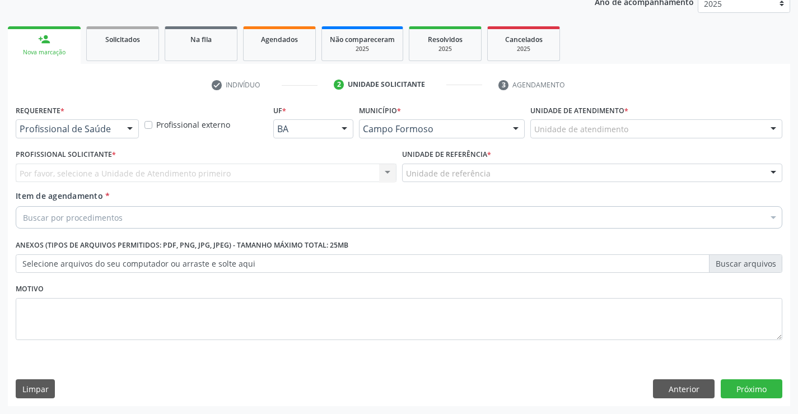
scroll to position [141, 0]
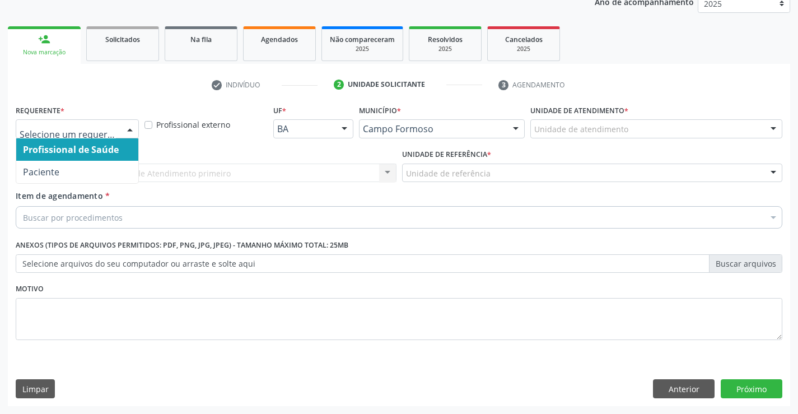
drag, startPoint x: 133, startPoint y: 129, endPoint x: 97, endPoint y: 161, distance: 48.4
click at [129, 130] on div at bounding box center [130, 129] width 17 height 19
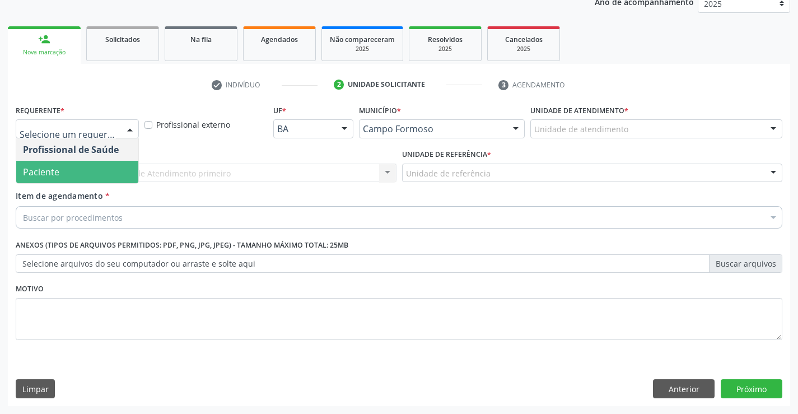
click at [86, 166] on span "Paciente" at bounding box center [77, 172] width 122 height 22
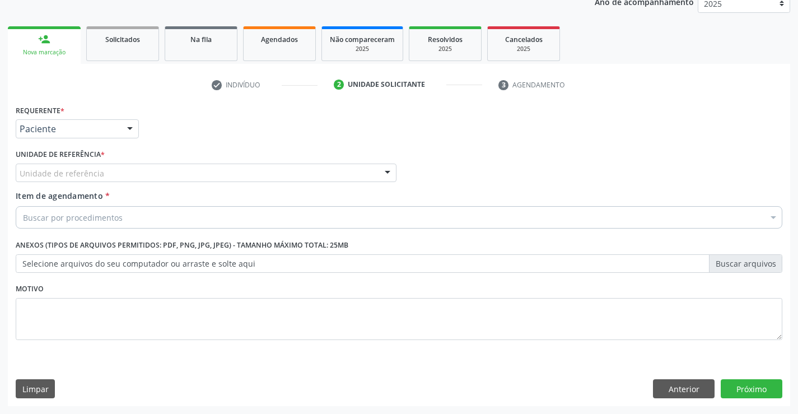
click at [172, 184] on div "Unidade de referência * Unidade de referência Unidade Basica de Saude da Famili…" at bounding box center [206, 168] width 386 height 44
click at [184, 177] on div at bounding box center [206, 173] width 381 height 19
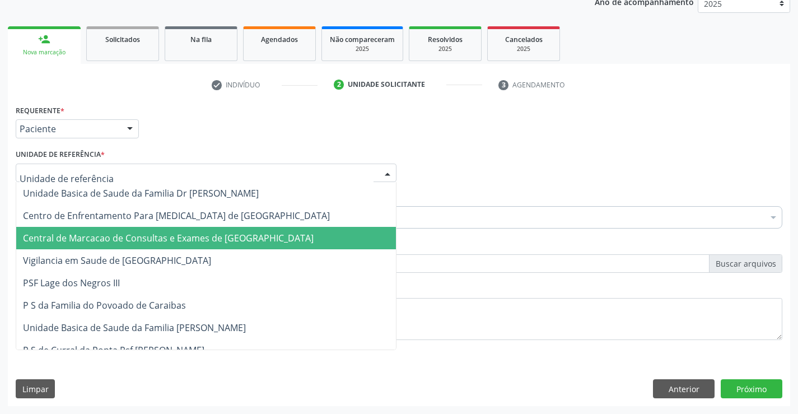
click at [185, 231] on span "Central de Marcacao de Consultas e Exames de [GEOGRAPHIC_DATA]" at bounding box center [206, 238] width 380 height 22
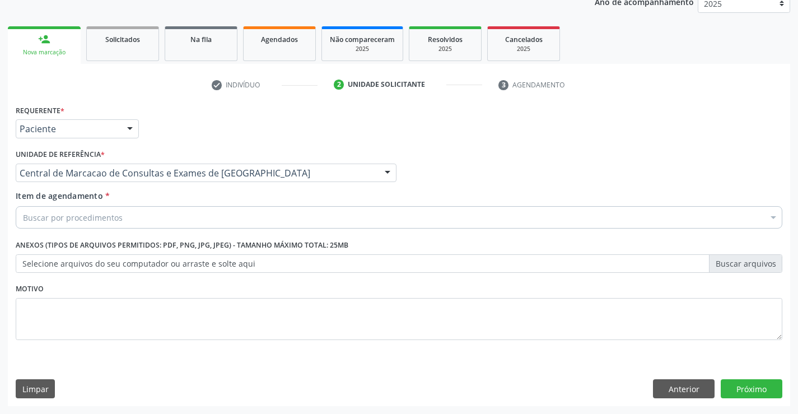
click at [202, 205] on div "Item de agendamento * Buscar por procedimentos Selecionar todos 0202040089 - 3X…" at bounding box center [399, 207] width 767 height 35
click at [195, 211] on div "Buscar por procedimentos" at bounding box center [399, 217] width 767 height 22
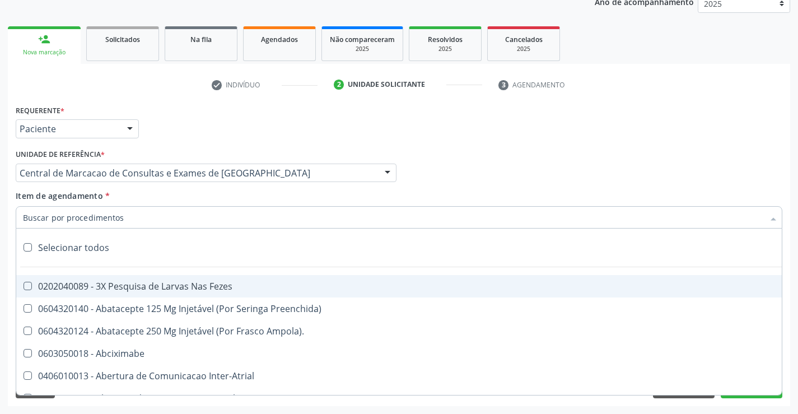
click at [188, 217] on input "Item de agendamento *" at bounding box center [393, 217] width 741 height 22
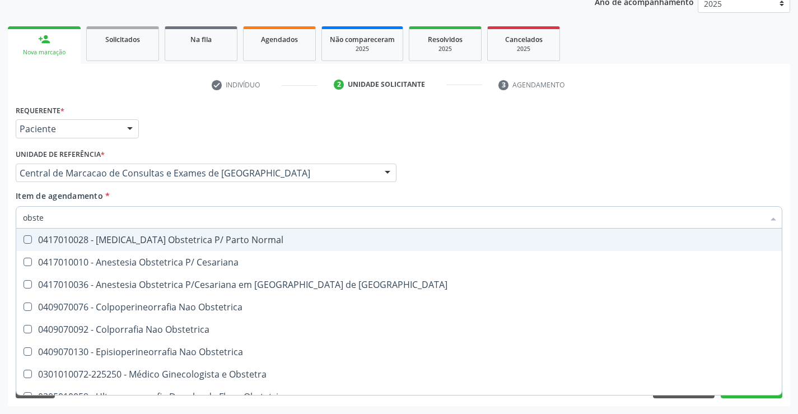
type input "obstet"
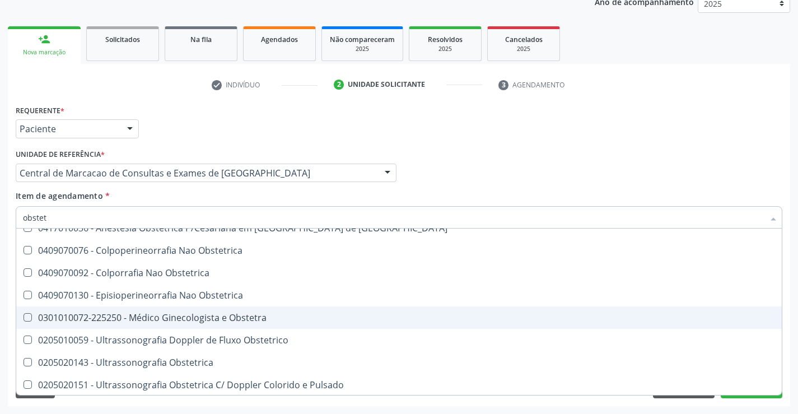
scroll to position [58, 0]
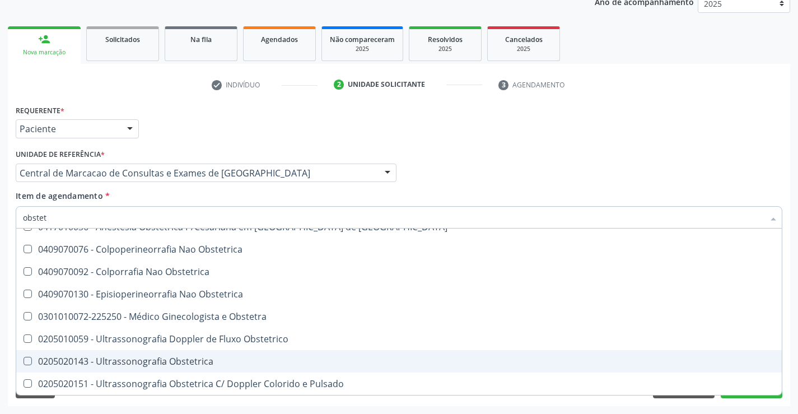
click at [167, 357] on div "0205020143 - Ultrassonografia Obstetrica" at bounding box center [399, 361] width 752 height 9
checkbox Obstetrica "true"
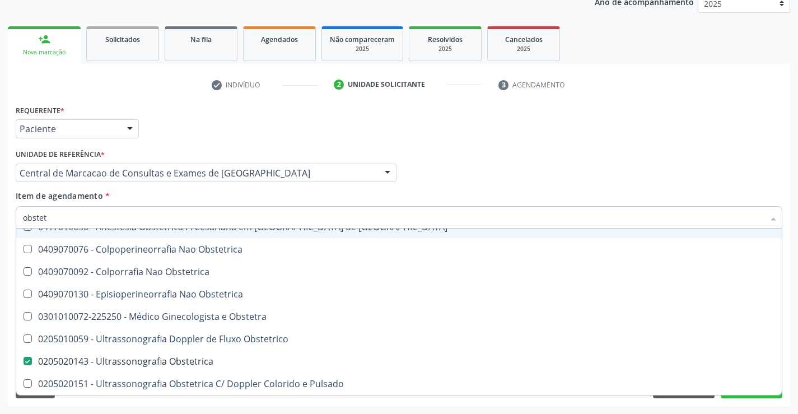
click at [464, 175] on div "Profissional Solicitante Por favor, selecione a Unidade de Atendimento primeiro…" at bounding box center [399, 168] width 772 height 44
checkbox Cesariana "true"
checkbox Obstetrica "false"
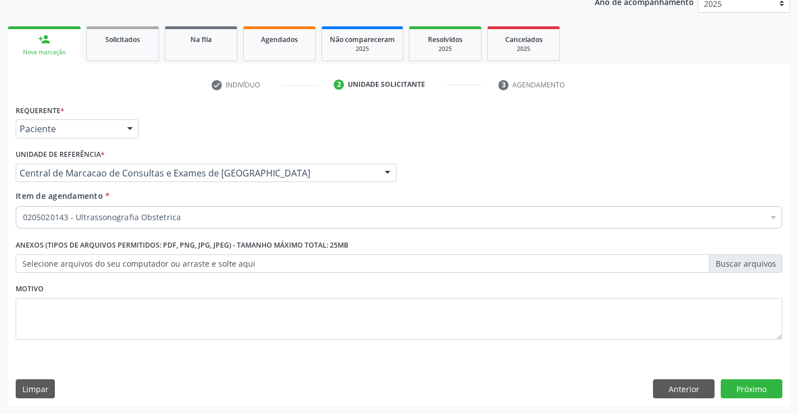
scroll to position [0, 0]
click at [768, 388] on button "Próximo" at bounding box center [752, 388] width 62 height 19
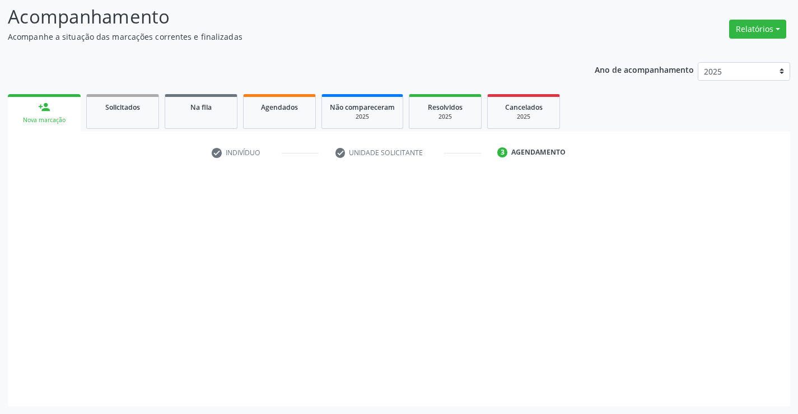
scroll to position [73, 0]
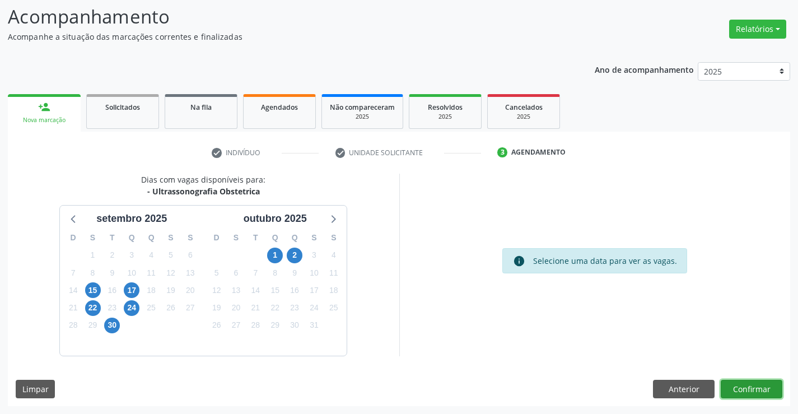
click at [763, 386] on button "Confirmar" at bounding box center [752, 389] width 62 height 19
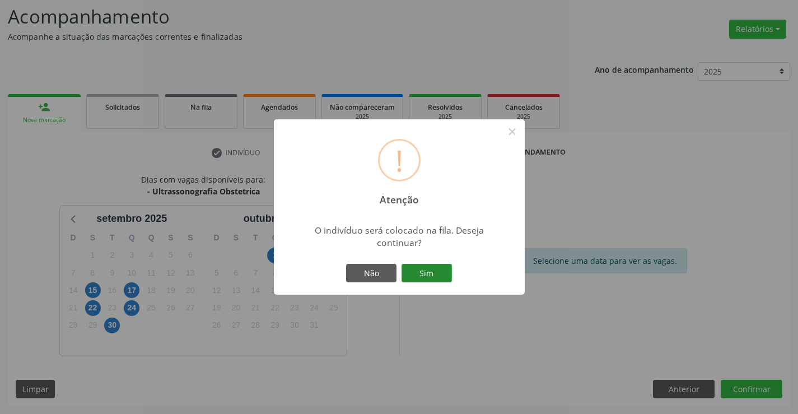
click at [434, 269] on button "Sim" at bounding box center [426, 273] width 50 height 19
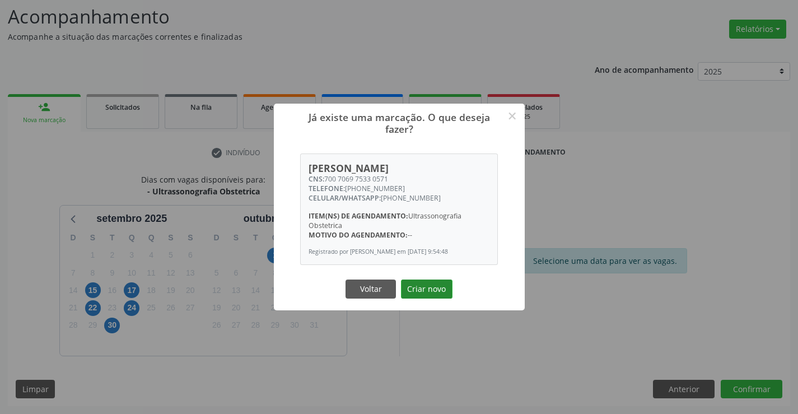
click at [417, 288] on button "Criar novo" at bounding box center [427, 288] width 52 height 19
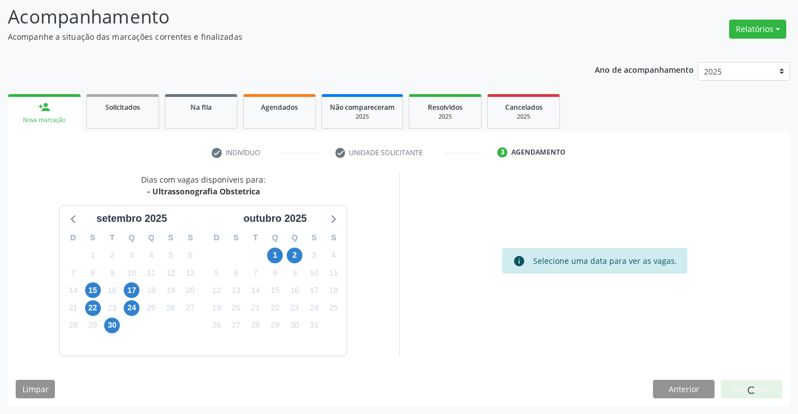
scroll to position [0, 0]
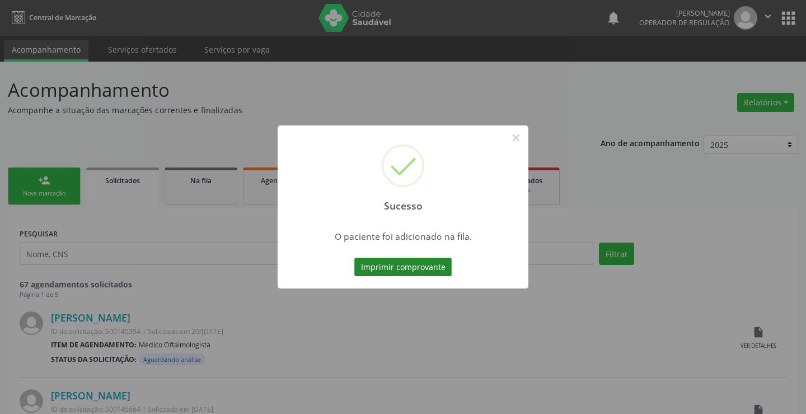
click at [424, 271] on button "Imprimir comprovante" at bounding box center [402, 267] width 97 height 19
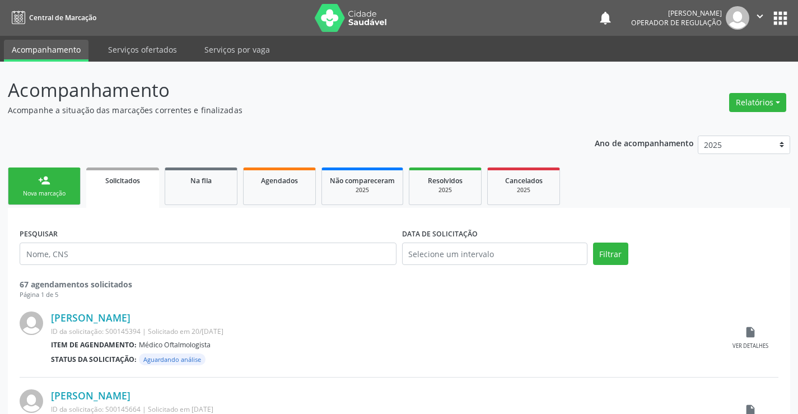
click at [57, 179] on link "person_add Nova marcação" at bounding box center [44, 186] width 73 height 38
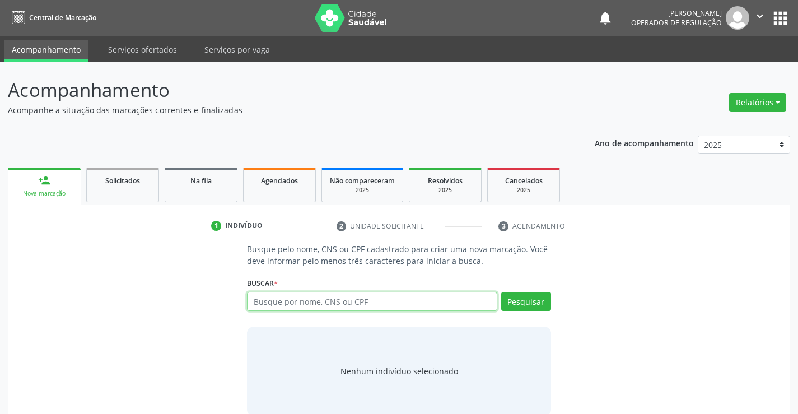
click at [289, 303] on input "text" at bounding box center [372, 301] width 250 height 19
paste input "700 7069 7533 0571"
type input "700 7069 7533 0571"
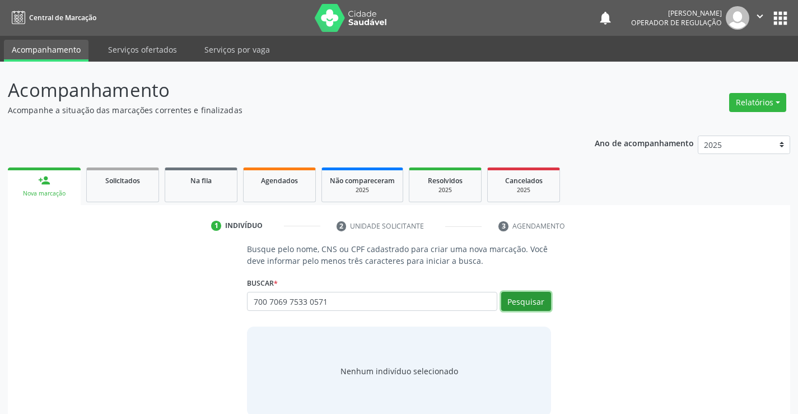
click at [525, 304] on button "Pesquisar" at bounding box center [526, 301] width 50 height 19
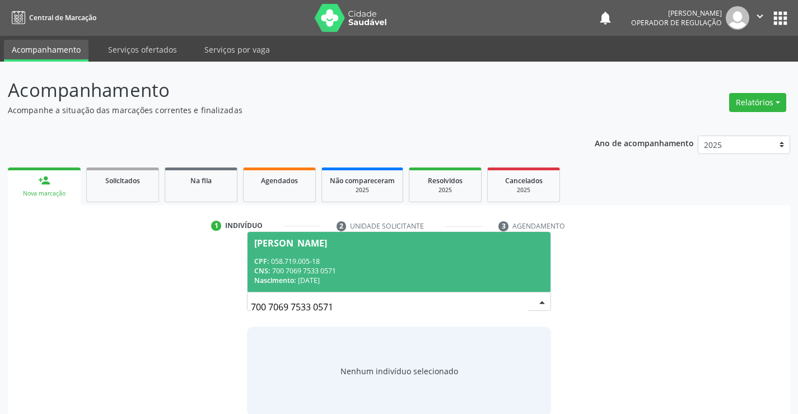
click at [430, 262] on div "CPF: 058.719.005-18" at bounding box center [398, 261] width 289 height 10
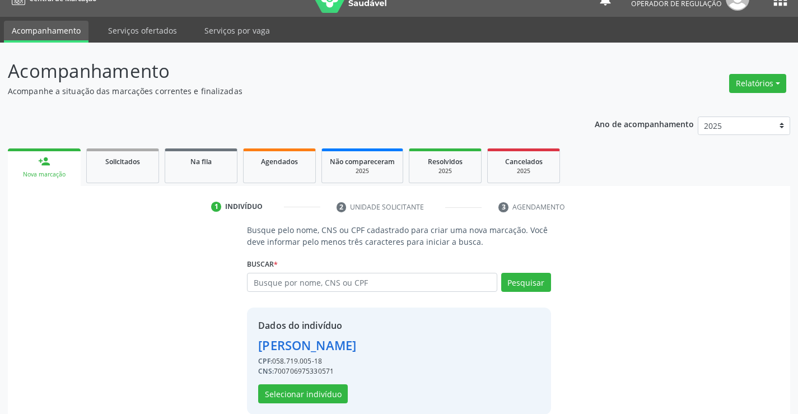
scroll to position [35, 0]
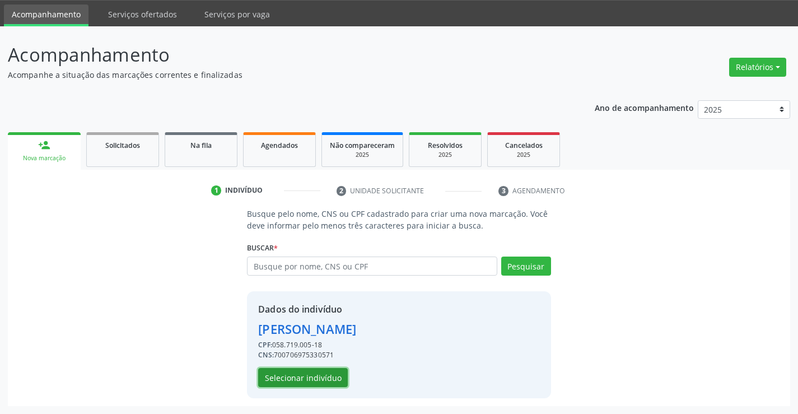
click at [293, 377] on button "Selecionar indivíduo" at bounding box center [303, 377] width 90 height 19
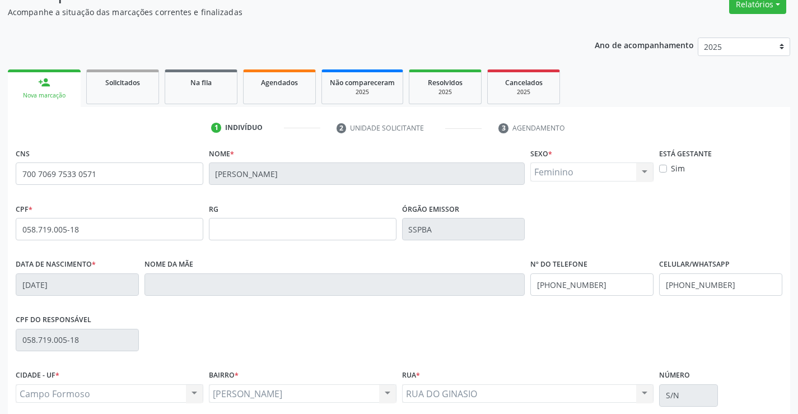
scroll to position [193, 0]
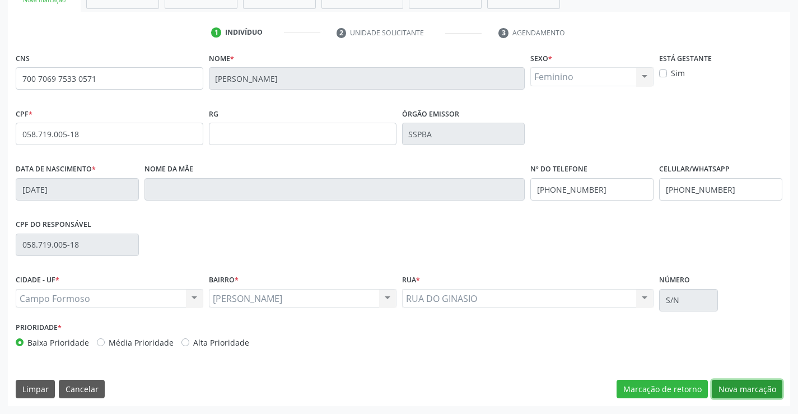
click at [722, 382] on button "Nova marcação" at bounding box center [747, 389] width 71 height 19
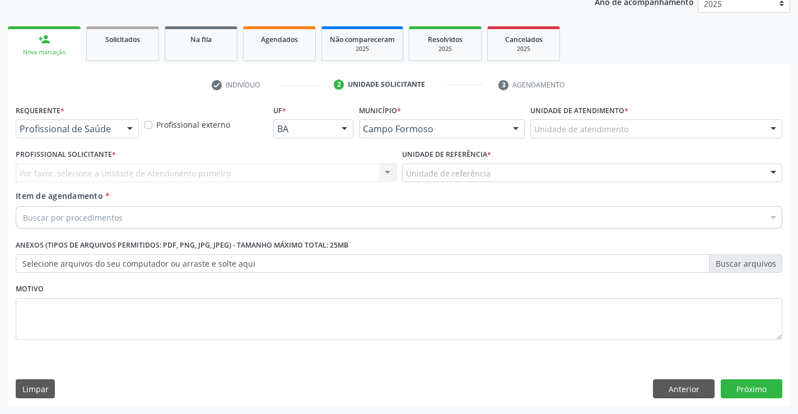
scroll to position [141, 0]
drag, startPoint x: 130, startPoint y: 122, endPoint x: 103, endPoint y: 184, distance: 67.2
click at [129, 123] on div at bounding box center [130, 129] width 17 height 19
click at [90, 185] on div "Profissional Solicitante * Por favor, selecione a Unidade de Atendimento primei…" at bounding box center [206, 168] width 386 height 44
click at [128, 131] on div at bounding box center [130, 129] width 17 height 19
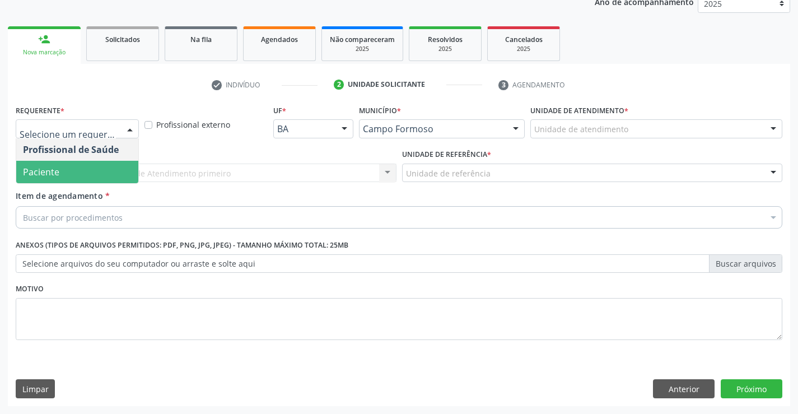
click at [94, 172] on span "Paciente" at bounding box center [77, 172] width 122 height 22
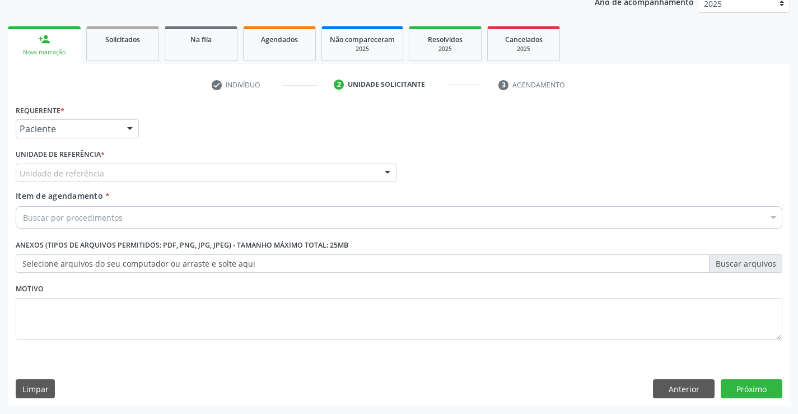
click at [186, 169] on div "Unidade de referência" at bounding box center [206, 173] width 381 height 19
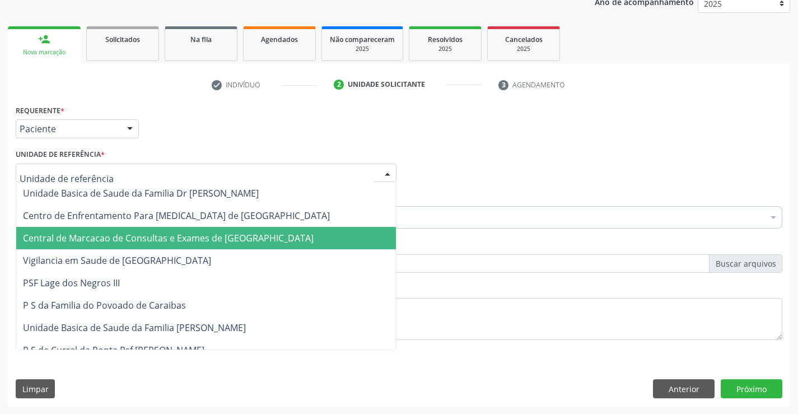
click at [186, 234] on span "Central de Marcacao de Consultas e Exames de [GEOGRAPHIC_DATA]" at bounding box center [168, 238] width 291 height 12
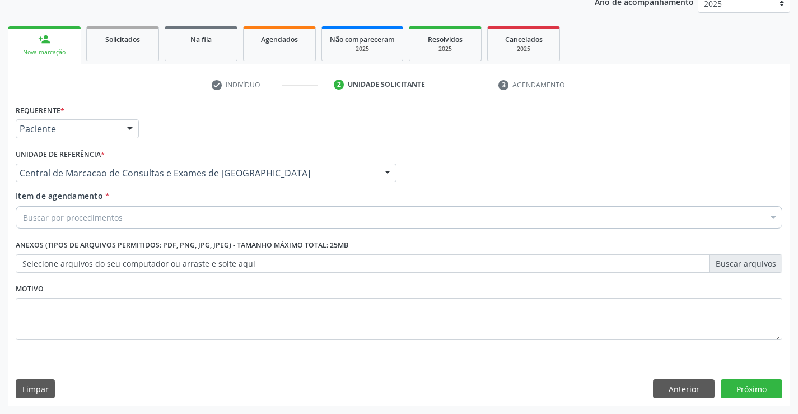
click at [192, 211] on div "Buscar por procedimentos" at bounding box center [399, 217] width 767 height 22
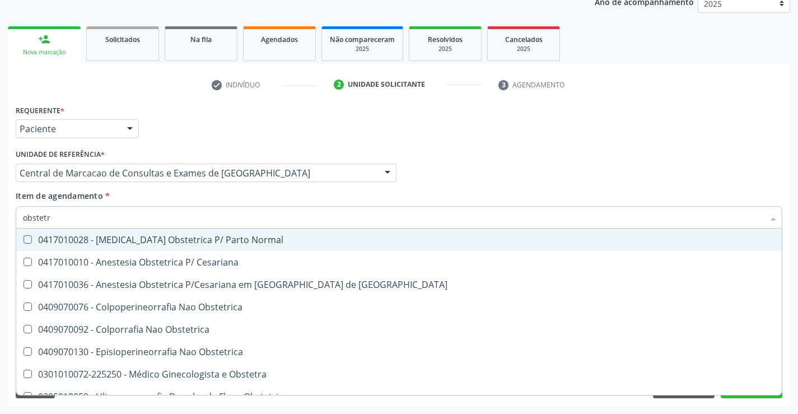
type input "obstet"
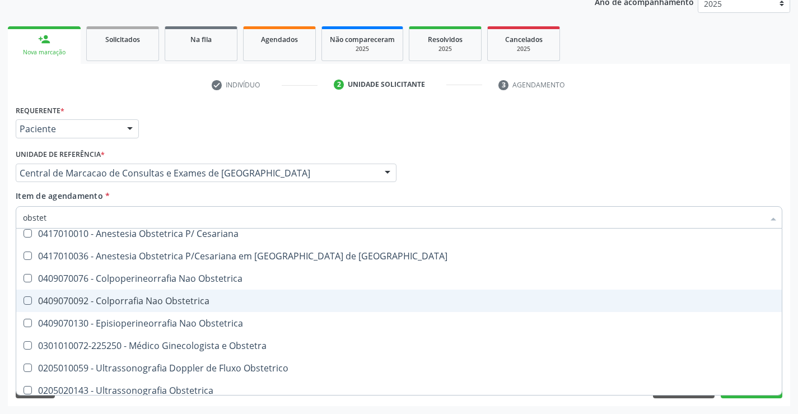
scroll to position [58, 0]
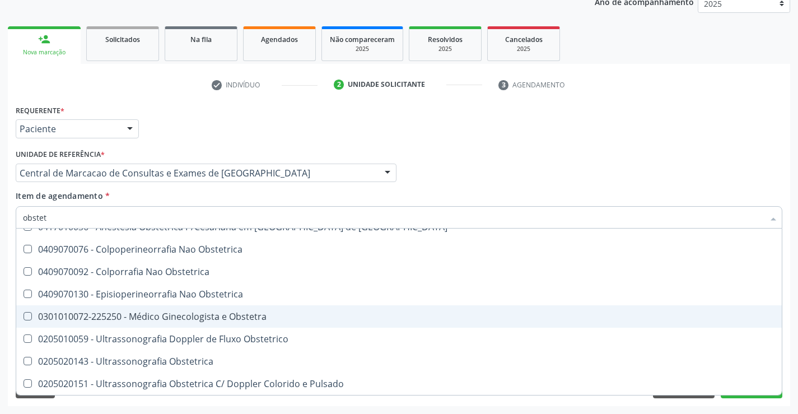
click at [183, 312] on div "0301010072-225250 - Médico Ginecologista e Obstetra" at bounding box center [399, 316] width 752 height 9
checkbox Obstetra "true"
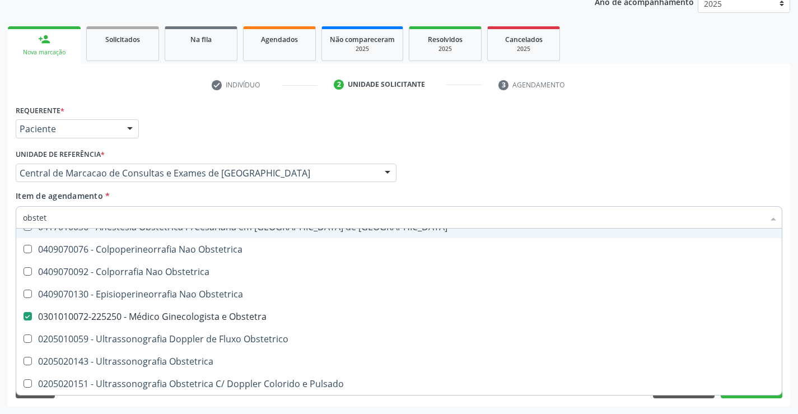
click at [499, 143] on div "Requerente * Paciente Profissional de Saúde Paciente Nenhum resultado encontrad…" at bounding box center [399, 124] width 772 height 44
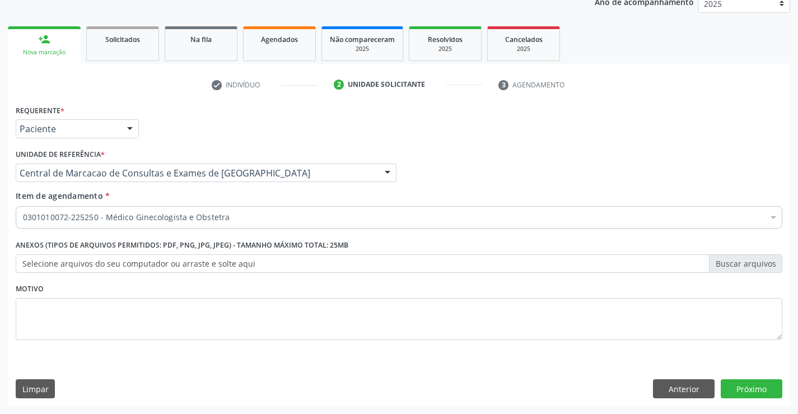
scroll to position [0, 0]
click at [764, 389] on button "Próximo" at bounding box center [752, 388] width 62 height 19
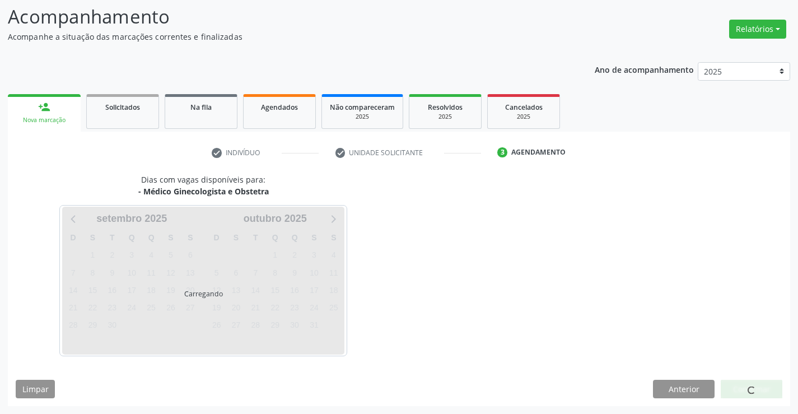
scroll to position [73, 0]
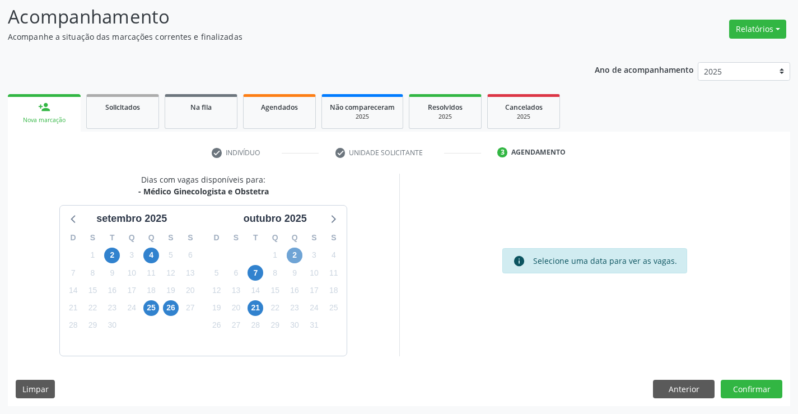
click at [292, 254] on span "2" at bounding box center [295, 255] width 16 height 16
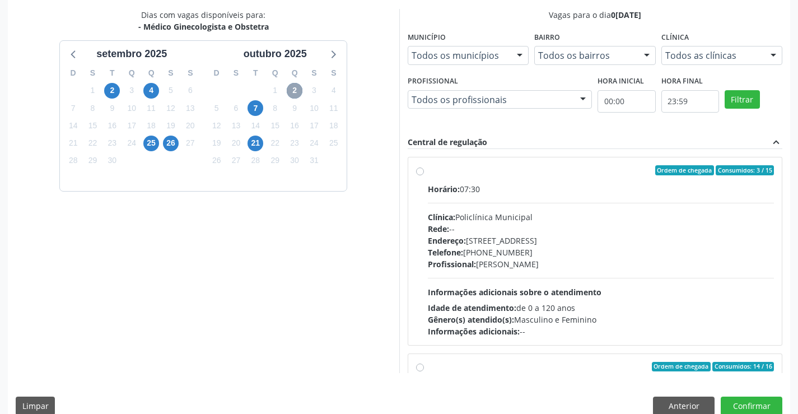
scroll to position [255, 0]
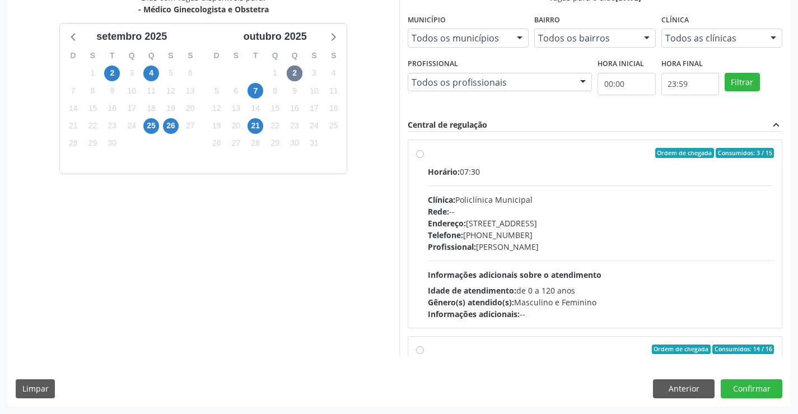
drag, startPoint x: 516, startPoint y: 239, endPoint x: 522, endPoint y: 237, distance: 7.1
click at [519, 238] on div "Telefone: (74) 6451312" at bounding box center [601, 235] width 347 height 12
click at [424, 158] on input "Ordem de chegada Consumidos: 3 / 15 Horário: 07:30 Clínica: Policlínica Municip…" at bounding box center [420, 153] width 8 height 10
radio input "true"
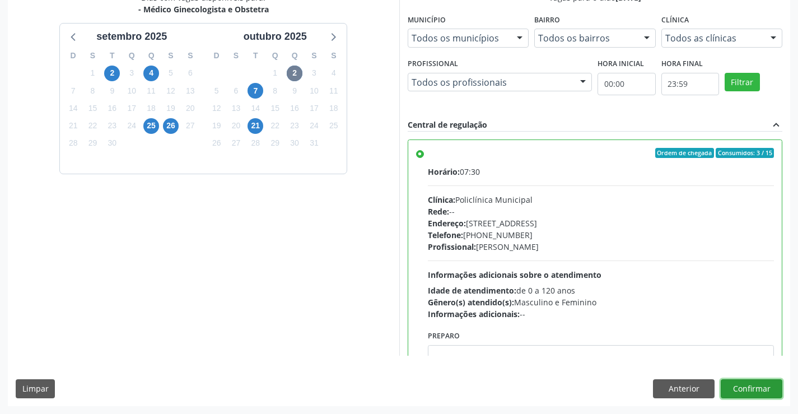
click at [731, 382] on button "Confirmar" at bounding box center [752, 388] width 62 height 19
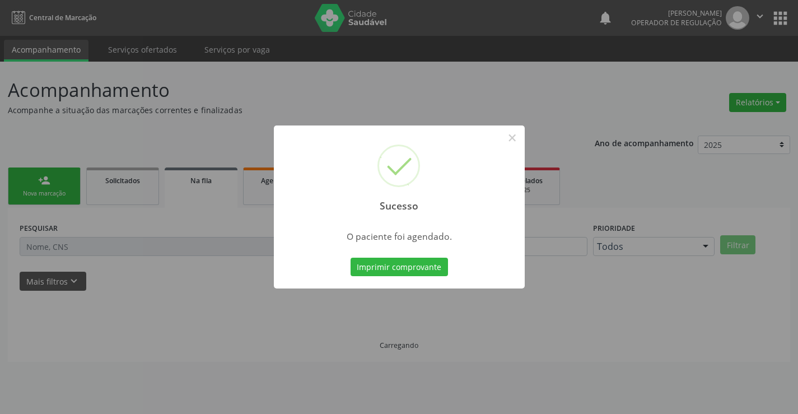
scroll to position [0, 0]
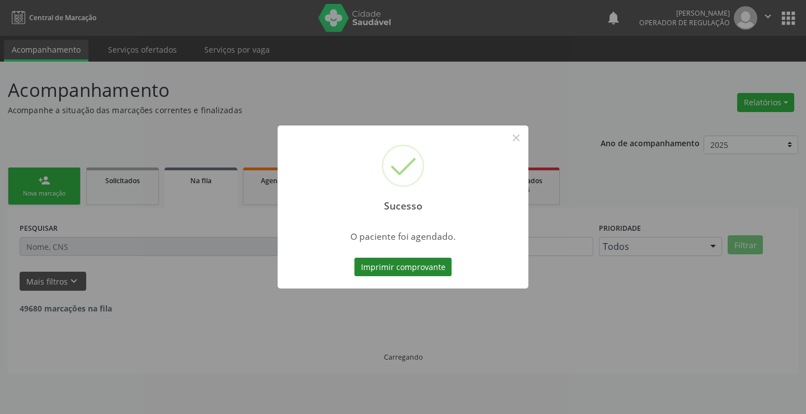
click at [394, 265] on button "Imprimir comprovante" at bounding box center [402, 267] width 97 height 19
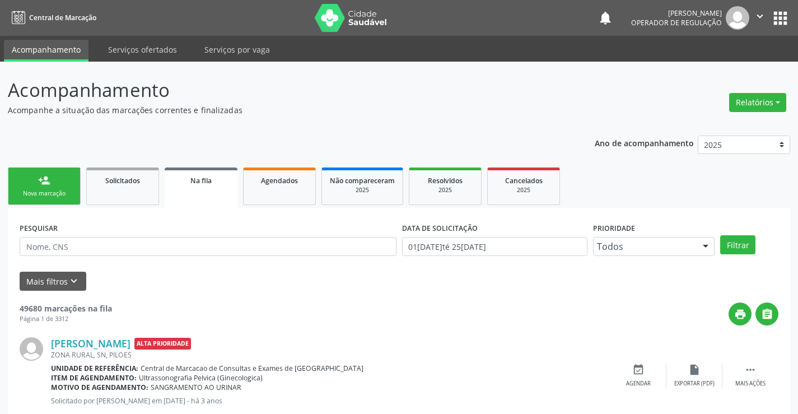
click at [40, 177] on div "person_add" at bounding box center [44, 180] width 12 height 12
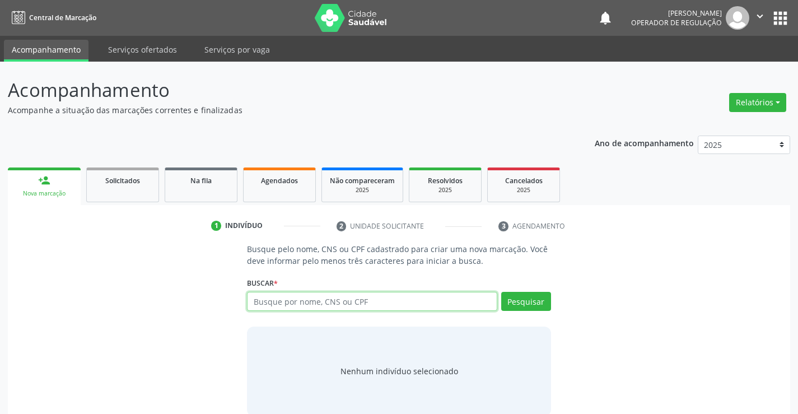
click at [295, 303] on input "text" at bounding box center [372, 301] width 250 height 19
click at [151, 41] on link "Serviços ofertados" at bounding box center [142, 50] width 85 height 20
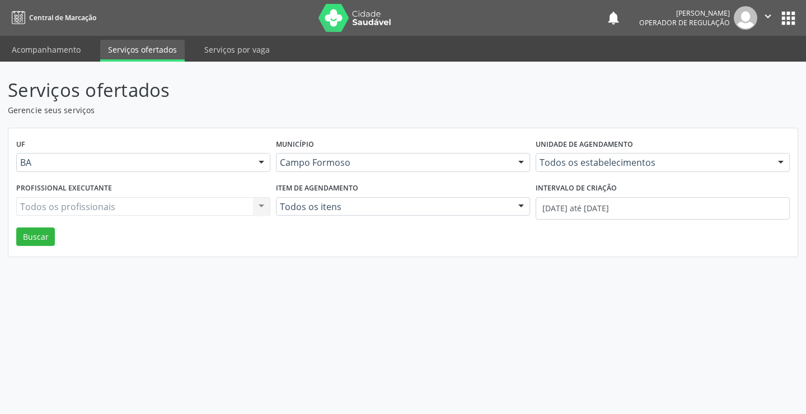
click at [573, 150] on label "Unidade de agendamento" at bounding box center [584, 144] width 97 height 17
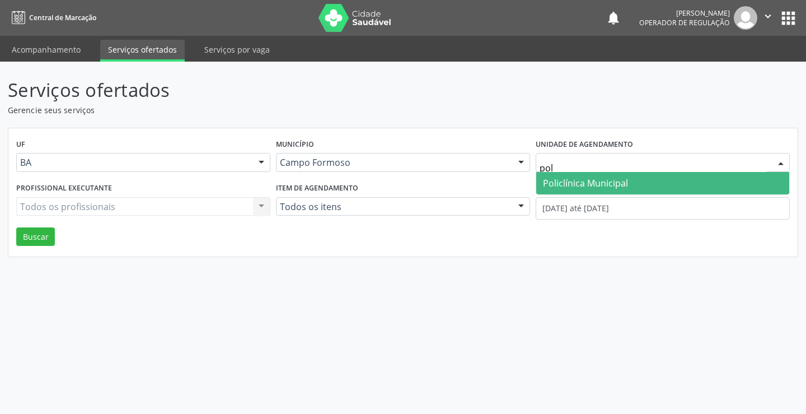
type input "poli"
click at [566, 188] on span "Policlínica Municipal" at bounding box center [585, 183] width 85 height 12
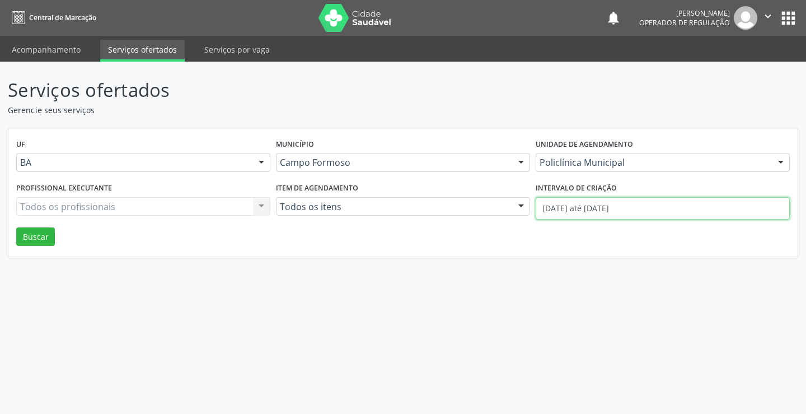
click at [567, 207] on input "01/09/2025 até 25/09/2025" at bounding box center [663, 208] width 254 height 22
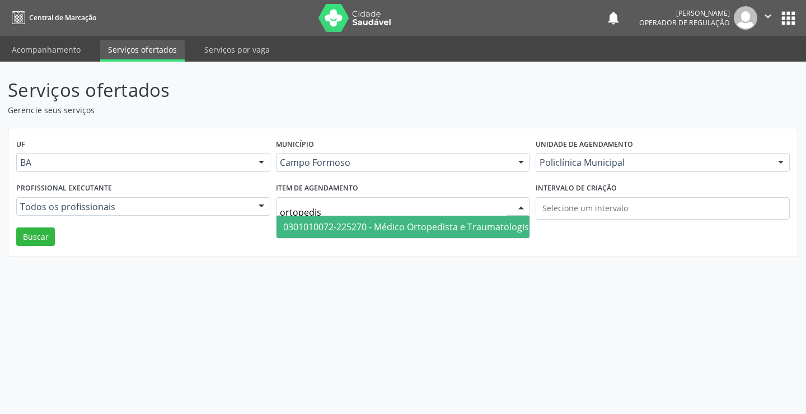
type input "ortopedist"
click at [402, 232] on span "0301010072-225270 - Médico Ortopedista e Traumatologista" at bounding box center [410, 227] width 254 height 12
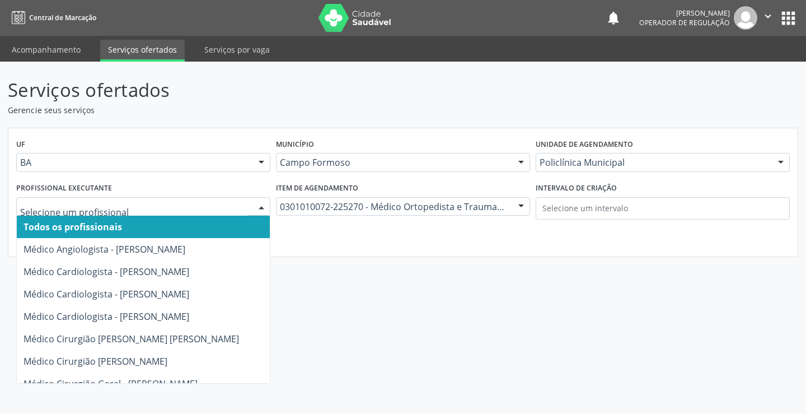
click at [158, 207] on input "text" at bounding box center [133, 212] width 227 height 22
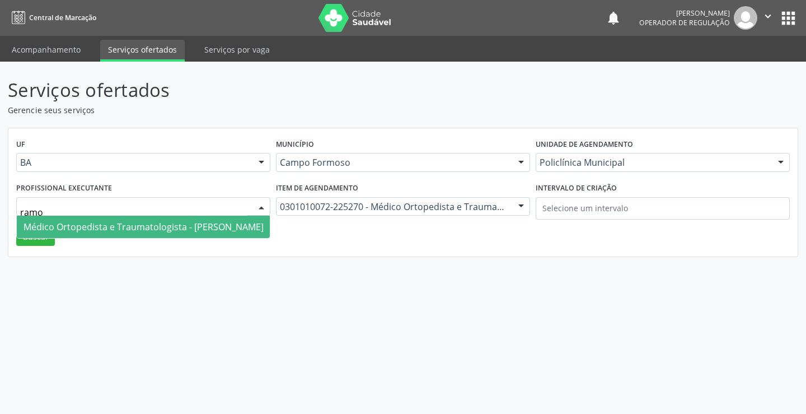
type input "ramon"
click at [150, 229] on span "Médico Ortopedista e Traumatologista - Ramon Oliveira Soares" at bounding box center [144, 227] width 240 height 12
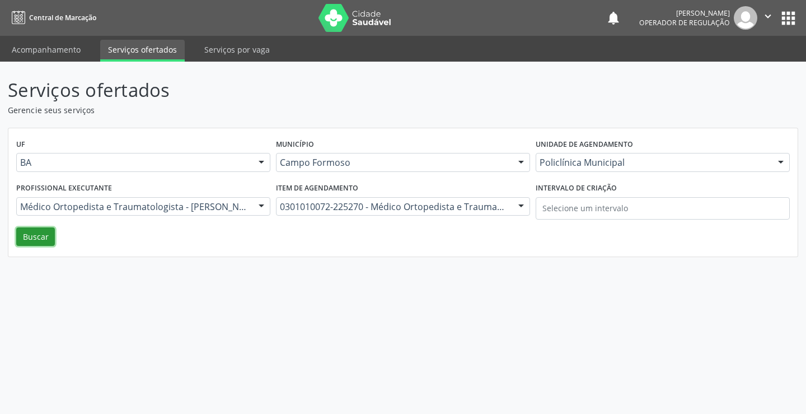
click at [39, 232] on button "Buscar" at bounding box center [35, 236] width 39 height 19
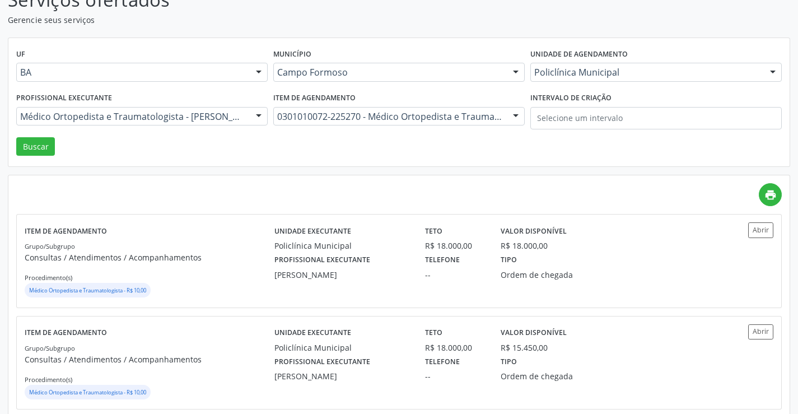
scroll to position [112, 0]
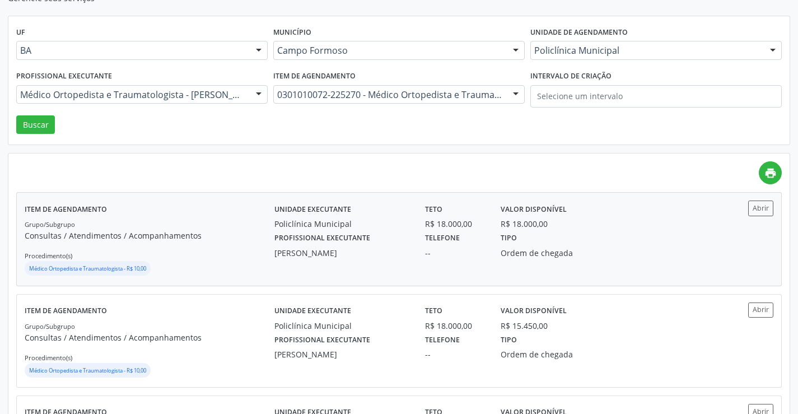
click at [256, 252] on div "Grupo/Subgrupo Consultas / Atendimentos / Acompanhamentos Procedimento(s) Médic…" at bounding box center [150, 248] width 250 height 60
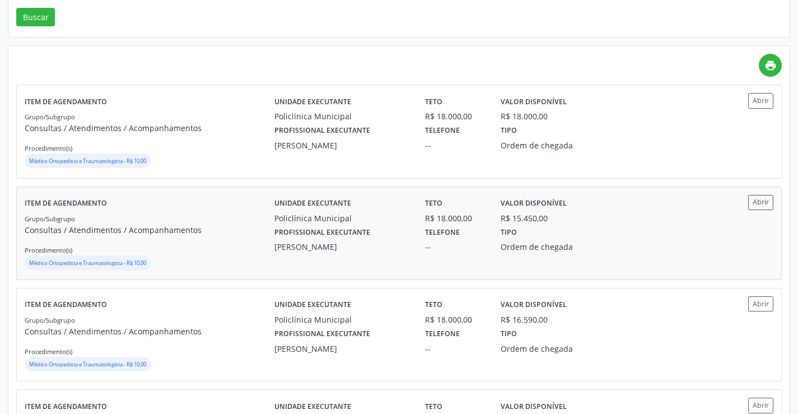
scroll to position [224, 0]
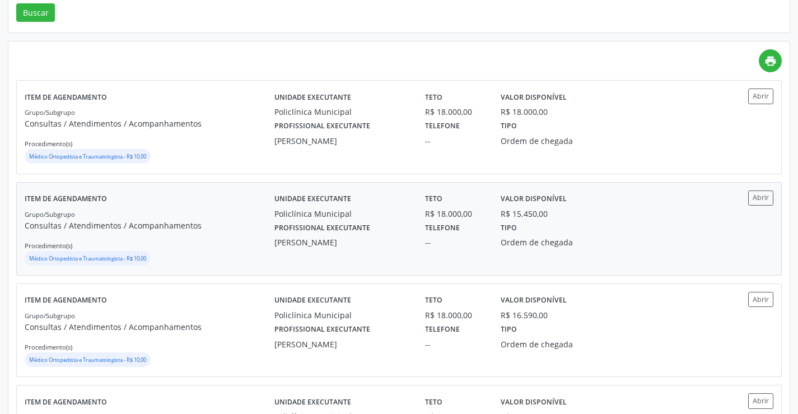
click at [321, 236] on div "Ramon Oliveira Soares" at bounding box center [341, 242] width 135 height 12
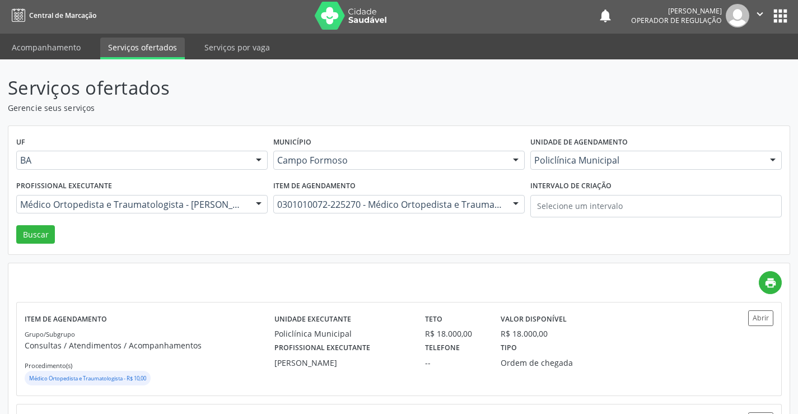
scroll to position [0, 0]
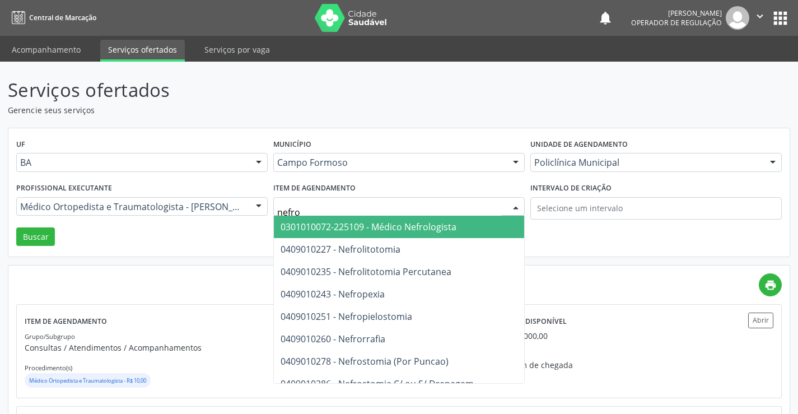
click at [429, 227] on span "0301010072-225109 - Médico Nefrologista" at bounding box center [369, 227] width 176 height 12
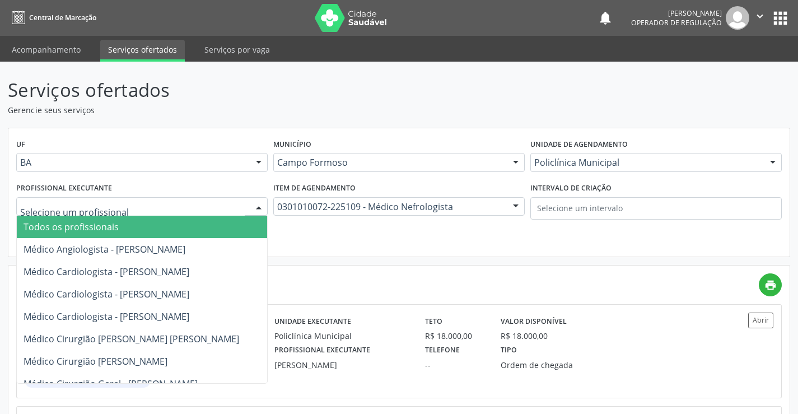
click at [153, 227] on span "Todos os profissionais" at bounding box center [190, 227] width 346 height 22
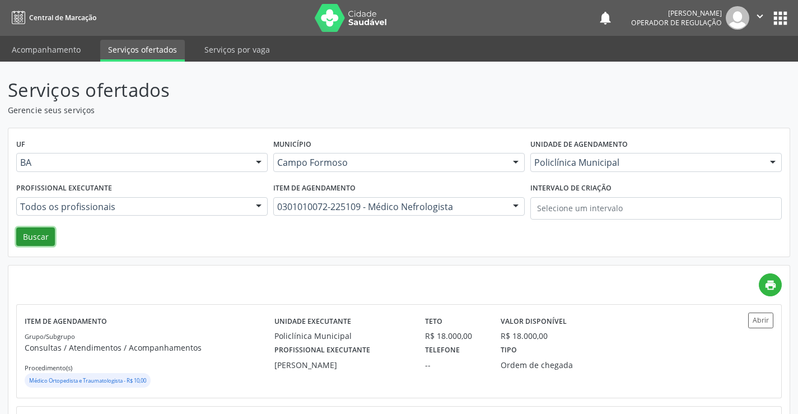
click at [47, 240] on button "Buscar" at bounding box center [35, 236] width 39 height 19
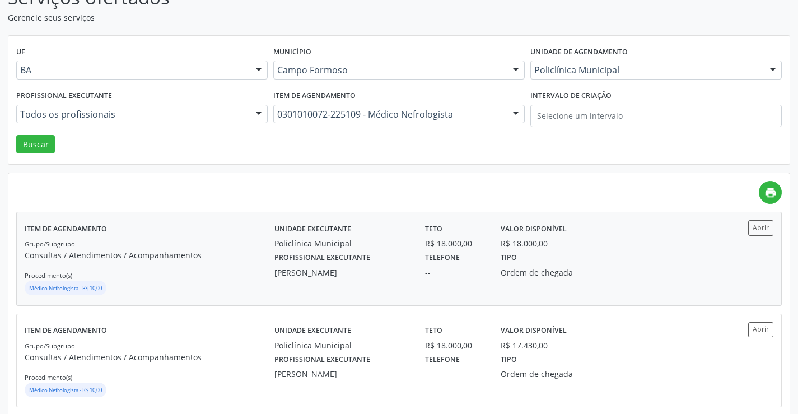
scroll to position [112, 0]
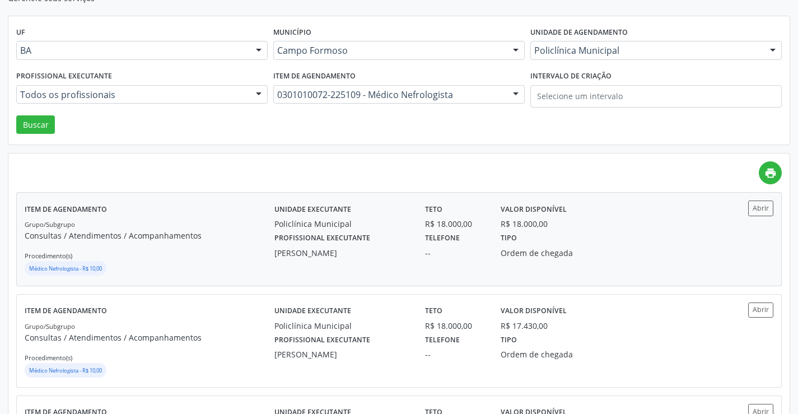
click at [349, 240] on label "Profissional executante" at bounding box center [322, 238] width 96 height 17
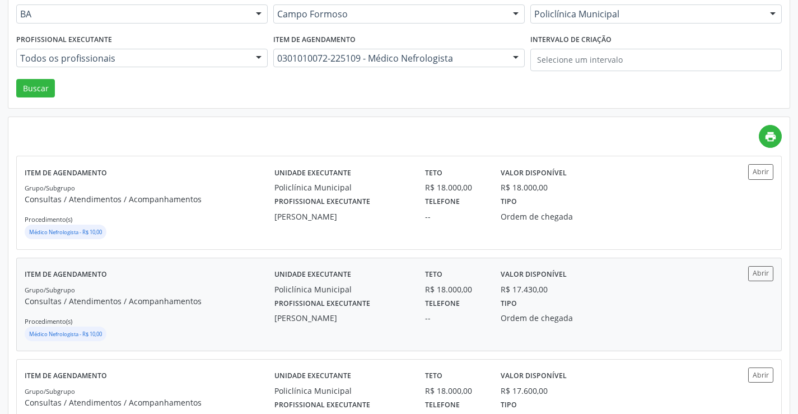
scroll to position [168, 0]
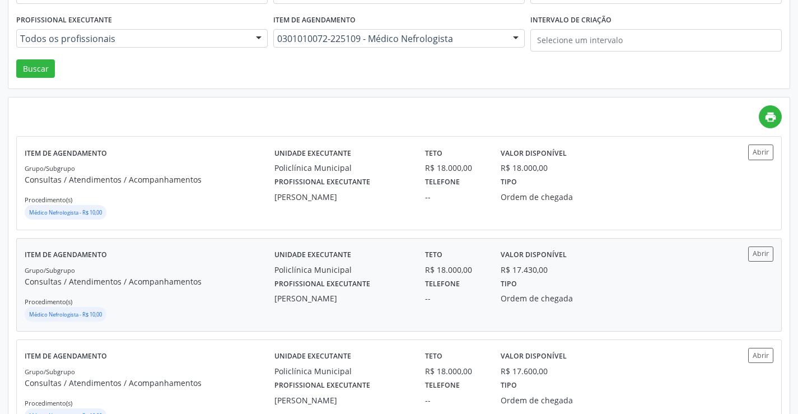
click at [327, 279] on label "Profissional executante" at bounding box center [322, 283] width 96 height 17
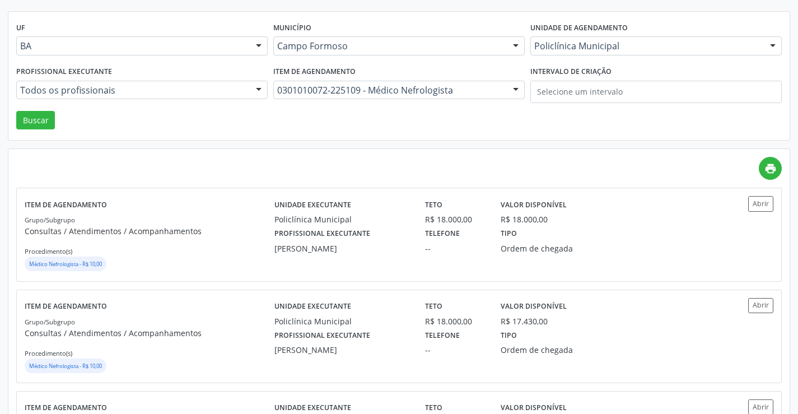
scroll to position [0, 0]
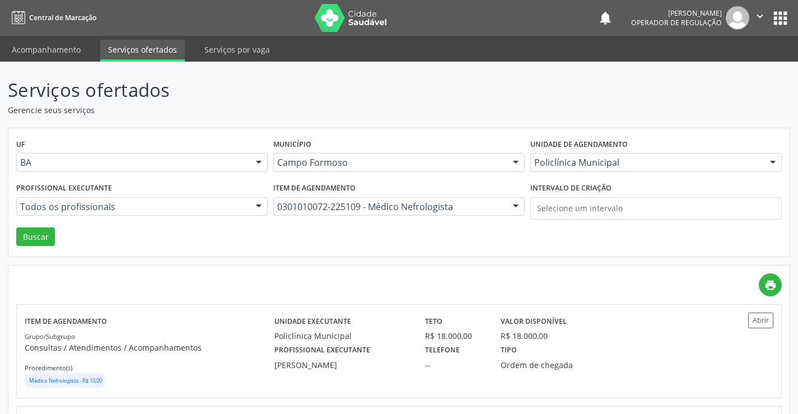
click at [422, 213] on div "0301010072-225109 - Médico Nefrologista" at bounding box center [398, 206] width 251 height 19
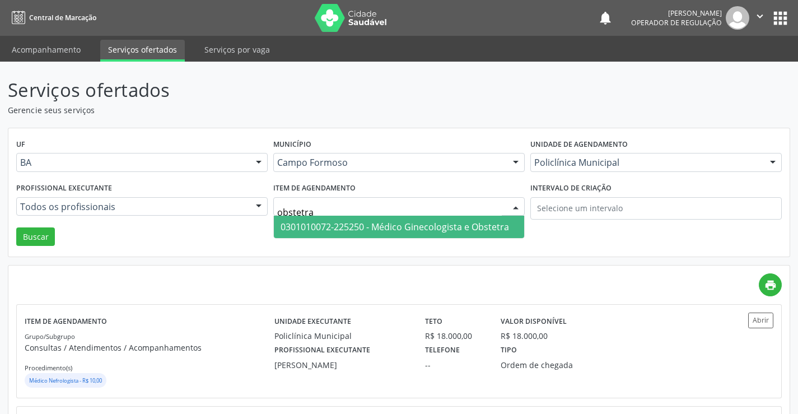
click at [394, 221] on span "0301010072-225250 - Médico Ginecologista e Obstetra" at bounding box center [395, 227] width 228 height 12
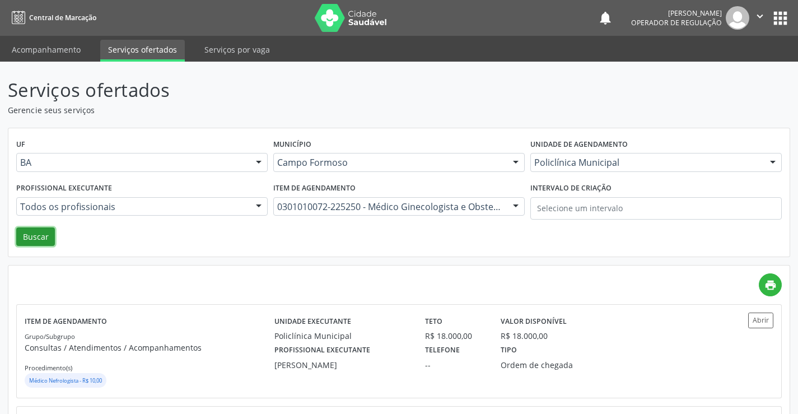
click at [41, 229] on button "Buscar" at bounding box center [35, 236] width 39 height 19
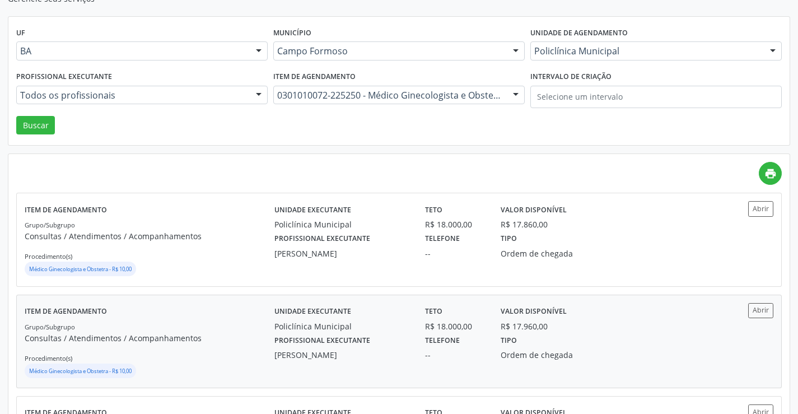
scroll to position [112, 0]
click at [339, 246] on label "Profissional executante" at bounding box center [322, 238] width 96 height 17
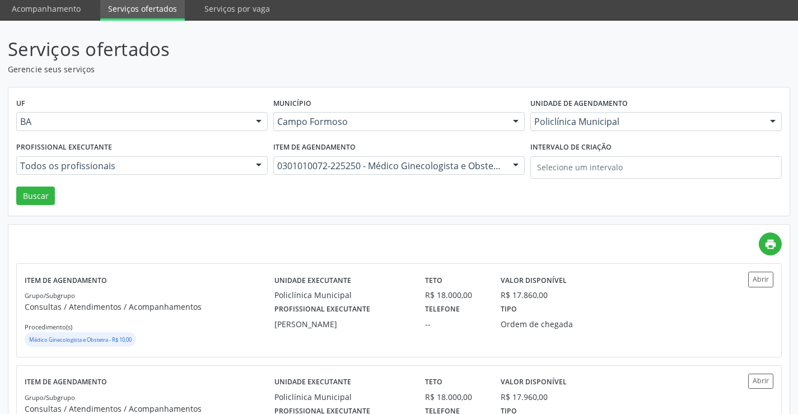
scroll to position [0, 0]
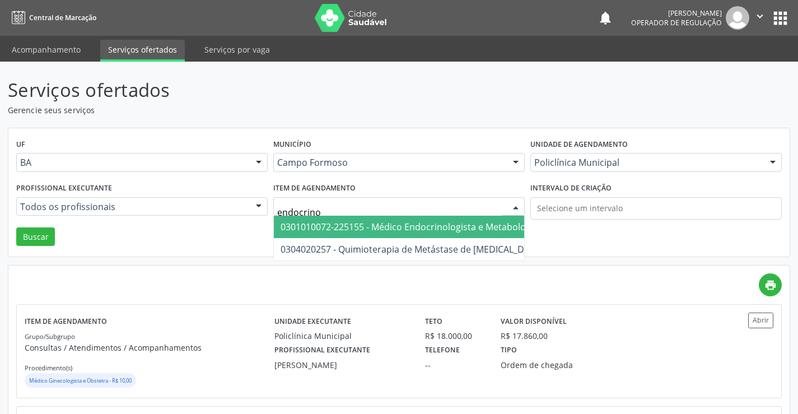
click at [351, 224] on span "0301010072-225155 - Médico Endocrinologista e Metabologista" at bounding box center [413, 227] width 265 height 12
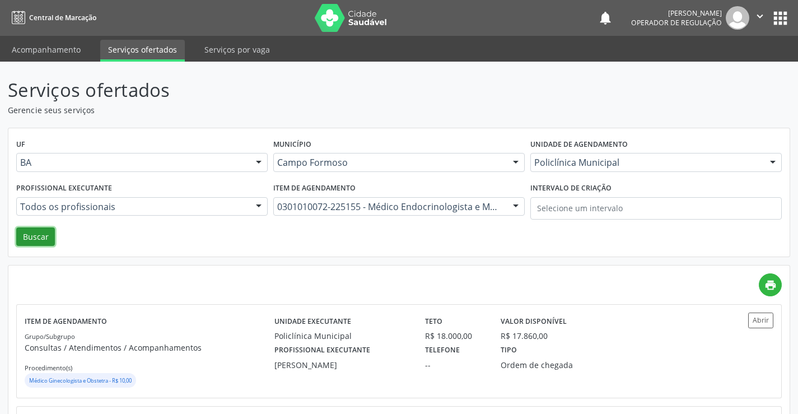
click at [34, 235] on button "Buscar" at bounding box center [35, 236] width 39 height 19
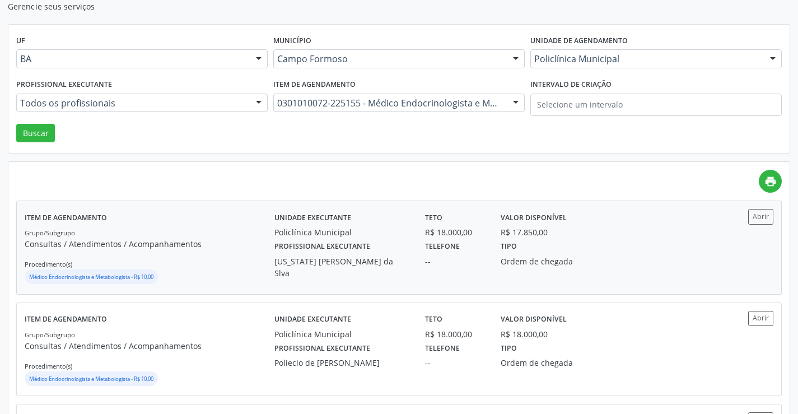
scroll to position [112, 0]
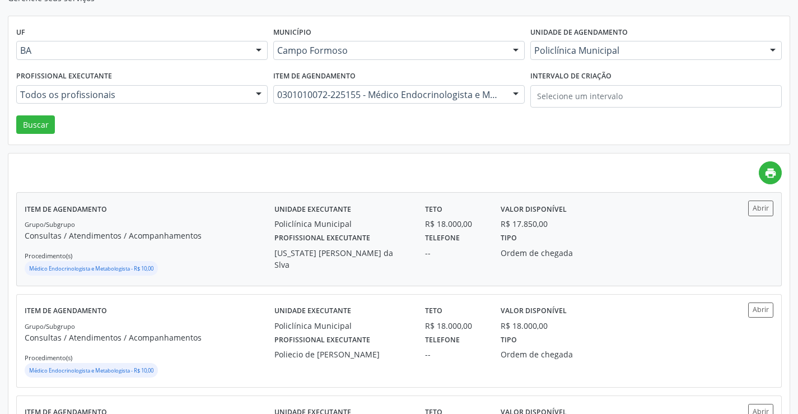
click at [286, 237] on label "Profissional executante" at bounding box center [322, 238] width 96 height 17
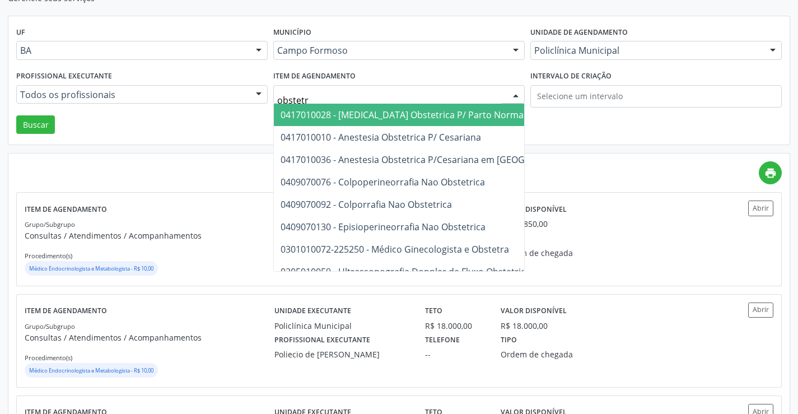
type input "obstetra"
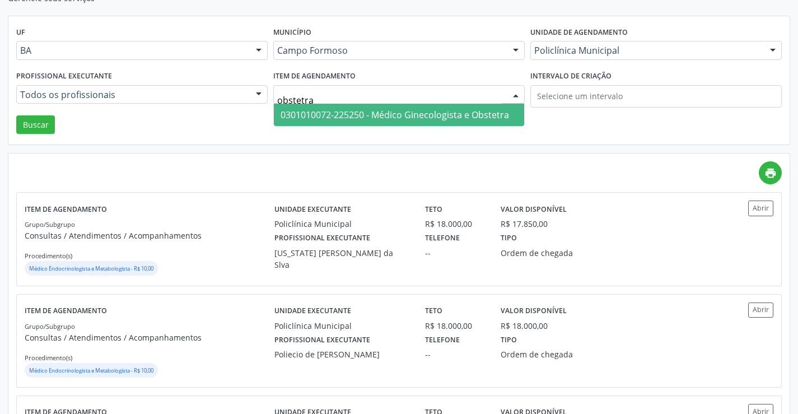
click at [403, 116] on span "0301010072-225250 - Médico Ginecologista e Obstetra" at bounding box center [395, 115] width 228 height 12
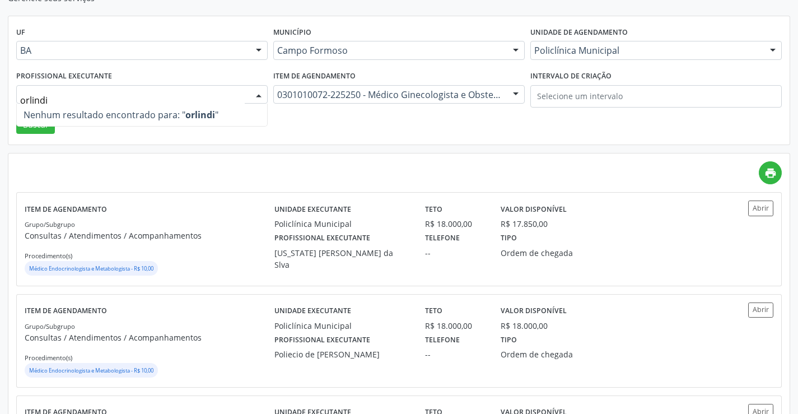
type input "orlind"
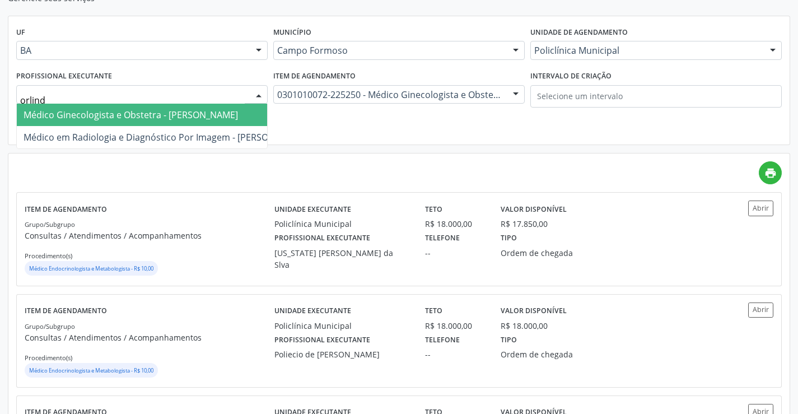
click at [91, 117] on span "Médico Ginecologista e Obstetra - Orlindo Carvalho dos Santos" at bounding box center [131, 115] width 214 height 12
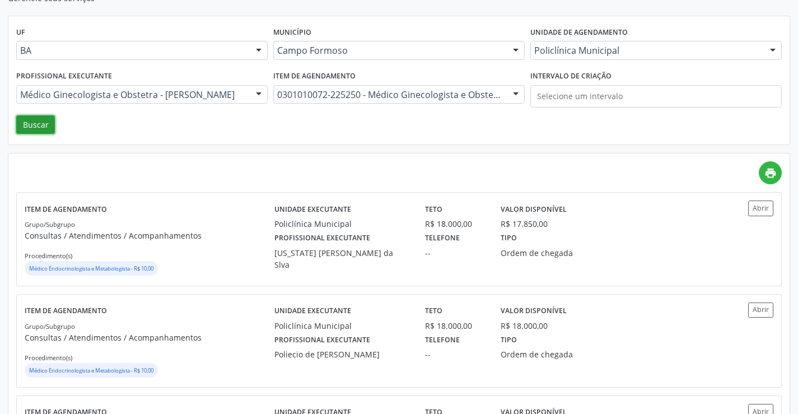
click at [26, 121] on button "Buscar" at bounding box center [35, 124] width 39 height 19
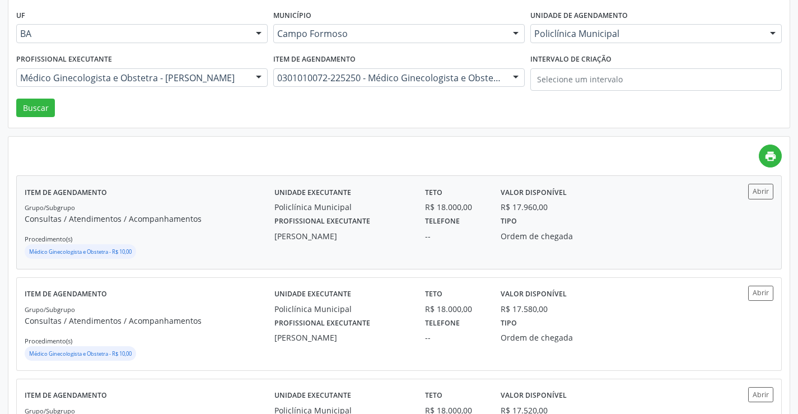
scroll to position [168, 0]
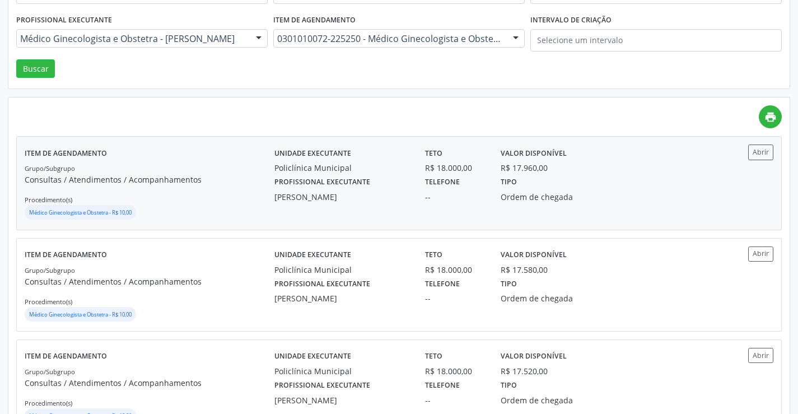
click at [307, 194] on div "Orlindo Carvalho dos Santos" at bounding box center [341, 197] width 135 height 12
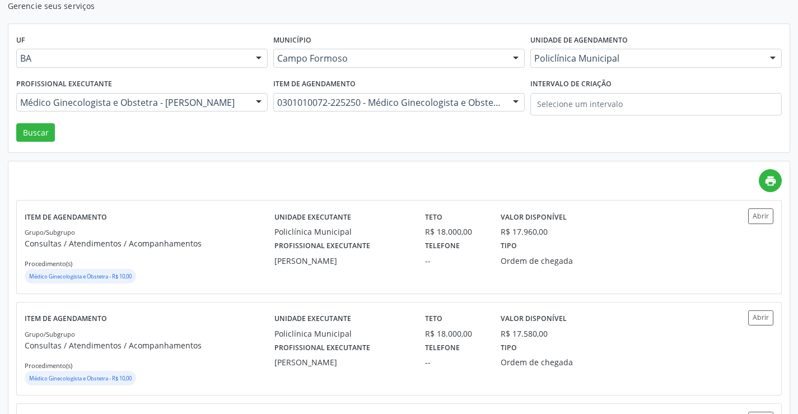
scroll to position [0, 0]
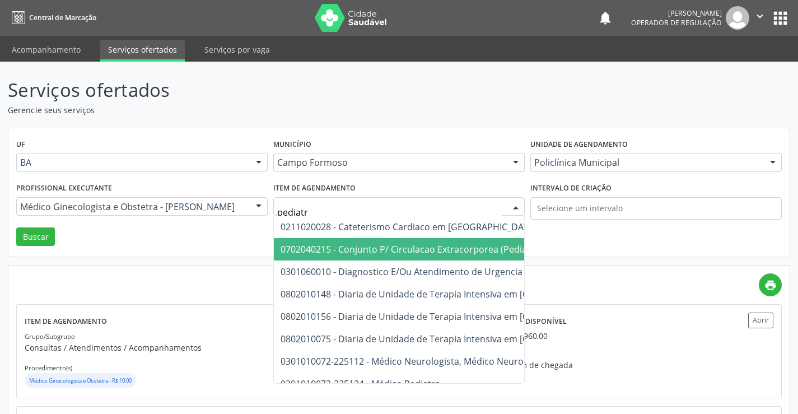
type input "pediatra"
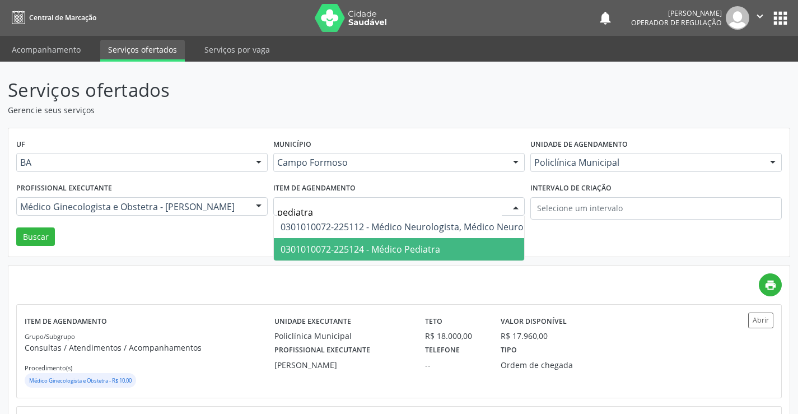
click at [445, 249] on span "0301010072-225124 - Médico Pediatra" at bounding box center [420, 249] width 292 height 22
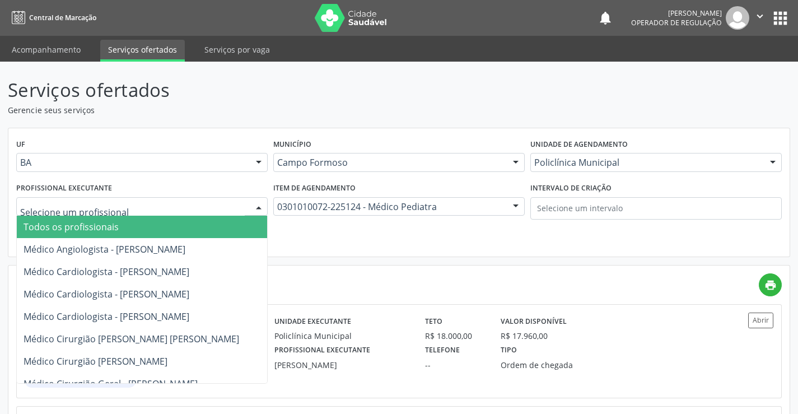
click at [105, 231] on span "Todos os profissionais" at bounding box center [71, 227] width 95 height 12
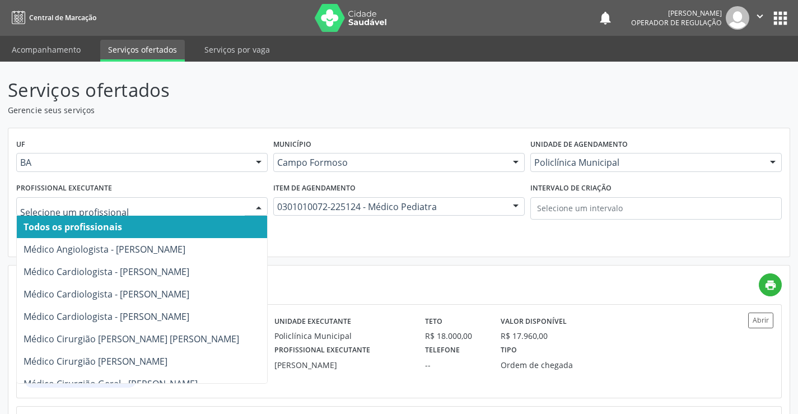
click at [212, 198] on div at bounding box center [141, 206] width 251 height 19
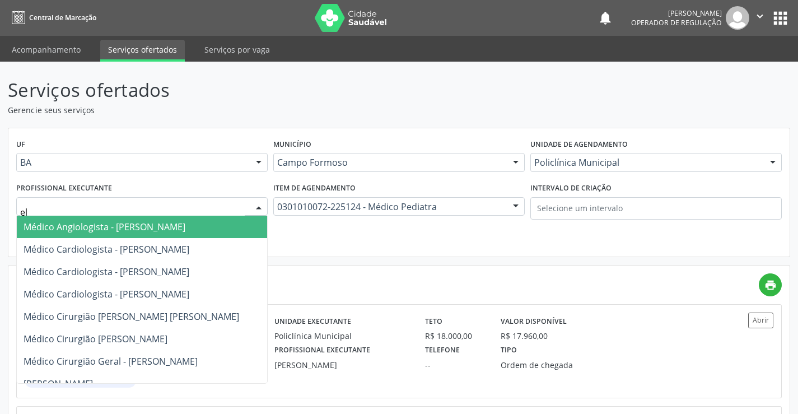
type input "ele"
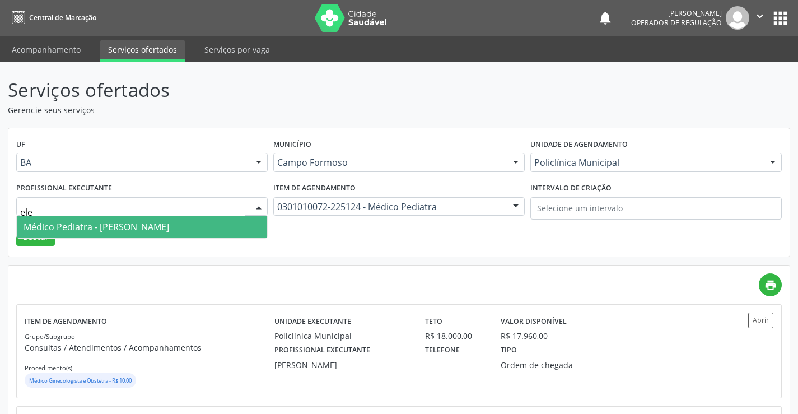
click at [162, 227] on span "Médico Pediatra - Maria Eleny Goncalves de Oliveira Porto" at bounding box center [97, 227] width 146 height 12
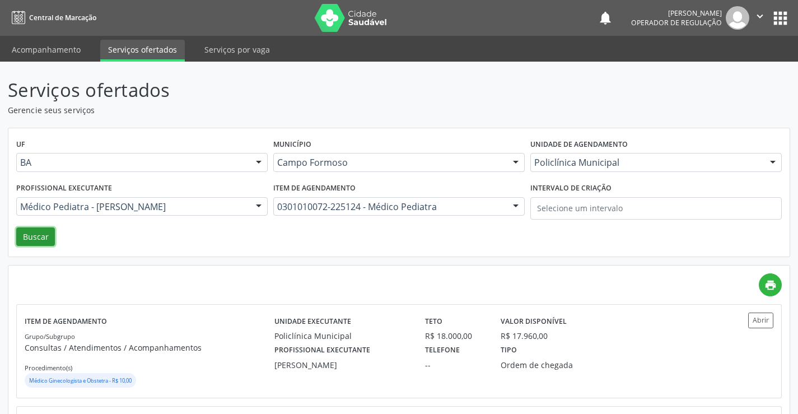
click at [24, 241] on button "Buscar" at bounding box center [35, 236] width 39 height 19
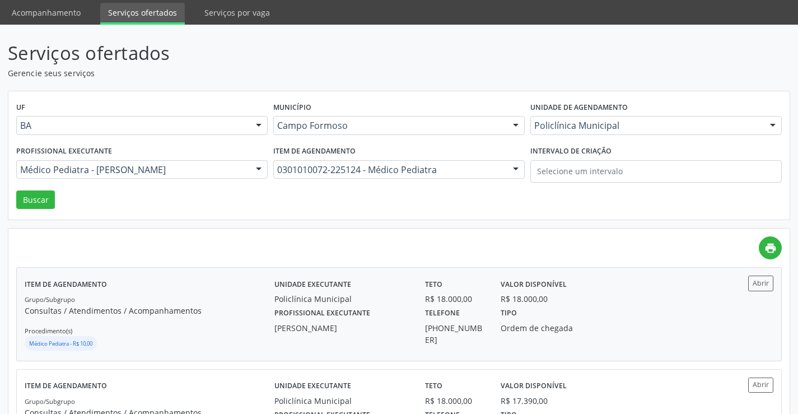
scroll to position [112, 0]
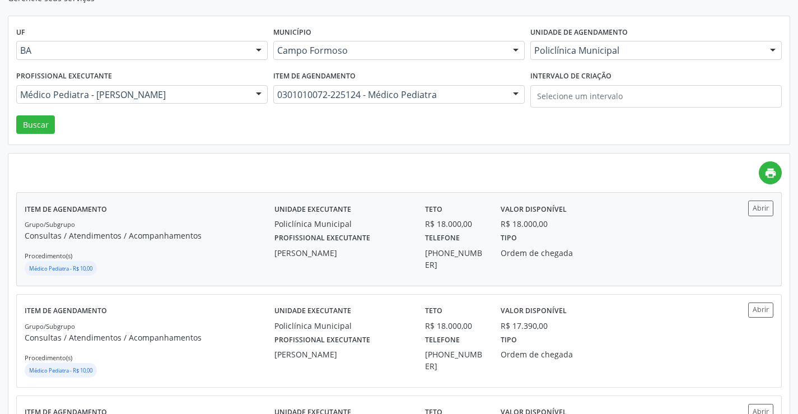
click at [324, 241] on label "Profissional executante" at bounding box center [322, 238] width 96 height 17
click at [321, 333] on label "Profissional executante" at bounding box center [322, 339] width 96 height 17
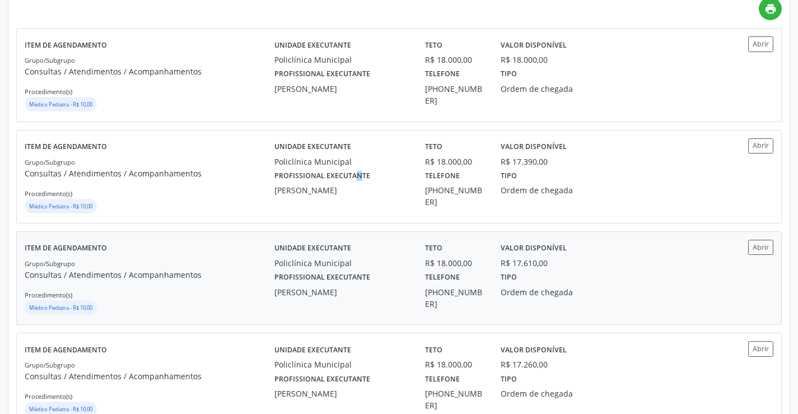
scroll to position [280, 0]
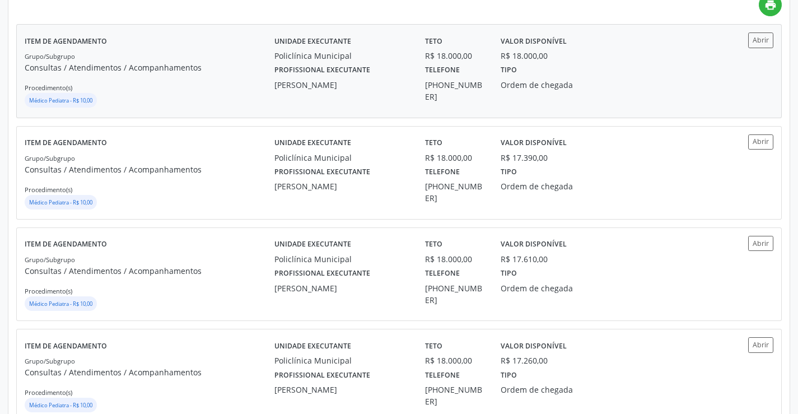
click at [310, 86] on div "[PERSON_NAME]" at bounding box center [341, 85] width 135 height 12
click at [293, 256] on div "Policlínica Municipal" at bounding box center [341, 259] width 135 height 12
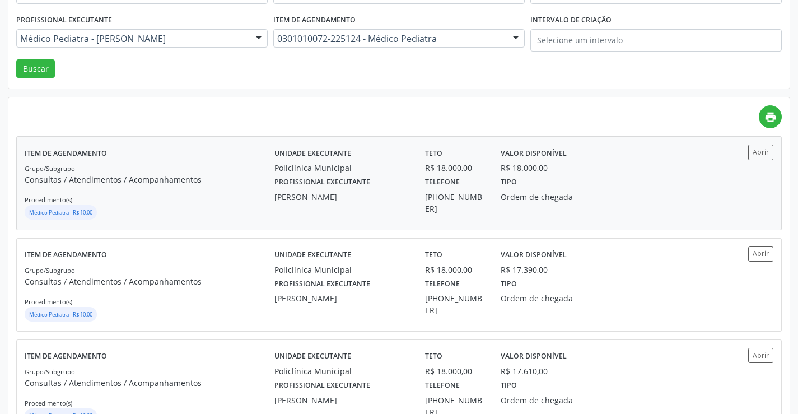
scroll to position [112, 0]
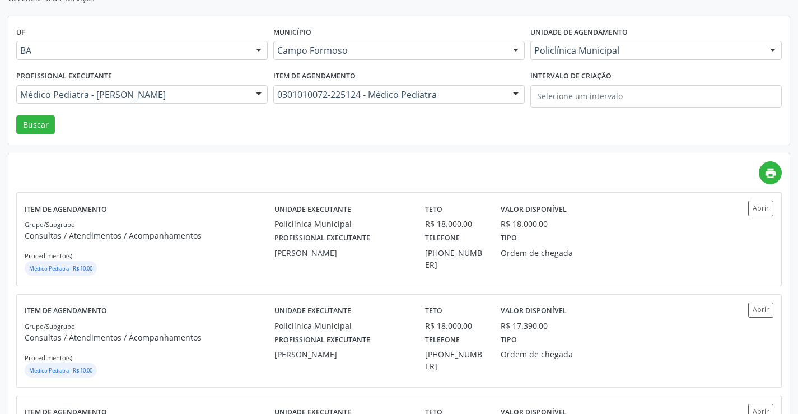
click at [565, 44] on div "Policlínica Municipal" at bounding box center [655, 50] width 251 height 19
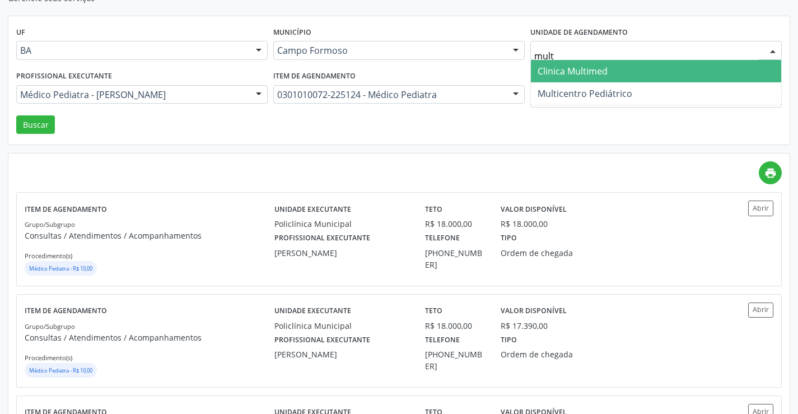
type input "multi"
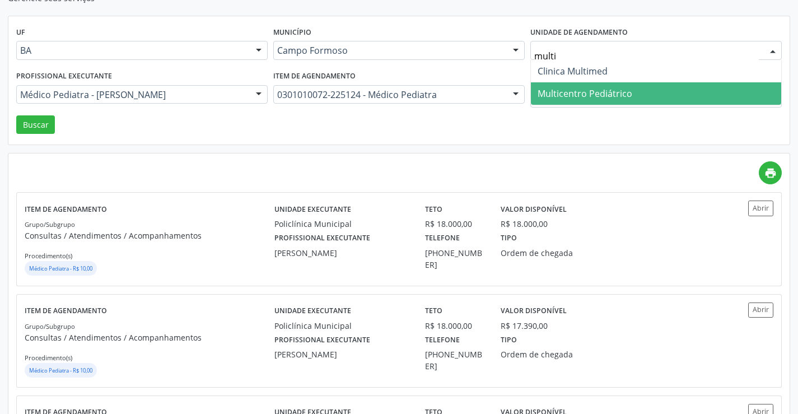
click at [577, 86] on span "Multicentro Pediátrico" at bounding box center [656, 93] width 250 height 22
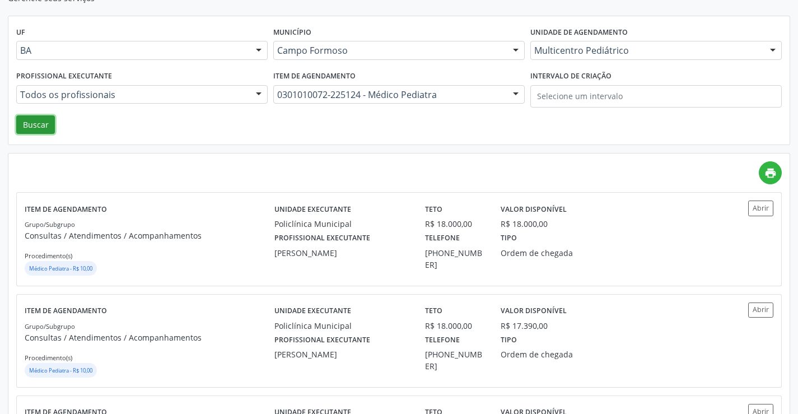
click at [39, 123] on button "Buscar" at bounding box center [35, 124] width 39 height 19
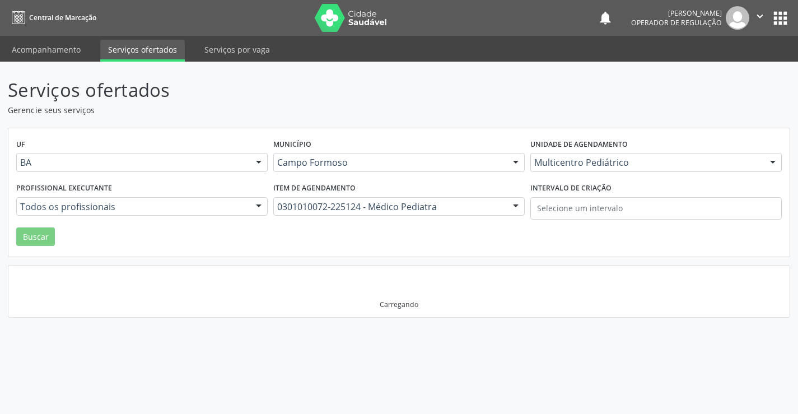
scroll to position [0, 0]
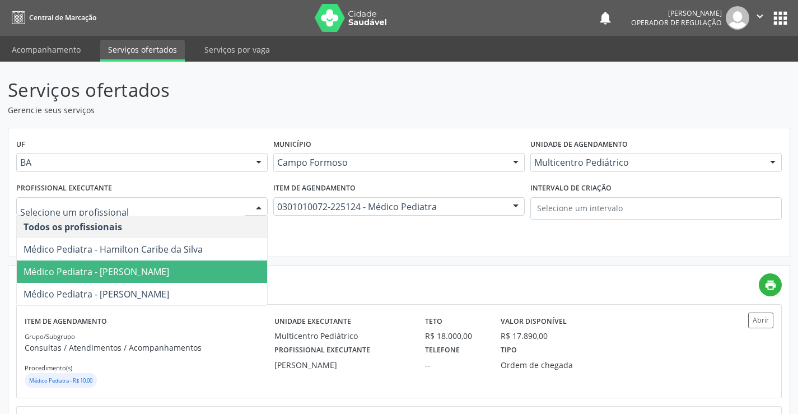
click at [164, 269] on span "Médico Pediatra - Maria Eleny Goncalves de Oliveira Porto" at bounding box center [97, 271] width 146 height 12
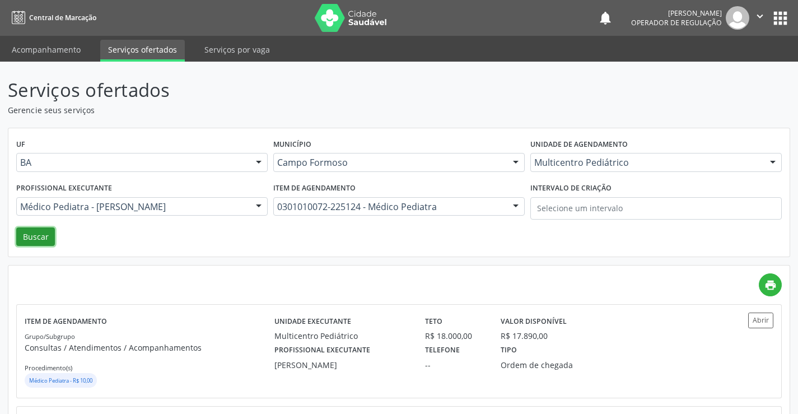
click at [42, 242] on button "Buscar" at bounding box center [35, 236] width 39 height 19
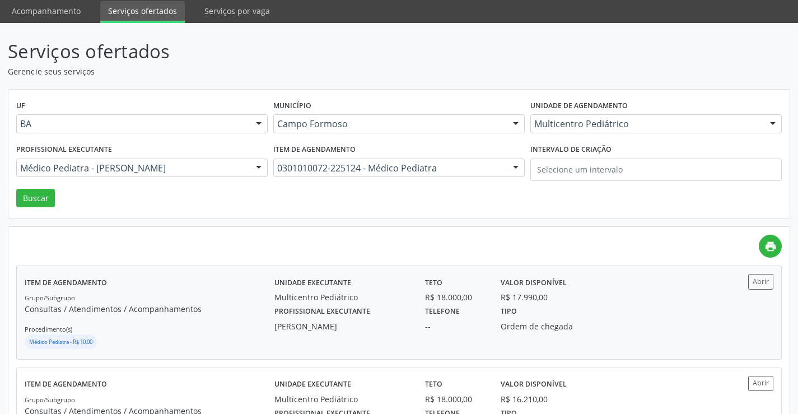
scroll to position [112, 0]
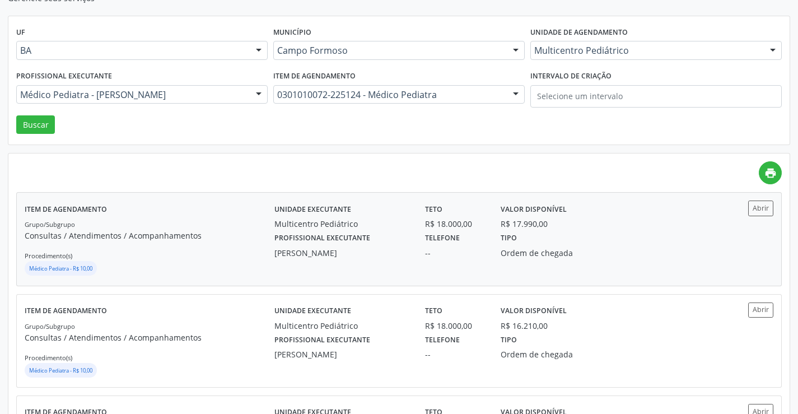
click at [346, 225] on div "Multicentro Pediátrico" at bounding box center [341, 224] width 135 height 12
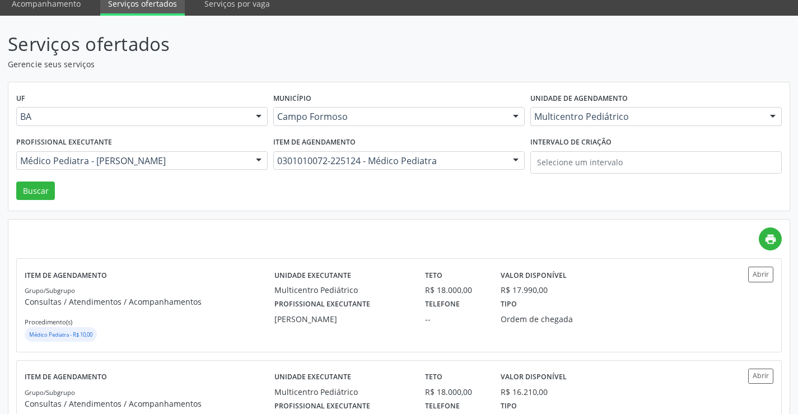
scroll to position [0, 0]
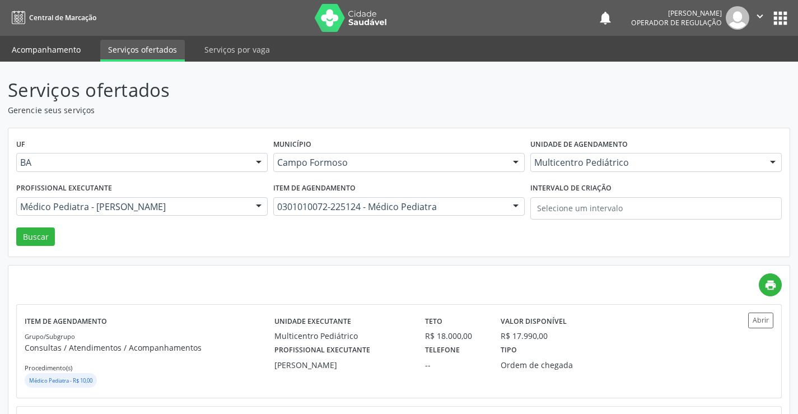
click at [51, 50] on link "Acompanhamento" at bounding box center [46, 50] width 85 height 20
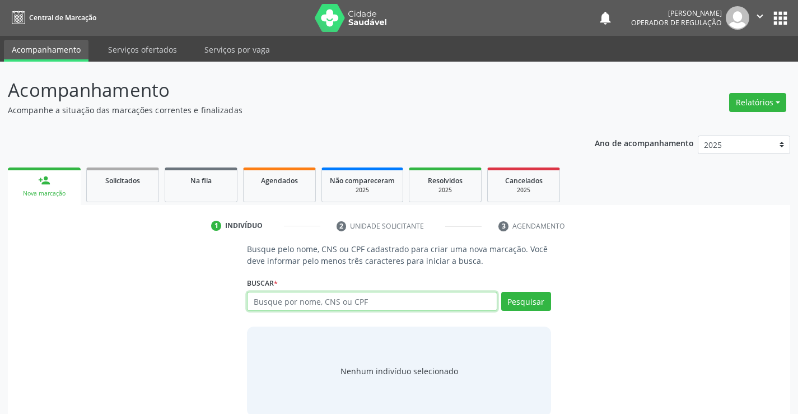
click at [265, 309] on input "text" at bounding box center [372, 301] width 250 height 19
type input "706201587113769"
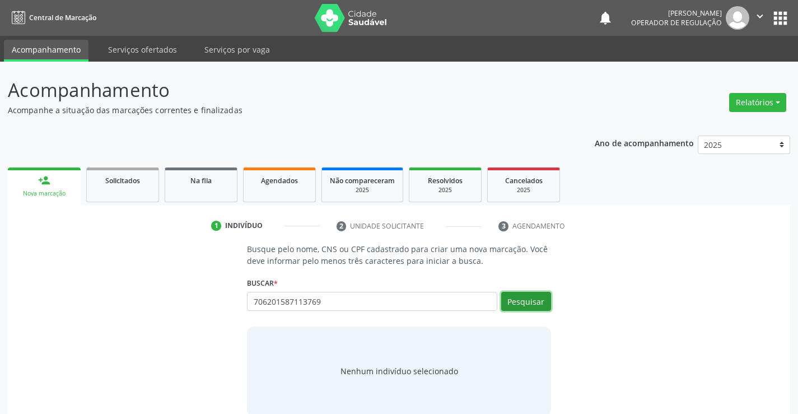
click at [531, 303] on button "Pesquisar" at bounding box center [526, 301] width 50 height 19
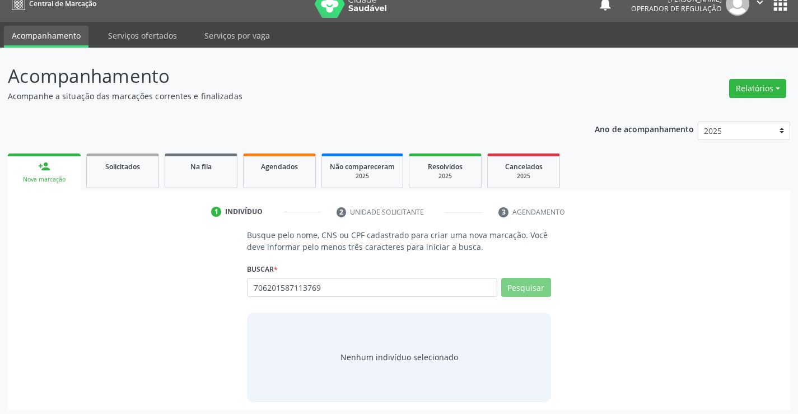
scroll to position [18, 0]
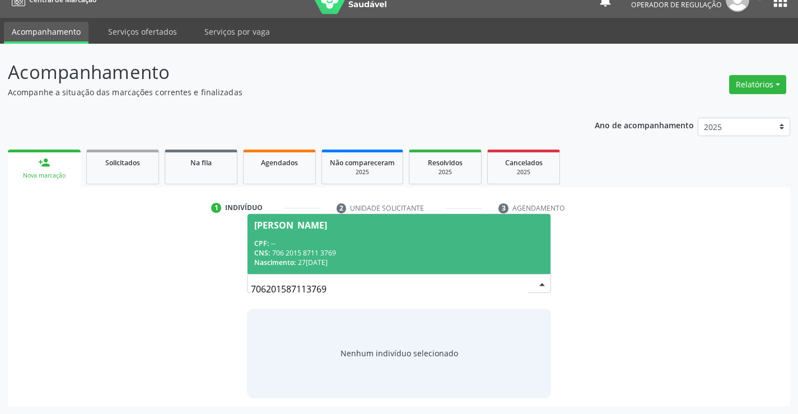
click at [325, 247] on div "CPF: --" at bounding box center [398, 244] width 289 height 10
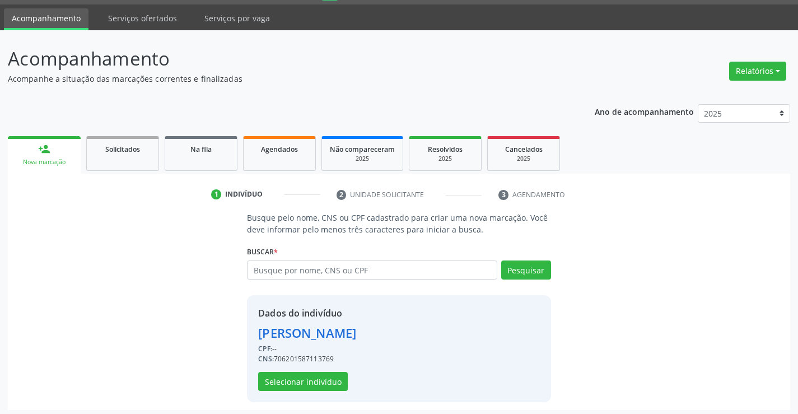
scroll to position [35, 0]
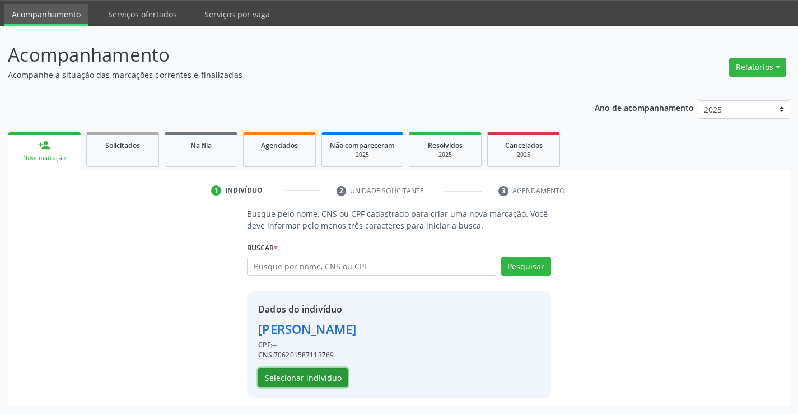
click at [299, 371] on button "Selecionar indivíduo" at bounding box center [303, 377] width 90 height 19
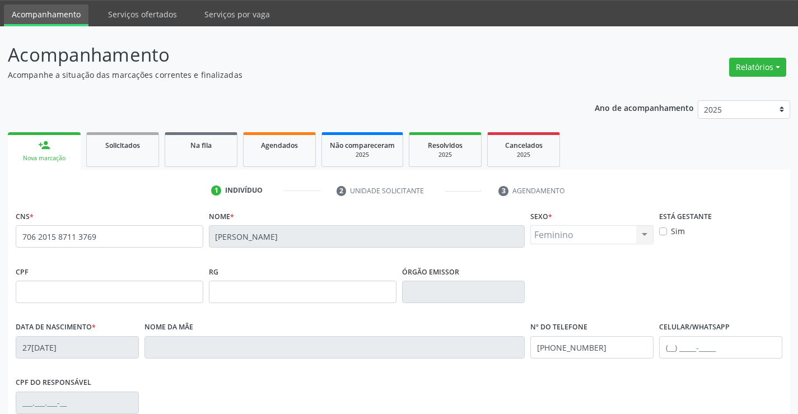
scroll to position [193, 0]
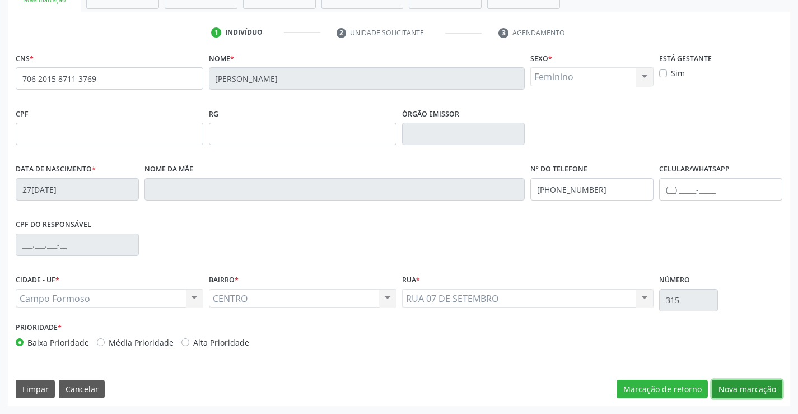
click at [727, 380] on button "Nova marcação" at bounding box center [747, 389] width 71 height 19
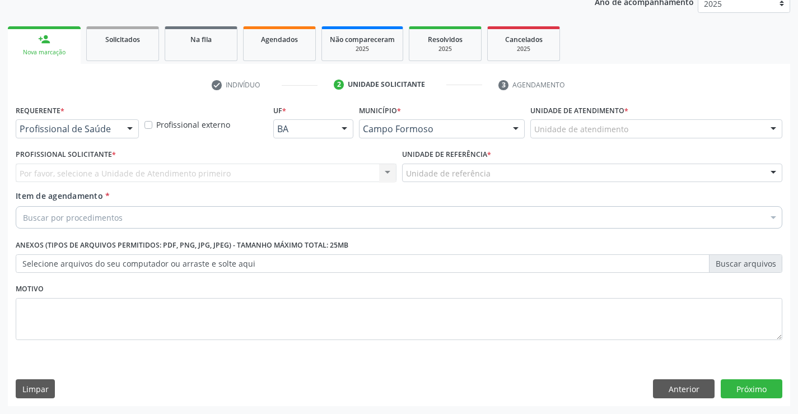
scroll to position [141, 0]
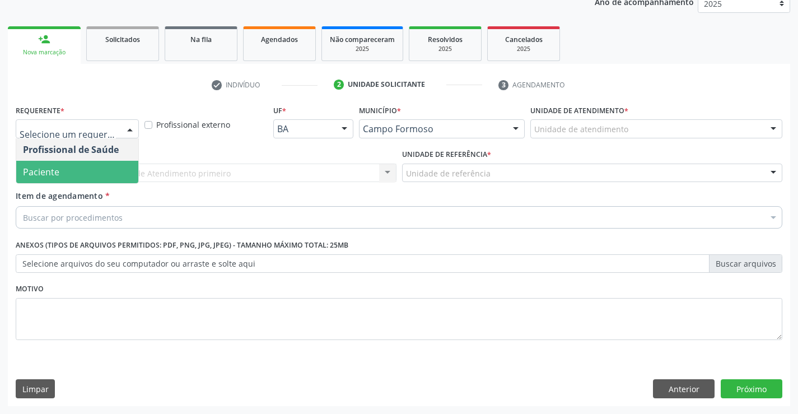
click at [92, 165] on span "Paciente" at bounding box center [77, 172] width 122 height 22
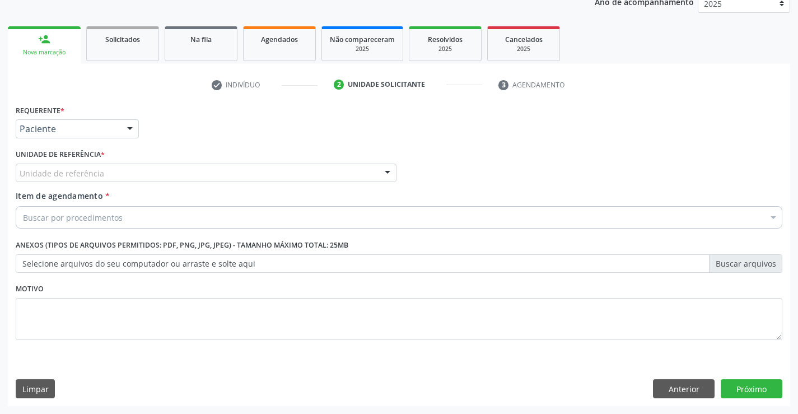
click at [179, 174] on div "Unidade de referência" at bounding box center [206, 173] width 381 height 19
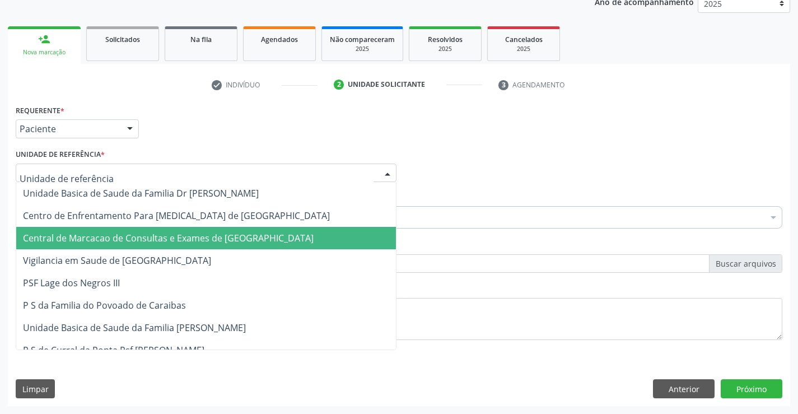
click at [184, 236] on span "Central de Marcacao de Consultas e Exames de Campo Formoso" at bounding box center [168, 238] width 291 height 12
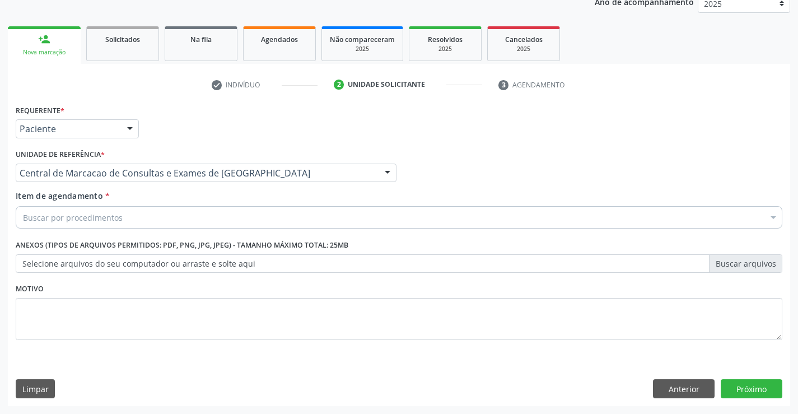
click at [205, 219] on div "Buscar por procedimentos" at bounding box center [399, 217] width 767 height 22
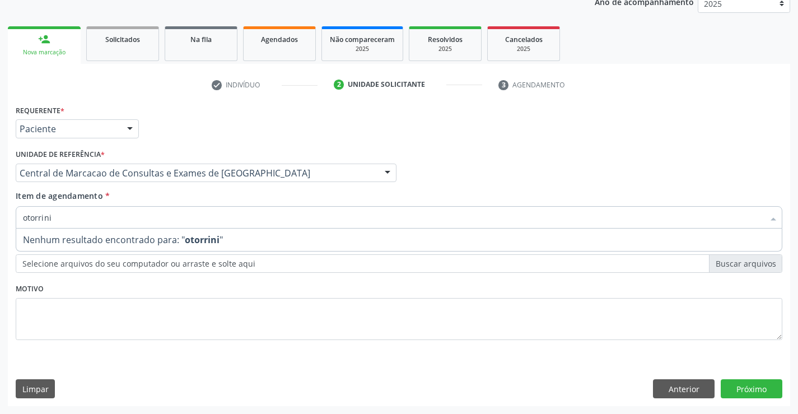
type input "otorrin"
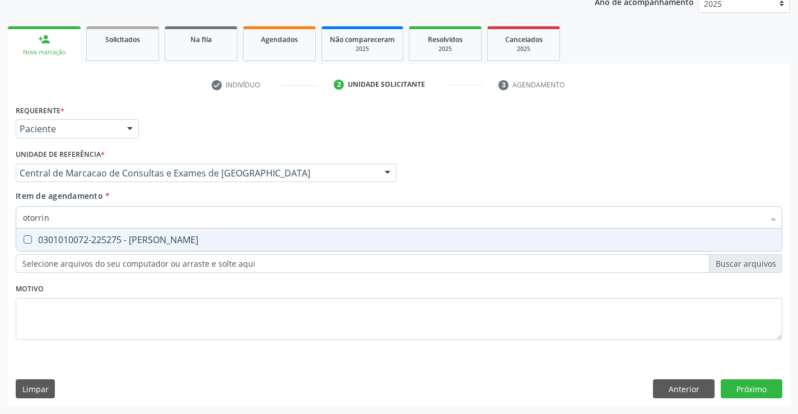
click at [191, 238] on div "0301010072-225275 - Médico Otorrinolaringologista" at bounding box center [399, 239] width 752 height 9
checkbox Otorrinolaringologista "true"
click at [732, 385] on div "Requerente * Paciente Profissional de Saúde Paciente Nenhum resultado encontrad…" at bounding box center [399, 254] width 782 height 304
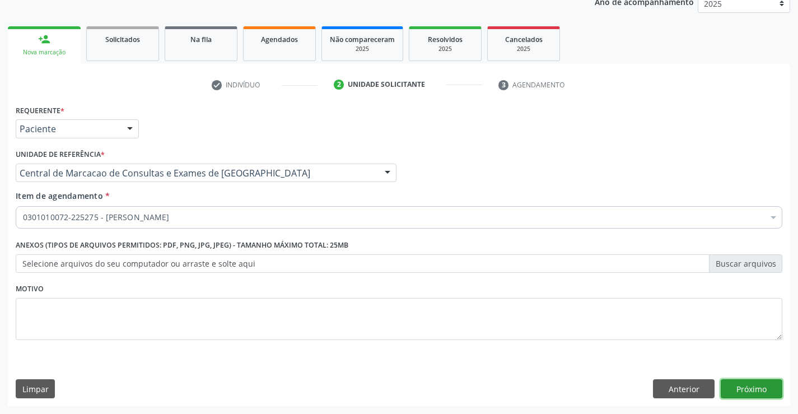
click at [758, 385] on button "Próximo" at bounding box center [752, 388] width 62 height 19
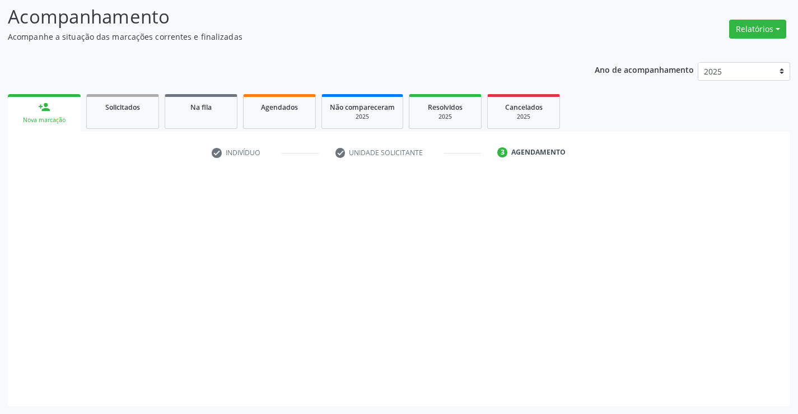
scroll to position [73, 0]
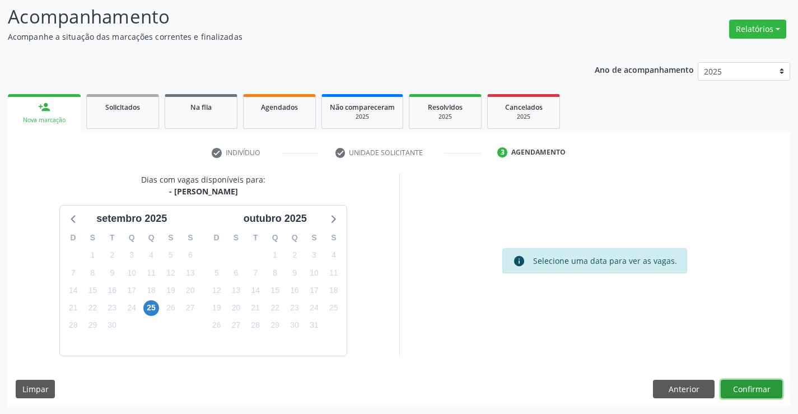
click at [746, 387] on button "Confirmar" at bounding box center [752, 389] width 62 height 19
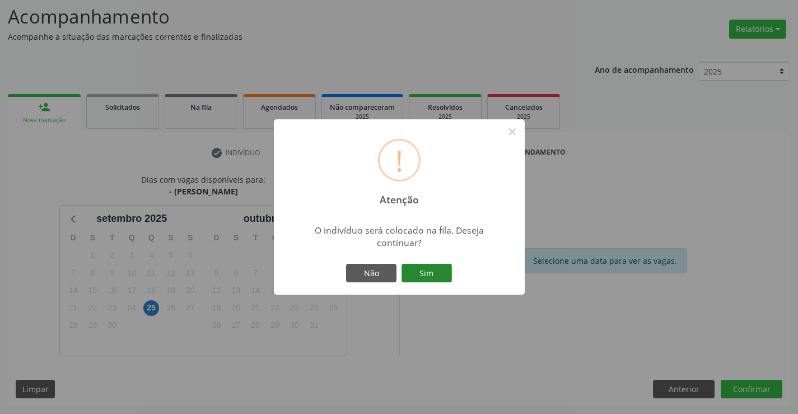
click at [449, 273] on button "Sim" at bounding box center [426, 273] width 50 height 19
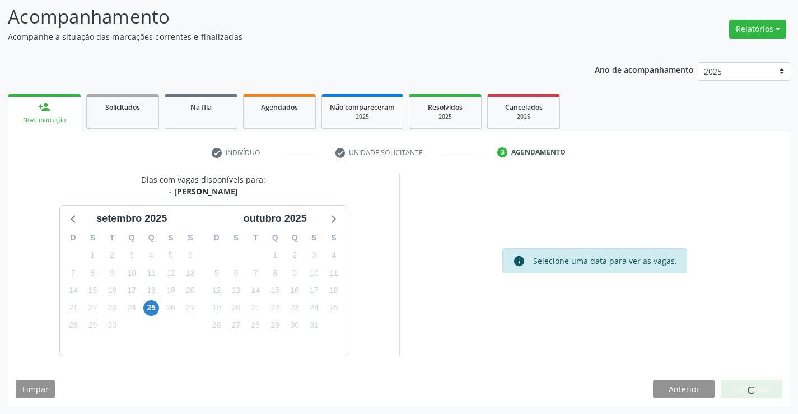
scroll to position [0, 0]
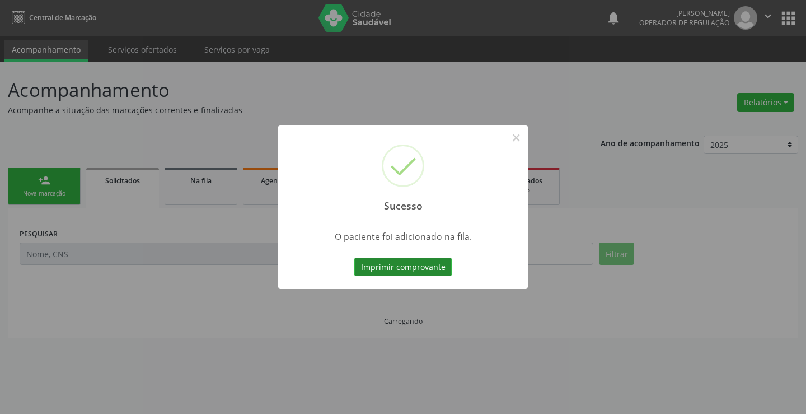
click at [440, 263] on button "Imprimir comprovante" at bounding box center [402, 267] width 97 height 19
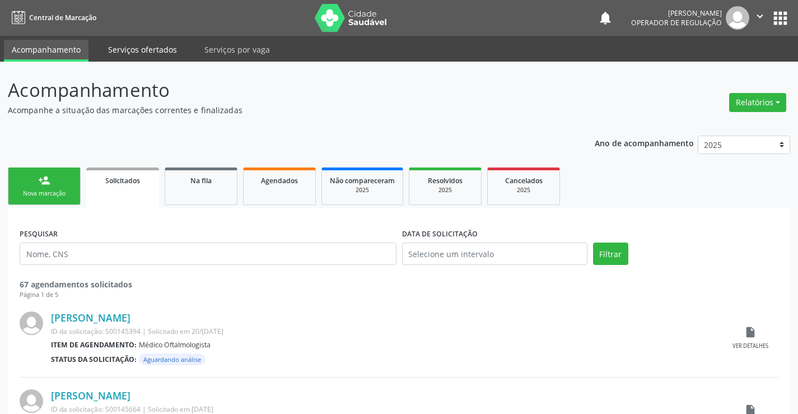
click at [147, 50] on link "Serviços ofertados" at bounding box center [142, 50] width 85 height 20
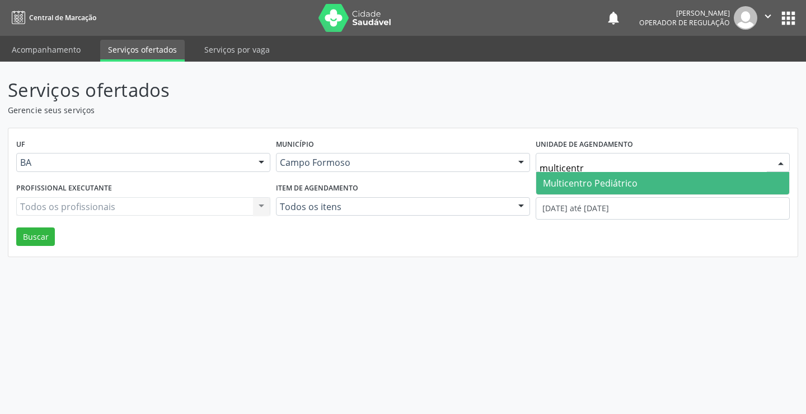
type input "multicentro"
click at [695, 189] on span "Multicentro Pediátrico" at bounding box center [662, 183] width 253 height 22
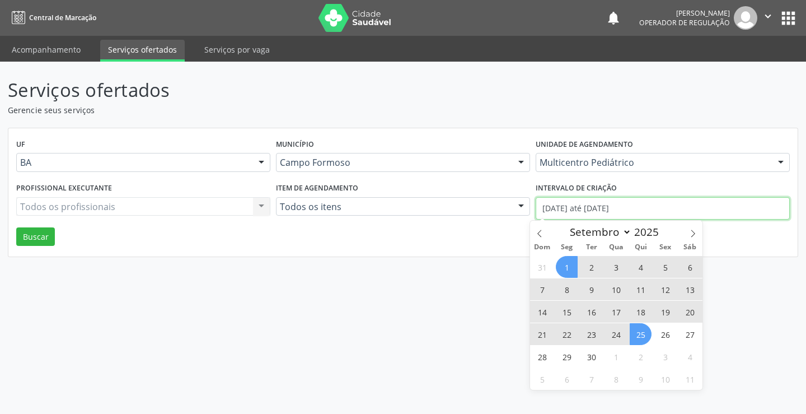
click at [642, 205] on input "01/09/2025 até 25/09/2025" at bounding box center [663, 208] width 254 height 22
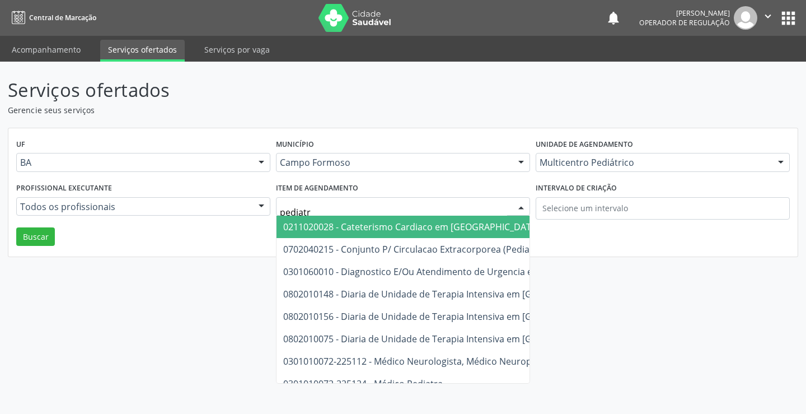
type input "pediatra"
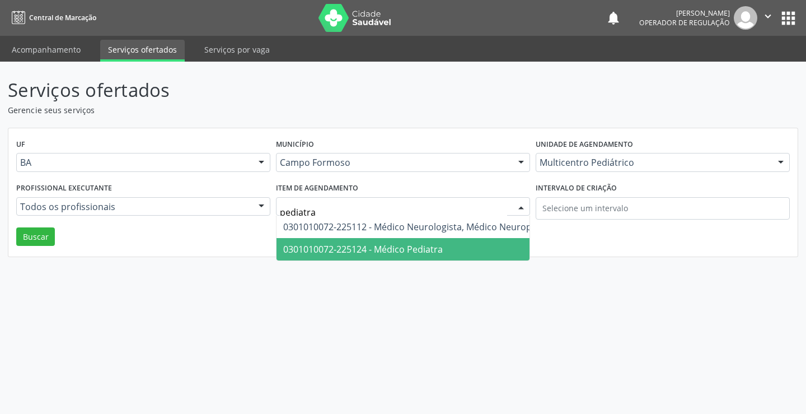
click at [391, 245] on span "0301010072-225124 - Médico Pediatra" at bounding box center [363, 249] width 160 height 12
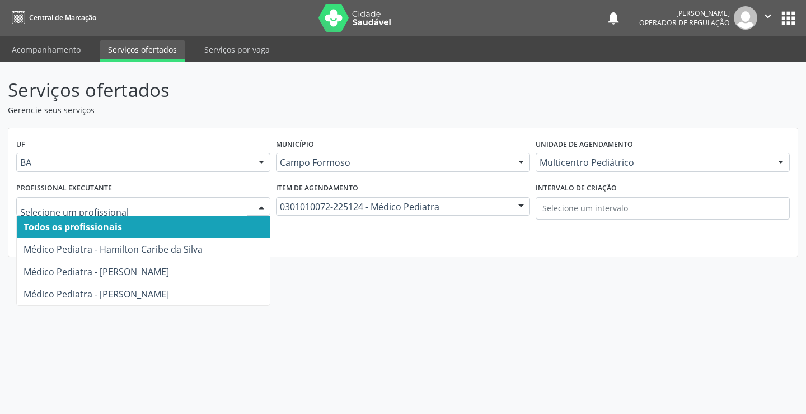
click at [253, 201] on div at bounding box center [143, 206] width 254 height 19
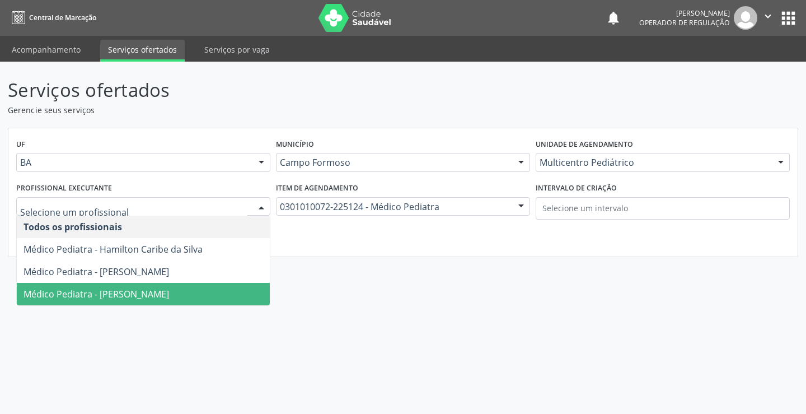
click at [164, 286] on span "Médico Pediatra - Maria Ubaldina Silva Calixto Sobreira" at bounding box center [143, 294] width 253 height 22
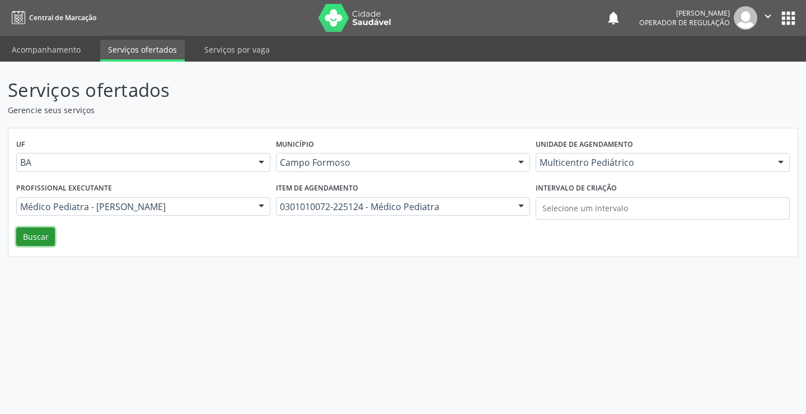
click at [39, 232] on button "Buscar" at bounding box center [35, 236] width 39 height 19
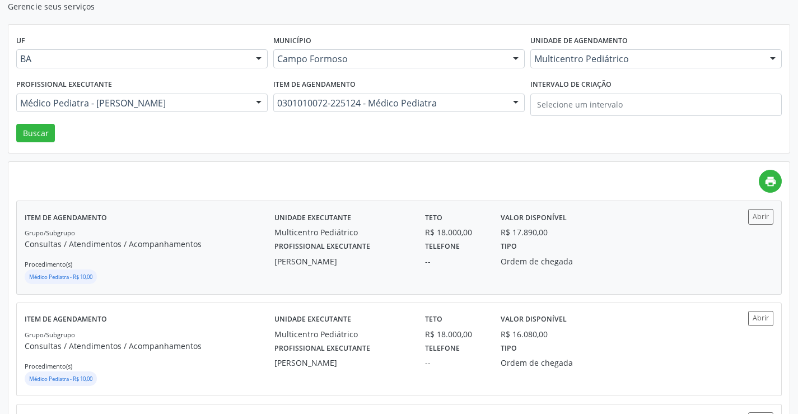
scroll to position [112, 0]
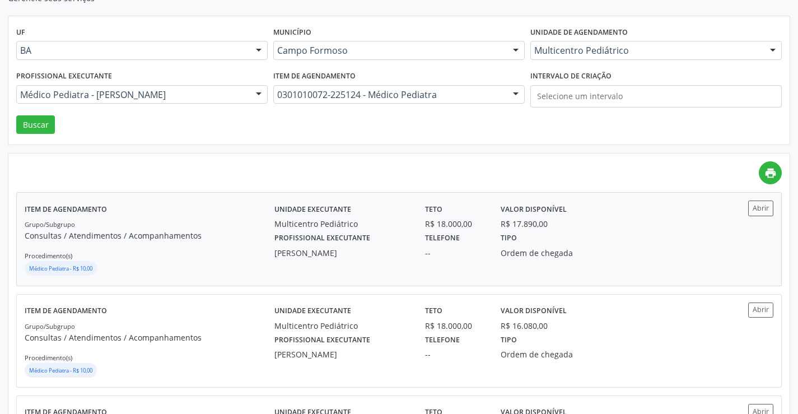
click at [351, 254] on div "[PERSON_NAME]" at bounding box center [341, 253] width 135 height 12
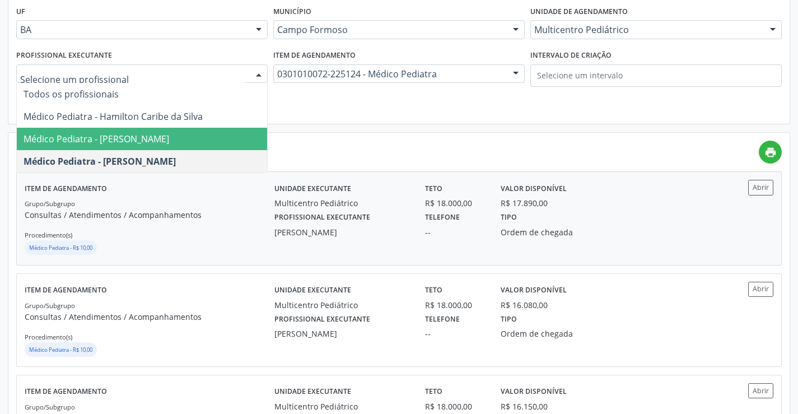
scroll to position [168, 0]
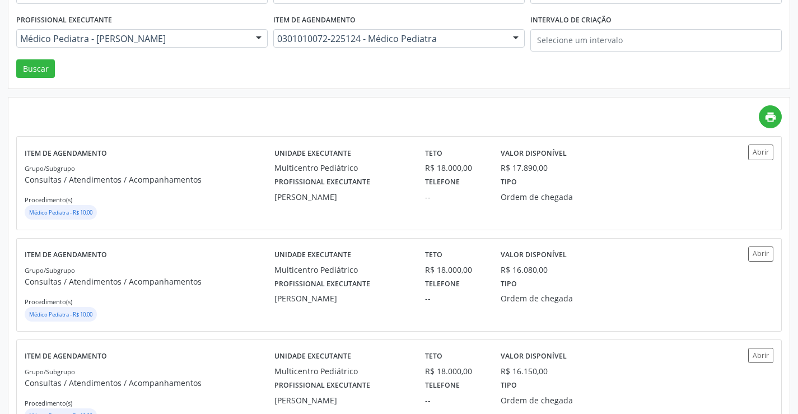
drag, startPoint x: 319, startPoint y: 100, endPoint x: 403, endPoint y: 90, distance: 85.1
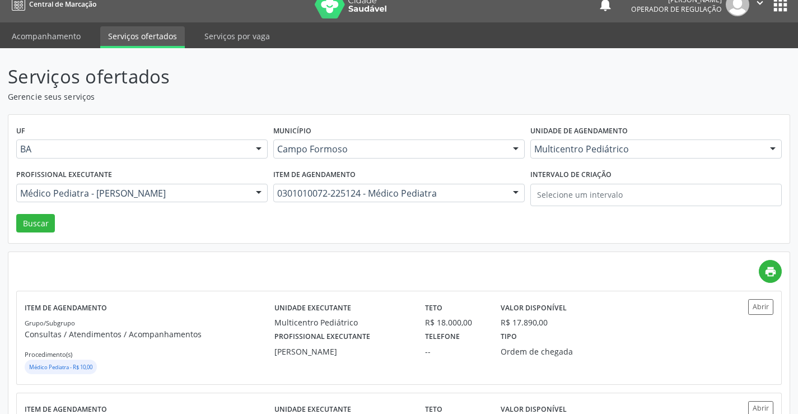
scroll to position [0, 0]
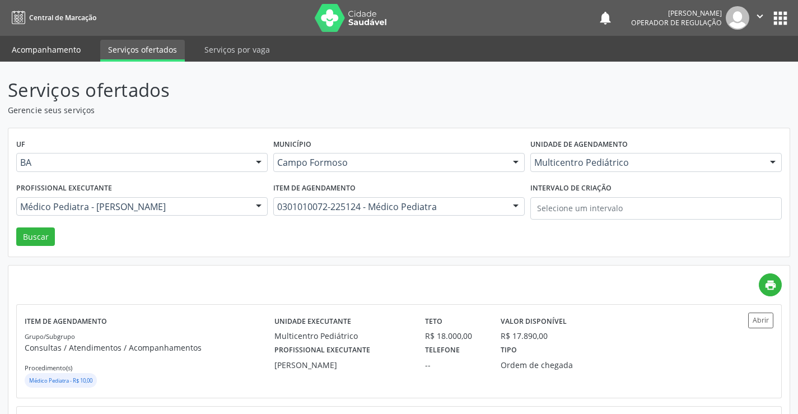
click at [38, 47] on link "Acompanhamento" at bounding box center [46, 50] width 85 height 20
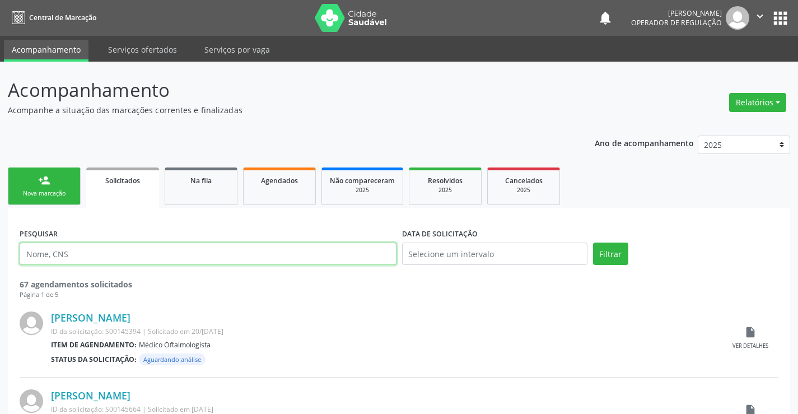
drag, startPoint x: 190, startPoint y: 249, endPoint x: 82, endPoint y: 199, distance: 118.3
click at [190, 249] on input "text" at bounding box center [208, 253] width 377 height 22
click at [34, 188] on link "person_add Nova marcação" at bounding box center [44, 186] width 73 height 38
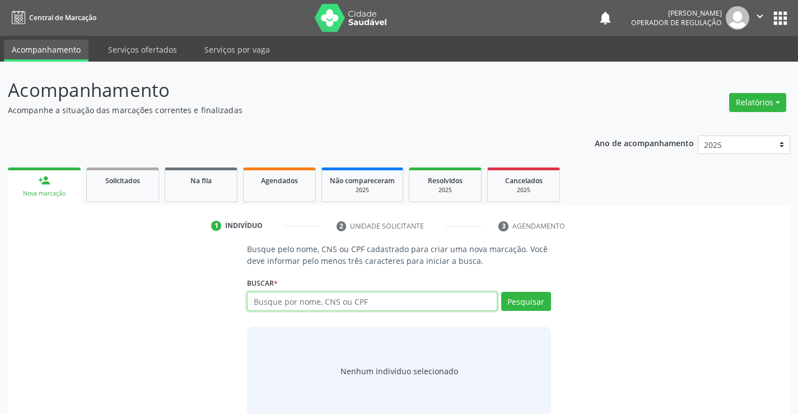
click at [373, 301] on input "text" at bounding box center [372, 301] width 250 height 19
type input "700007788654307"
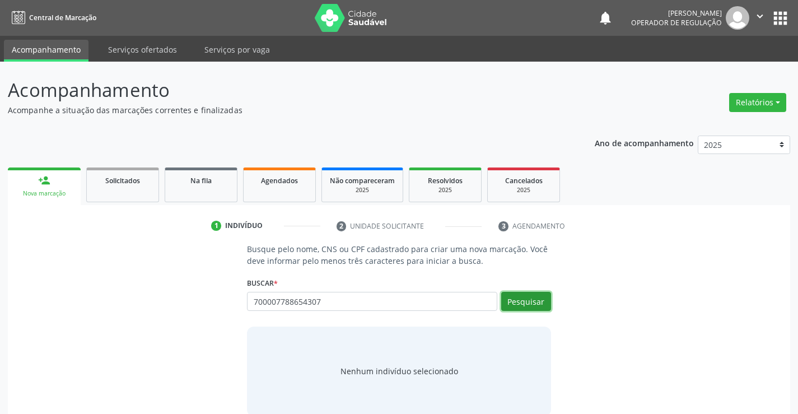
click at [545, 299] on button "Pesquisar" at bounding box center [526, 301] width 50 height 19
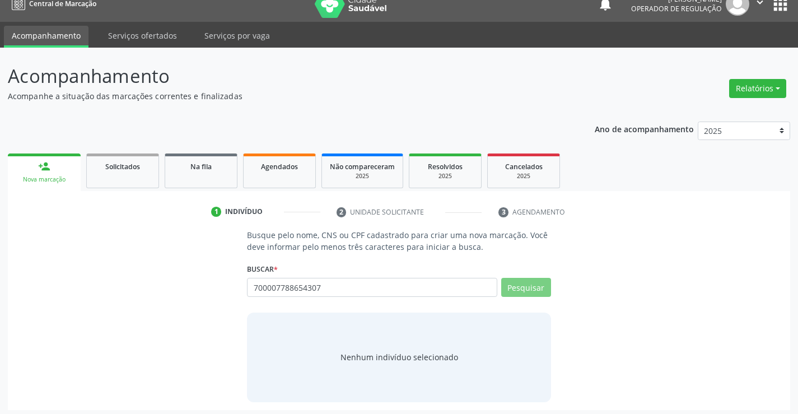
scroll to position [18, 0]
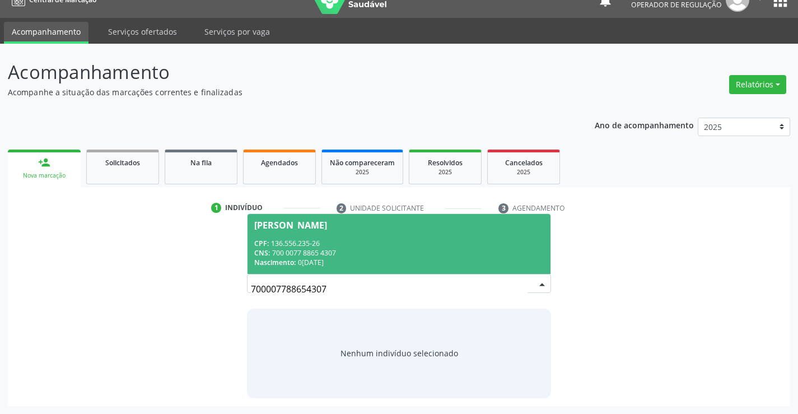
click at [316, 248] on div "CNS: 700 0077 8865 4307" at bounding box center [398, 253] width 289 height 10
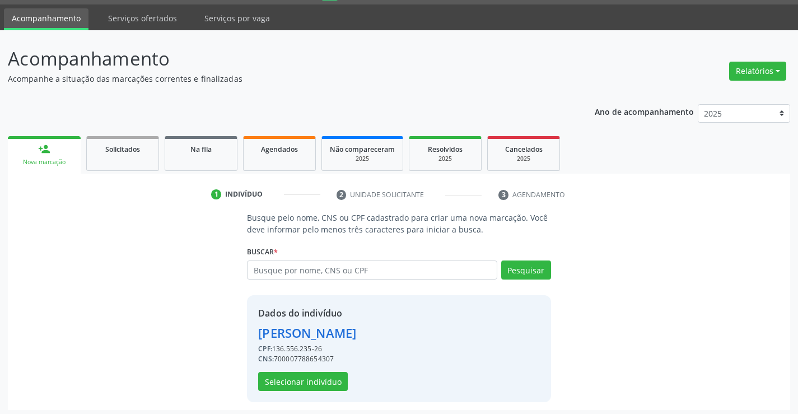
scroll to position [35, 0]
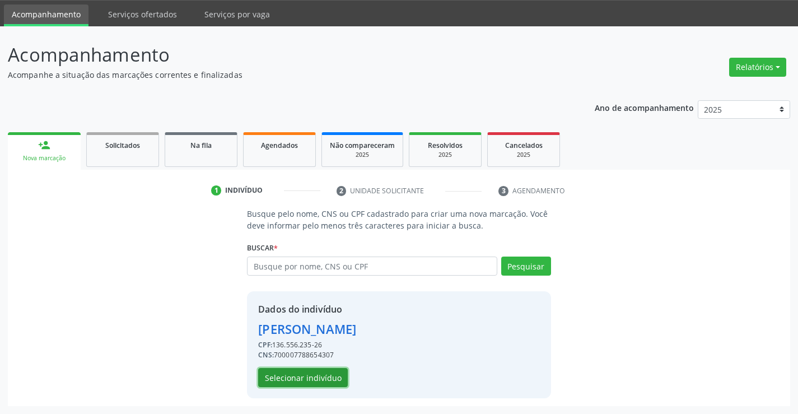
click at [326, 375] on button "Selecionar indivíduo" at bounding box center [303, 377] width 90 height 19
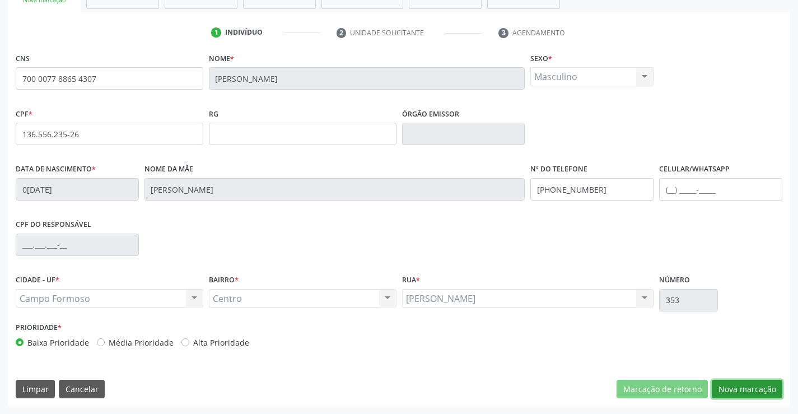
click at [760, 391] on button "Nova marcação" at bounding box center [747, 389] width 71 height 19
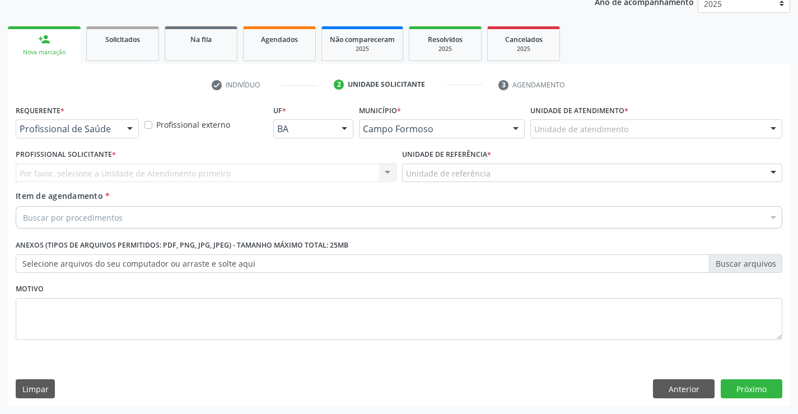
scroll to position [141, 0]
click at [126, 138] on div "Profissional de Saúde Profissional de Saúde Paciente Nenhum resultado encontrad…" at bounding box center [77, 128] width 123 height 19
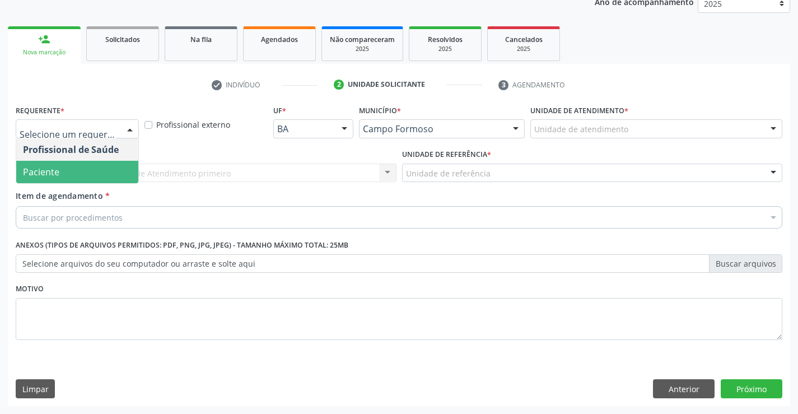
click at [98, 173] on span "Paciente" at bounding box center [77, 172] width 122 height 22
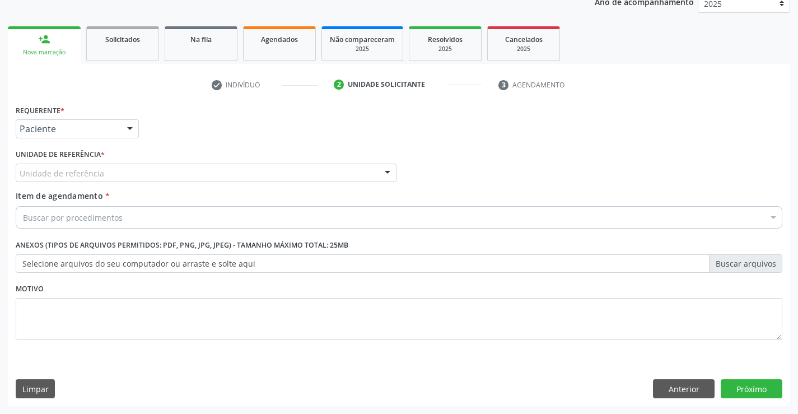
drag, startPoint x: 219, startPoint y: 167, endPoint x: 219, endPoint y: 183, distance: 15.7
click at [219, 168] on div "Unidade de referência" at bounding box center [206, 173] width 381 height 19
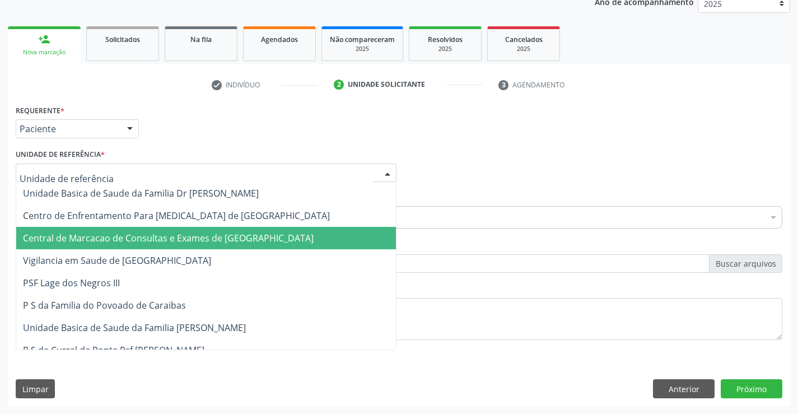
click at [221, 235] on span "Central de Marcacao de Consultas e Exames de Campo Formoso" at bounding box center [168, 238] width 291 height 12
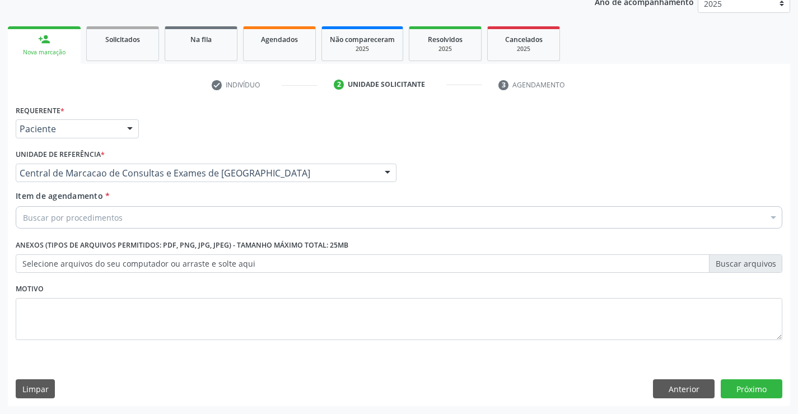
click at [242, 218] on div "Buscar por procedimentos" at bounding box center [399, 217] width 767 height 22
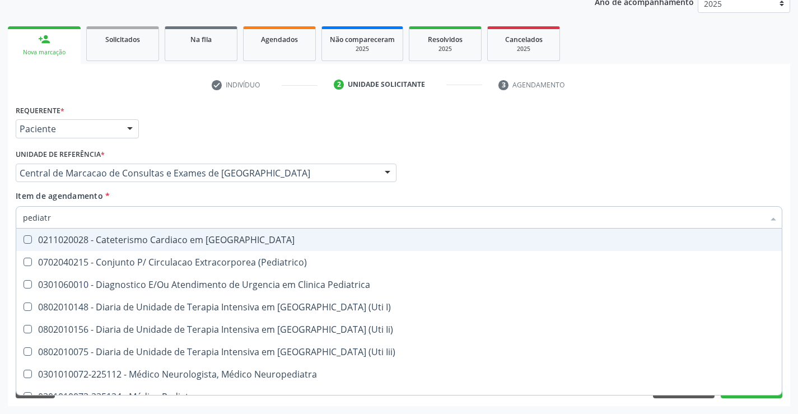
type input "pediatra"
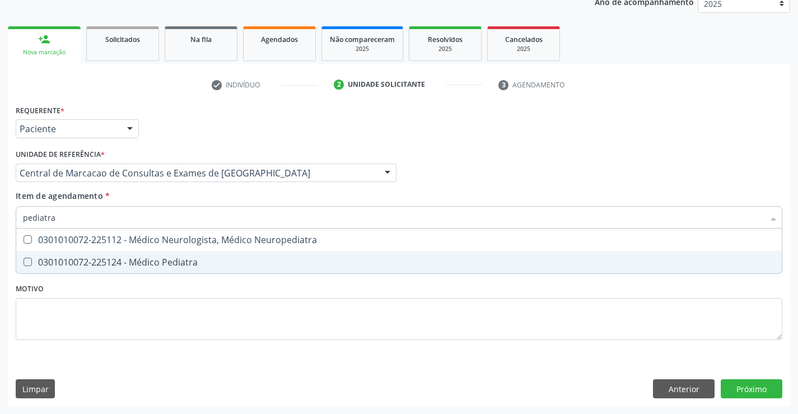
click at [200, 265] on div "0301010072-225124 - Médico Pediatra" at bounding box center [399, 262] width 752 height 9
checkbox Pediatra "true"
click at [765, 383] on div "Requerente * Paciente Profissional de Saúde Paciente Nenhum resultado encontrad…" at bounding box center [399, 254] width 782 height 304
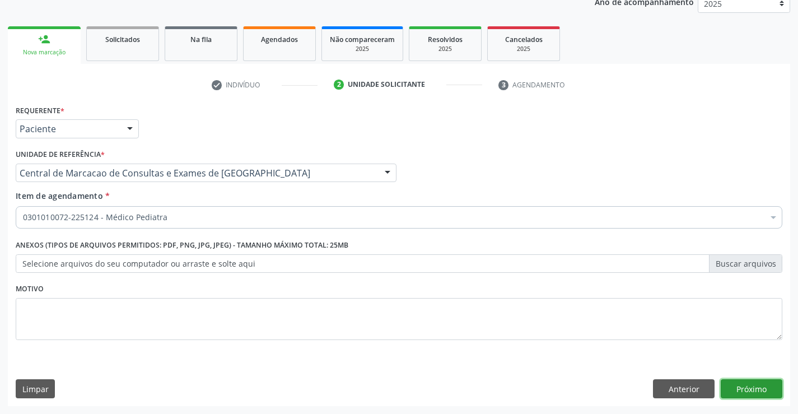
click at [763, 387] on button "Próximo" at bounding box center [752, 388] width 62 height 19
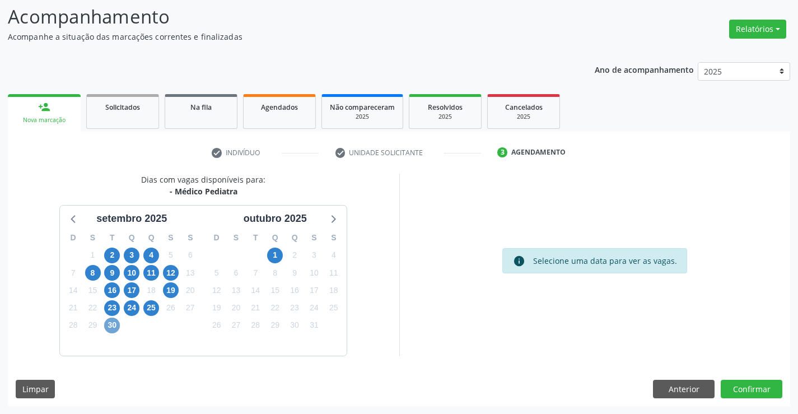
click at [112, 328] on span "30" at bounding box center [112, 325] width 16 height 16
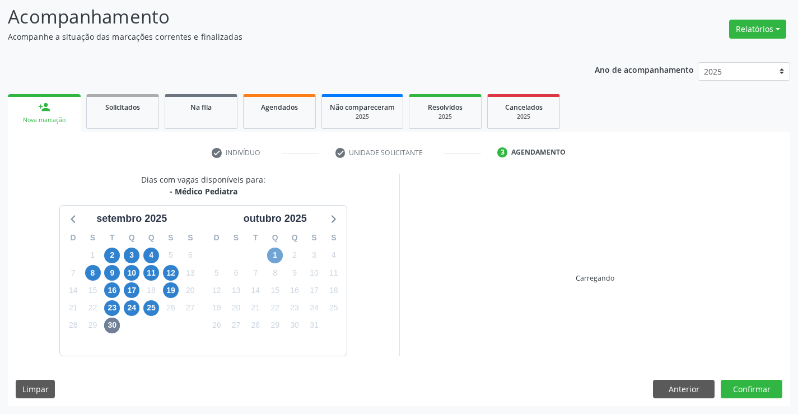
click at [274, 257] on span "1" at bounding box center [275, 255] width 16 height 16
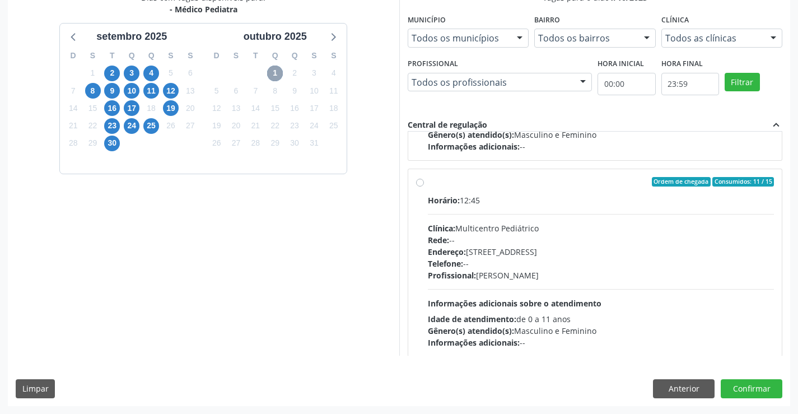
scroll to position [176, 0]
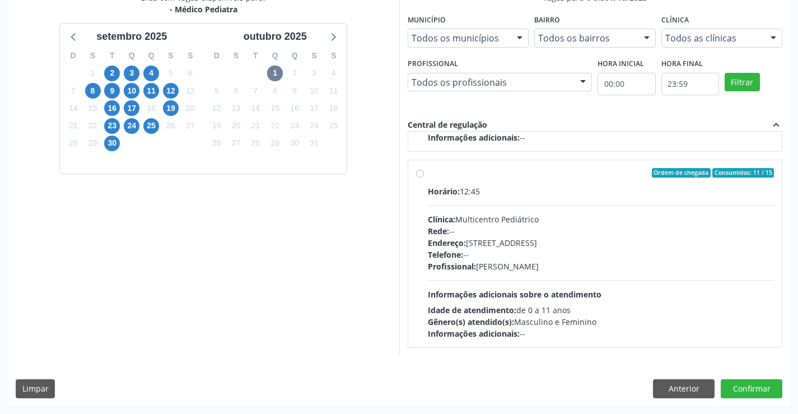
click at [531, 252] on div "Telefone: --" at bounding box center [601, 255] width 347 height 12
click at [424, 178] on input "Ordem de chegada Consumidos: 11 / 15 Horário: 12:45 Clínica: Multicentro Pediát…" at bounding box center [420, 173] width 8 height 10
radio input "true"
click at [767, 387] on button "Confirmar" at bounding box center [752, 388] width 62 height 19
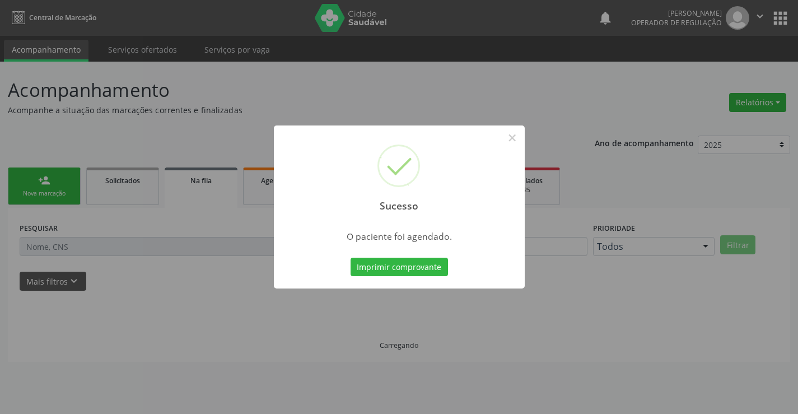
scroll to position [0, 0]
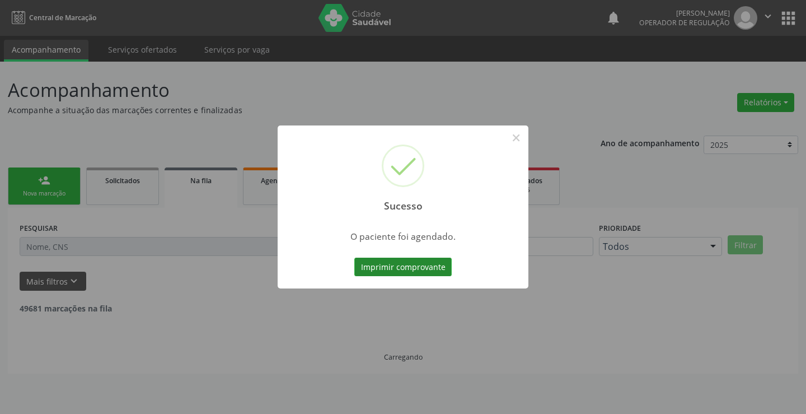
click at [390, 261] on button "Imprimir comprovante" at bounding box center [402, 267] width 97 height 19
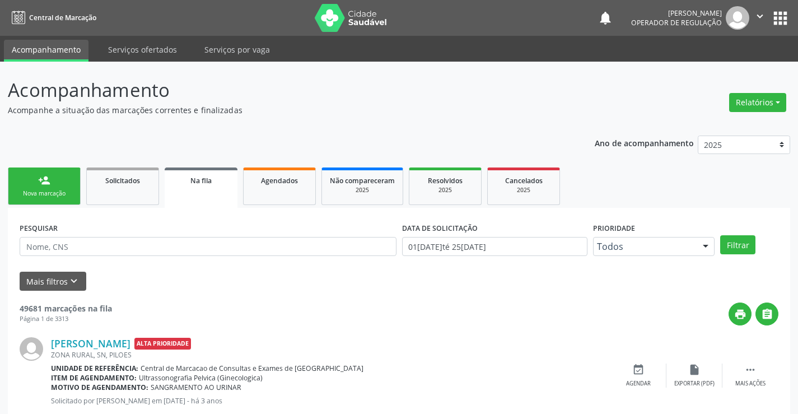
click at [762, 13] on icon "" at bounding box center [760, 16] width 12 height 12
click at [730, 67] on link "Sair" at bounding box center [731, 68] width 77 height 16
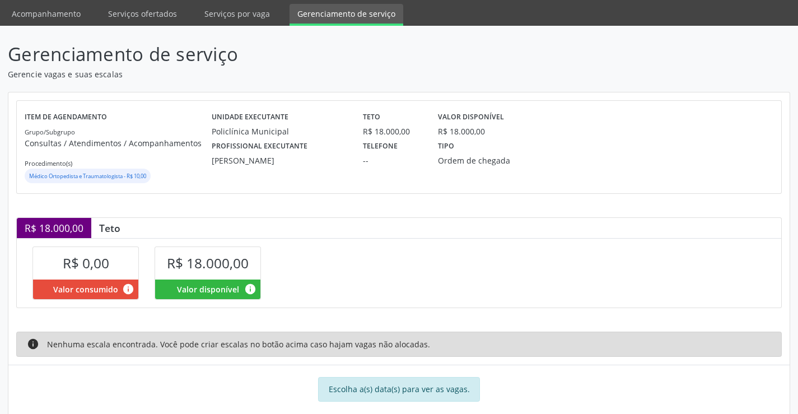
scroll to position [55, 0]
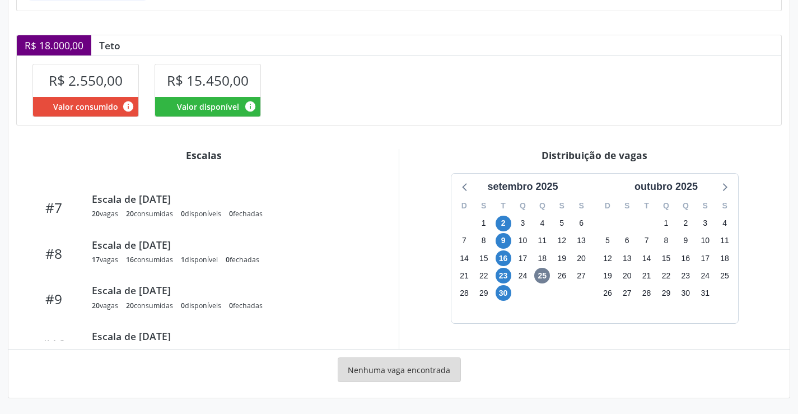
scroll to position [258, 0]
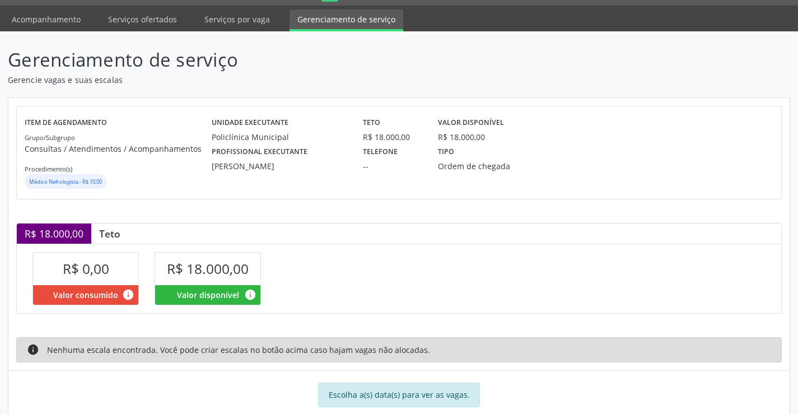
scroll to position [55, 0]
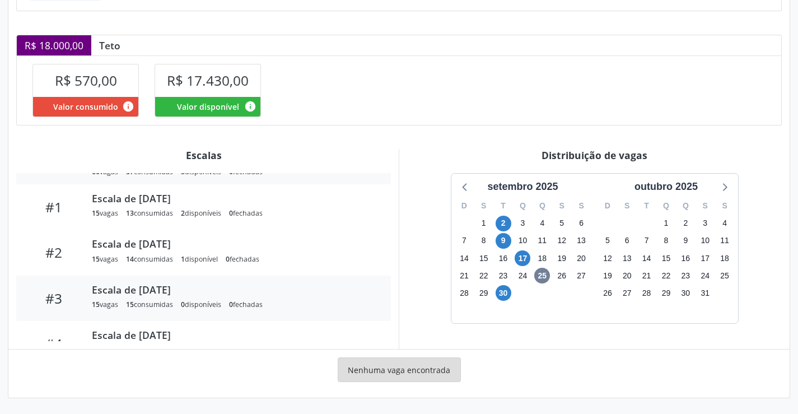
scroll to position [57, 0]
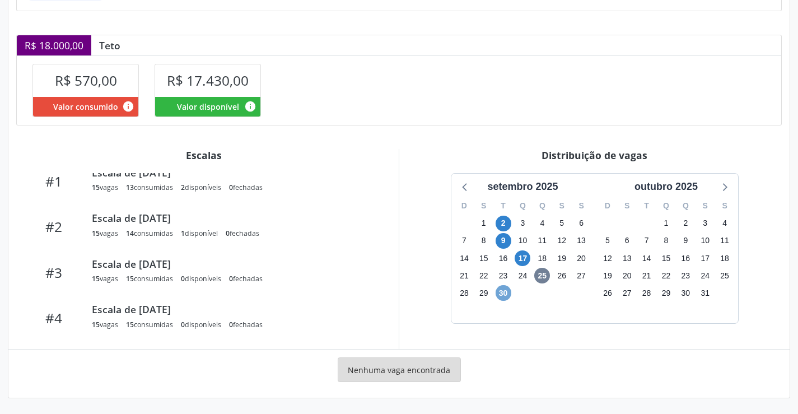
click at [496, 289] on span "30" at bounding box center [504, 293] width 16 height 16
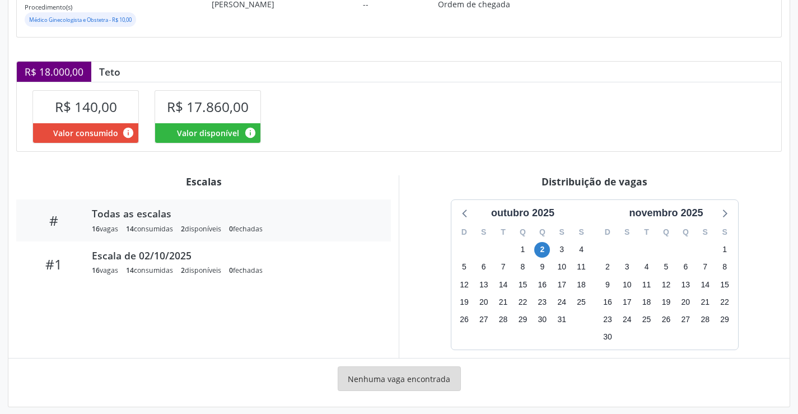
scroll to position [201, 0]
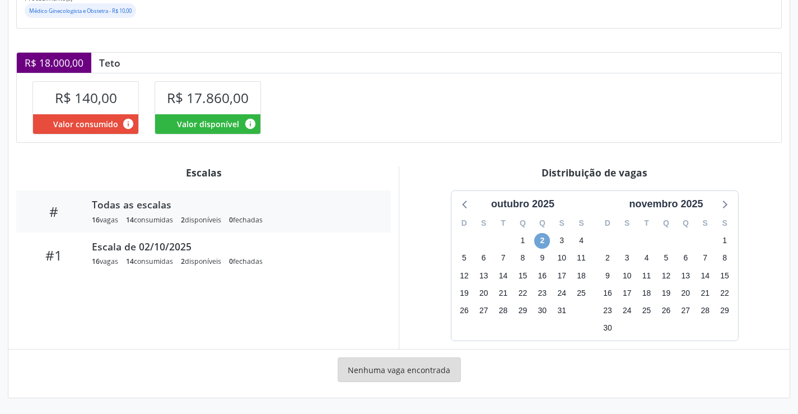
click at [540, 241] on span "2" at bounding box center [542, 241] width 16 height 16
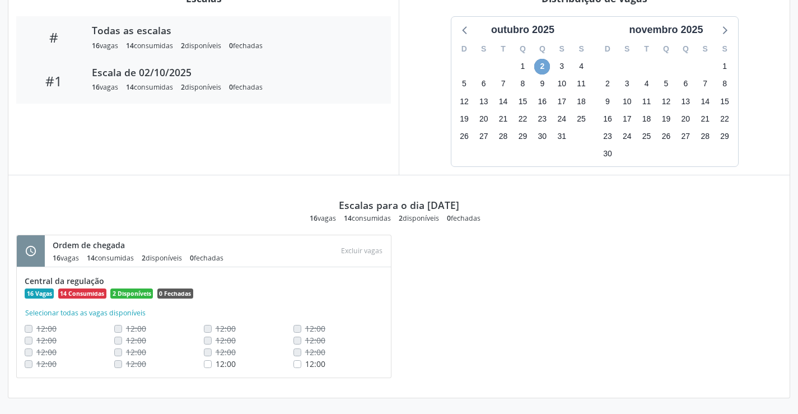
scroll to position [263, 0]
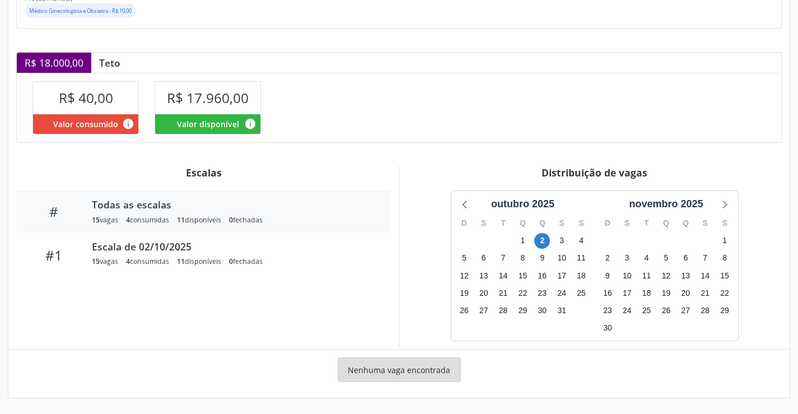
scroll to position [201, 0]
click at [541, 239] on span "2" at bounding box center [542, 241] width 16 height 16
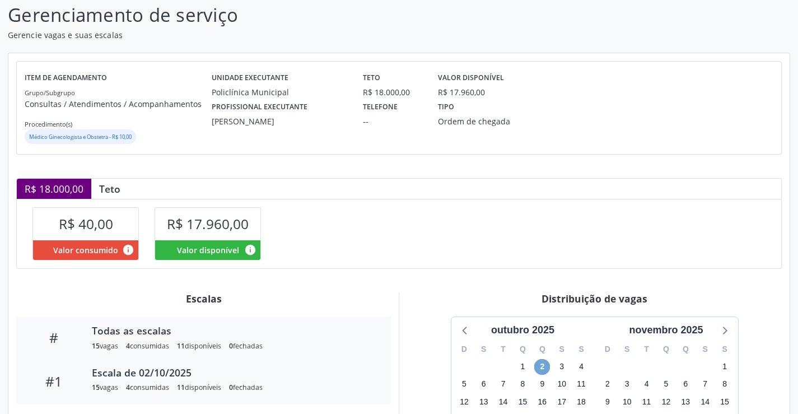
scroll to position [0, 0]
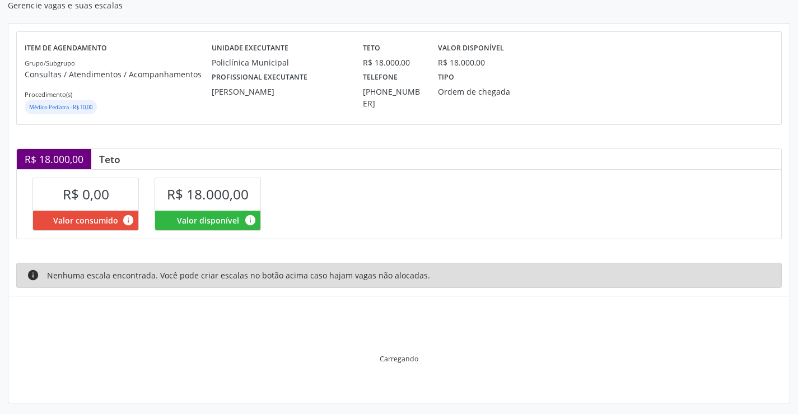
scroll to position [55, 0]
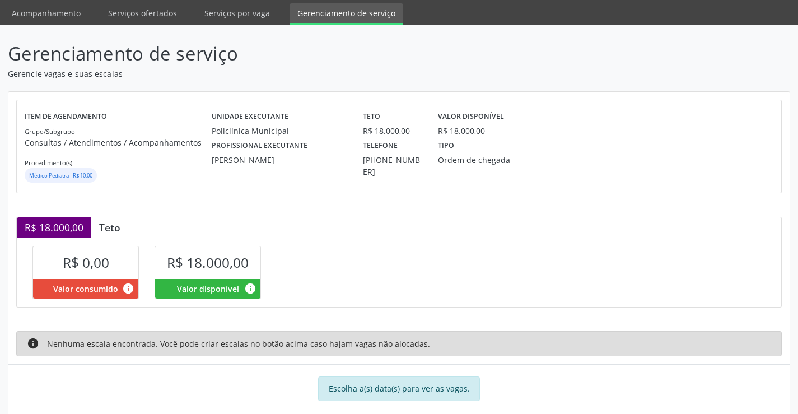
scroll to position [55, 0]
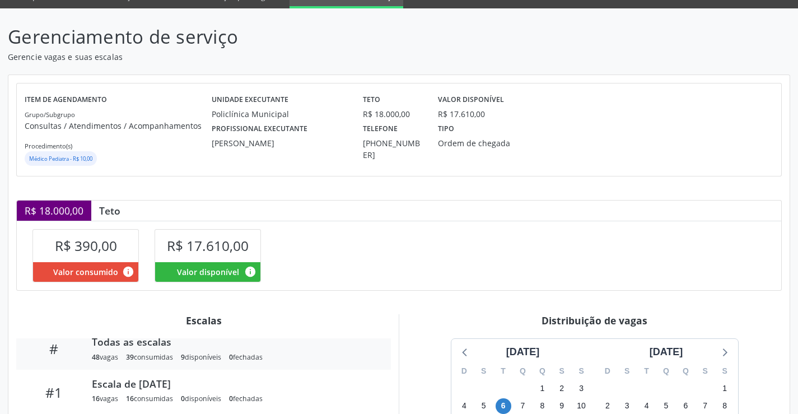
scroll to position [50, 0]
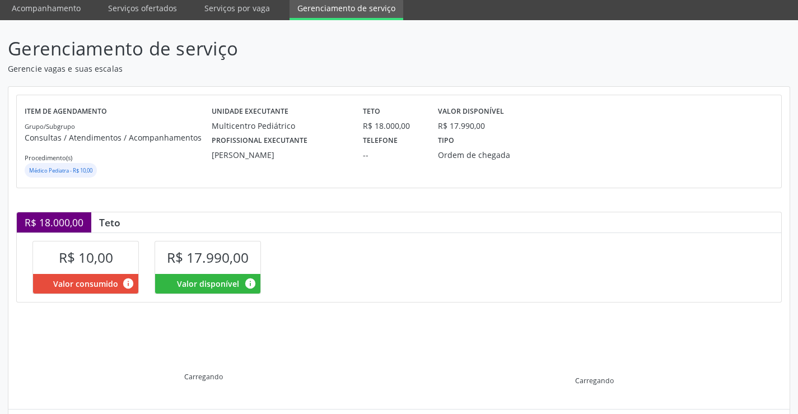
scroll to position [160, 0]
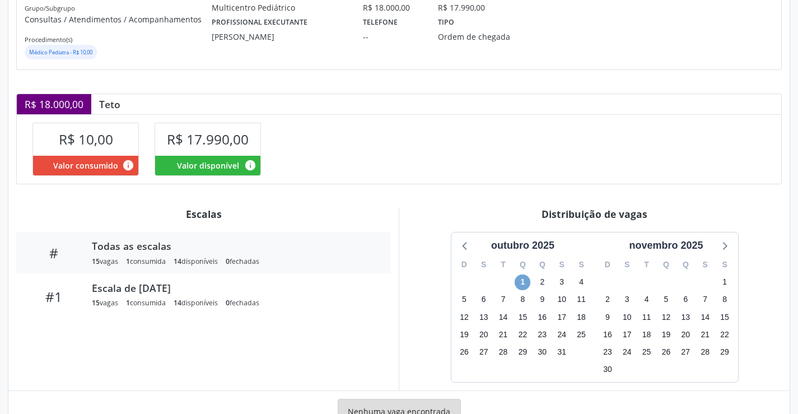
click at [525, 282] on span "1" at bounding box center [523, 282] width 16 height 16
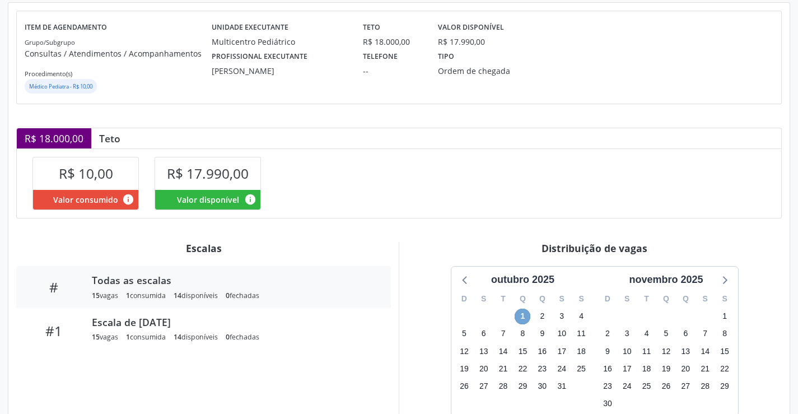
scroll to position [95, 0]
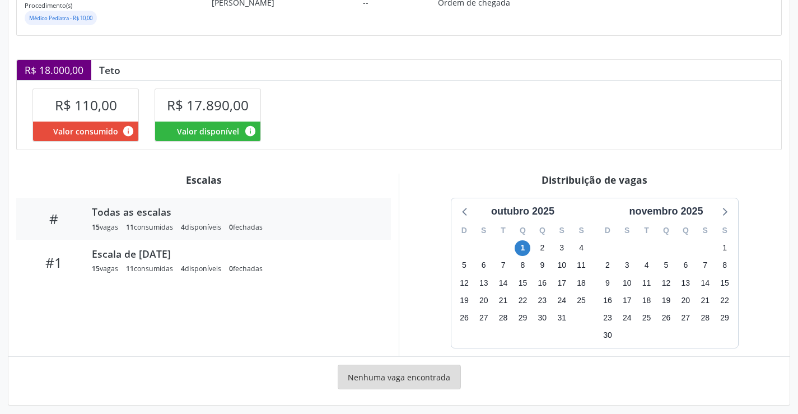
scroll to position [201, 0]
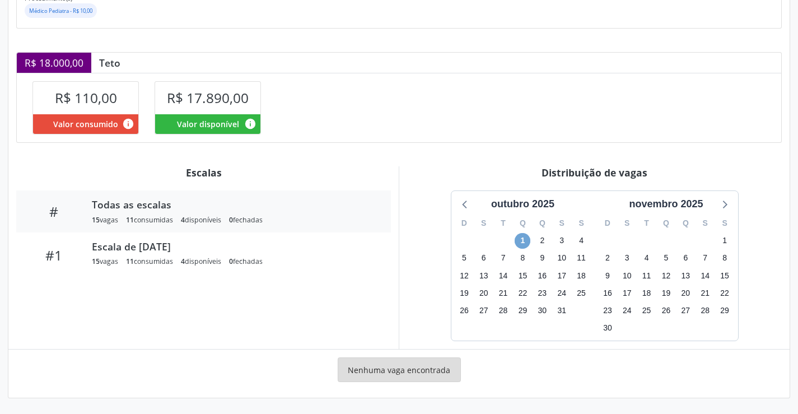
click at [522, 240] on span "1" at bounding box center [523, 241] width 16 height 16
click at [523, 242] on span "1" at bounding box center [523, 241] width 16 height 16
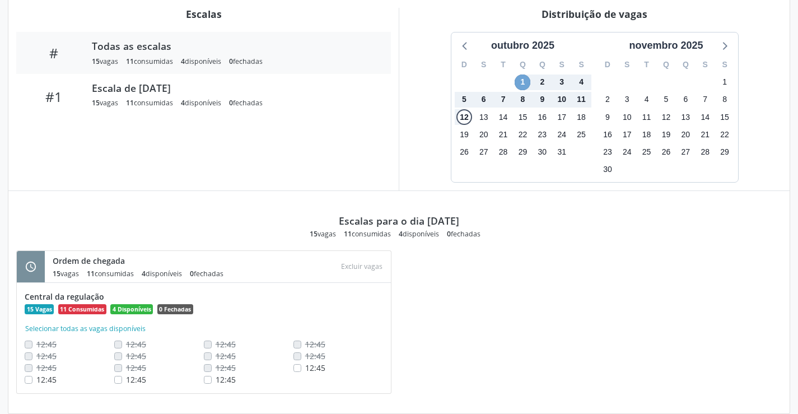
scroll to position [375, 0]
